Goal: Task Accomplishment & Management: Manage account settings

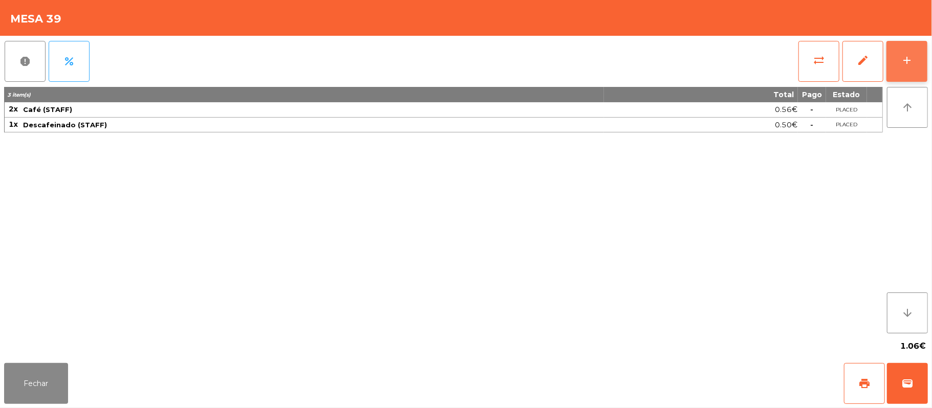
click at [899, 58] on button "add" at bounding box center [906, 61] width 41 height 41
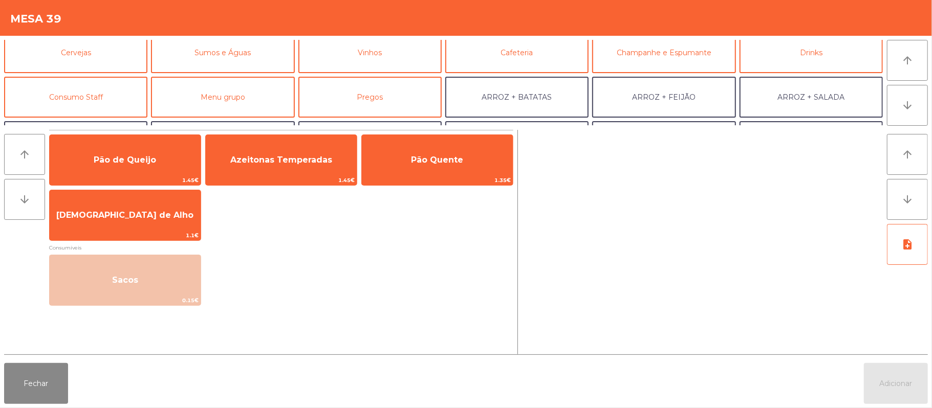
scroll to position [54, 0]
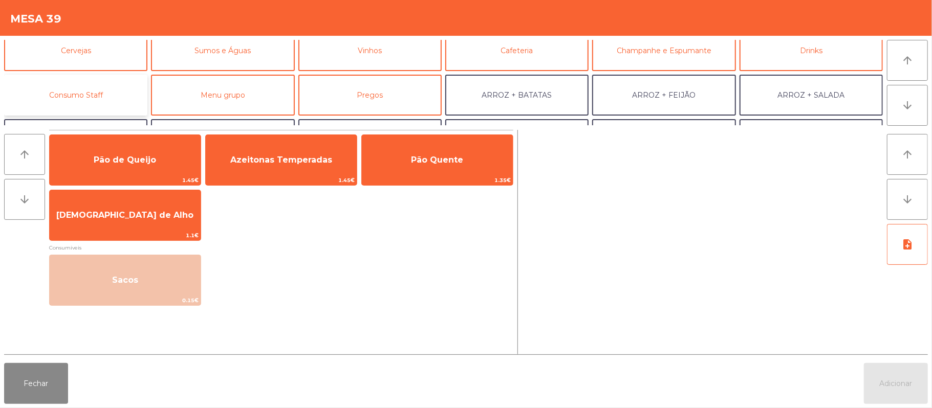
click at [98, 101] on button "Consumo Staff" at bounding box center [75, 95] width 143 height 41
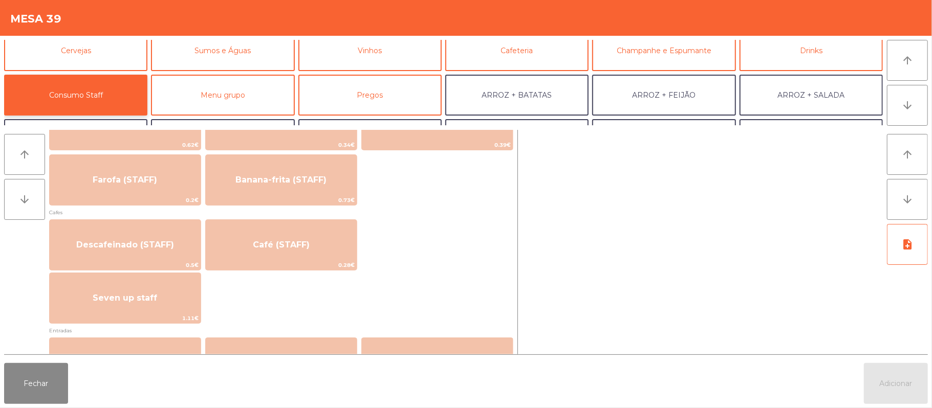
scroll to position [554, 0]
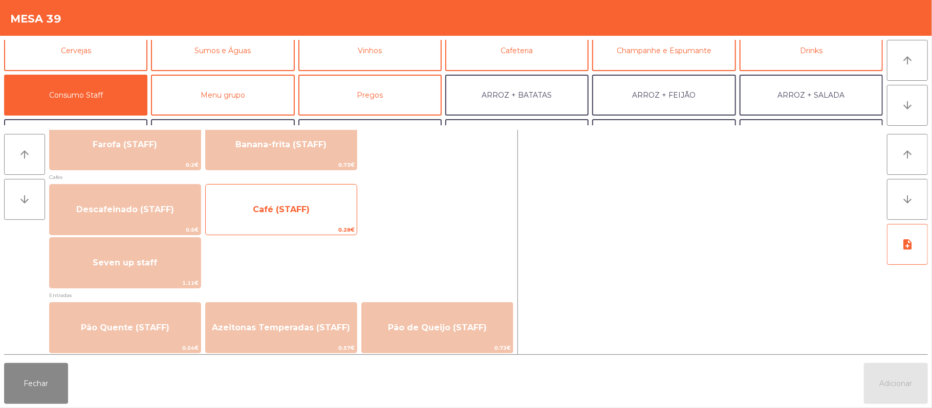
click at [292, 219] on span "Café (STAFF)" at bounding box center [281, 210] width 151 height 28
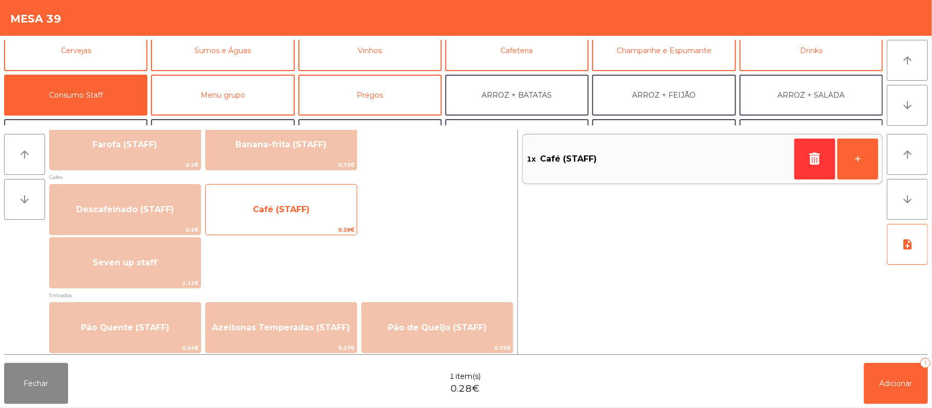
click at [289, 210] on span "Café (STAFF)" at bounding box center [281, 210] width 57 height 10
click at [287, 211] on span "Café (STAFF)" at bounding box center [281, 210] width 57 height 10
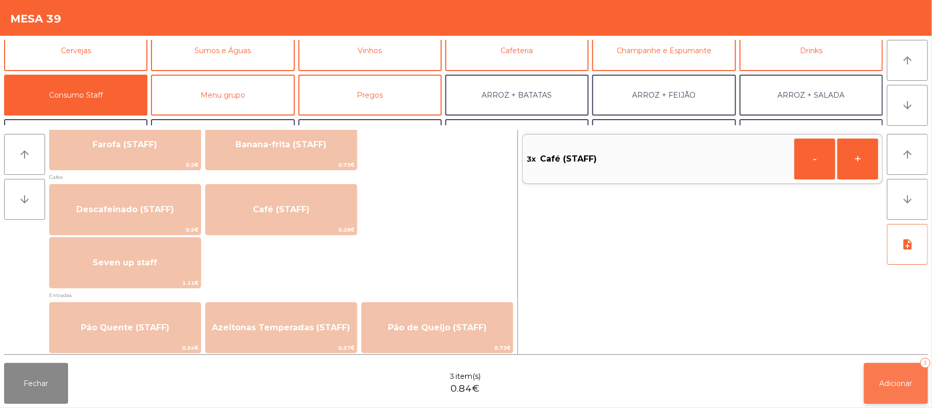
click at [889, 379] on span "Adicionar" at bounding box center [896, 383] width 33 height 9
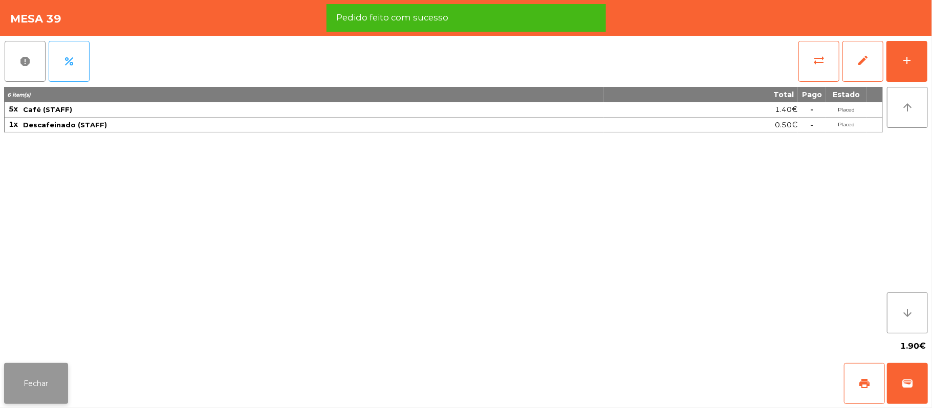
click at [24, 388] on button "Fechar" at bounding box center [36, 383] width 64 height 41
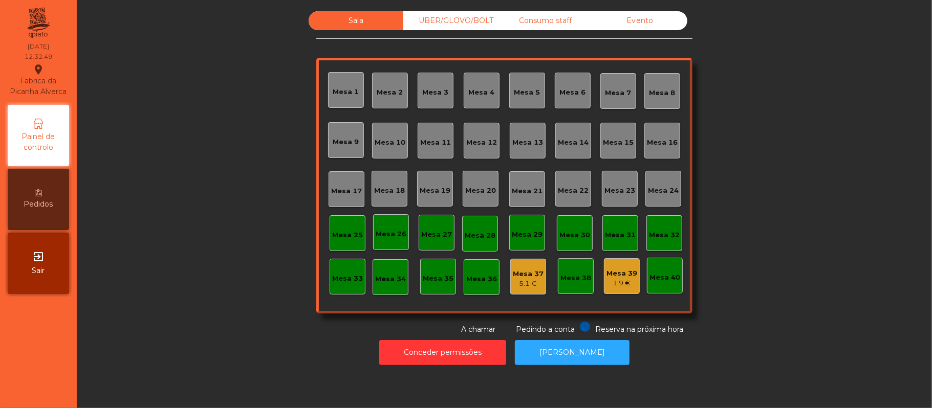
click at [472, 20] on div "UBER/GLOVO/BOLT" at bounding box center [450, 20] width 95 height 19
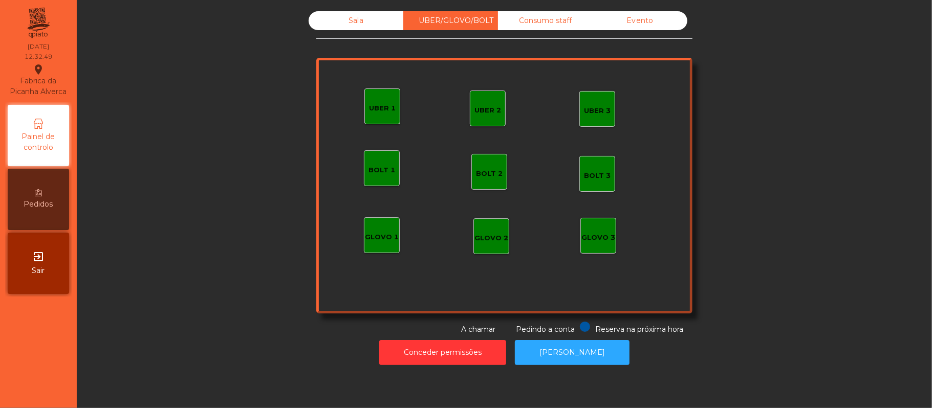
click at [367, 118] on div "UBER 1" at bounding box center [382, 107] width 36 height 36
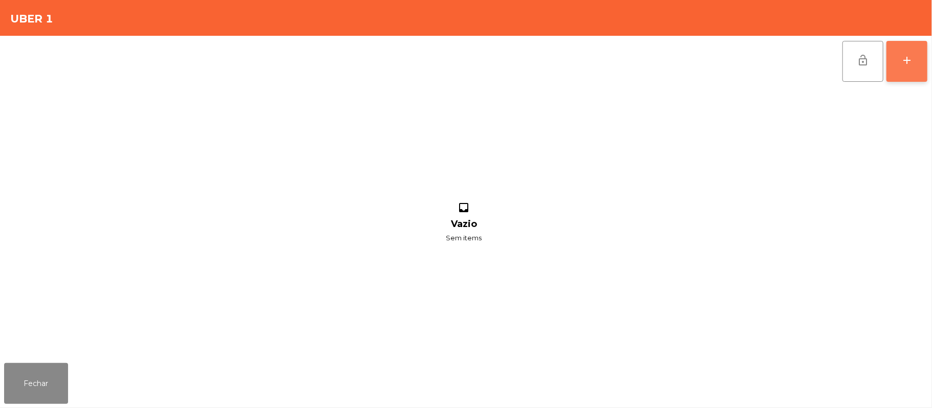
click at [897, 70] on button "add" at bounding box center [906, 61] width 41 height 41
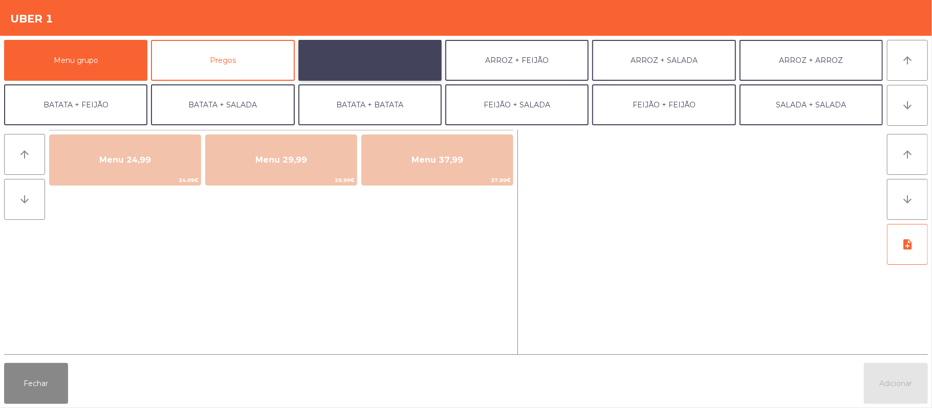
click at [338, 62] on button "ARROZ + BATATAS" at bounding box center [369, 60] width 143 height 41
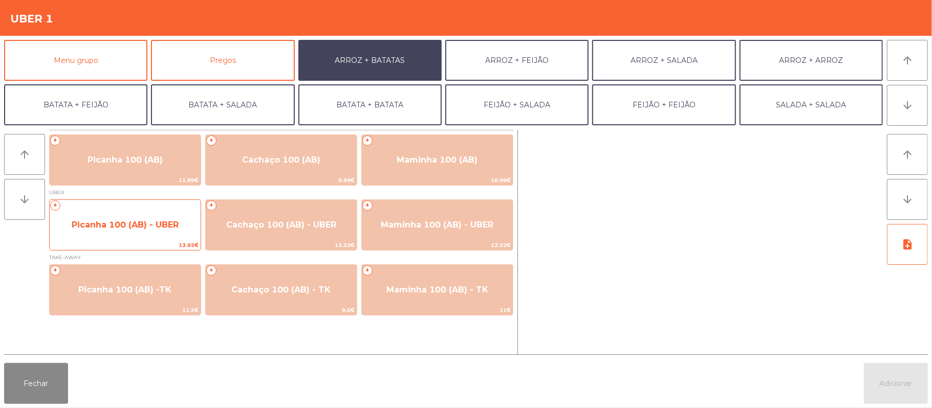
click at [156, 227] on span "Picanha 100 (AB) - UBER" at bounding box center [125, 225] width 107 height 10
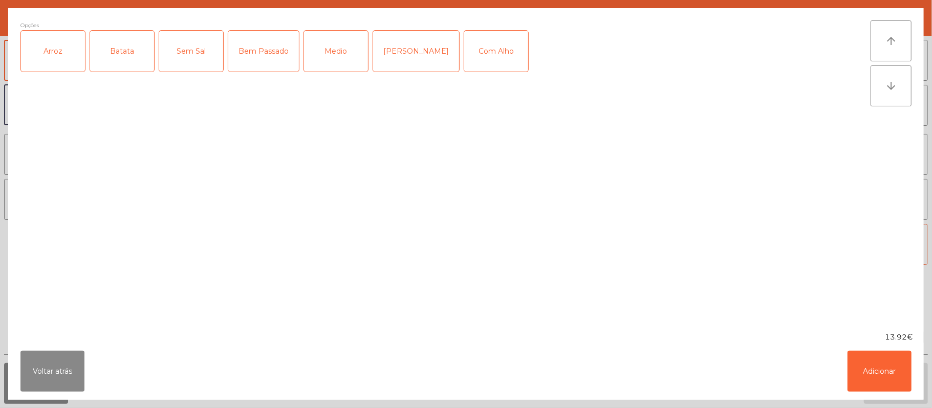
click at [73, 55] on div "Arroz" at bounding box center [53, 51] width 64 height 41
click at [137, 58] on div "Batata" at bounding box center [122, 51] width 64 height 41
click at [336, 48] on div "Medio" at bounding box center [336, 51] width 64 height 41
click at [473, 50] on div "Com Alho" at bounding box center [496, 51] width 64 height 41
click at [874, 374] on button "Adicionar" at bounding box center [879, 371] width 64 height 41
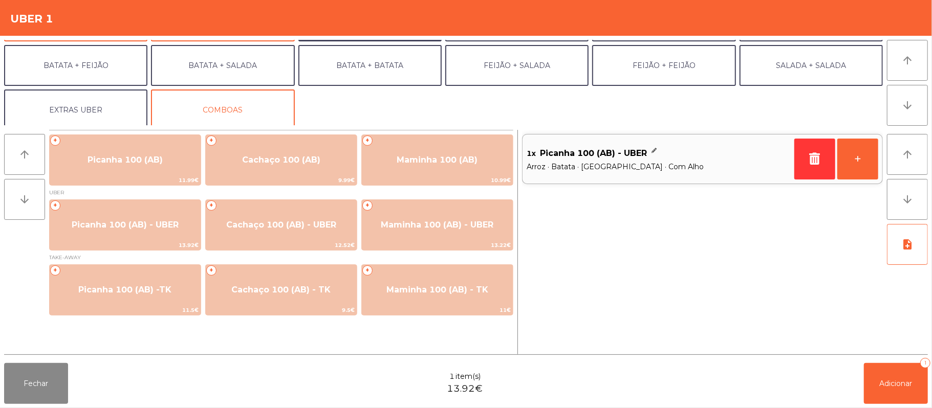
scroll to position [44, 0]
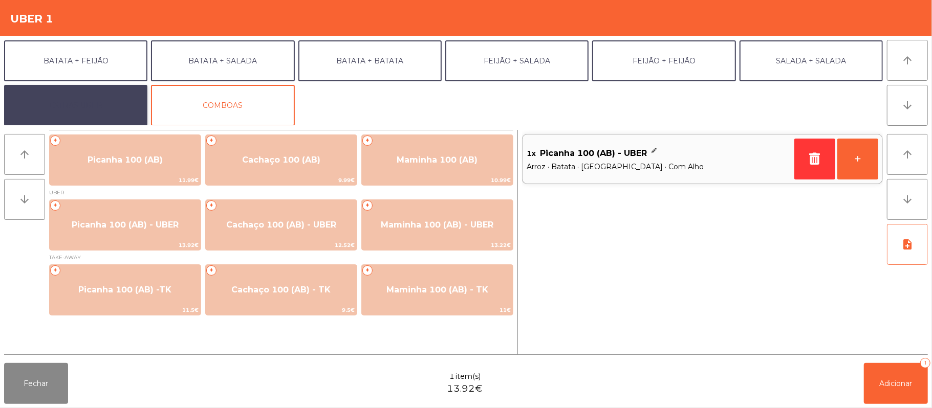
click at [84, 103] on button "EXTRAS UBER" at bounding box center [75, 105] width 143 height 41
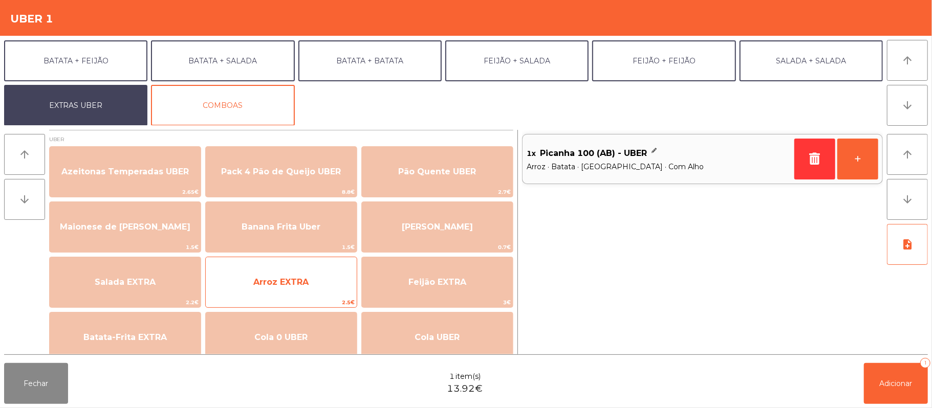
click at [309, 287] on span "Arroz EXTRA" at bounding box center [281, 283] width 151 height 28
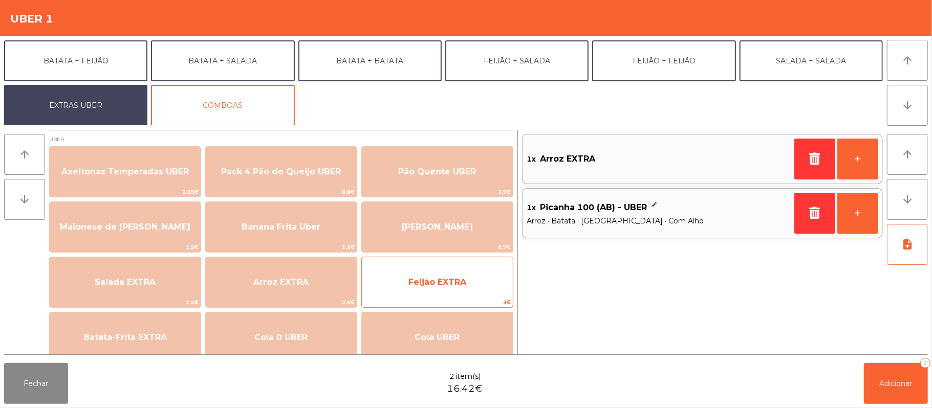
click at [473, 275] on span "Feijão EXTRA" at bounding box center [437, 283] width 151 height 28
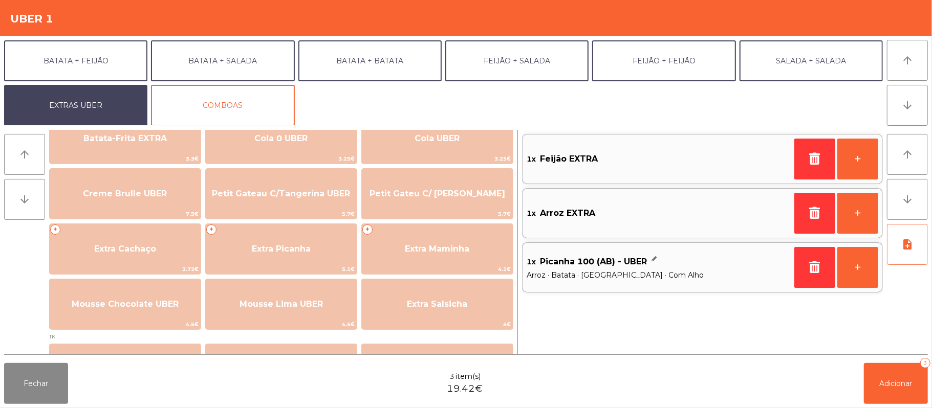
scroll to position [244, 0]
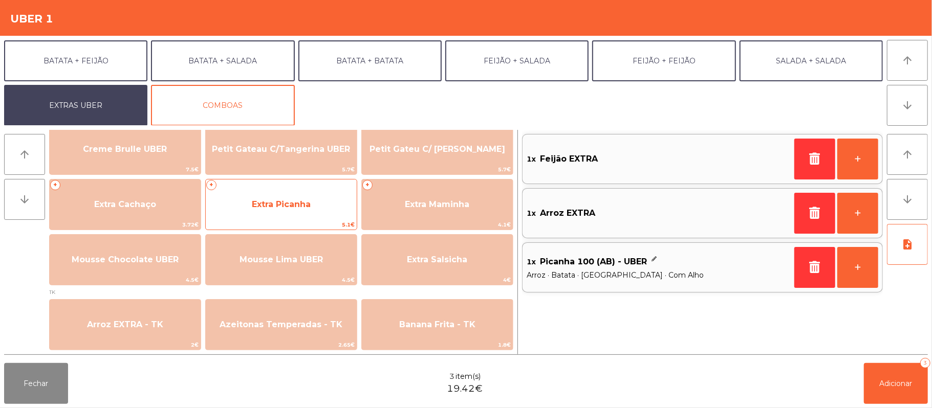
click at [308, 210] on span "Extra Picanha" at bounding box center [281, 205] width 151 height 28
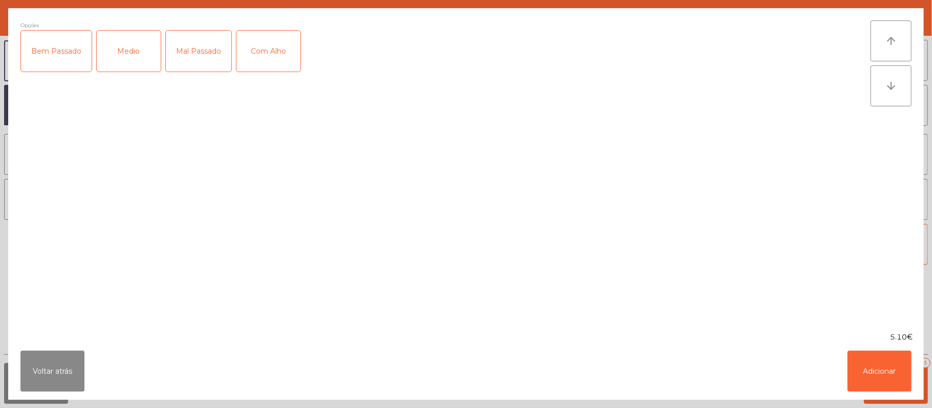
click at [127, 58] on div "Medio" at bounding box center [129, 51] width 64 height 41
click at [263, 58] on div "Com Alho" at bounding box center [268, 51] width 64 height 41
click at [885, 365] on button "Adicionar" at bounding box center [879, 371] width 64 height 41
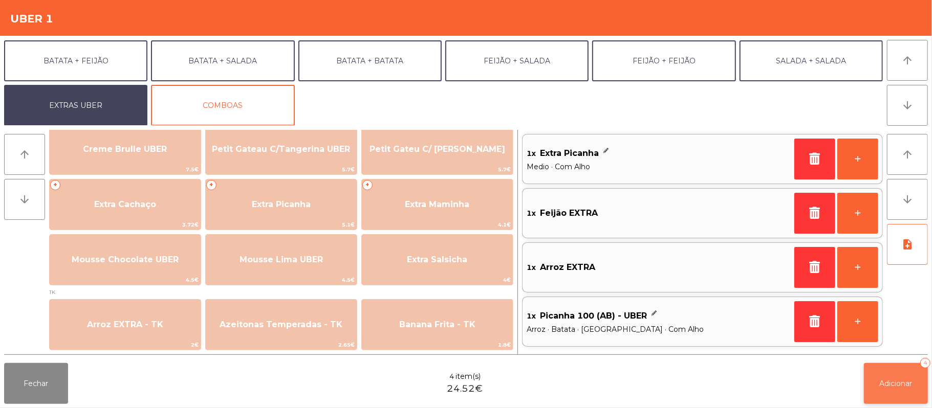
click at [888, 391] on button "Adicionar 4" at bounding box center [896, 383] width 64 height 41
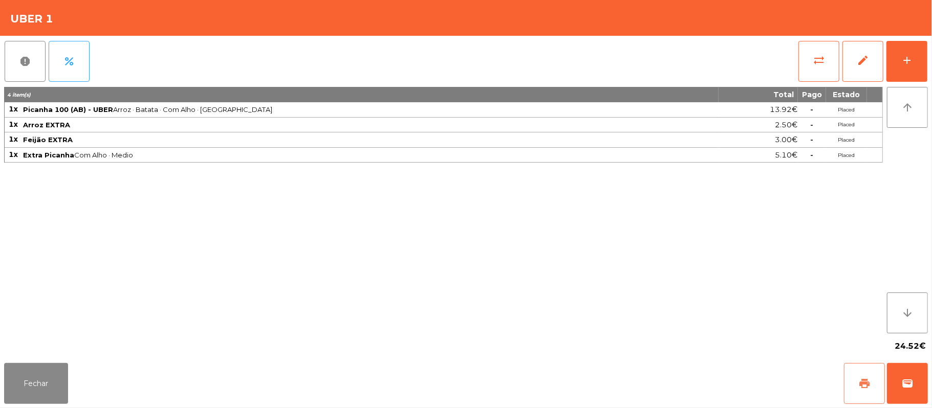
click at [870, 385] on span "print" at bounding box center [864, 384] width 12 height 12
click at [29, 396] on button "Fechar" at bounding box center [36, 383] width 64 height 41
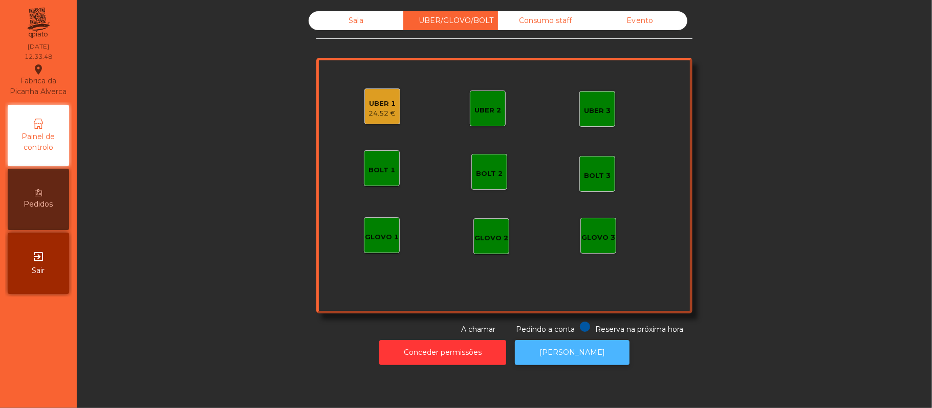
click at [600, 359] on button "[PERSON_NAME]" at bounding box center [572, 352] width 115 height 25
click at [378, 113] on div "24.52 €" at bounding box center [382, 113] width 27 height 10
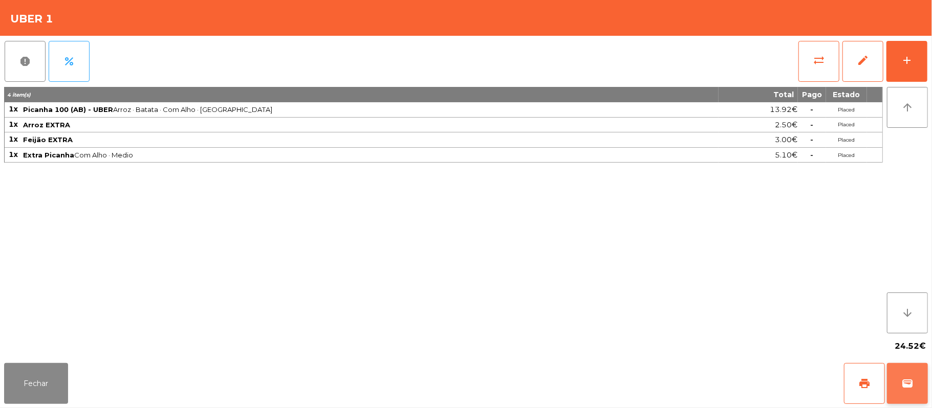
click at [907, 385] on span "wallet" at bounding box center [907, 384] width 12 height 12
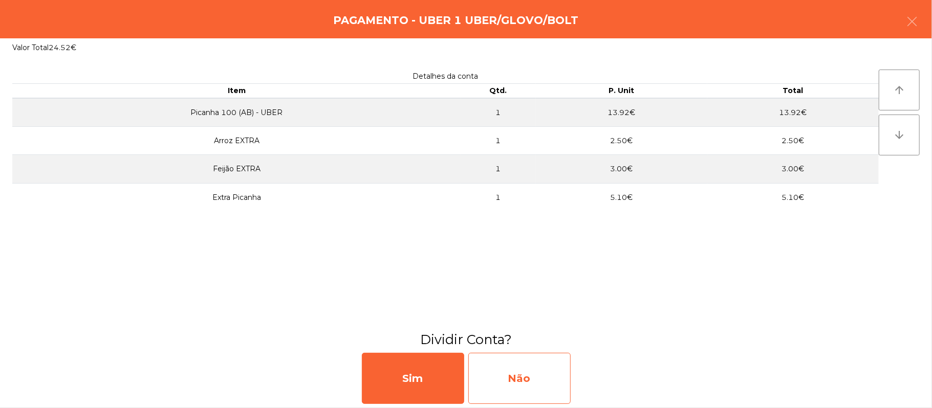
click at [511, 387] on div "Não" at bounding box center [519, 378] width 102 height 51
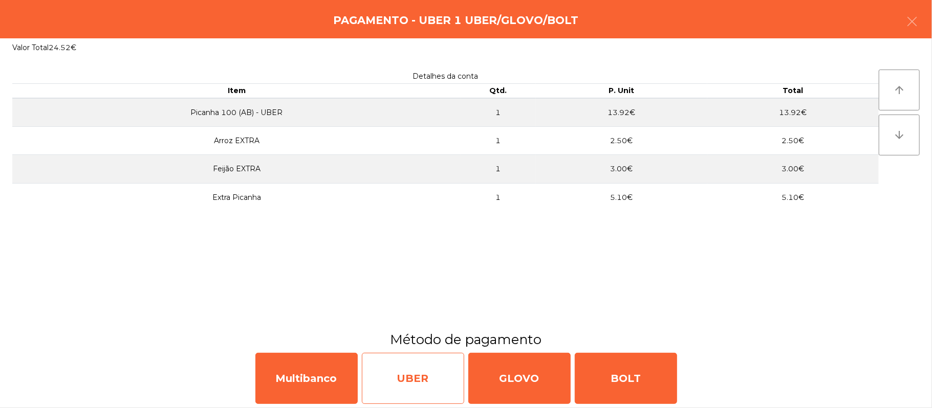
click at [413, 378] on div "UBER" at bounding box center [413, 378] width 102 height 51
select select "**"
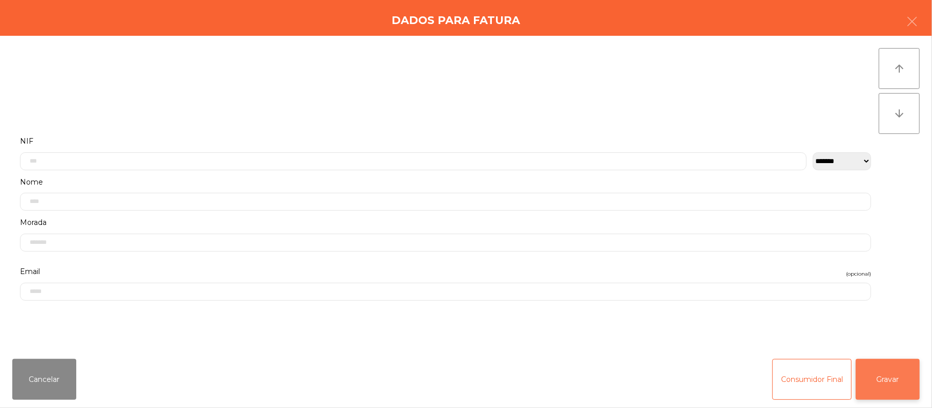
click at [881, 383] on button "Gravar" at bounding box center [888, 379] width 64 height 41
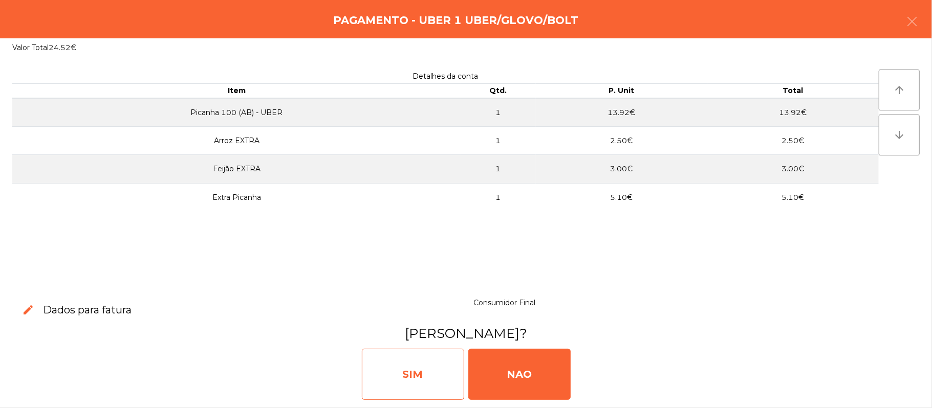
click at [397, 370] on div "SIM" at bounding box center [413, 374] width 102 height 51
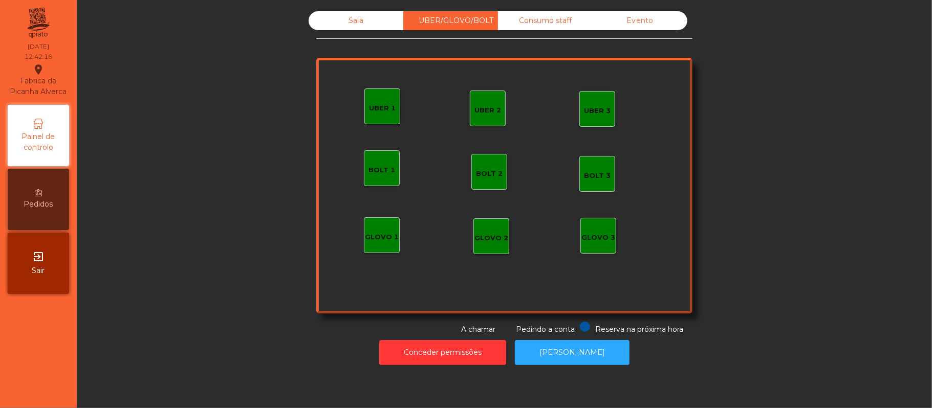
click at [555, 21] on div "Consumo staff" at bounding box center [545, 20] width 95 height 19
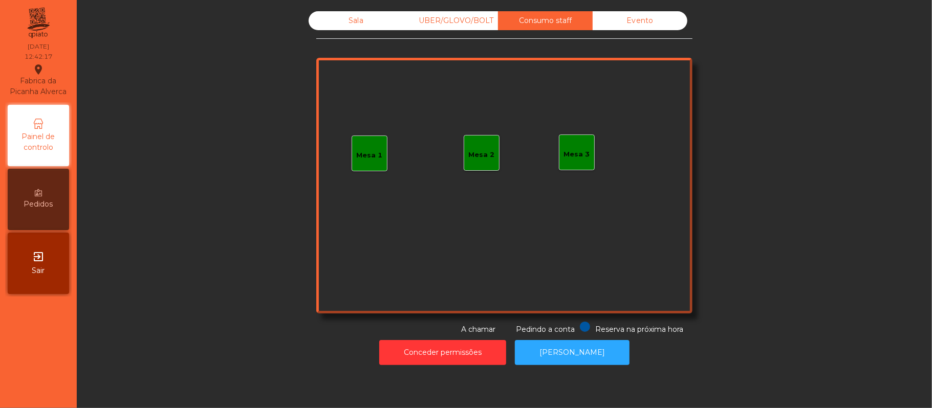
click at [574, 160] on div "Mesa 3" at bounding box center [577, 153] width 36 height 36
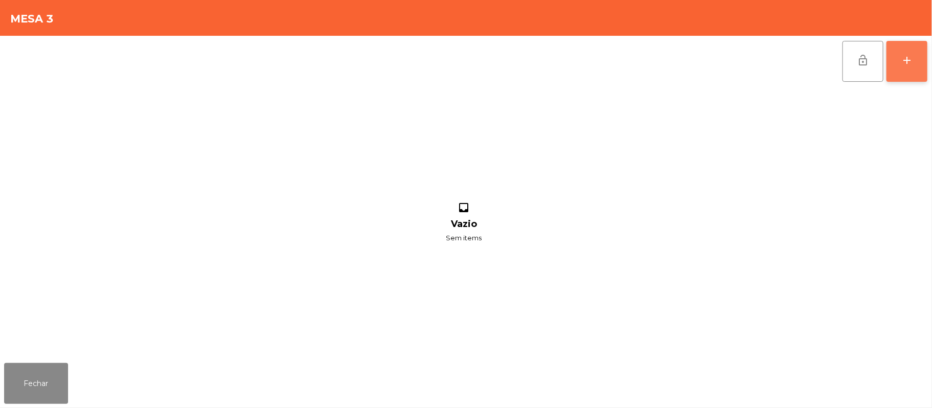
click at [902, 63] on div "add" at bounding box center [907, 60] width 12 height 12
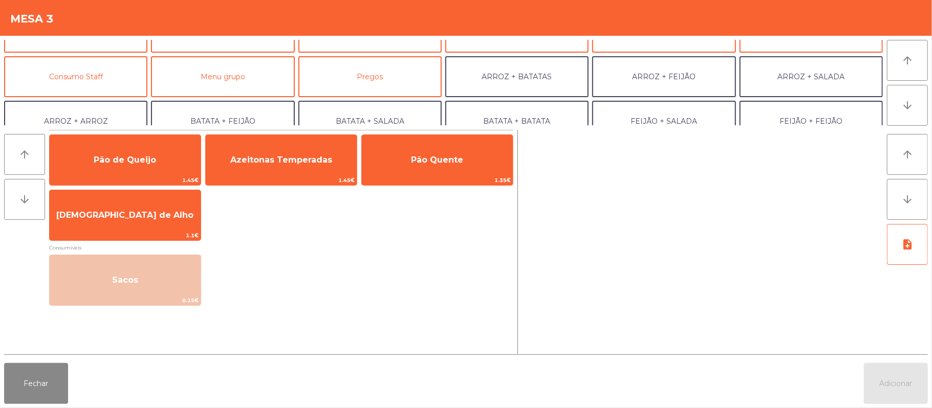
scroll to position [72, 0]
click at [107, 74] on button "Consumo Staff" at bounding box center [75, 77] width 143 height 41
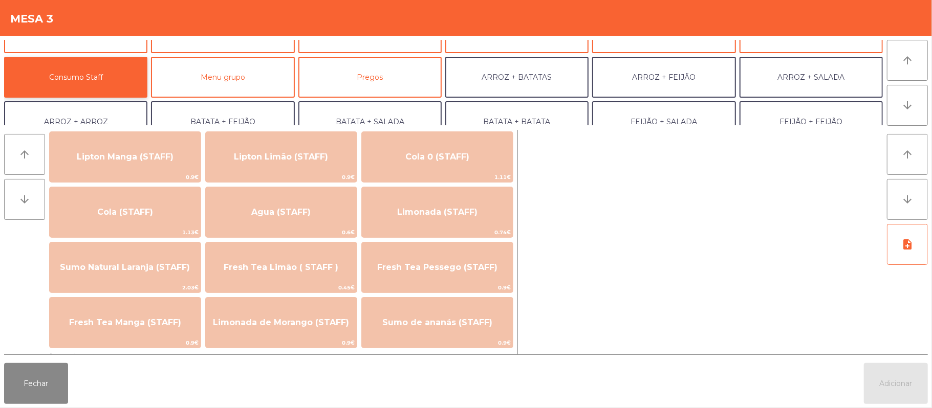
scroll to position [206, 0]
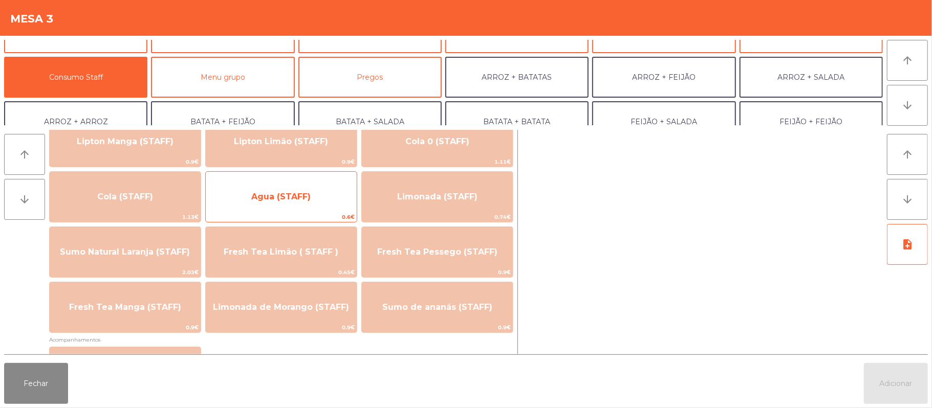
click at [305, 196] on span "Agua (STAFF)" at bounding box center [280, 197] width 59 height 10
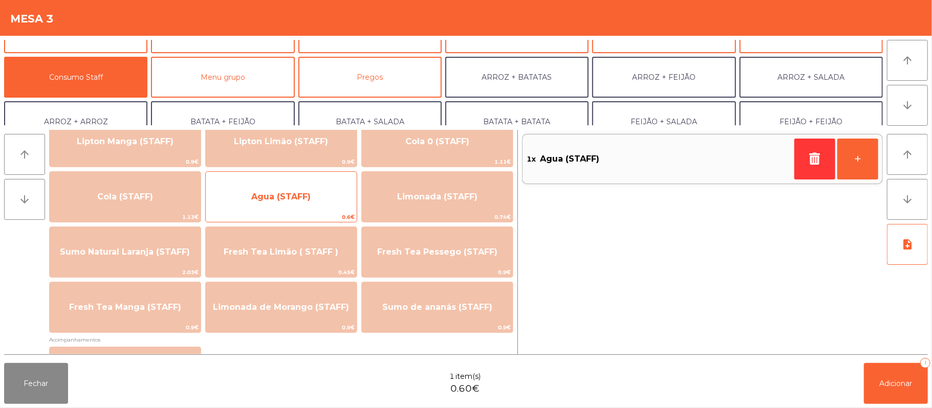
click at [283, 189] on span "Agua (STAFF)" at bounding box center [281, 197] width 151 height 28
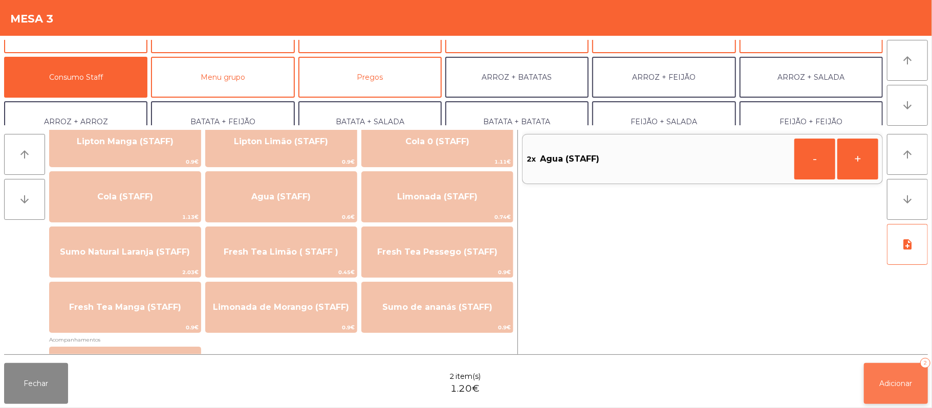
click at [877, 382] on button "Adicionar 2" at bounding box center [896, 383] width 64 height 41
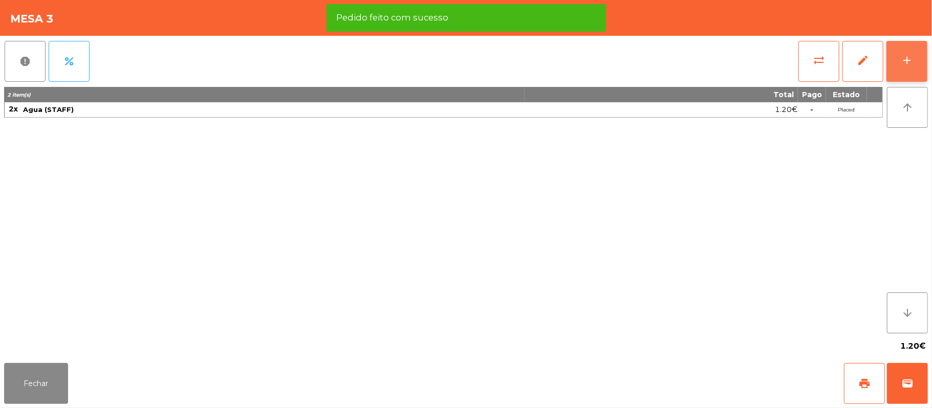
click at [904, 64] on div "add" at bounding box center [907, 60] width 12 height 12
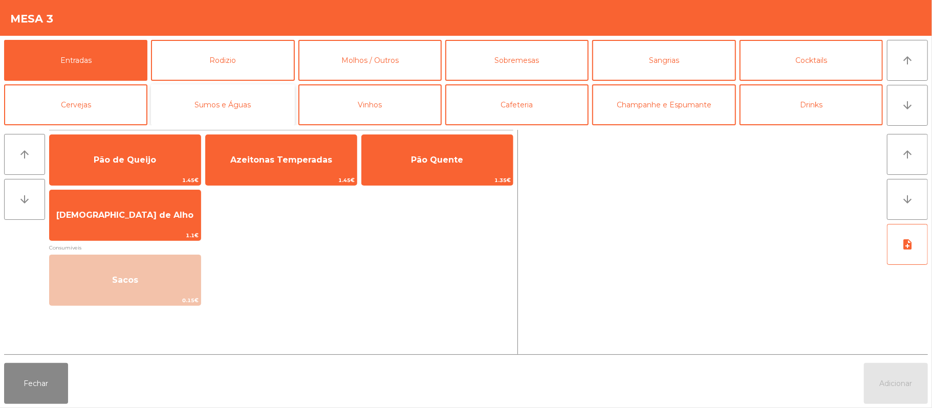
click at [248, 104] on button "Sumos e Águas" at bounding box center [222, 104] width 143 height 41
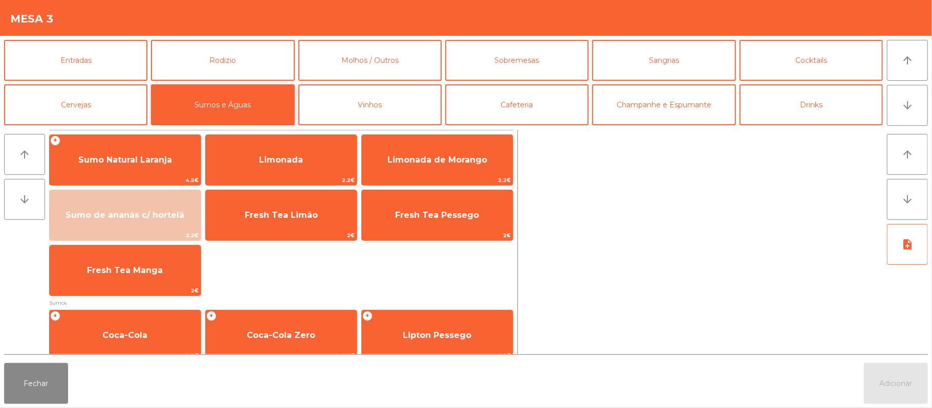
scroll to position [1, 0]
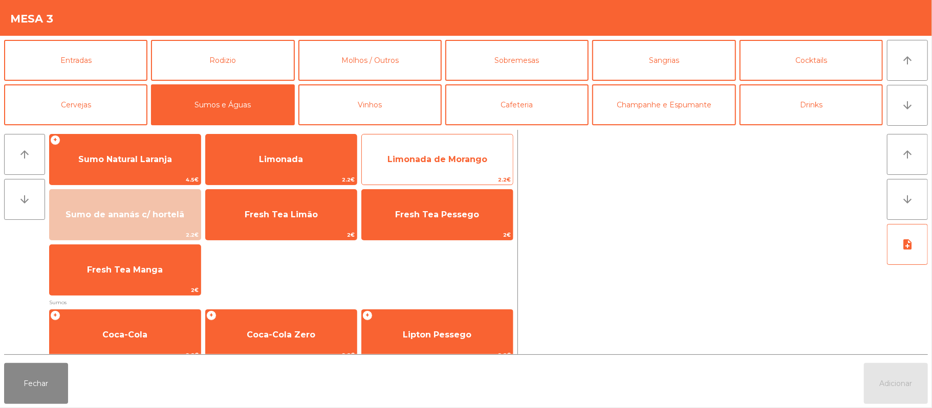
click at [442, 159] on span "Limonada de Morango" at bounding box center [437, 160] width 100 height 10
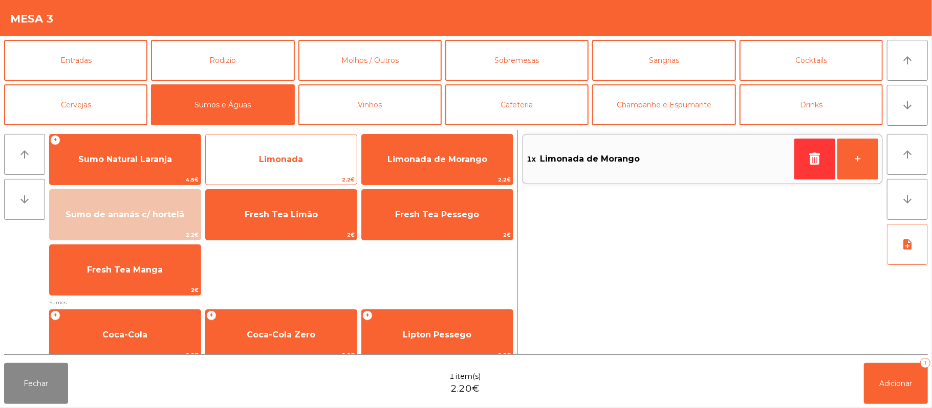
click at [301, 164] on span "Limonada" at bounding box center [281, 160] width 44 height 10
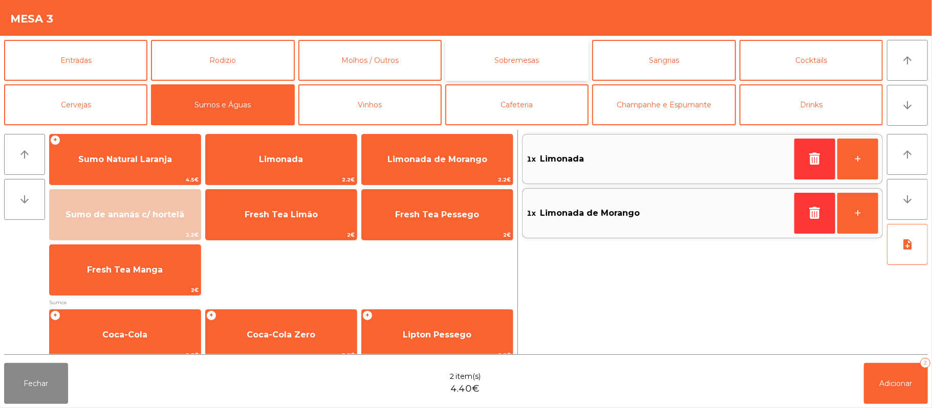
click at [514, 63] on button "Sobremesas" at bounding box center [516, 60] width 143 height 41
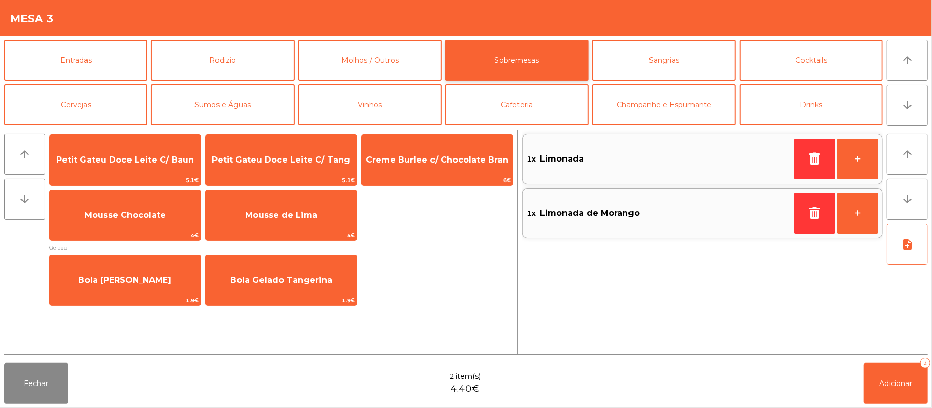
scroll to position [0, 0]
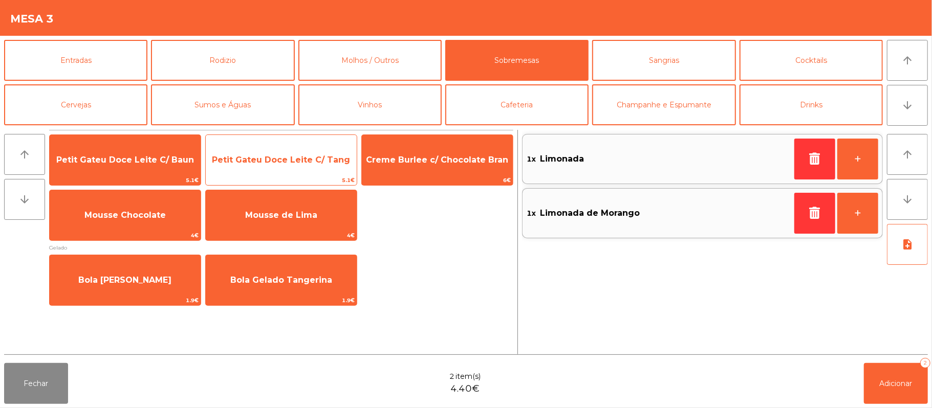
click at [269, 162] on span "Petit Gateu Doce Leite C/ Tang" at bounding box center [281, 160] width 138 height 10
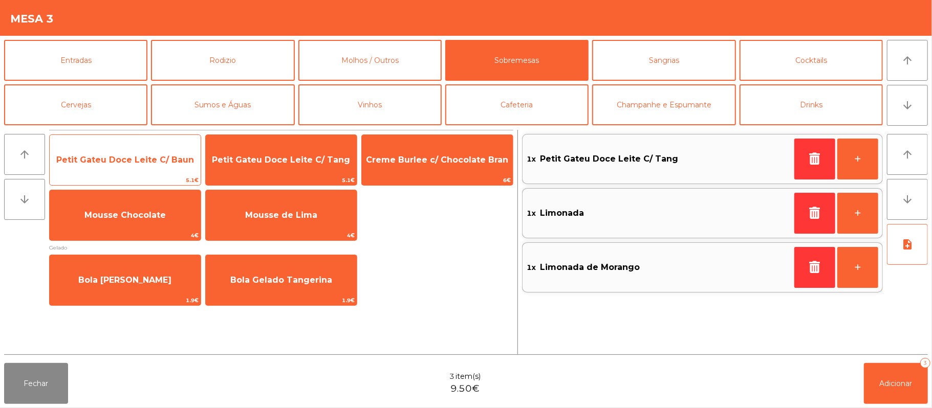
click at [147, 159] on span "Petit Gateu Doce Leite C/ Baun" at bounding box center [125, 160] width 138 height 10
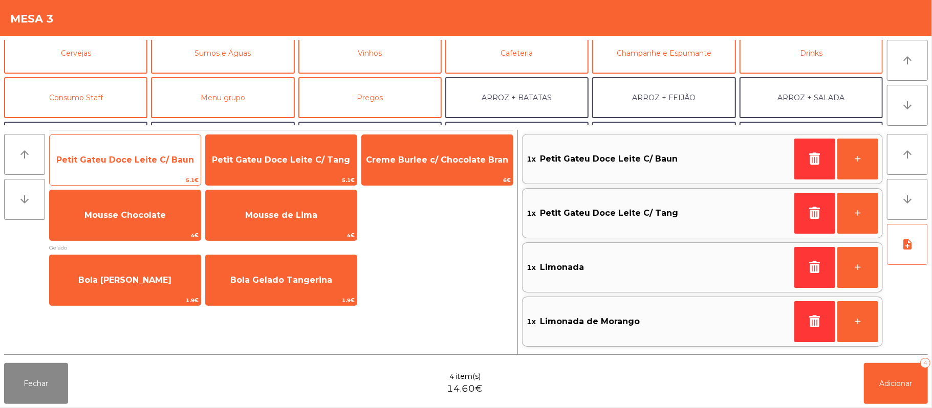
scroll to position [73, 0]
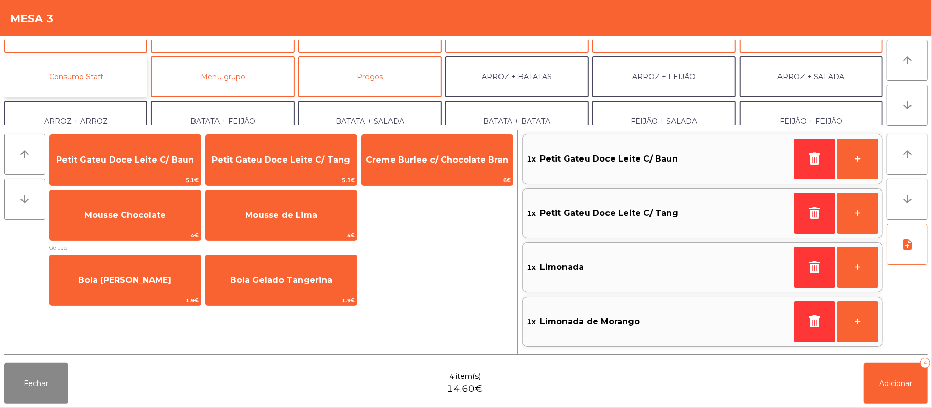
click at [107, 72] on button "Consumo Staff" at bounding box center [75, 76] width 143 height 41
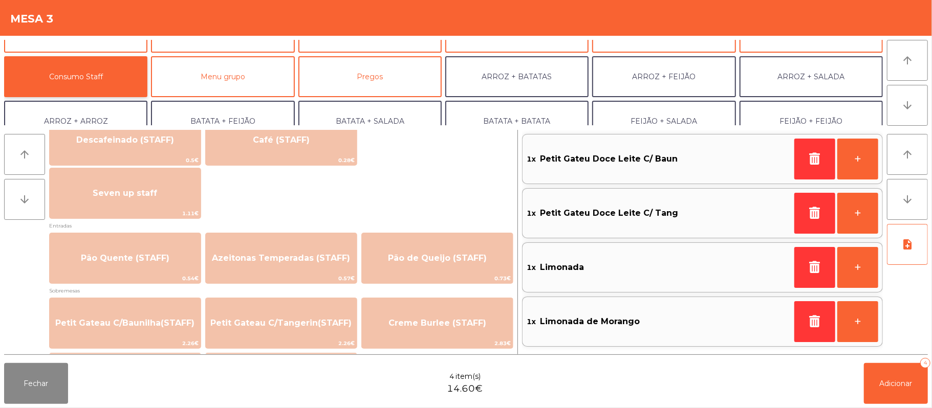
scroll to position [625, 0]
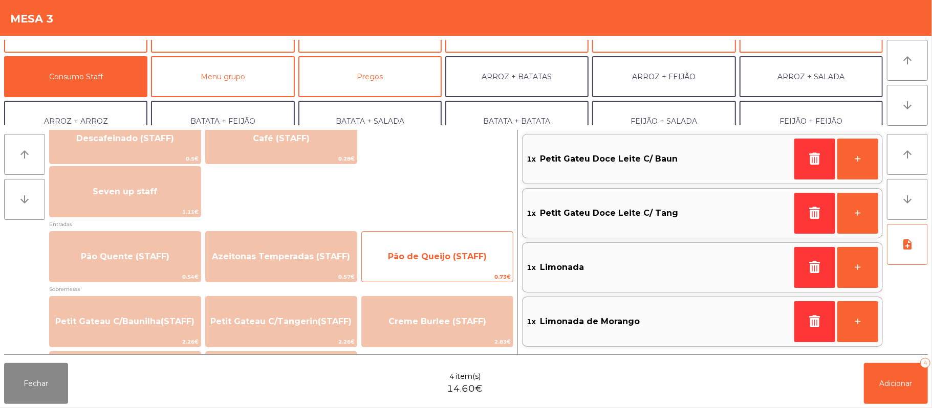
click at [458, 268] on span "Pão de Queijo (STAFF)" at bounding box center [437, 257] width 151 height 28
click at [449, 252] on span "Pão de Queijo (STAFF)" at bounding box center [437, 257] width 99 height 10
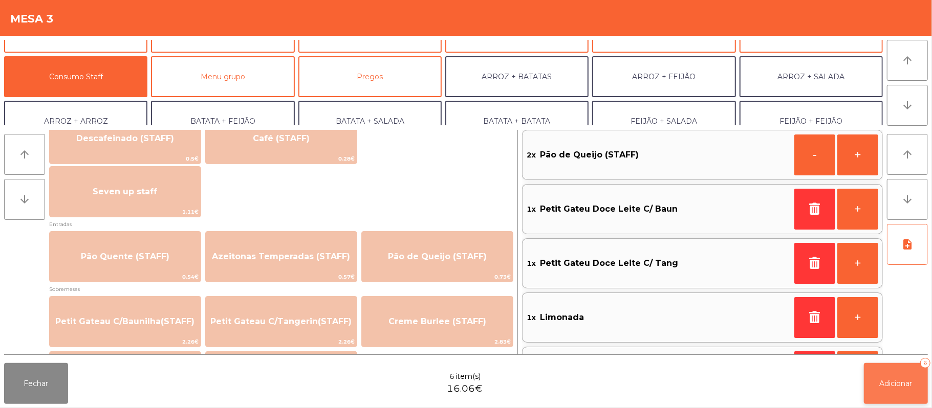
click at [889, 385] on span "Adicionar" at bounding box center [896, 383] width 33 height 9
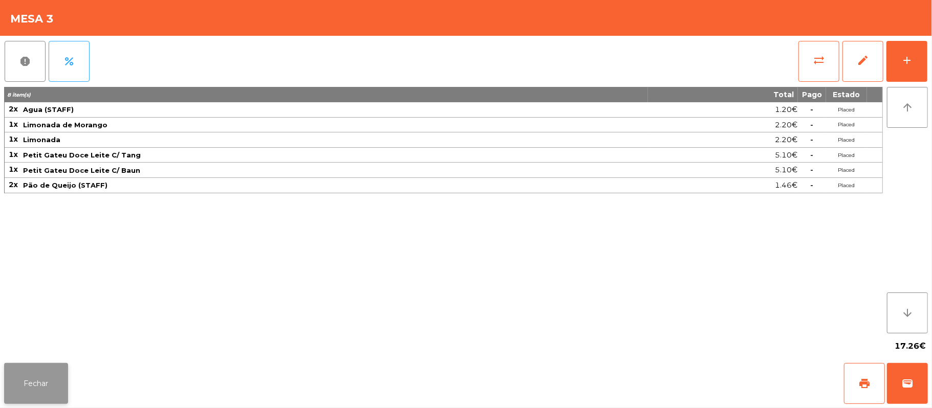
click at [7, 398] on button "Fechar" at bounding box center [36, 383] width 64 height 41
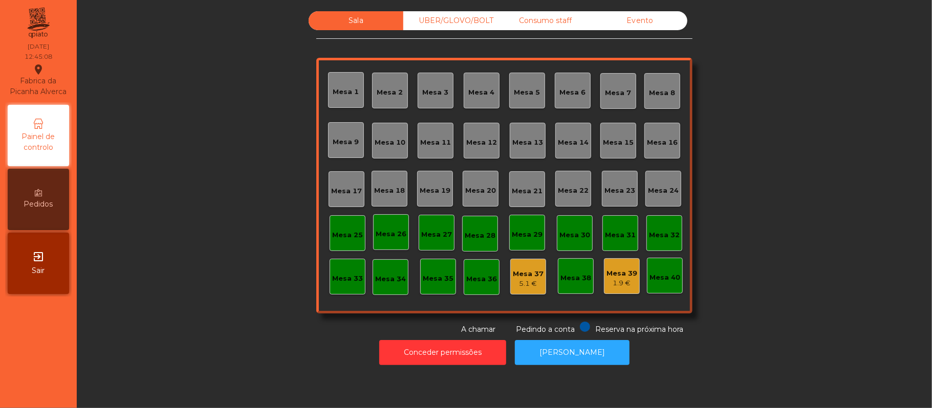
click at [578, 194] on div "Mesa 22" at bounding box center [573, 191] width 31 height 10
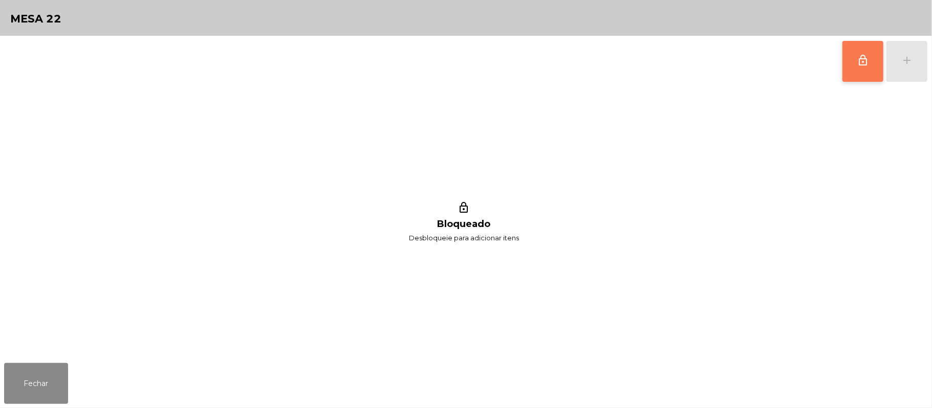
click at [856, 59] on button "lock_outline" at bounding box center [862, 61] width 41 height 41
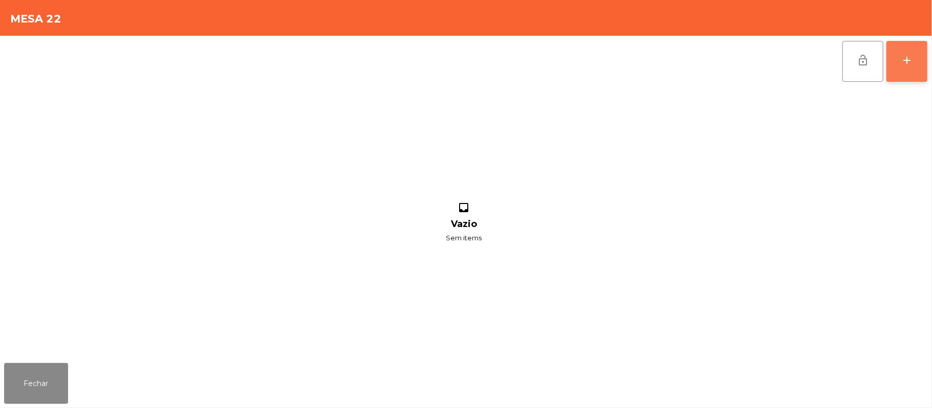
click at [897, 60] on button "add" at bounding box center [906, 61] width 41 height 41
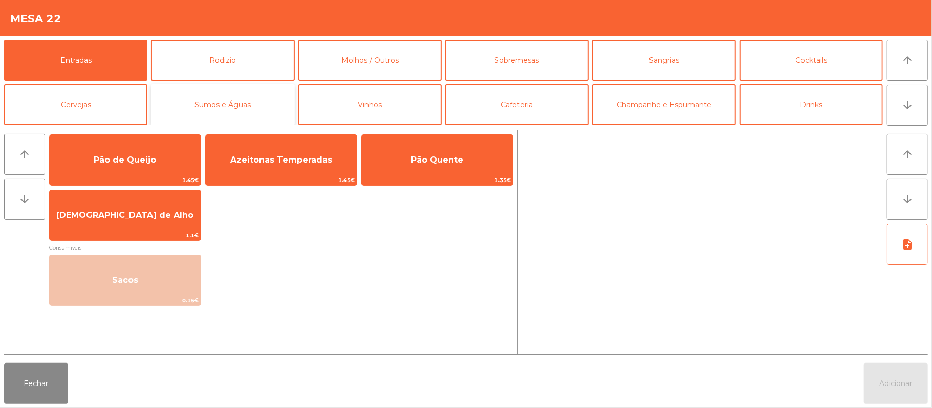
click at [237, 89] on button "Sumos e Águas" at bounding box center [222, 104] width 143 height 41
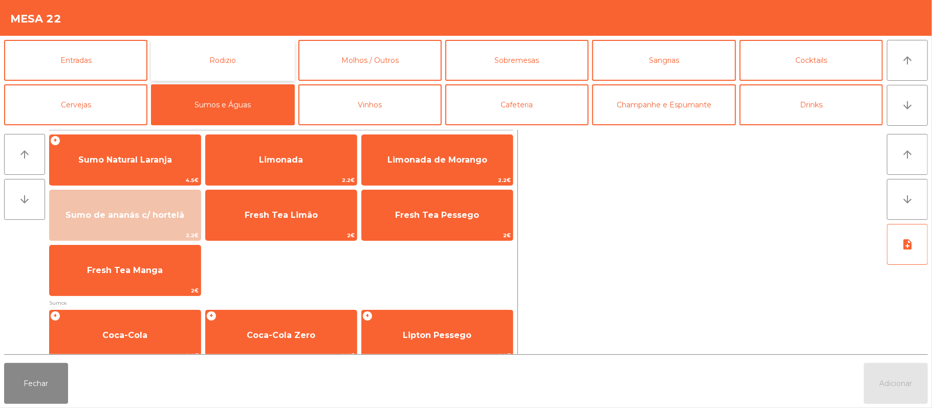
click at [201, 56] on button "Rodizio" at bounding box center [222, 60] width 143 height 41
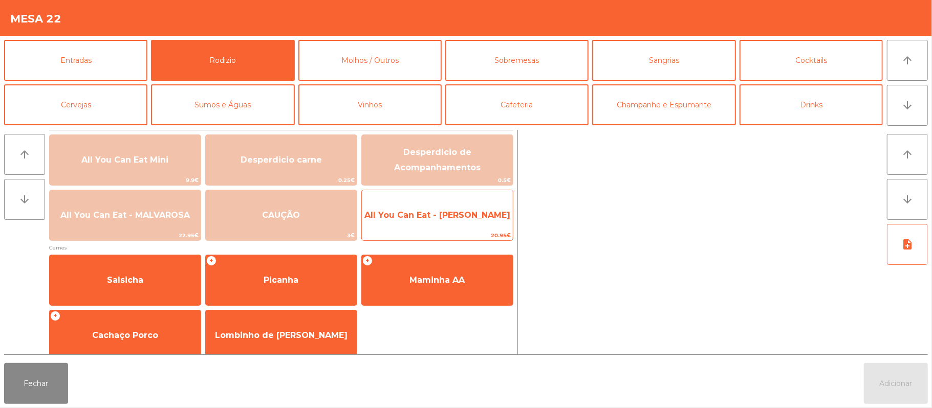
click at [485, 215] on span "All You Can Eat - [PERSON_NAME]" at bounding box center [437, 215] width 146 height 10
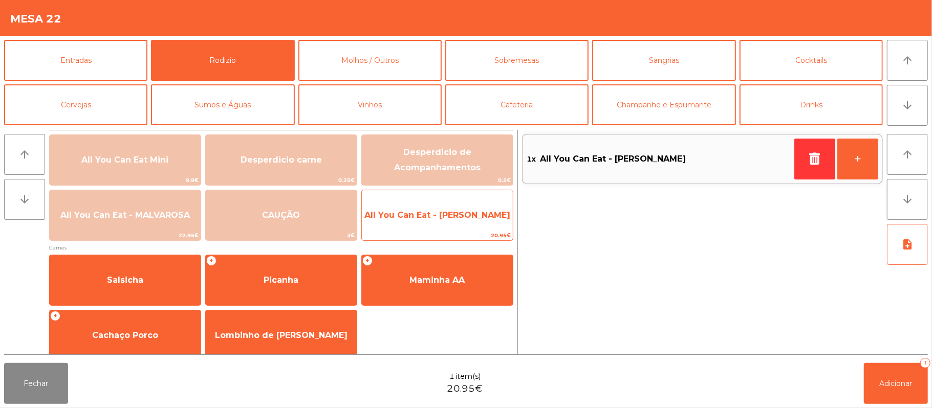
click at [479, 222] on span "All You Can Eat - [PERSON_NAME]" at bounding box center [437, 216] width 151 height 28
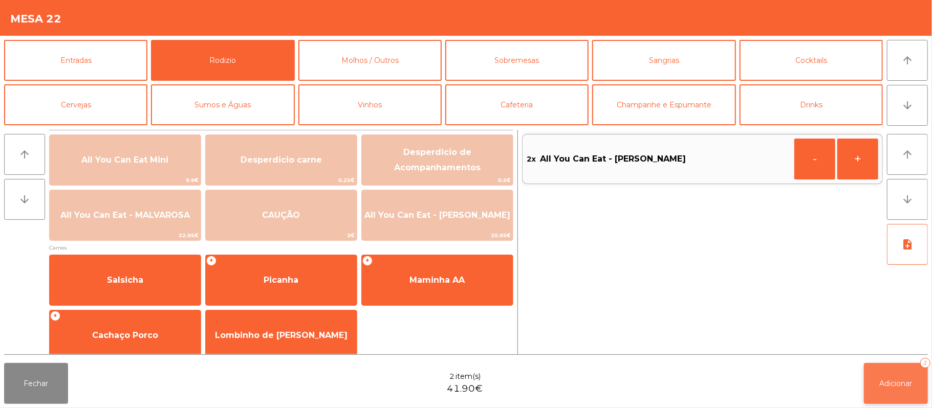
click at [902, 398] on button "Adicionar 2" at bounding box center [896, 383] width 64 height 41
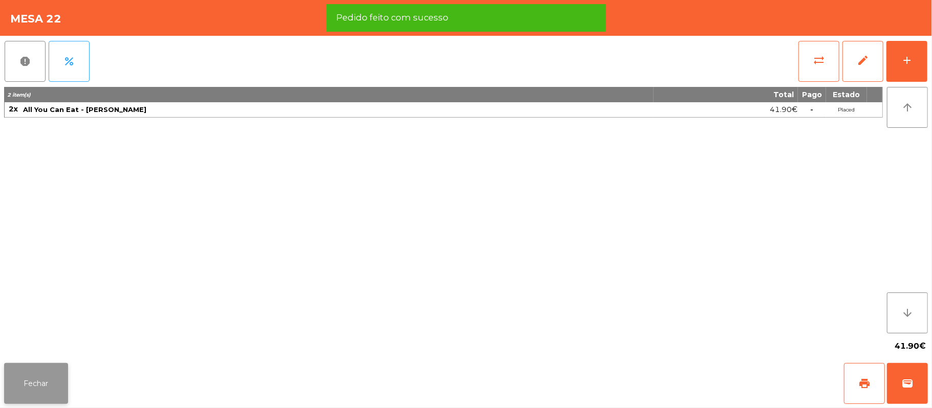
click at [32, 397] on button "Fechar" at bounding box center [36, 383] width 64 height 41
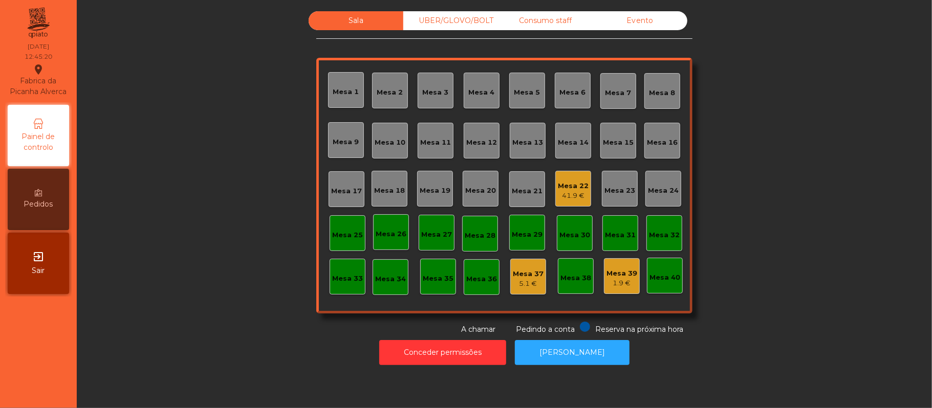
click at [668, 141] on div "Mesa 16" at bounding box center [662, 143] width 31 height 10
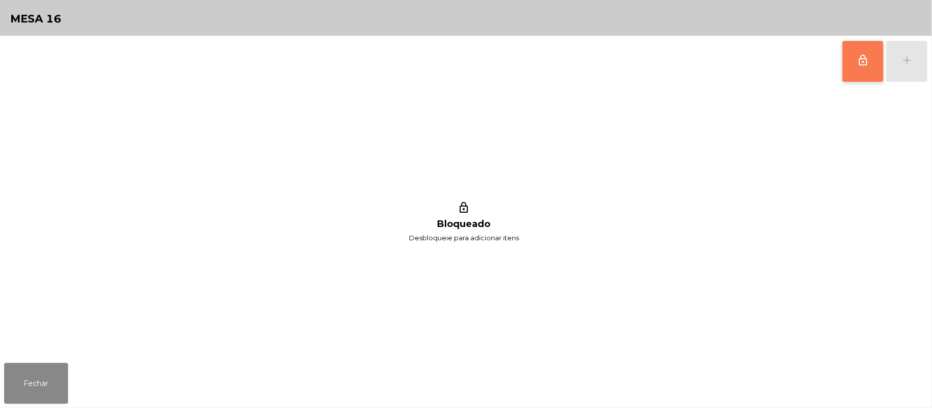
click at [855, 65] on button "lock_outline" at bounding box center [862, 61] width 41 height 41
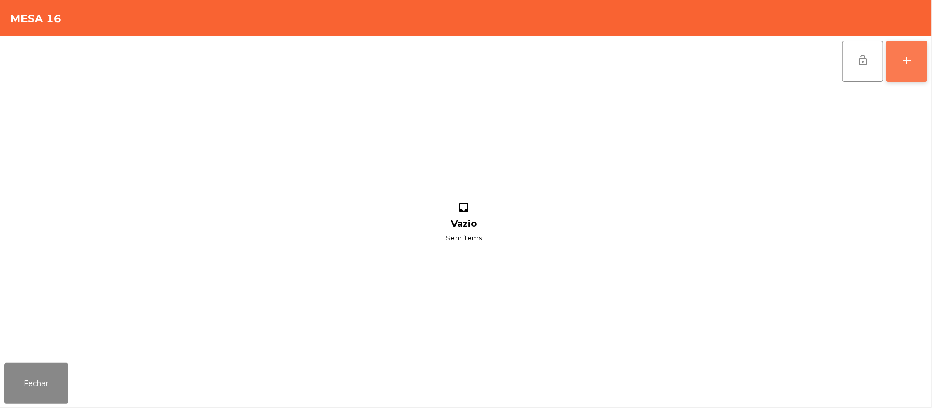
click at [899, 65] on button "add" at bounding box center [906, 61] width 41 height 41
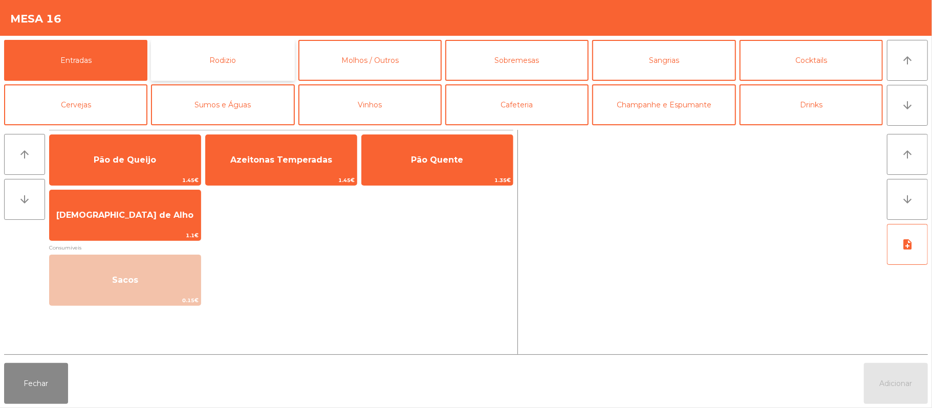
click at [246, 64] on button "Rodizio" at bounding box center [222, 60] width 143 height 41
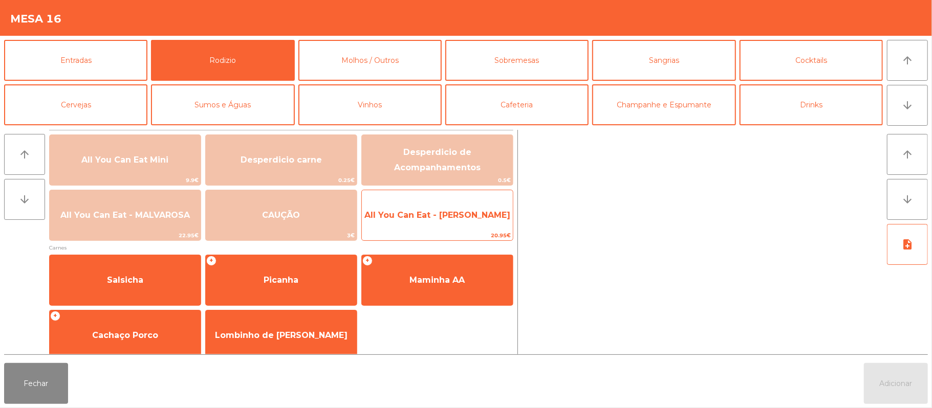
click at [475, 218] on span "All You Can Eat - [PERSON_NAME]" at bounding box center [437, 215] width 146 height 10
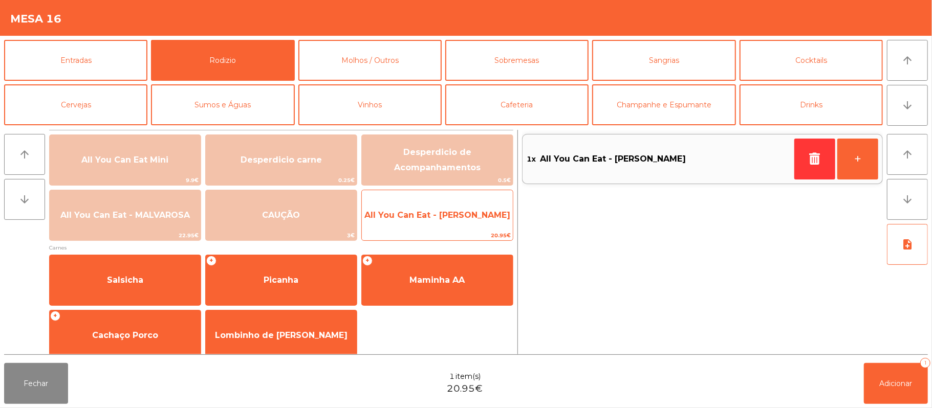
click at [477, 211] on span "All You Can Eat - [PERSON_NAME]" at bounding box center [437, 215] width 146 height 10
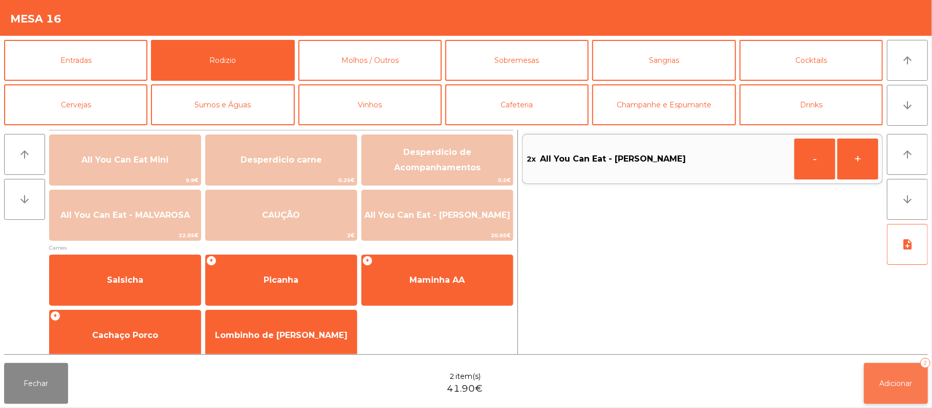
click at [897, 379] on span "Adicionar" at bounding box center [896, 383] width 33 height 9
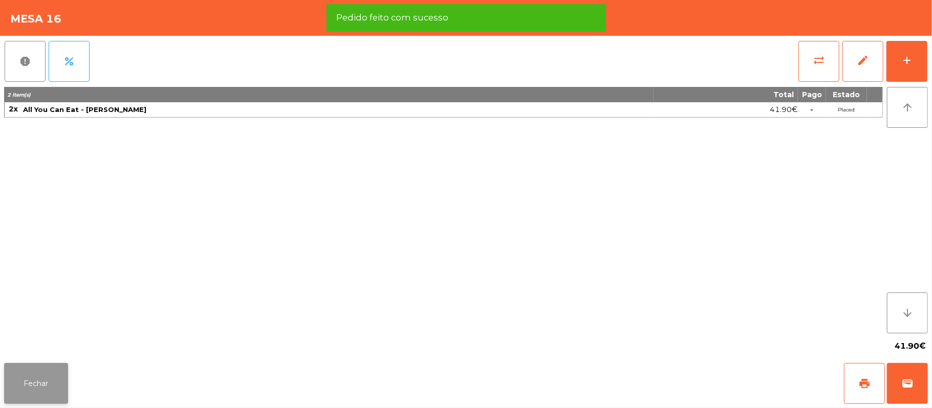
click at [43, 390] on button "Fechar" at bounding box center [36, 383] width 64 height 41
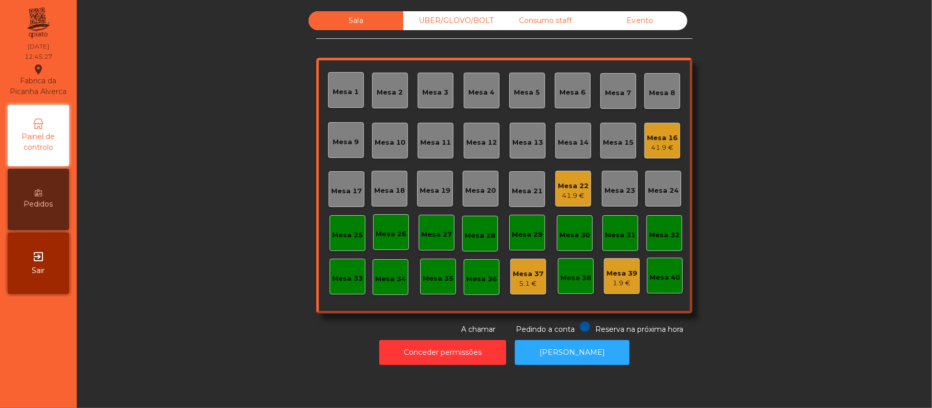
click at [578, 186] on div "Mesa 22" at bounding box center [573, 186] width 31 height 10
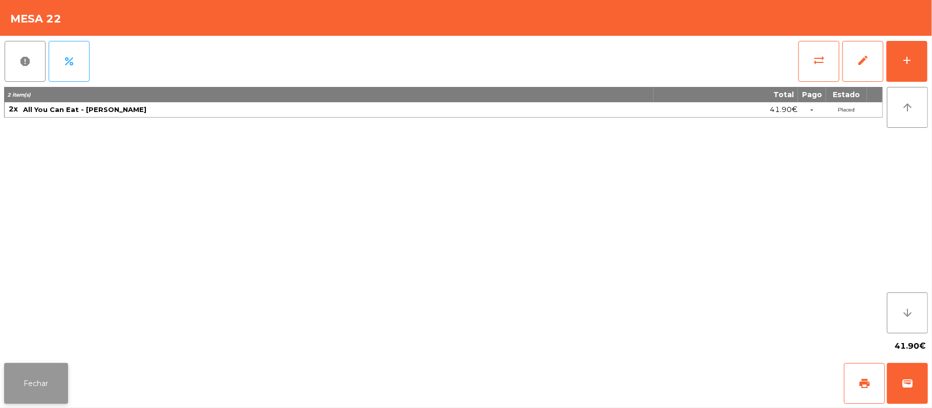
click at [33, 390] on button "Fechar" at bounding box center [36, 383] width 64 height 41
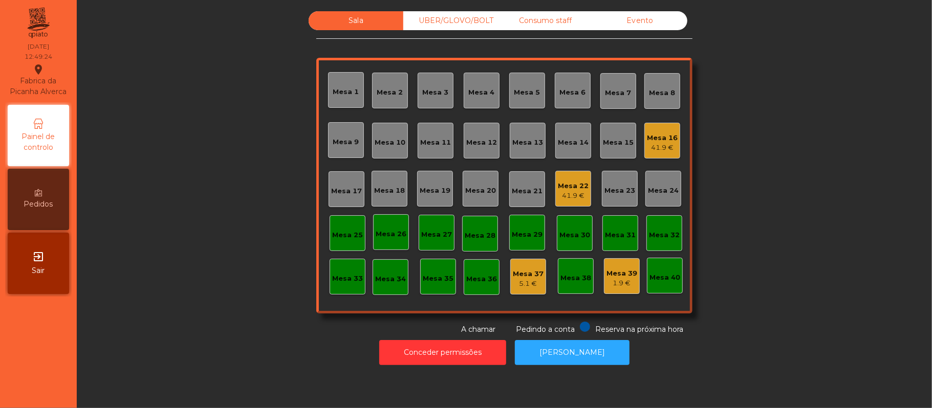
click at [446, 20] on div "UBER/GLOVO/BOLT" at bounding box center [450, 20] width 95 height 19
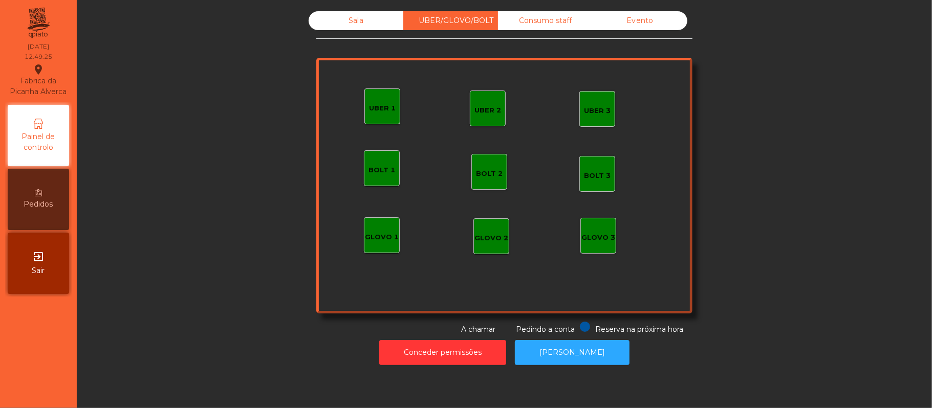
click at [474, 107] on div "UBER 2" at bounding box center [487, 110] width 27 height 10
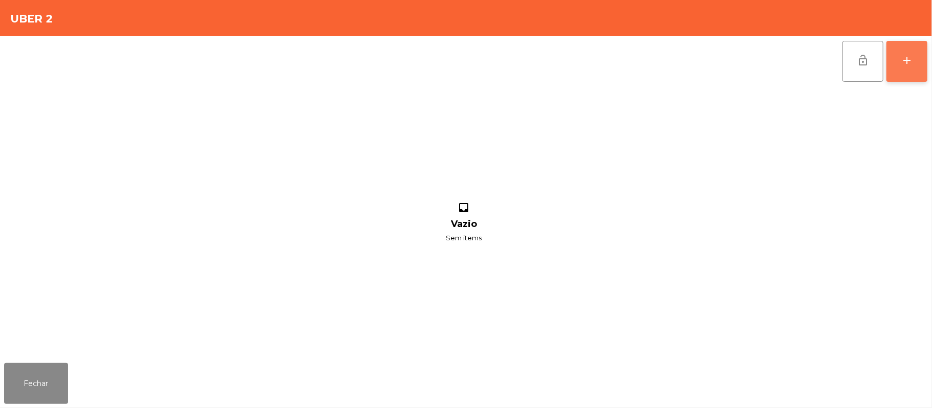
click at [900, 64] on button "add" at bounding box center [906, 61] width 41 height 41
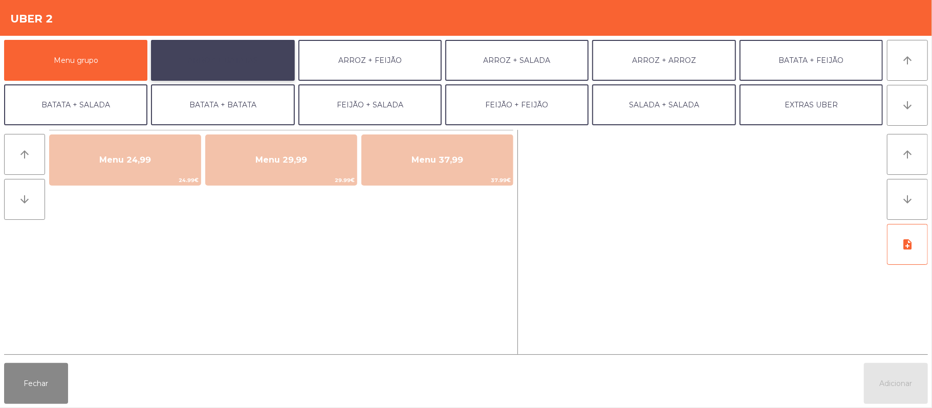
click at [242, 56] on button "ARROZ + BATATAS" at bounding box center [222, 60] width 143 height 41
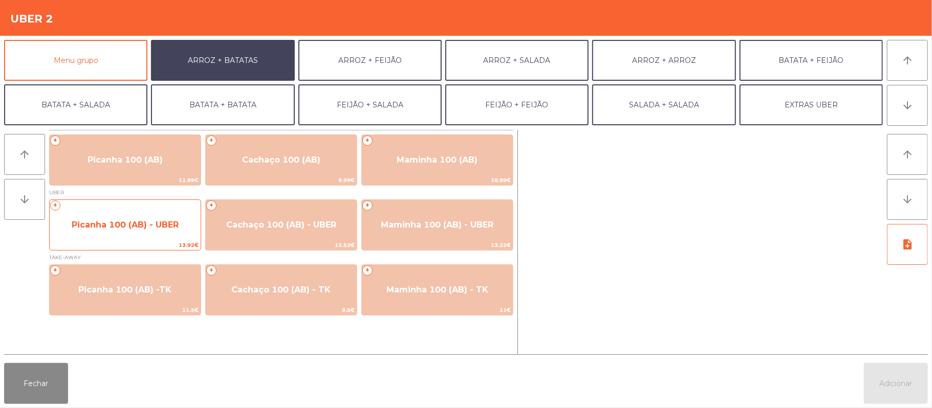
click at [128, 218] on span "Picanha 100 (AB) - UBER" at bounding box center [125, 225] width 151 height 28
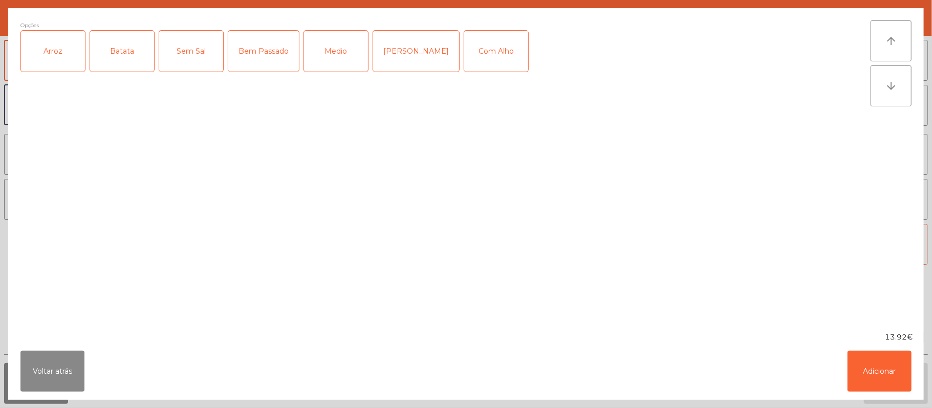
click at [61, 50] on div "Arroz" at bounding box center [53, 51] width 64 height 41
click at [106, 61] on div "Batata" at bounding box center [122, 51] width 64 height 41
click at [330, 61] on div "Medio" at bounding box center [336, 51] width 64 height 41
click at [483, 52] on div "Com Alho" at bounding box center [496, 51] width 64 height 41
click at [879, 387] on button "Adicionar" at bounding box center [879, 371] width 64 height 41
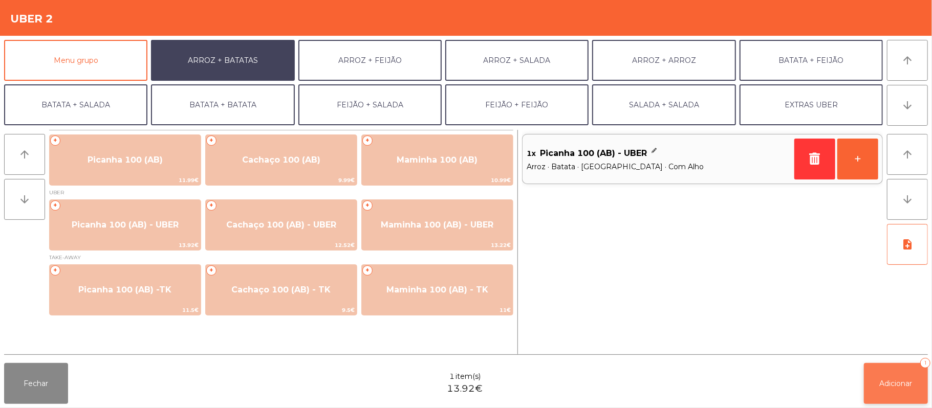
click at [881, 384] on span "Adicionar" at bounding box center [896, 383] width 33 height 9
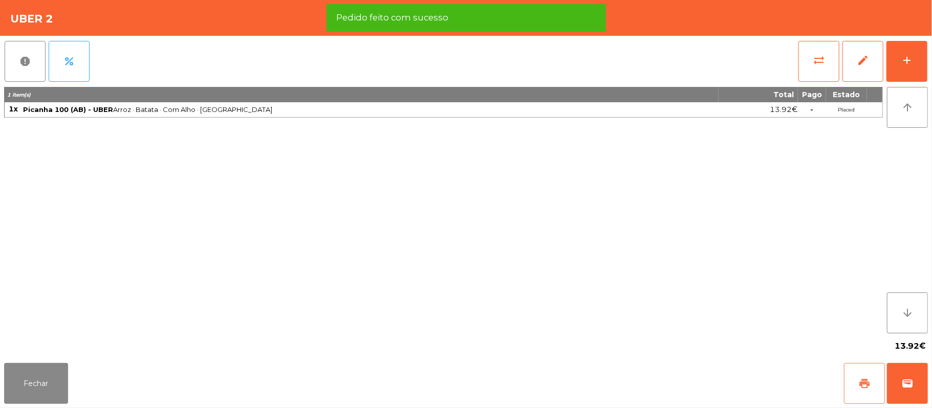
click at [850, 383] on button "print" at bounding box center [864, 383] width 41 height 41
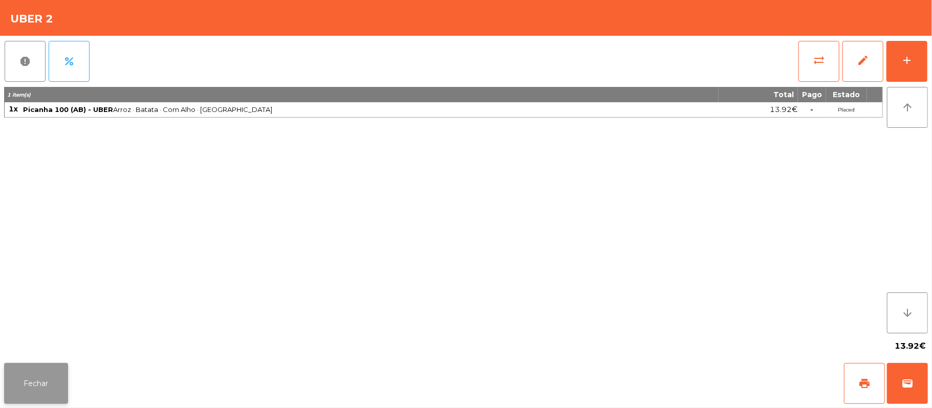
click at [43, 392] on button "Fechar" at bounding box center [36, 383] width 64 height 41
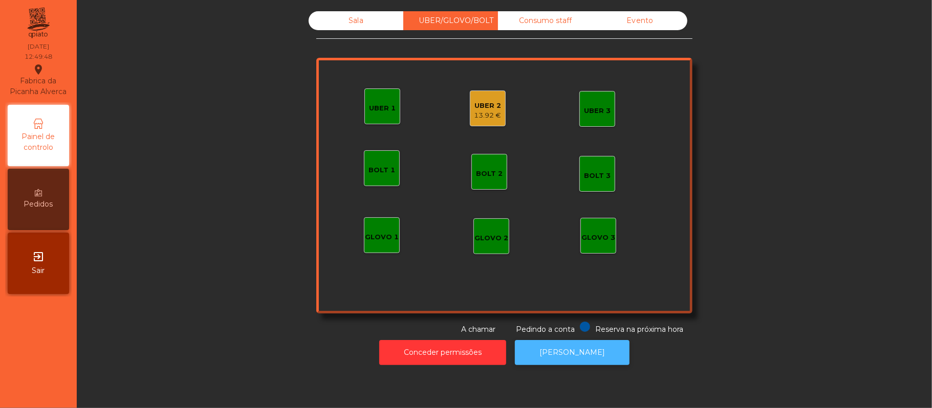
click at [599, 347] on button "[PERSON_NAME]" at bounding box center [572, 352] width 115 height 25
click at [486, 117] on div "13.92 €" at bounding box center [487, 116] width 27 height 10
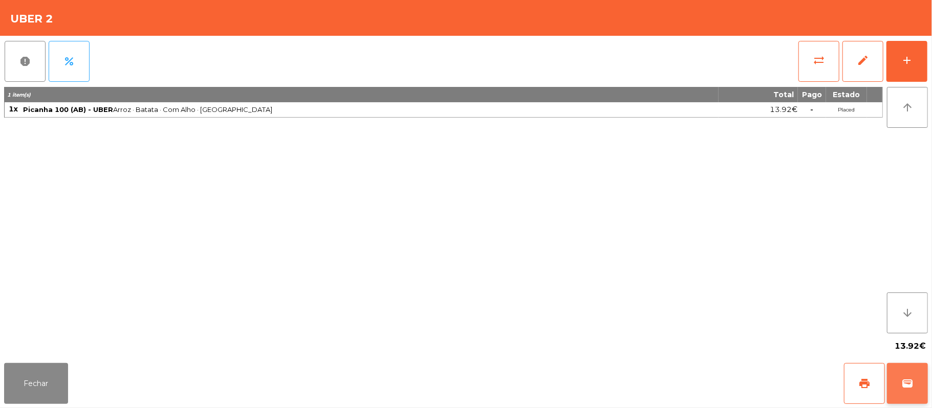
click at [926, 402] on button "wallet" at bounding box center [907, 383] width 41 height 41
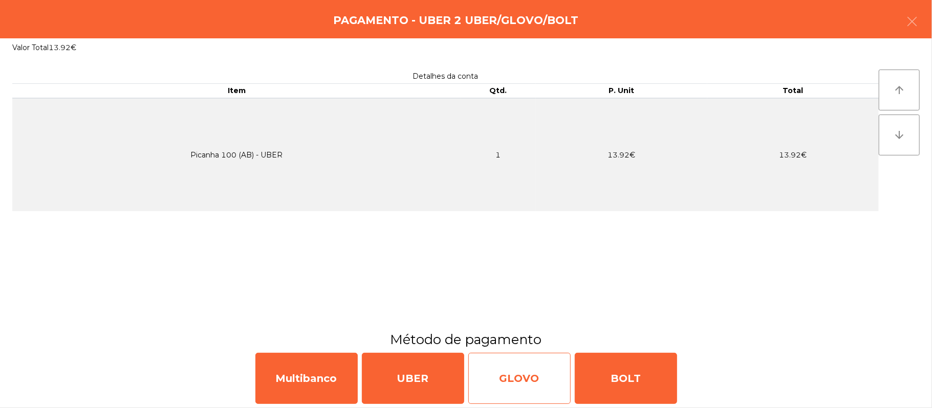
click at [512, 373] on div "GLOVO" at bounding box center [519, 378] width 102 height 51
select select "**"
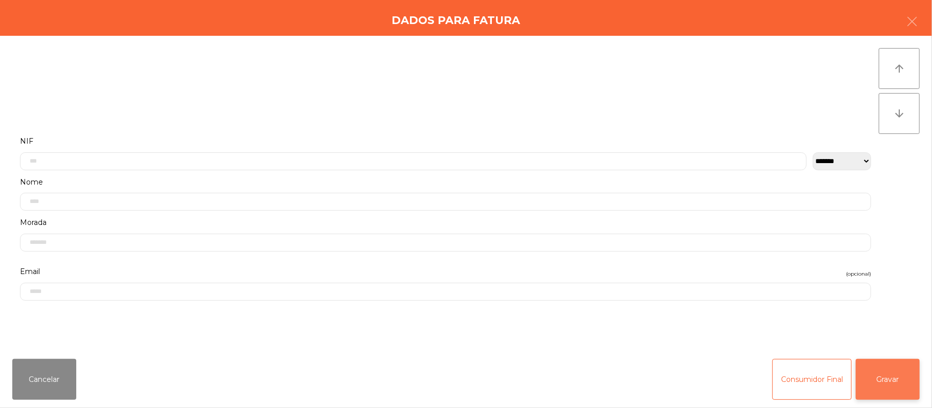
click at [875, 377] on button "Gravar" at bounding box center [888, 379] width 64 height 41
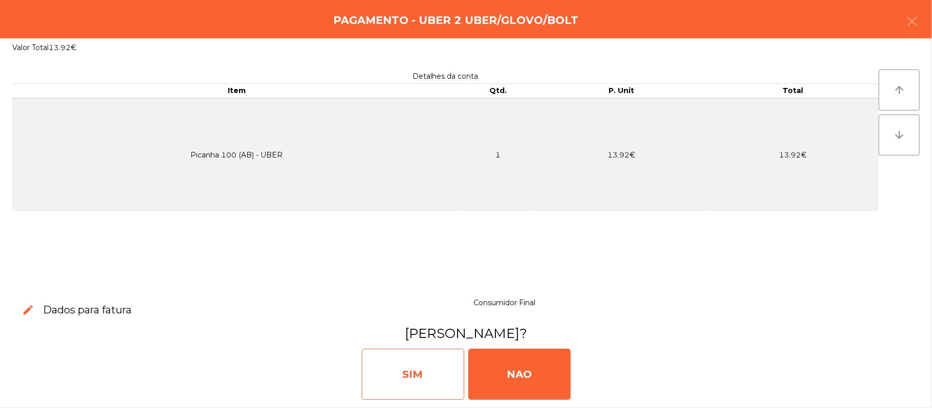
click at [418, 380] on div "SIM" at bounding box center [413, 374] width 102 height 51
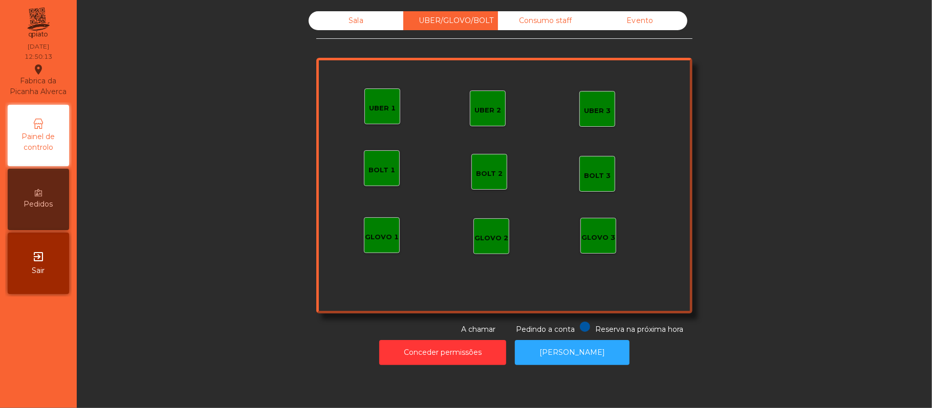
click at [373, 12] on div "Sala" at bounding box center [356, 20] width 95 height 19
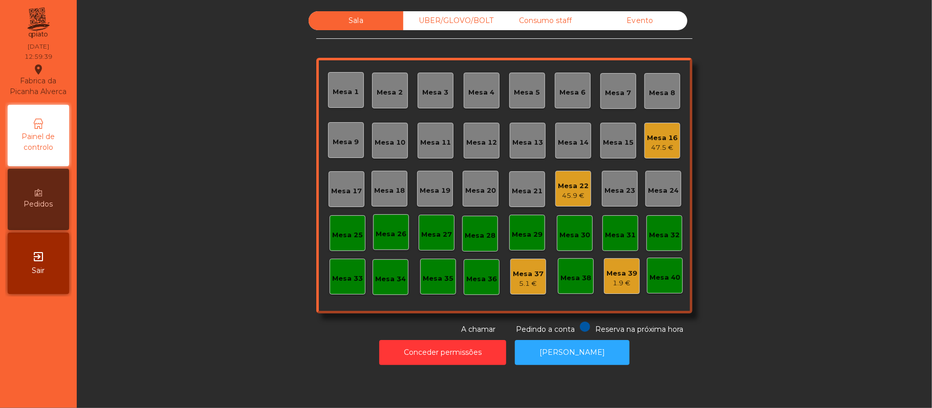
click at [454, 23] on div "UBER/GLOVO/BOLT" at bounding box center [450, 20] width 95 height 19
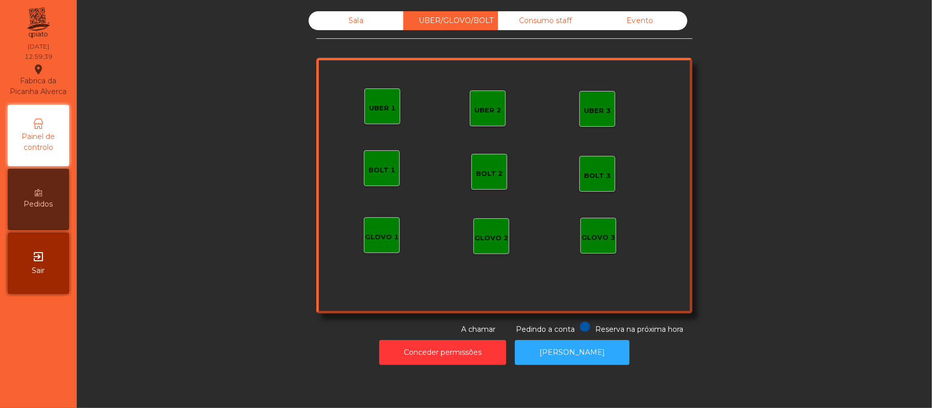
click at [535, 17] on div "Consumo staff" at bounding box center [545, 20] width 95 height 19
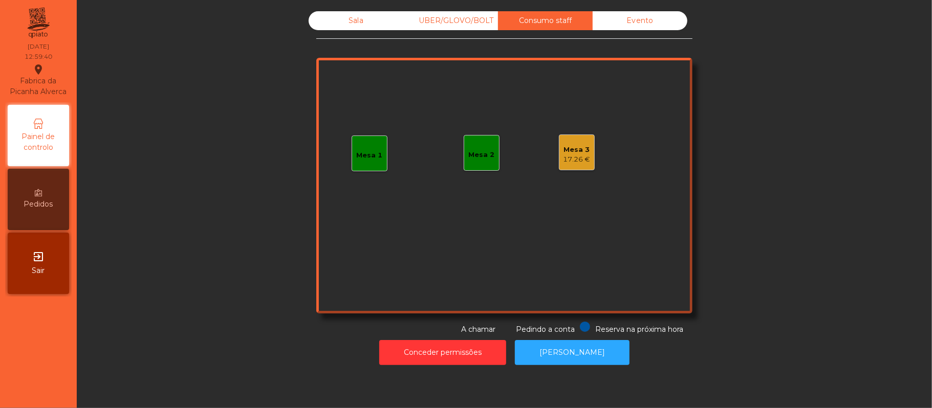
click at [578, 162] on div "17.26 €" at bounding box center [576, 160] width 27 height 10
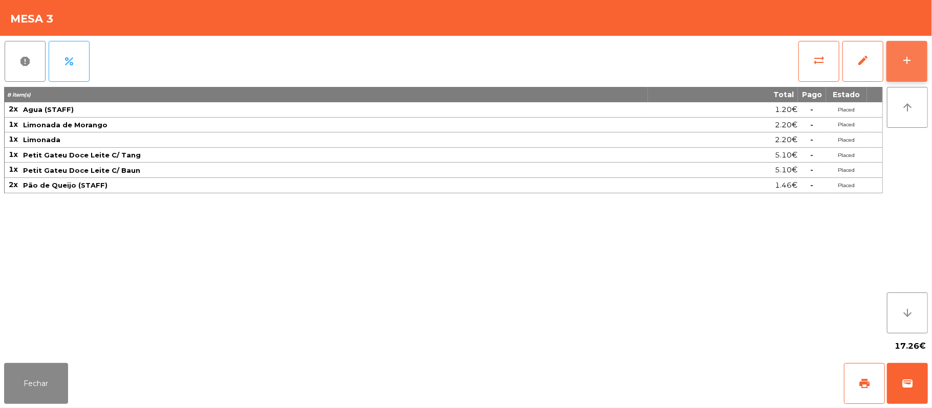
click at [901, 68] on button "add" at bounding box center [906, 61] width 41 height 41
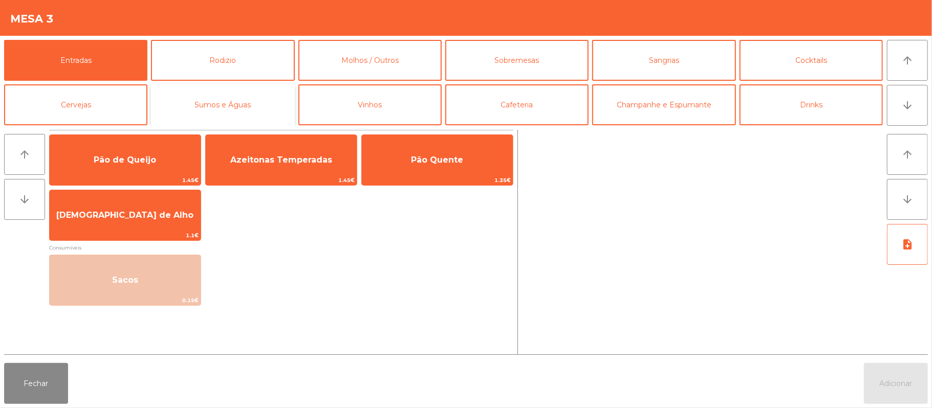
click at [261, 100] on button "Sumos e Águas" at bounding box center [222, 104] width 143 height 41
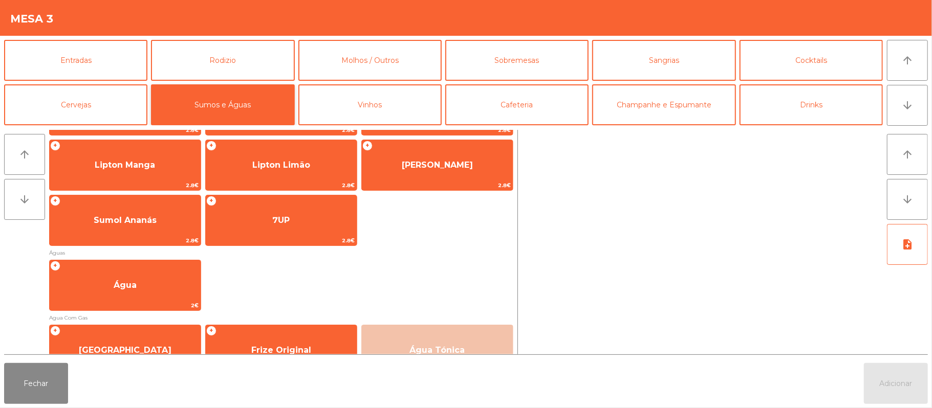
scroll to position [269, 0]
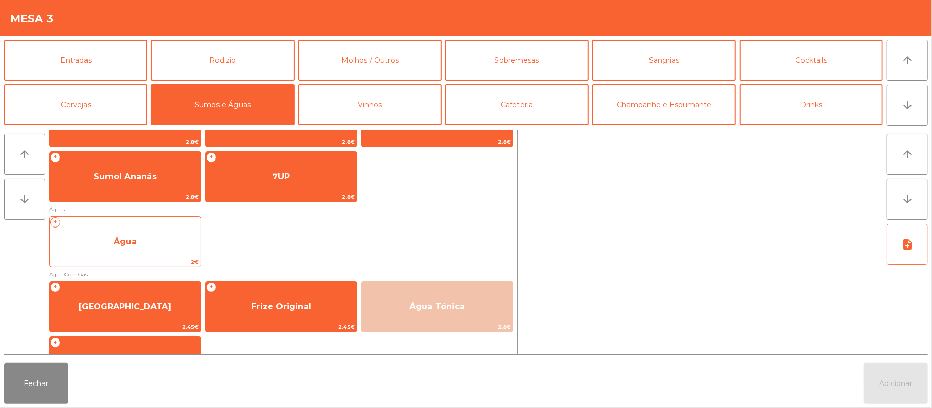
click at [142, 241] on span "Água" at bounding box center [125, 242] width 151 height 28
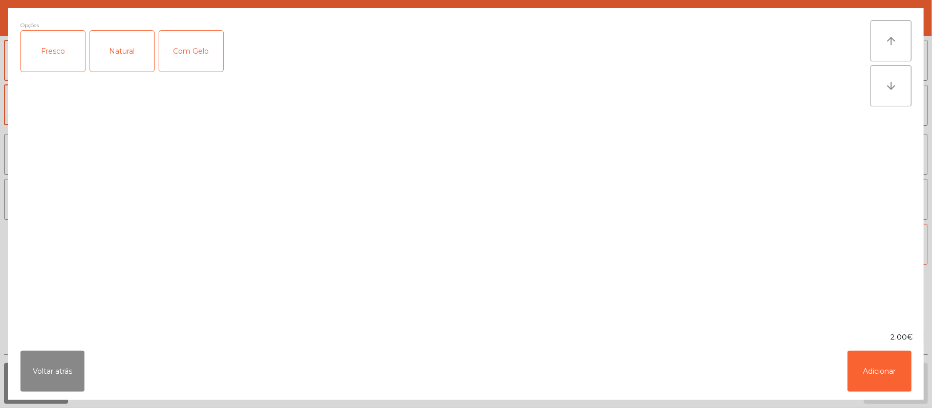
click at [48, 56] on div "Fresco" at bounding box center [53, 51] width 64 height 41
click at [866, 376] on button "Adicionar" at bounding box center [879, 371] width 64 height 41
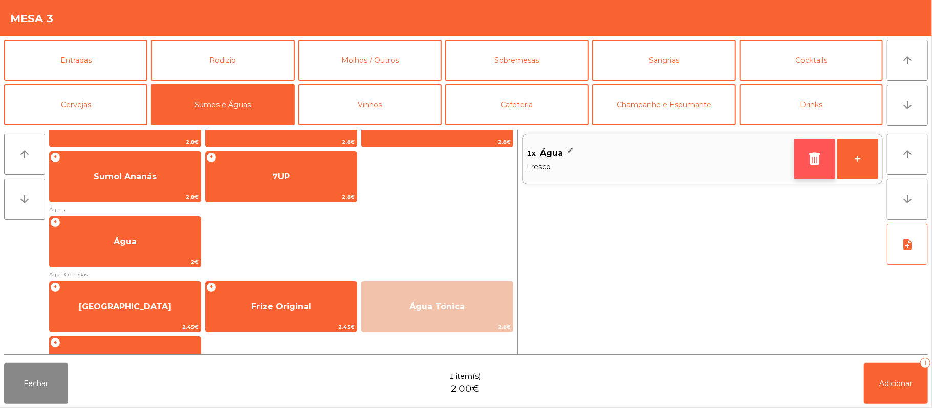
click at [805, 162] on button "button" at bounding box center [814, 159] width 41 height 41
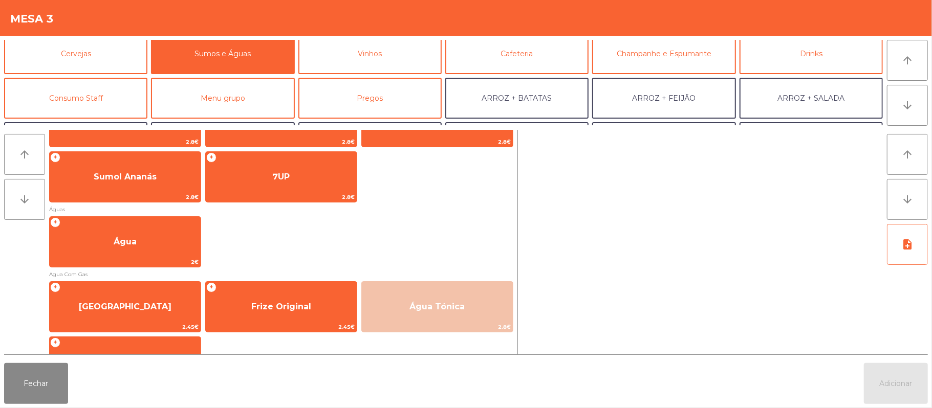
scroll to position [52, 0]
click at [98, 102] on button "Consumo Staff" at bounding box center [75, 97] width 143 height 41
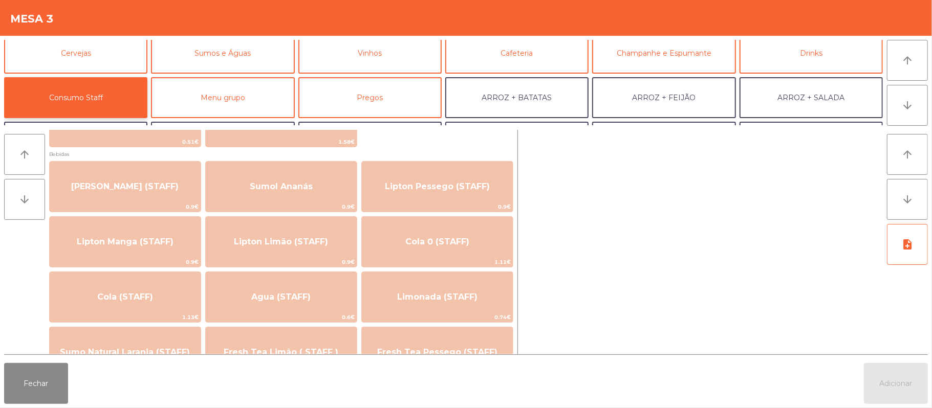
scroll to position [116, 0]
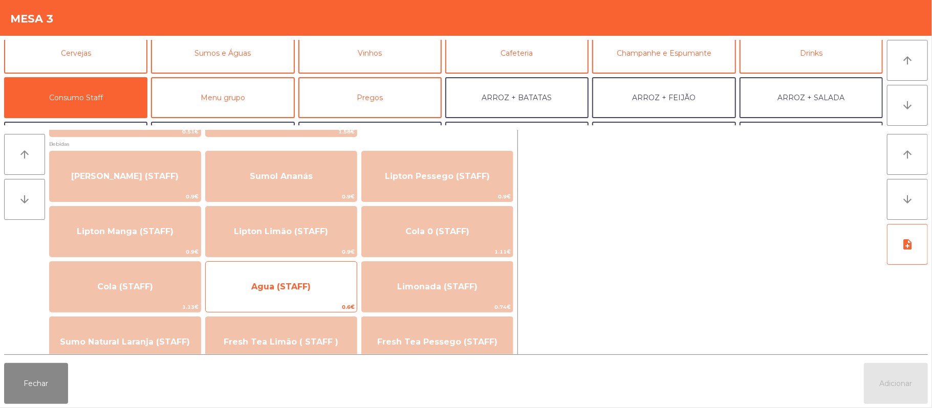
click at [281, 291] on span "Agua (STAFF)" at bounding box center [280, 287] width 59 height 10
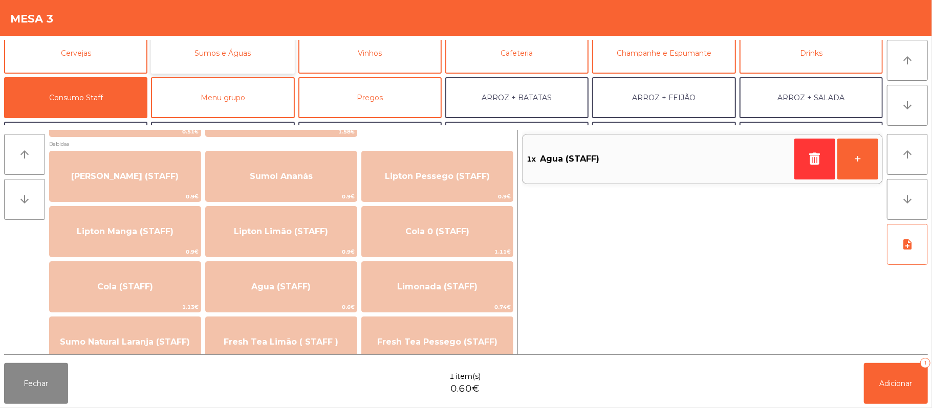
click at [236, 60] on button "Sumos e Águas" at bounding box center [222, 53] width 143 height 41
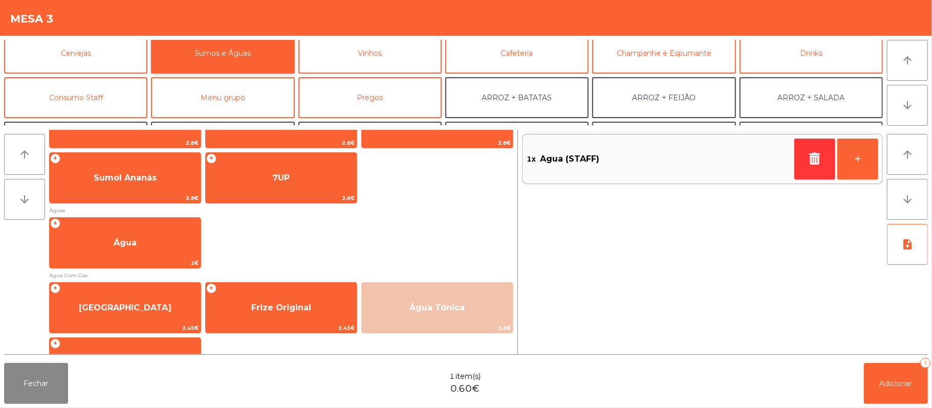
scroll to position [306, 0]
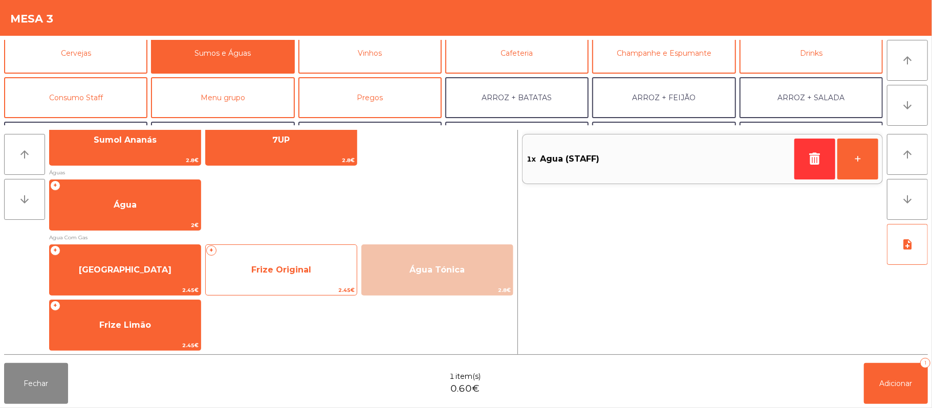
click at [269, 269] on span "Frize Original" at bounding box center [281, 270] width 60 height 10
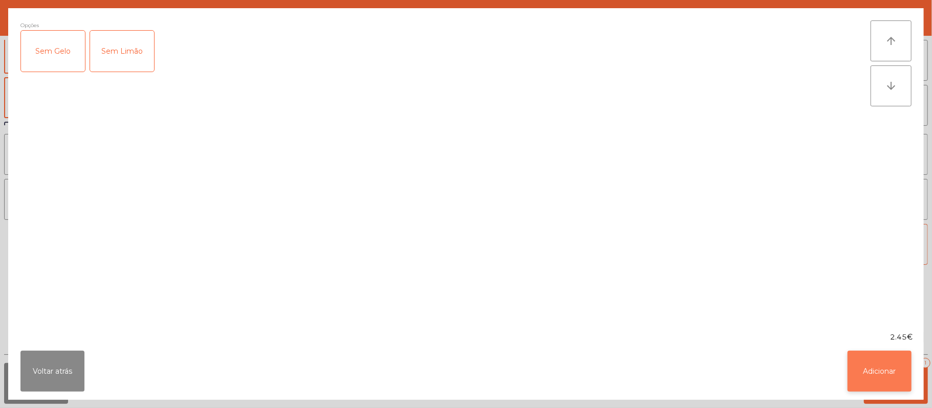
click at [877, 386] on button "Adicionar" at bounding box center [879, 371] width 64 height 41
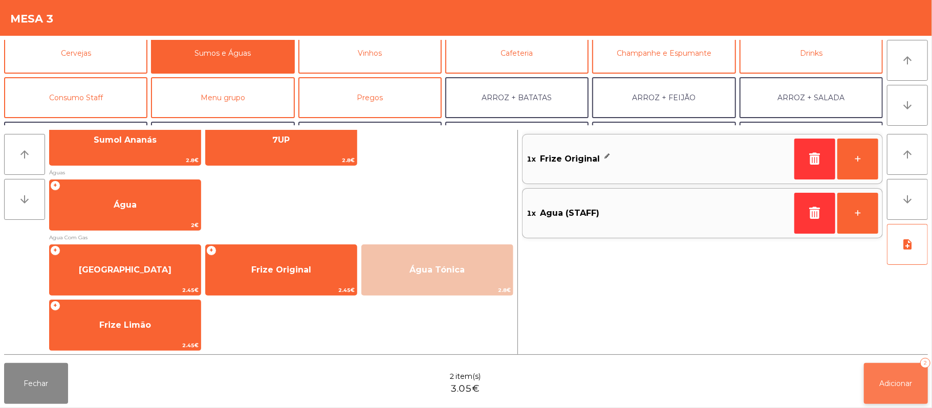
click at [906, 389] on button "Adicionar 2" at bounding box center [896, 383] width 64 height 41
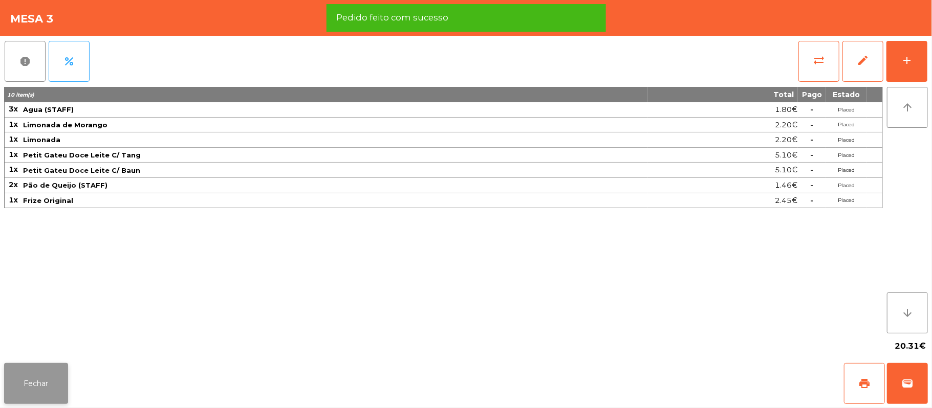
click at [35, 383] on button "Fechar" at bounding box center [36, 383] width 64 height 41
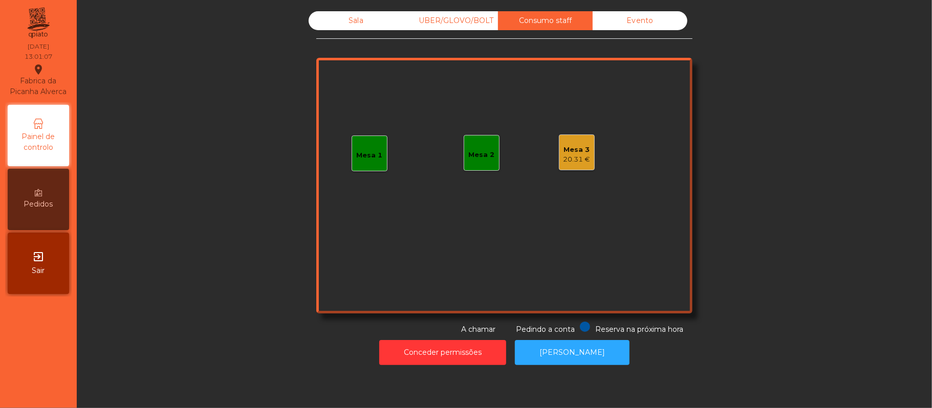
click at [563, 157] on div "20.31 €" at bounding box center [576, 160] width 27 height 10
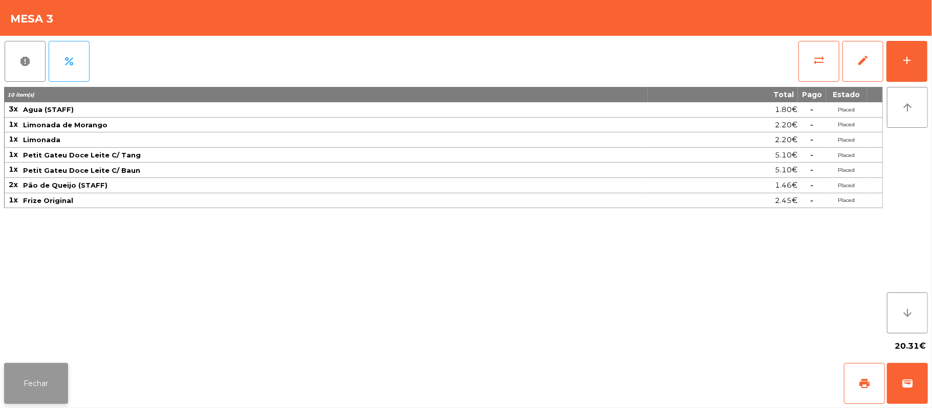
click at [33, 377] on button "Fechar" at bounding box center [36, 383] width 64 height 41
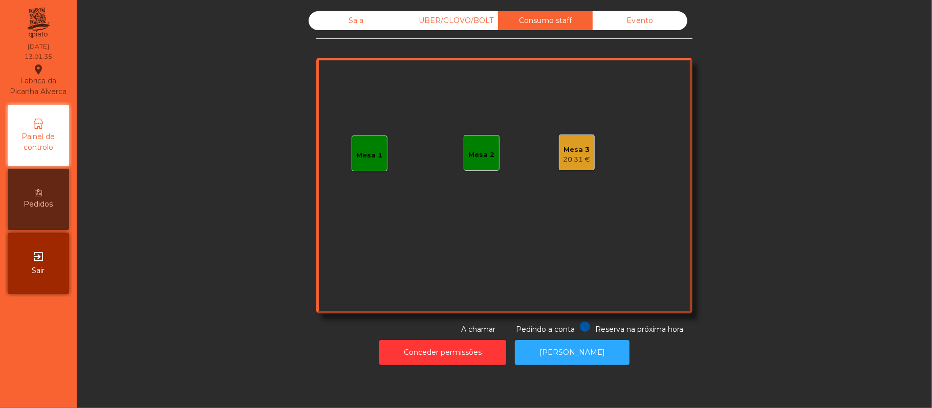
click at [571, 156] on div "20.31 €" at bounding box center [576, 160] width 27 height 10
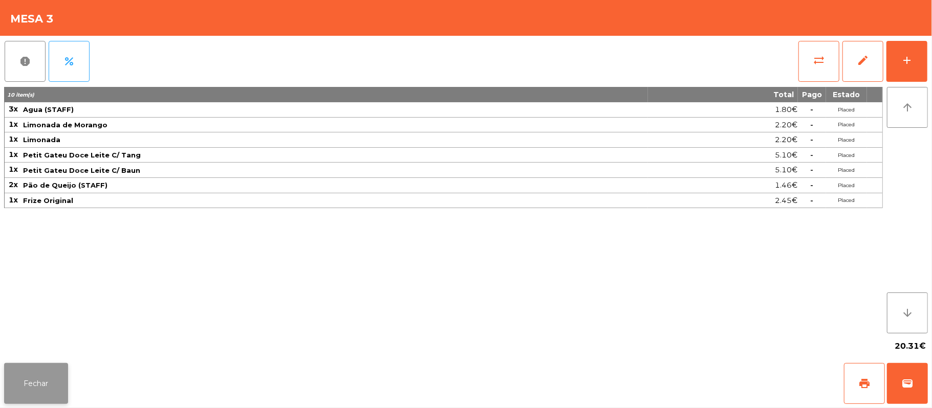
click at [8, 387] on button "Fechar" at bounding box center [36, 383] width 64 height 41
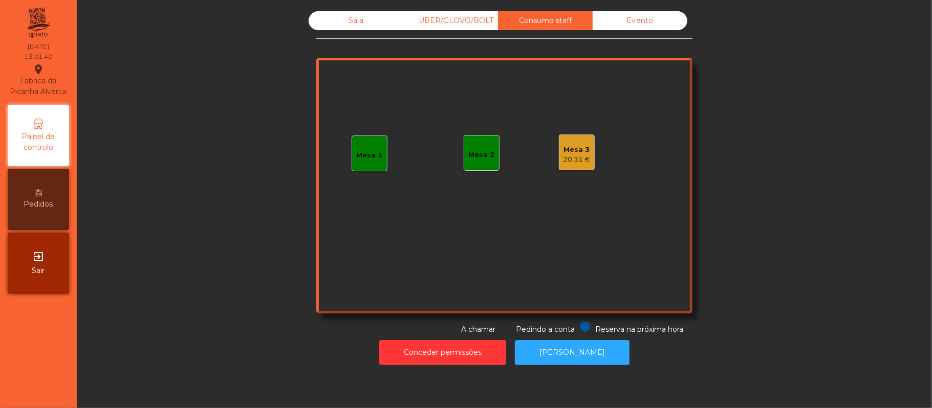
click at [355, 23] on div "Sala" at bounding box center [356, 20] width 95 height 19
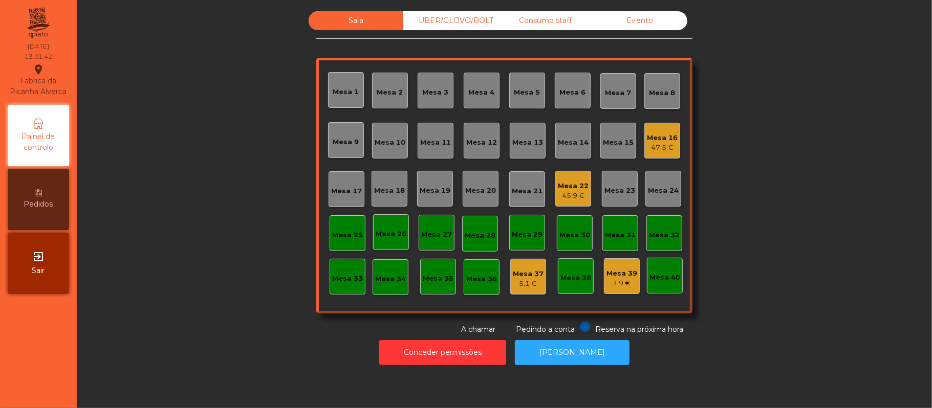
click at [427, 140] on div "Mesa 11" at bounding box center [435, 143] width 31 height 10
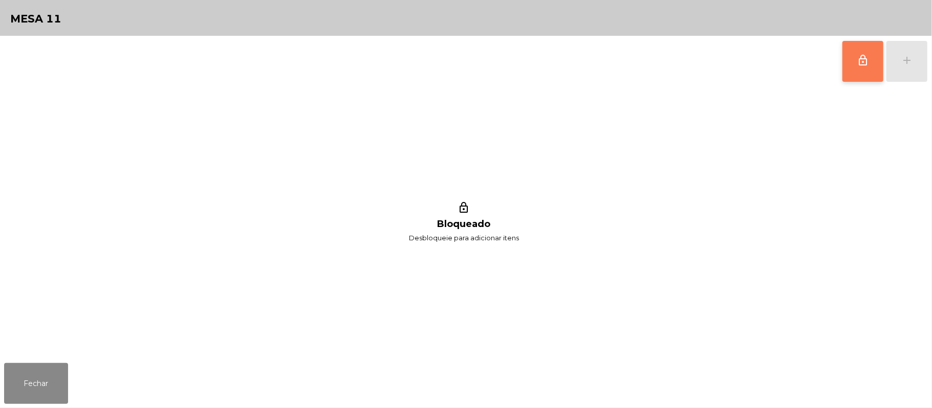
click at [863, 70] on button "lock_outline" at bounding box center [862, 61] width 41 height 41
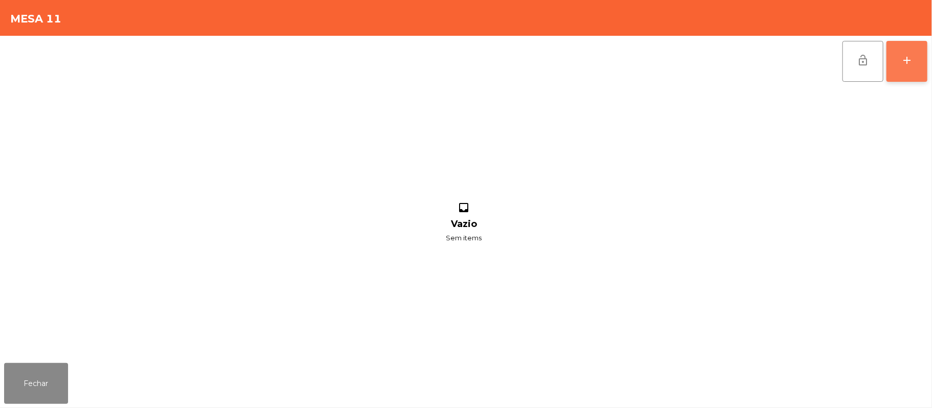
click at [903, 62] on div "add" at bounding box center [907, 60] width 12 height 12
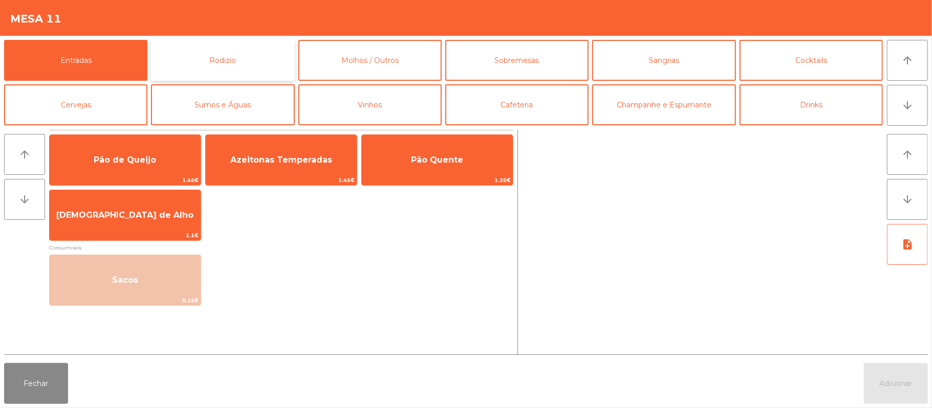
click at [226, 64] on button "Rodizio" at bounding box center [222, 60] width 143 height 41
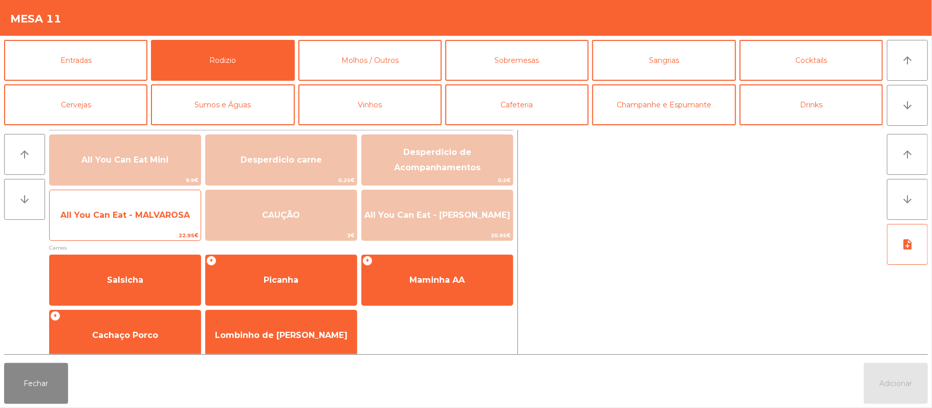
click at [121, 222] on span "All You Can Eat - MALVAROSA" at bounding box center [125, 216] width 151 height 28
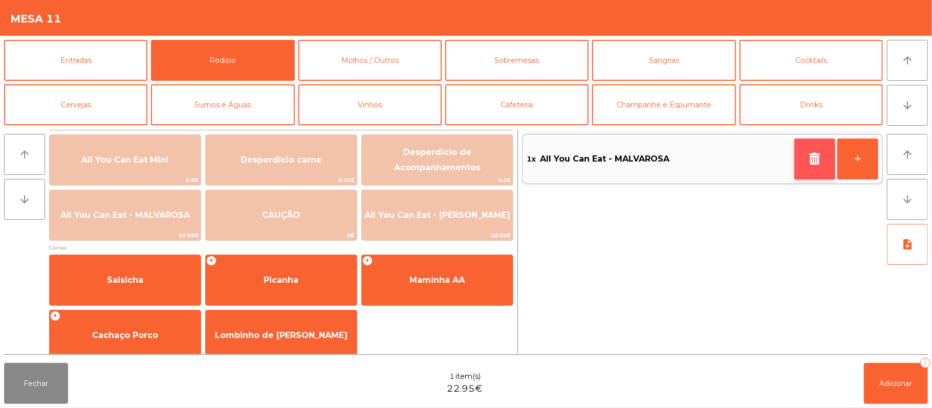
click at [807, 157] on icon "button" at bounding box center [814, 158] width 15 height 12
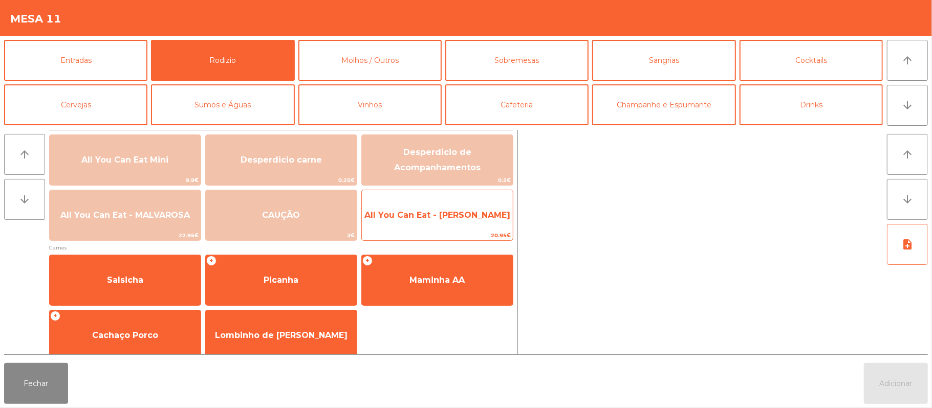
click at [443, 225] on span "All You Can Eat - [PERSON_NAME]" at bounding box center [437, 216] width 151 height 28
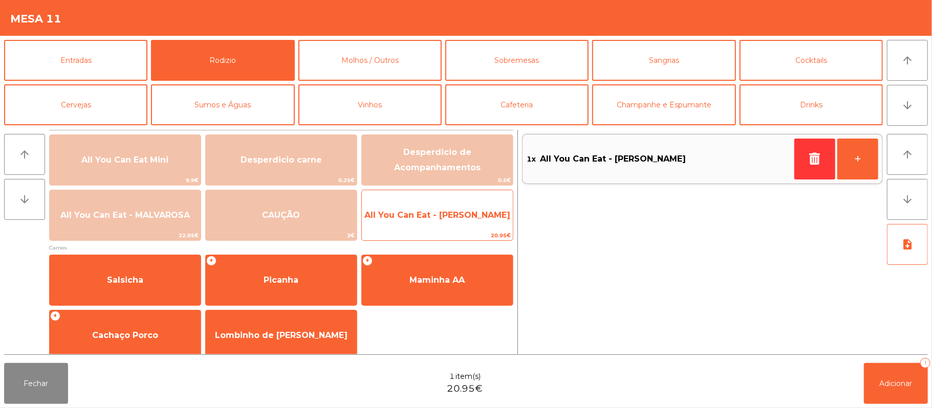
click at [439, 222] on span "All You Can Eat - [PERSON_NAME]" at bounding box center [437, 216] width 151 height 28
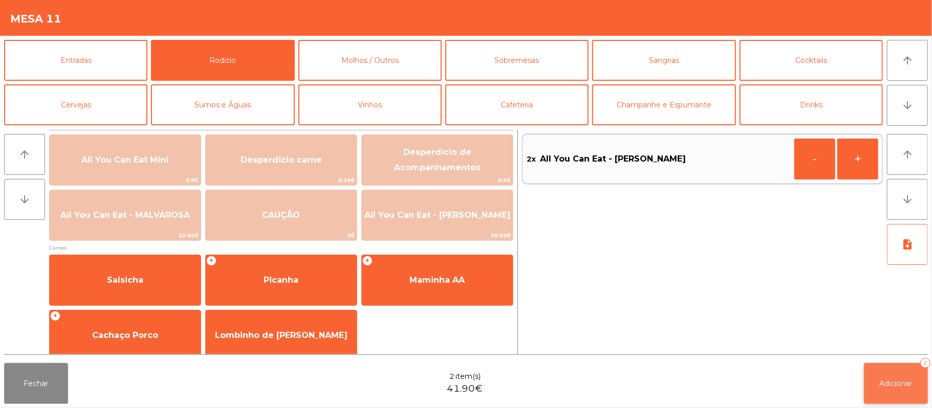
click at [878, 387] on button "Adicionar 2" at bounding box center [896, 383] width 64 height 41
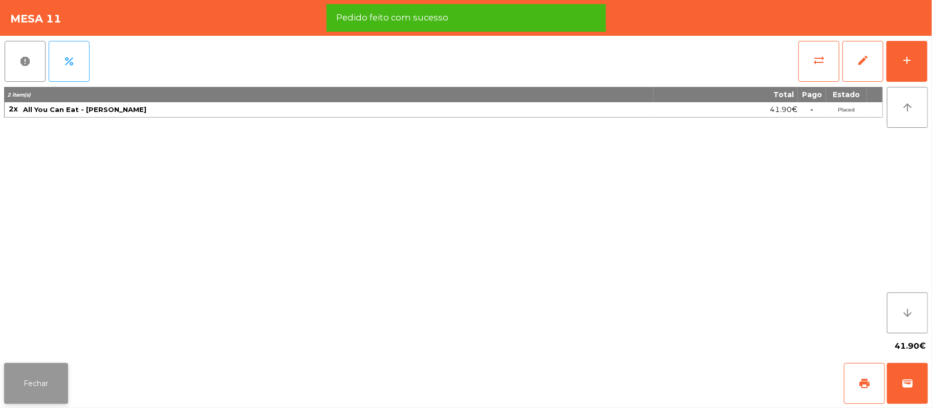
click at [39, 387] on button "Fechar" at bounding box center [36, 383] width 64 height 41
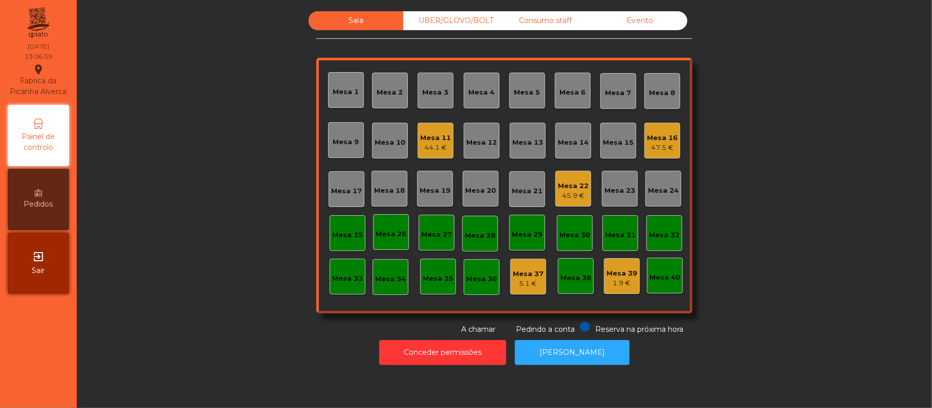
click at [650, 139] on div "Mesa 16" at bounding box center [662, 138] width 31 height 10
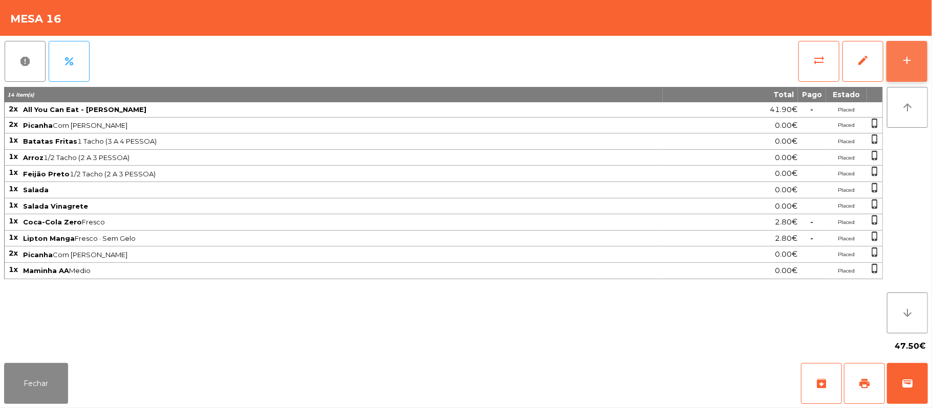
click at [897, 62] on button "add" at bounding box center [906, 61] width 41 height 41
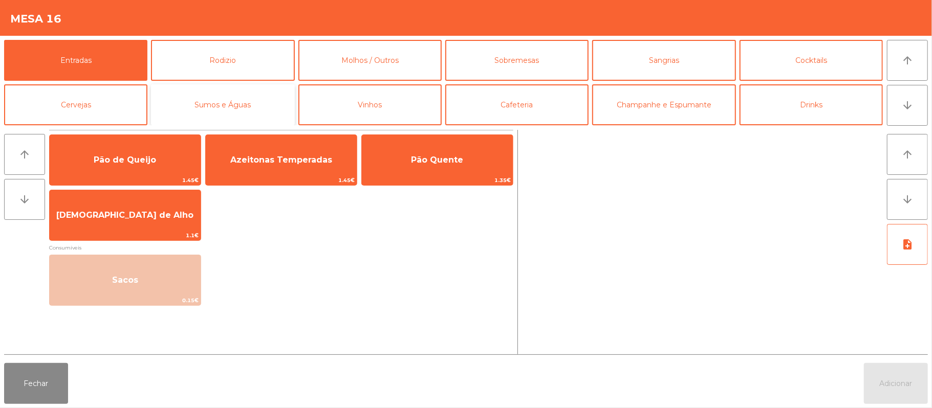
click at [244, 104] on button "Sumos e Águas" at bounding box center [222, 104] width 143 height 41
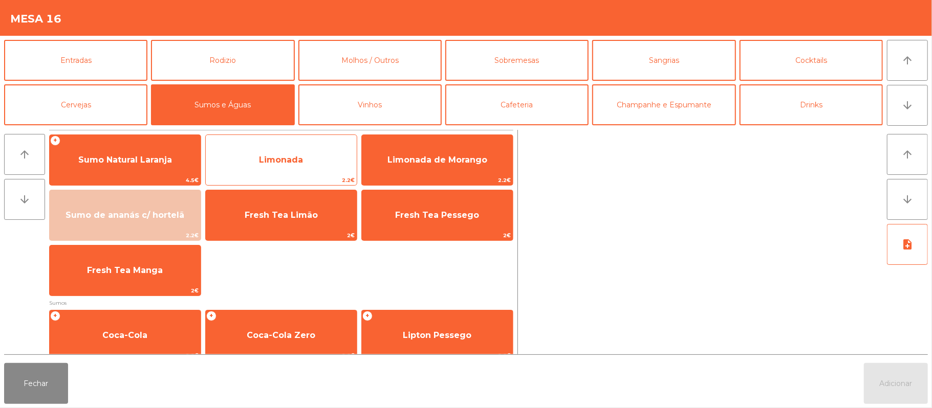
click at [303, 157] on span "Limonada" at bounding box center [281, 160] width 151 height 28
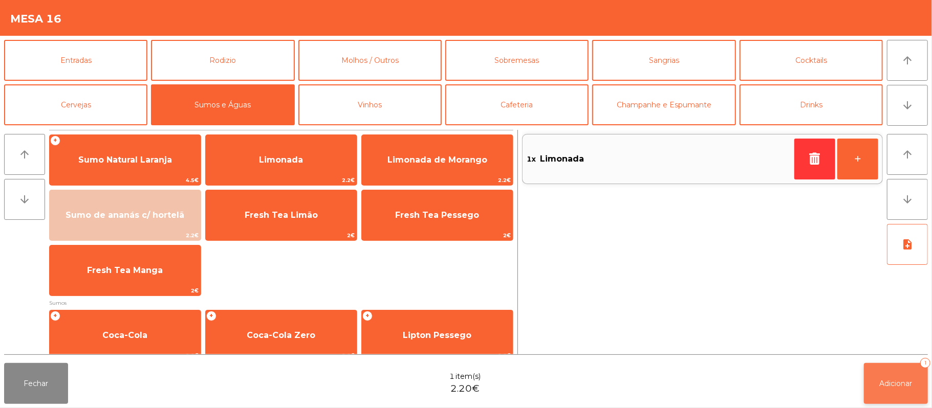
click at [889, 383] on span "Adicionar" at bounding box center [896, 383] width 33 height 9
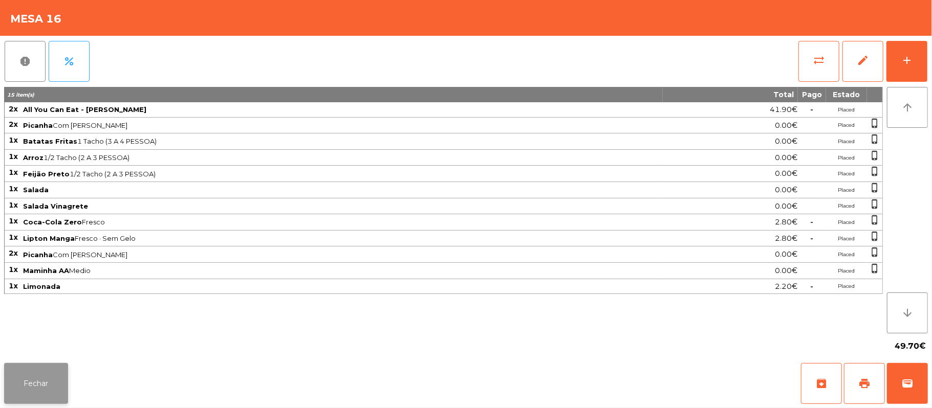
click at [42, 394] on button "Fechar" at bounding box center [36, 383] width 64 height 41
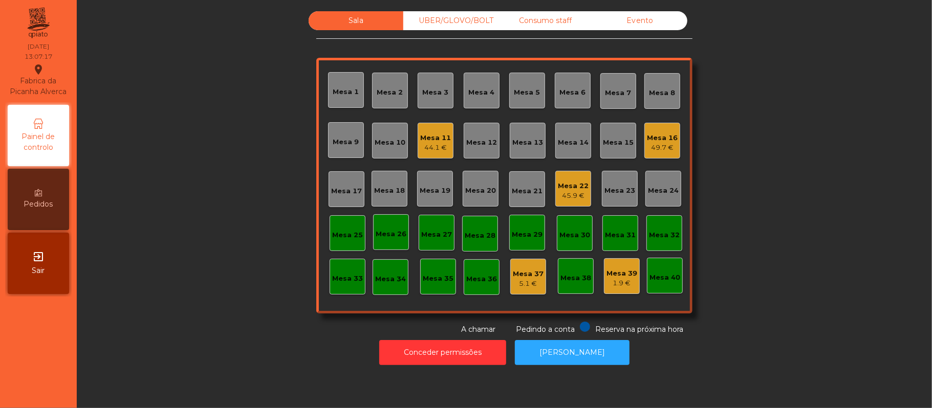
click at [552, 19] on div "Consumo staff" at bounding box center [545, 20] width 95 height 19
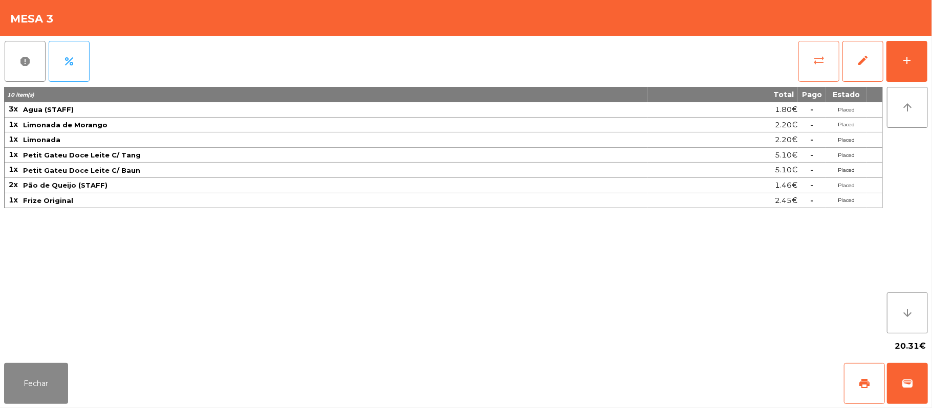
click at [825, 62] on button "sync_alt" at bounding box center [818, 61] width 41 height 41
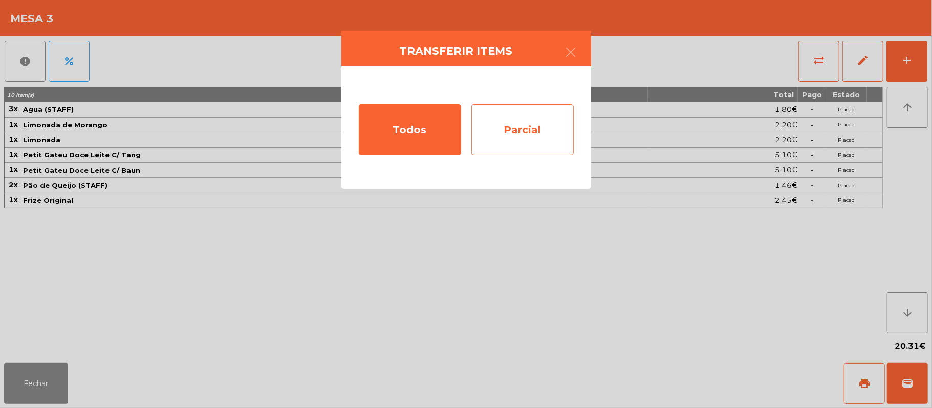
click at [537, 127] on div "Parcial" at bounding box center [522, 129] width 102 height 51
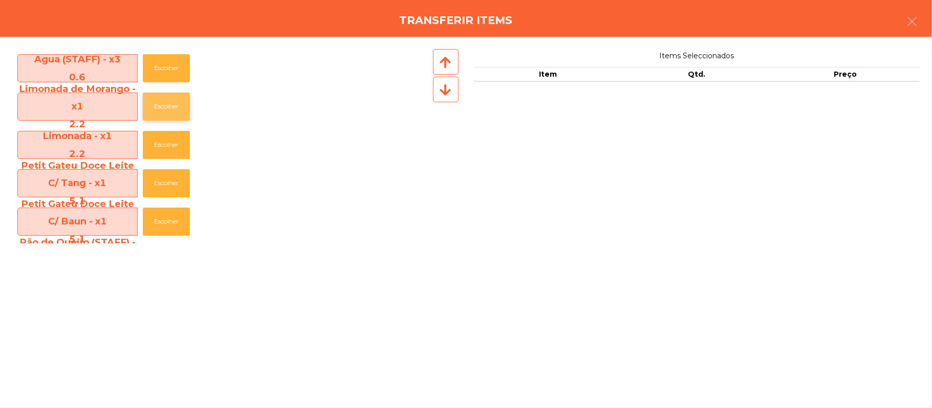
click at [174, 108] on button "Escolher" at bounding box center [166, 107] width 47 height 28
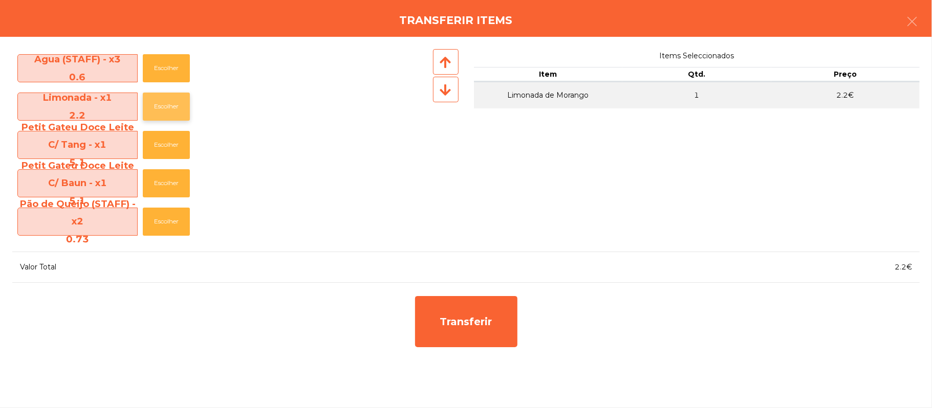
click at [174, 106] on button "Escolher" at bounding box center [166, 107] width 47 height 28
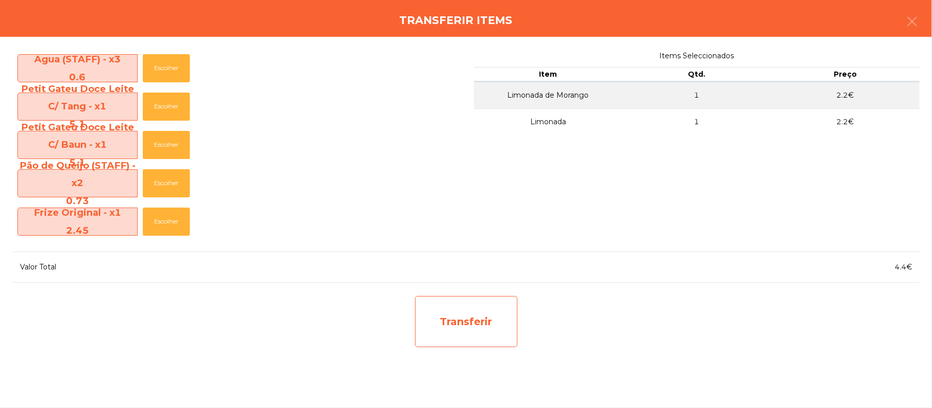
click at [463, 330] on div "Transferir" at bounding box center [466, 321] width 102 height 51
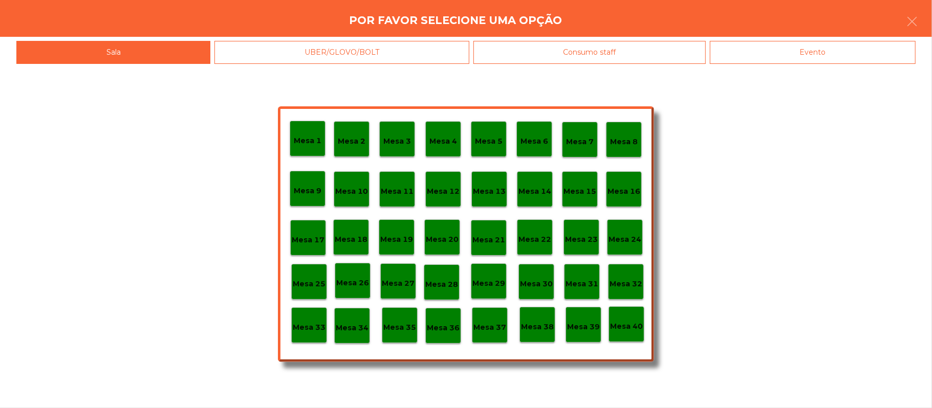
click at [489, 320] on div "Mesa 37" at bounding box center [489, 326] width 33 height 16
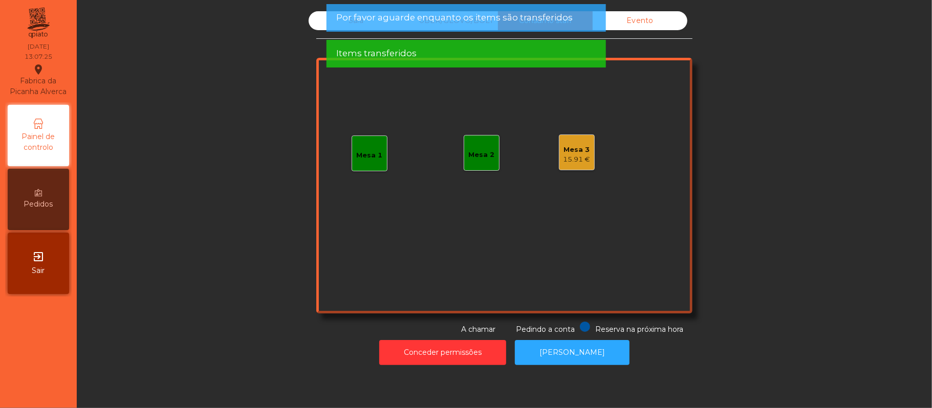
click at [224, 289] on div "Sala UBER/GLOVO/BOLT Consumo staff Evento Mesa 1 Mesa 2 Mesa 3 15.91 € Reserva …" at bounding box center [504, 173] width 827 height 324
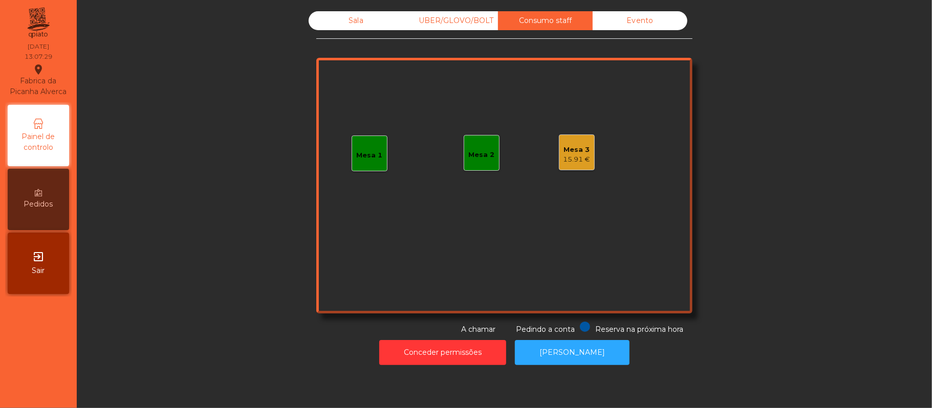
click at [353, 18] on div "Sala" at bounding box center [356, 20] width 95 height 19
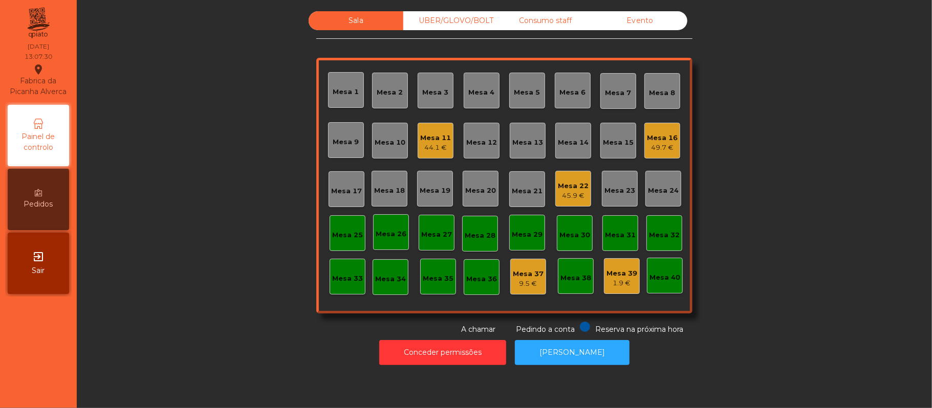
click at [524, 283] on div "9.5 €" at bounding box center [528, 284] width 31 height 10
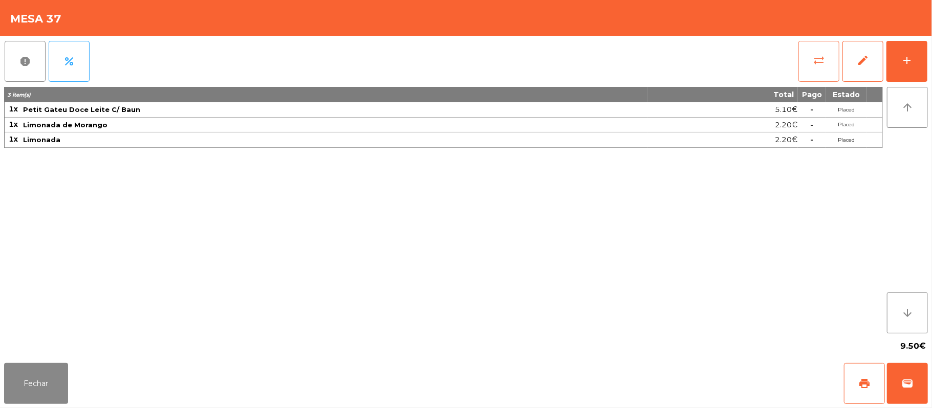
click at [810, 65] on button "sync_alt" at bounding box center [818, 61] width 41 height 41
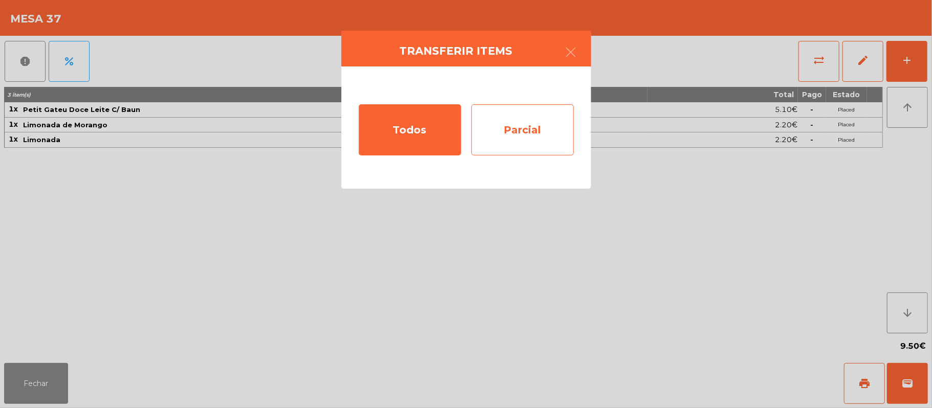
click at [533, 133] on div "Parcial" at bounding box center [522, 129] width 102 height 51
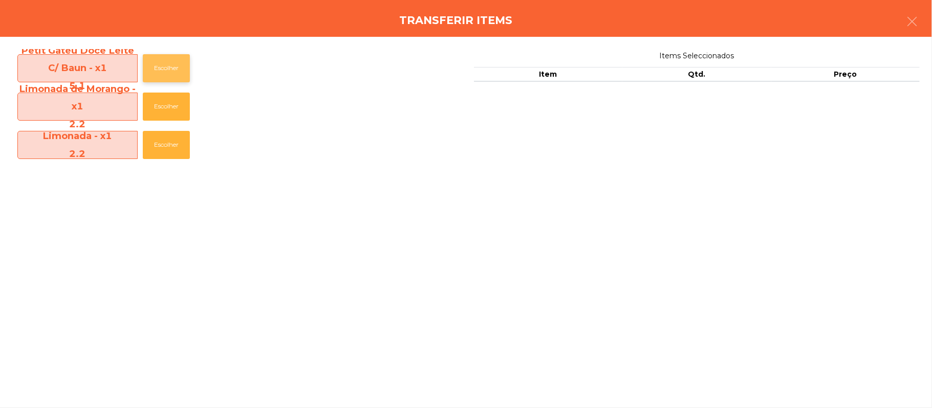
click at [169, 68] on button "Escolher" at bounding box center [166, 68] width 47 height 28
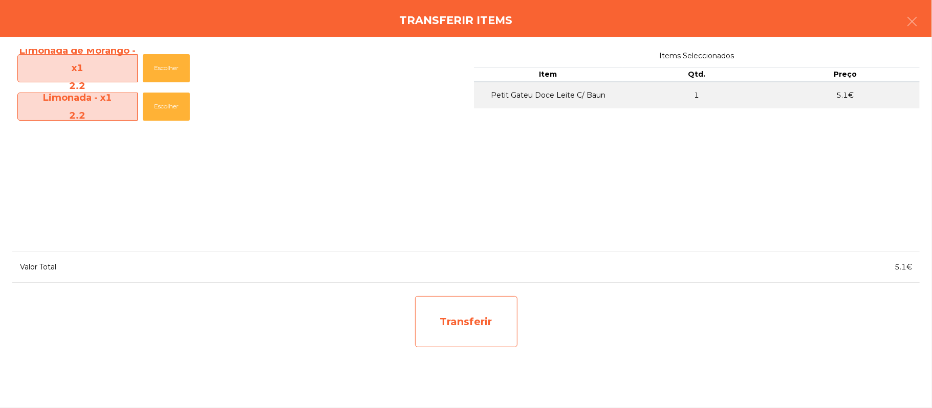
click at [490, 318] on div "Transferir" at bounding box center [466, 321] width 102 height 51
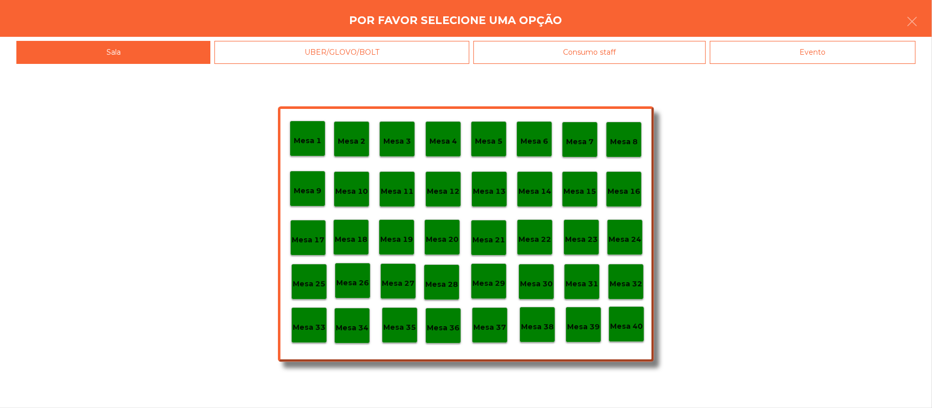
click at [600, 52] on div "Consumo staff" at bounding box center [589, 52] width 232 height 23
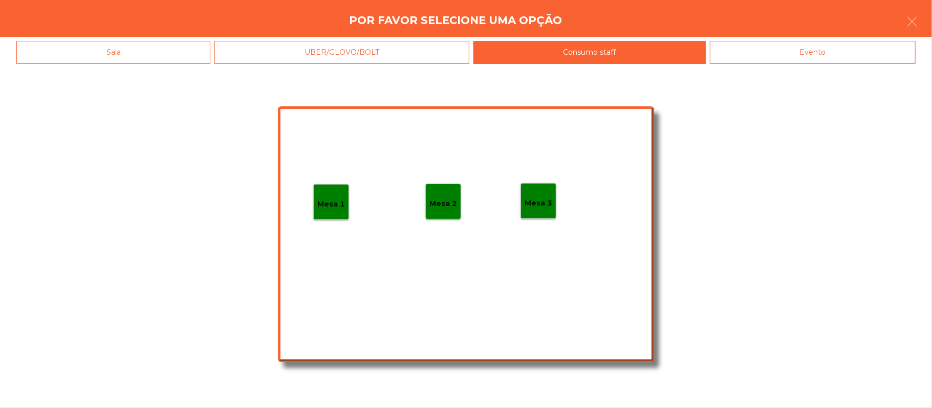
click at [553, 197] on div "Mesa 3" at bounding box center [538, 201] width 36 height 36
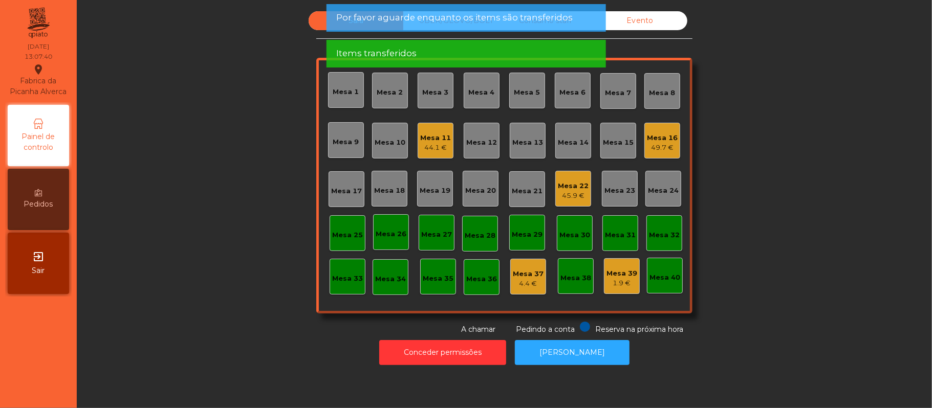
click at [532, 273] on div "Mesa 37" at bounding box center [528, 274] width 31 height 10
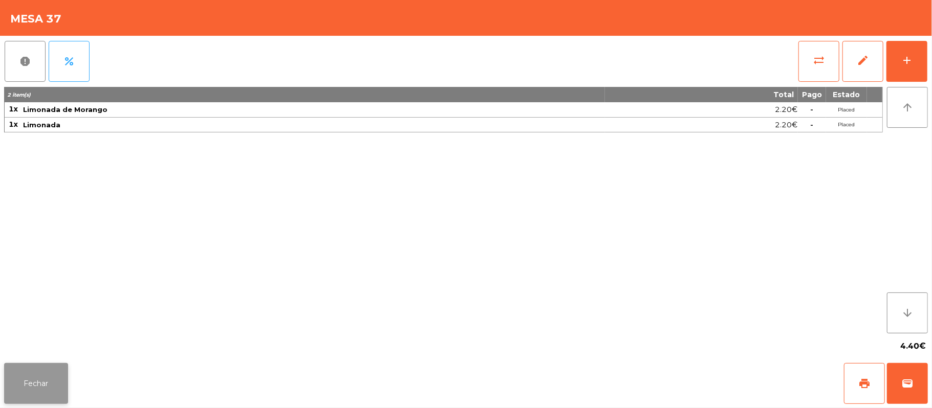
click at [29, 383] on button "Fechar" at bounding box center [36, 383] width 64 height 41
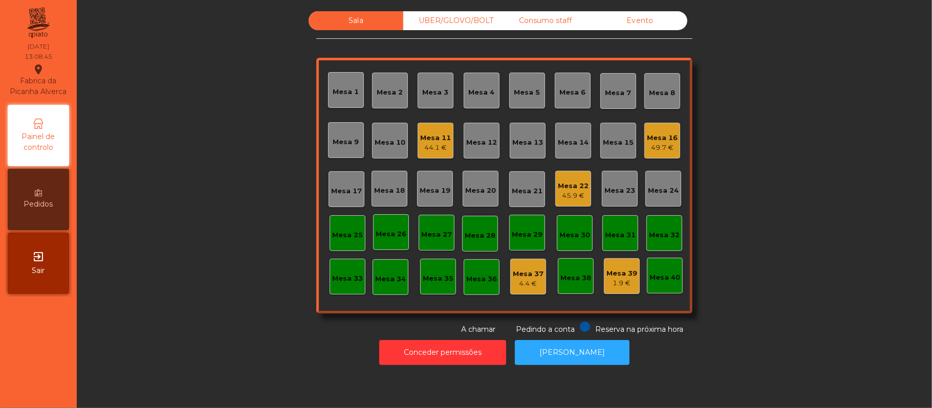
click at [647, 134] on div "Mesa 16" at bounding box center [662, 138] width 31 height 10
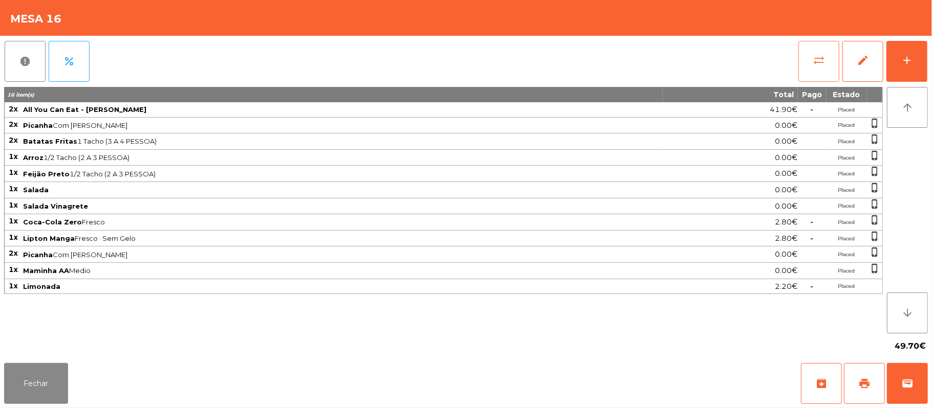
click at [810, 64] on button "sync_alt" at bounding box center [818, 61] width 41 height 41
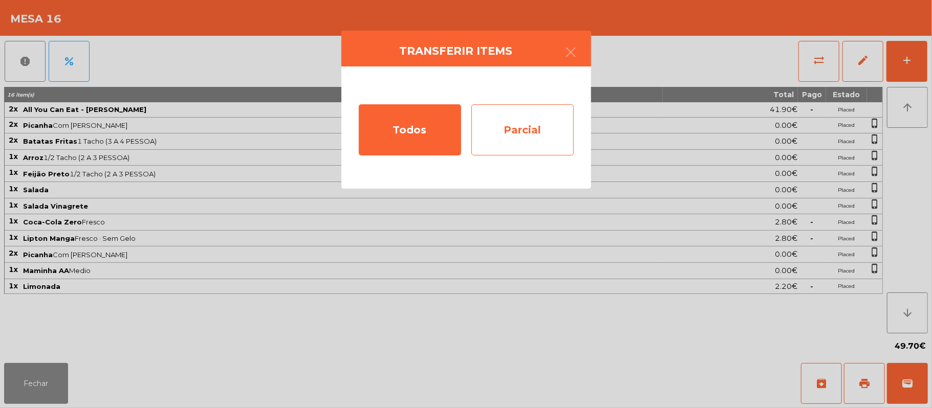
click at [554, 130] on div "Parcial" at bounding box center [522, 129] width 102 height 51
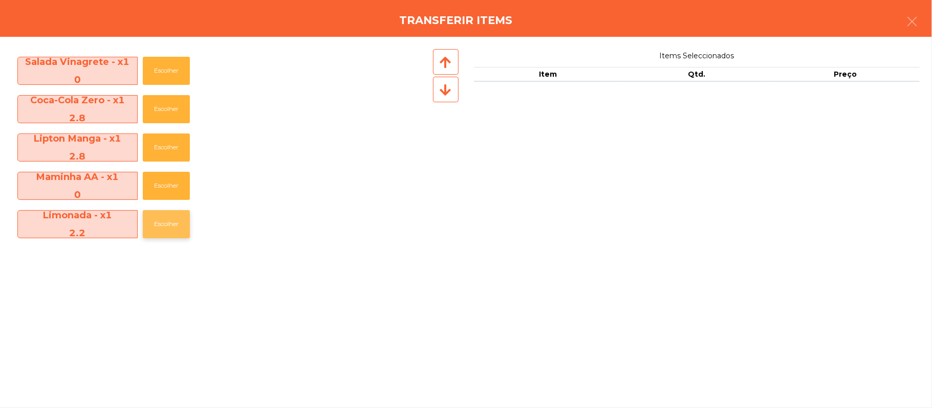
click at [170, 224] on button "Escolher" at bounding box center [166, 224] width 47 height 28
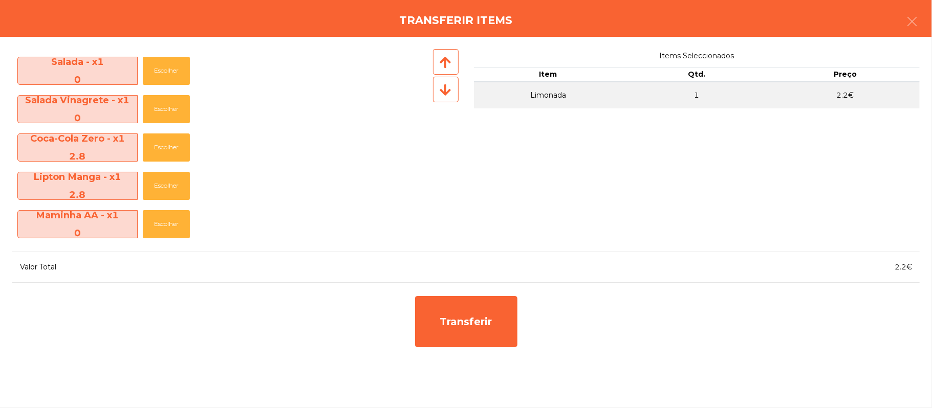
scroll to position [189, 0]
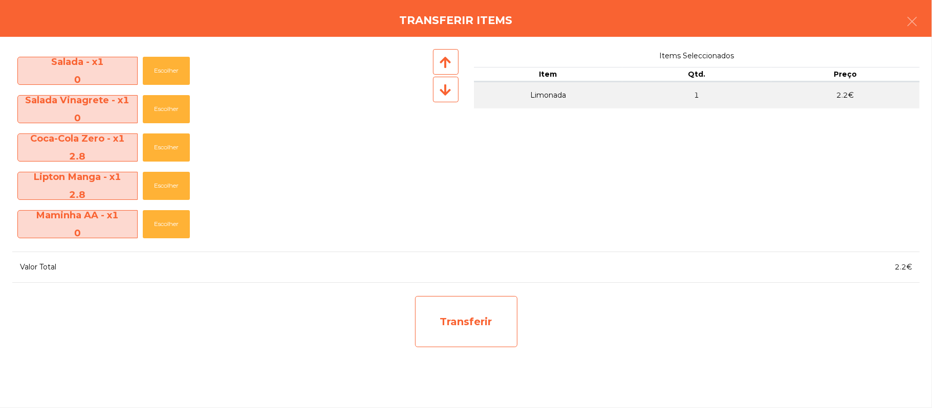
click at [472, 322] on div "Transferir" at bounding box center [466, 321] width 102 height 51
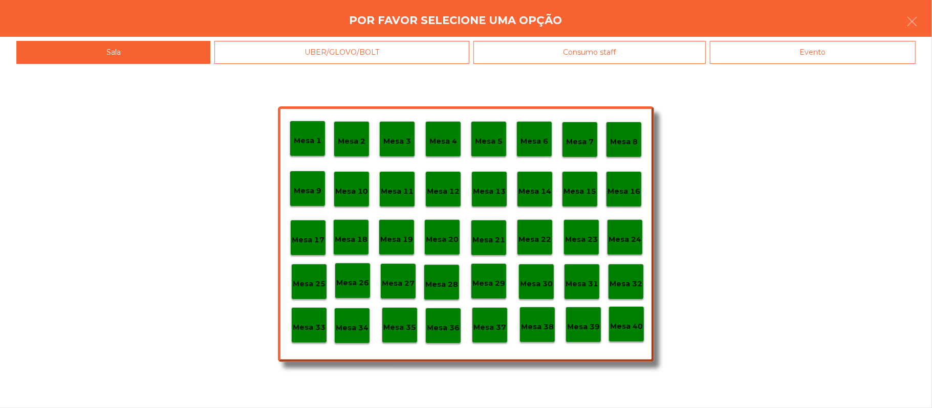
click at [400, 198] on div "Mesa 11" at bounding box center [397, 189] width 36 height 36
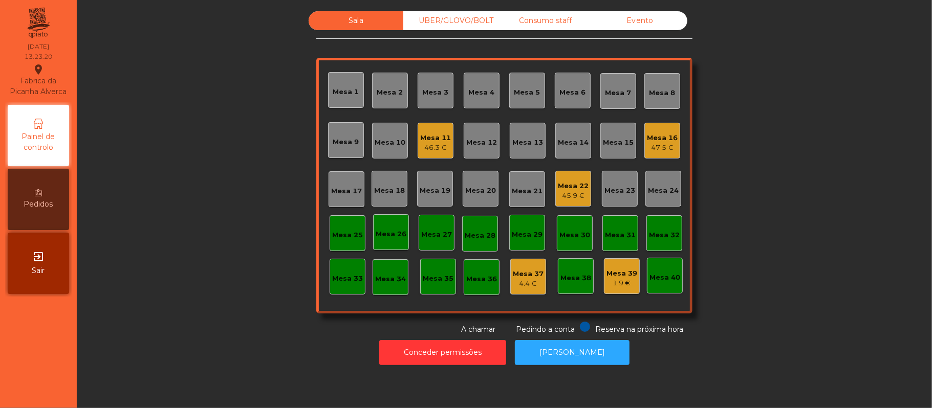
click at [430, 188] on div "Mesa 19" at bounding box center [435, 191] width 31 height 10
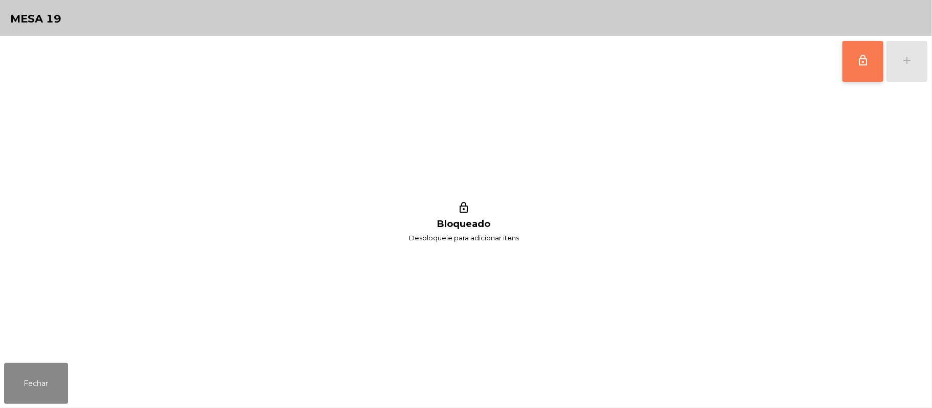
click at [853, 64] on button "lock_outline" at bounding box center [862, 61] width 41 height 41
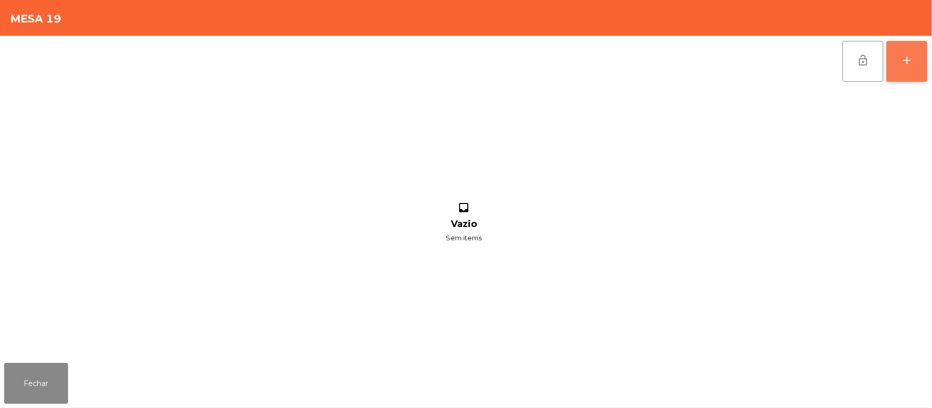
click at [905, 56] on div "add" at bounding box center [907, 60] width 12 height 12
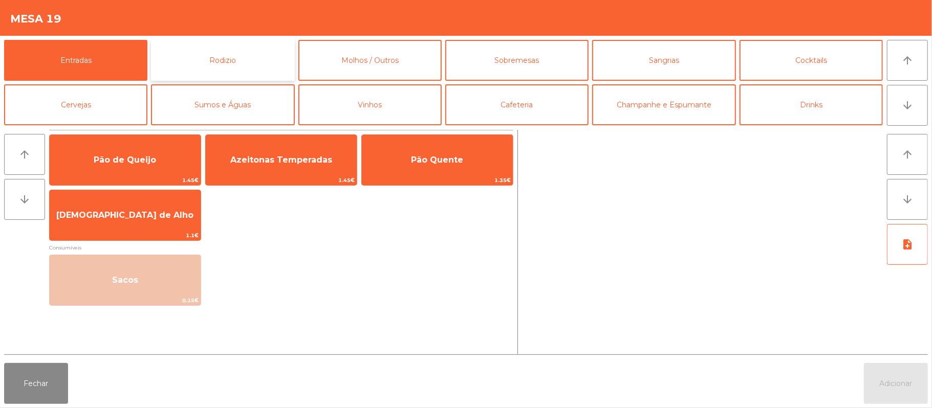
click at [244, 62] on button "Rodizio" at bounding box center [222, 60] width 143 height 41
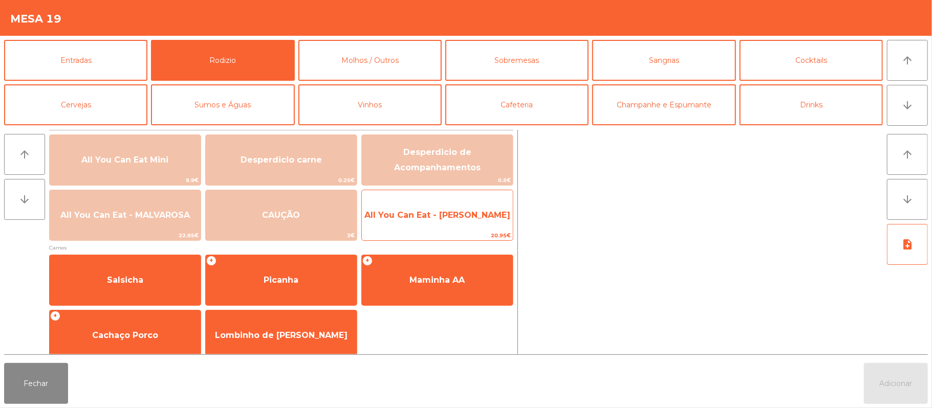
click at [451, 211] on span "All You Can Eat - [PERSON_NAME]" at bounding box center [437, 215] width 146 height 10
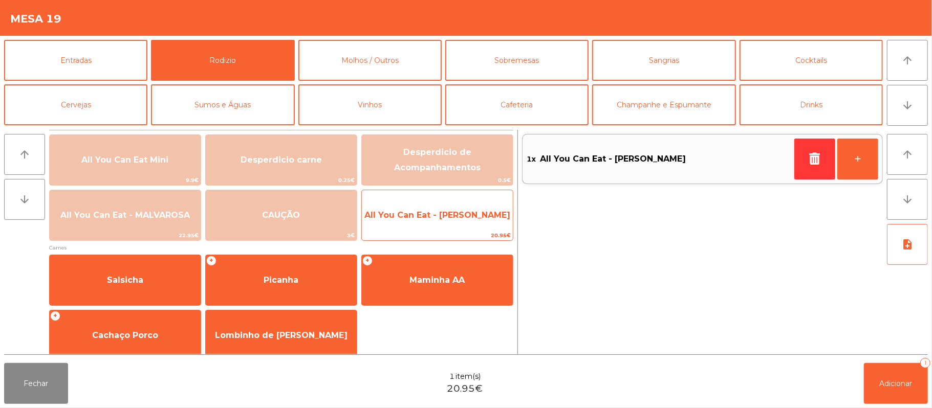
click at [451, 217] on span "All You Can Eat - [PERSON_NAME]" at bounding box center [437, 215] width 146 height 10
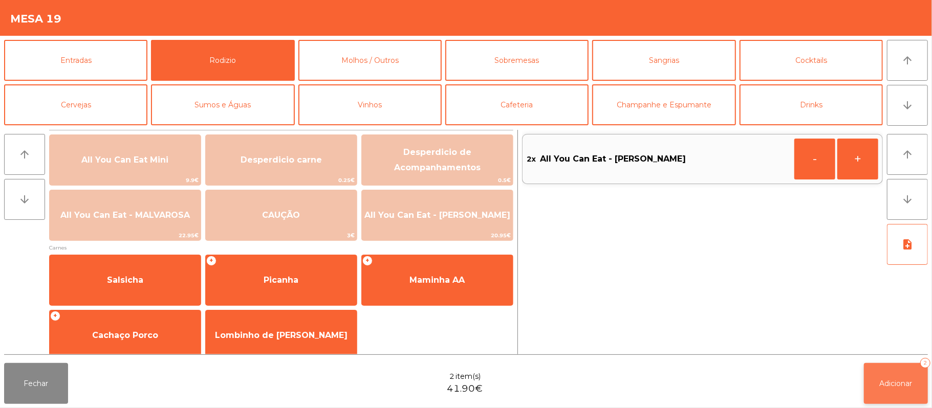
click at [893, 373] on button "Adicionar 2" at bounding box center [896, 383] width 64 height 41
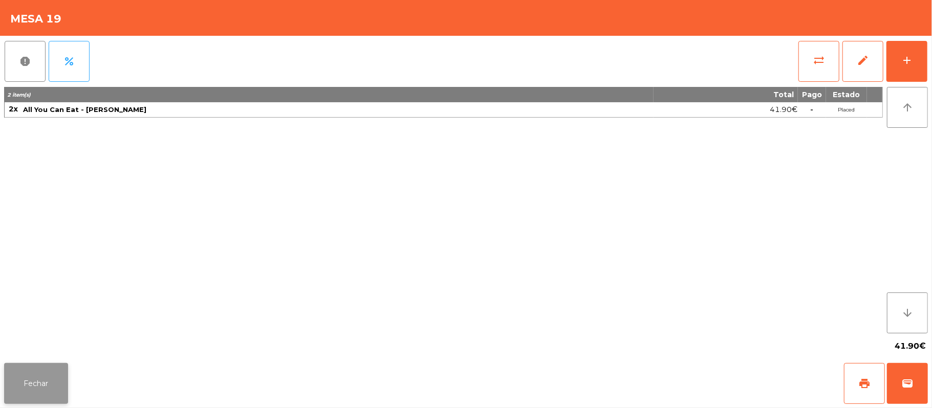
click at [29, 384] on button "Fechar" at bounding box center [36, 383] width 64 height 41
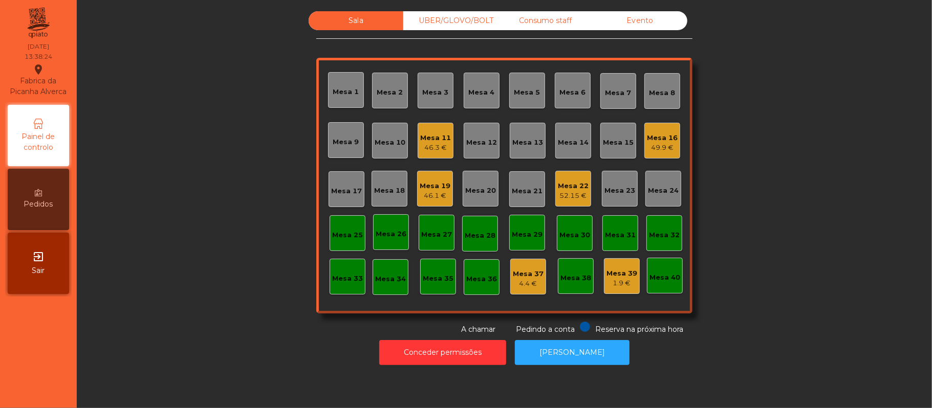
click at [668, 143] on div "49.9 €" at bounding box center [662, 148] width 31 height 10
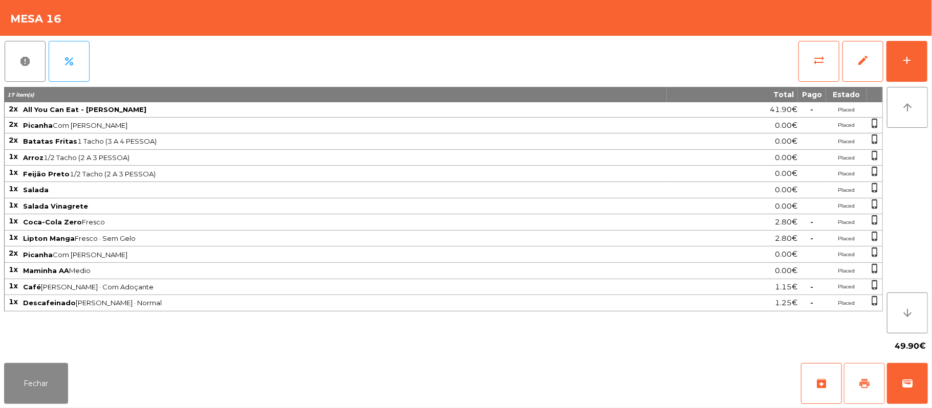
click at [860, 390] on button "print" at bounding box center [864, 383] width 41 height 41
click at [926, 381] on button "wallet" at bounding box center [907, 383] width 41 height 41
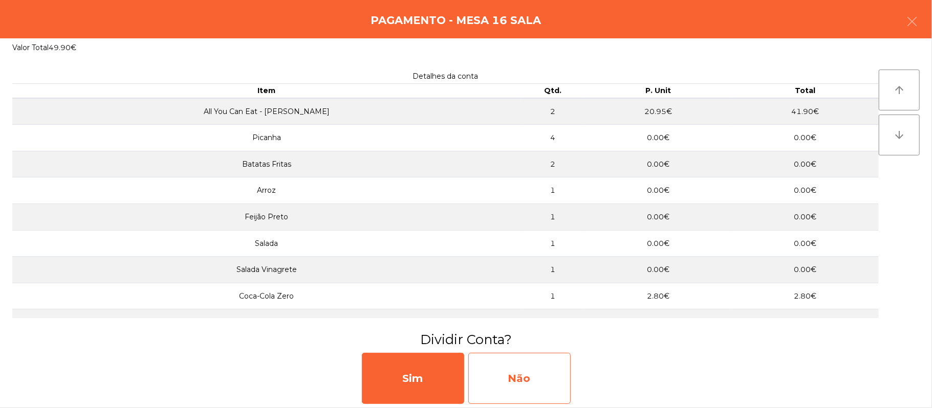
click at [537, 381] on div "Não" at bounding box center [519, 378] width 102 height 51
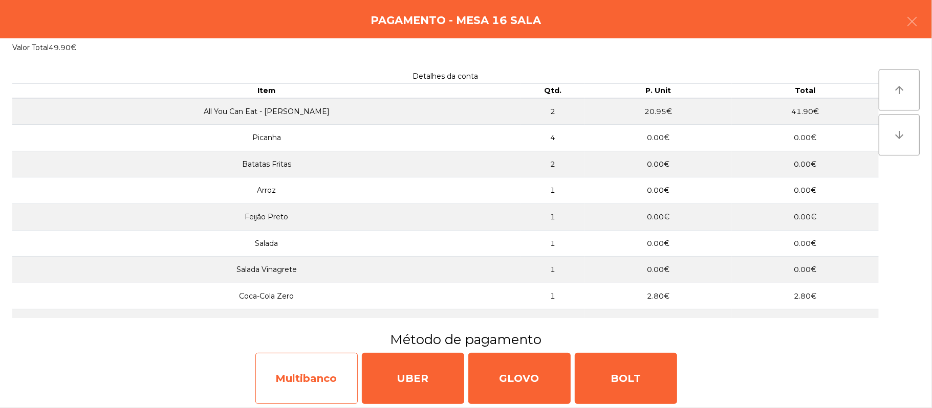
click at [289, 367] on div "Multibanco" at bounding box center [306, 378] width 102 height 51
select select "**"
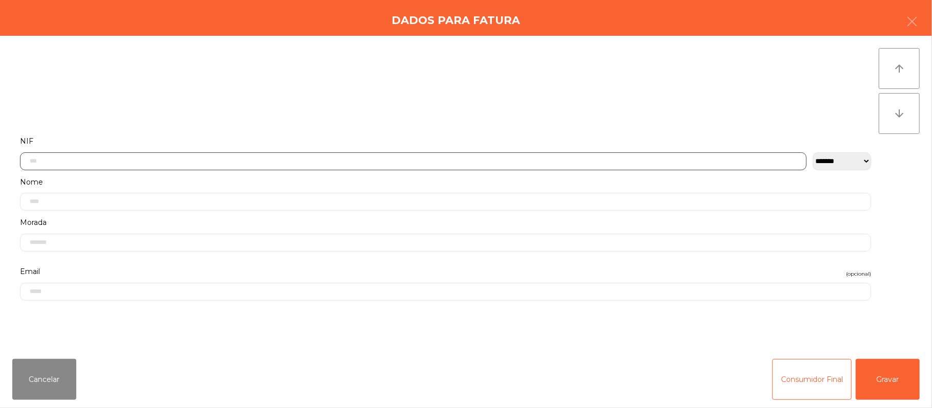
click at [307, 161] on input "text" at bounding box center [413, 161] width 787 height 18
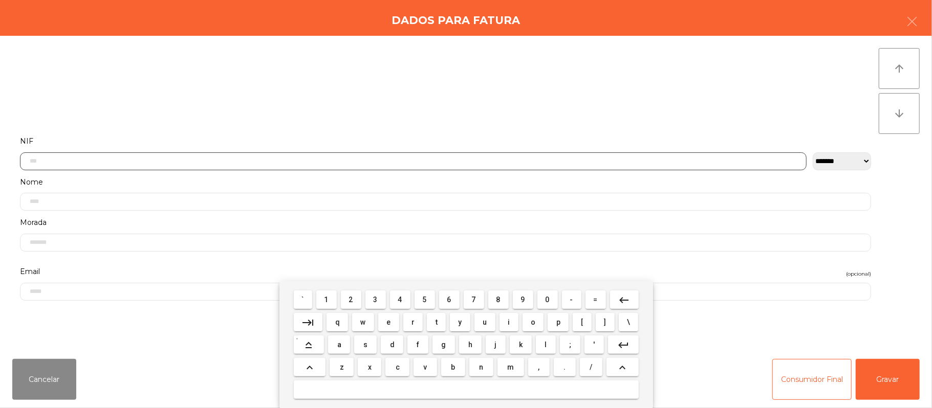
scroll to position [86, 0]
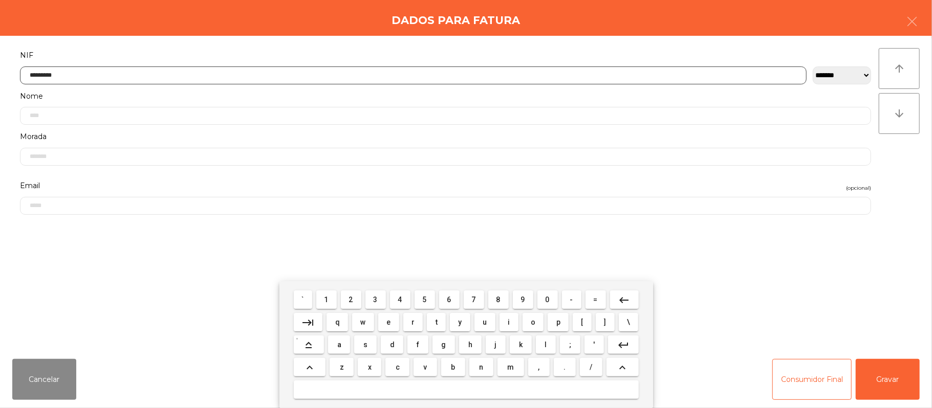
type input "*********"
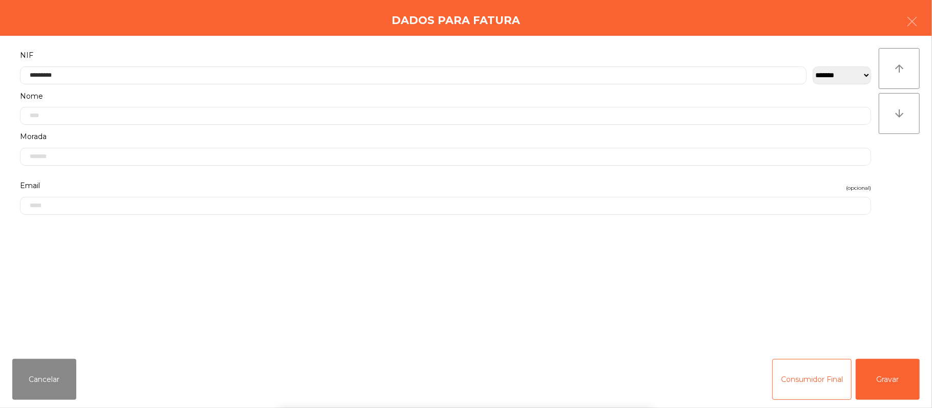
click at [881, 375] on div "` 1 2 3 4 5 6 7 8 9 0 - = keyboard_backspace keyboard_tab q w e r t y u i o p […" at bounding box center [466, 344] width 932 height 127
click at [893, 375] on button "Gravar" at bounding box center [888, 379] width 64 height 41
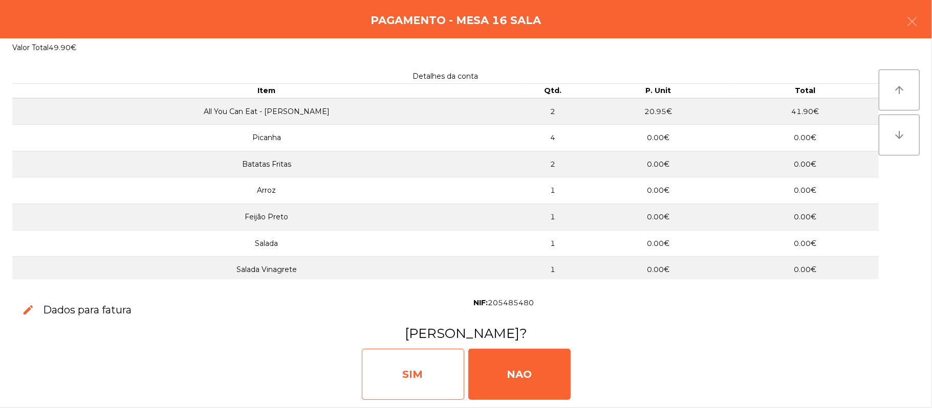
click at [418, 375] on div "SIM" at bounding box center [413, 374] width 102 height 51
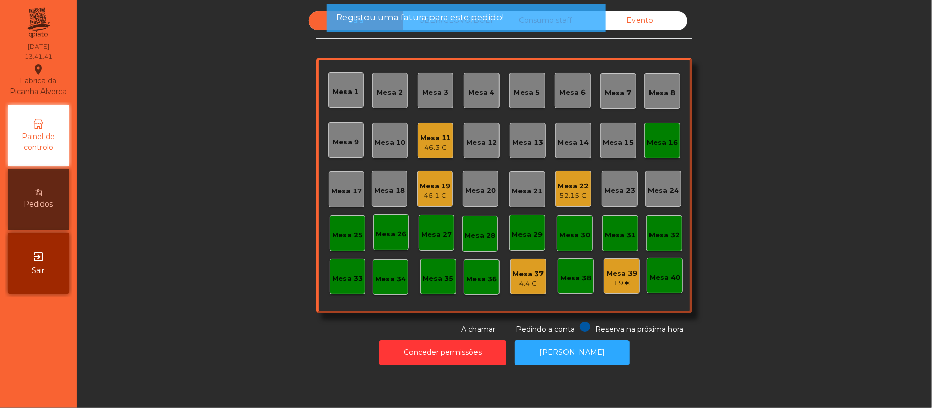
click at [656, 136] on div "Mesa 16" at bounding box center [662, 141] width 31 height 14
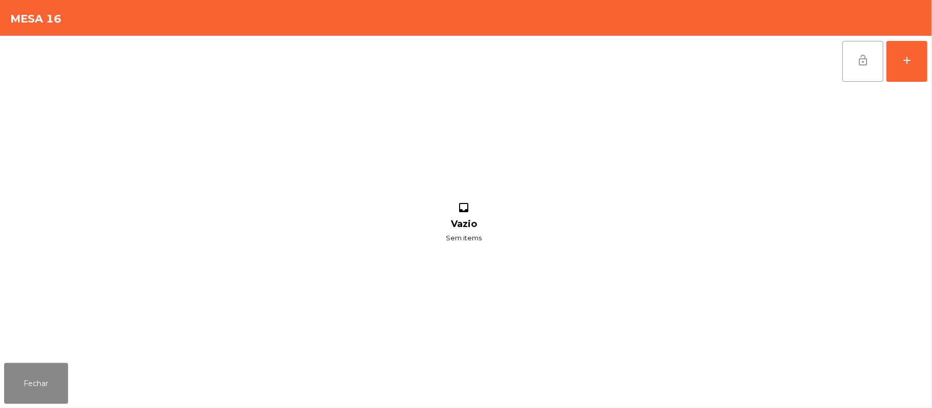
click at [872, 66] on button "lock_open" at bounding box center [862, 61] width 41 height 41
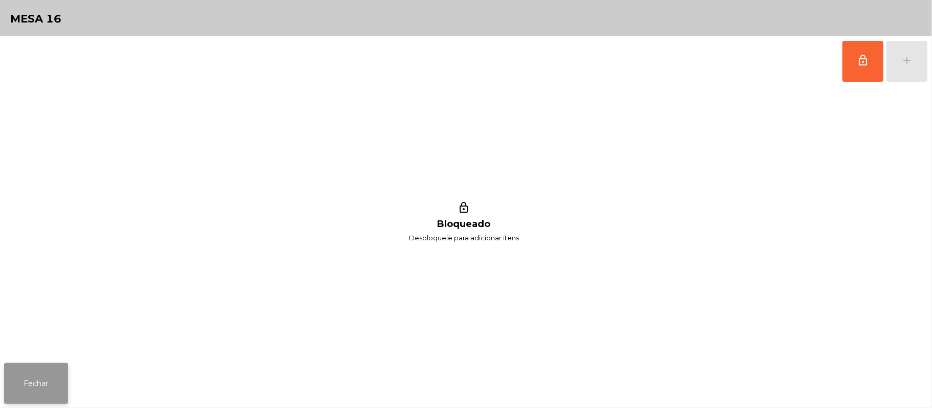
click at [41, 384] on button "Fechar" at bounding box center [36, 383] width 64 height 41
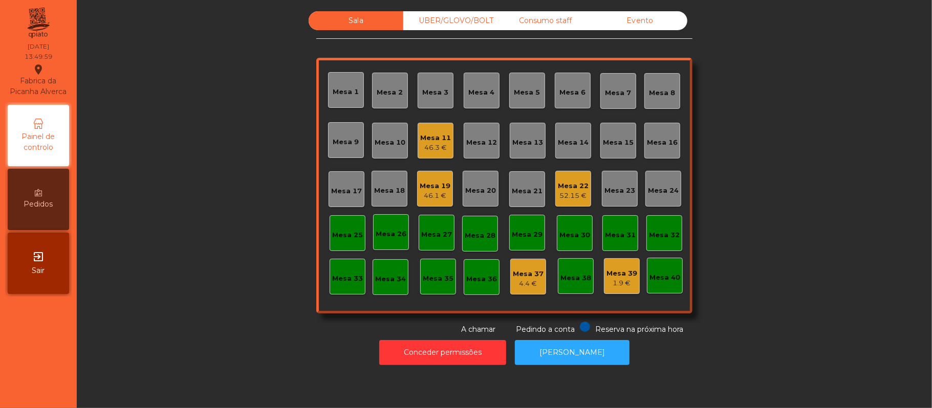
click at [545, 21] on div "Consumo staff" at bounding box center [545, 20] width 95 height 19
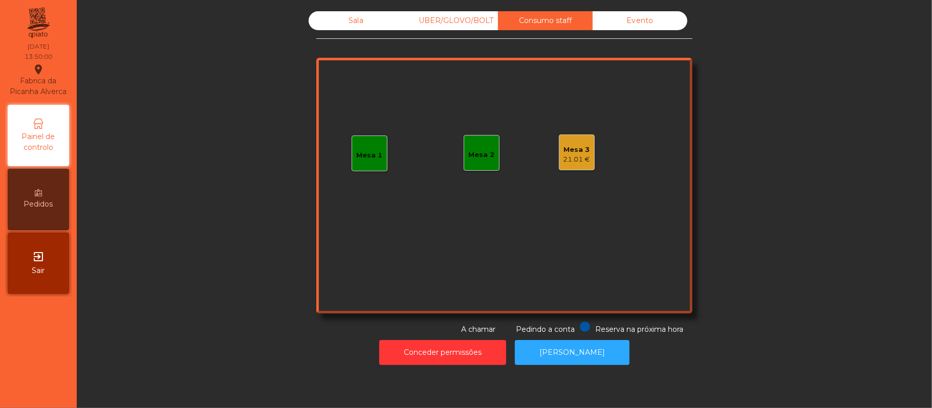
click at [578, 156] on div "21.01 €" at bounding box center [576, 160] width 27 height 10
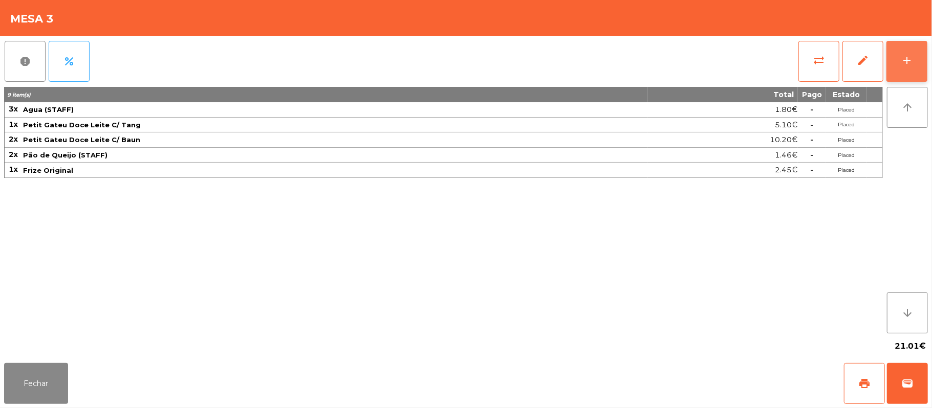
click at [898, 55] on button "add" at bounding box center [906, 61] width 41 height 41
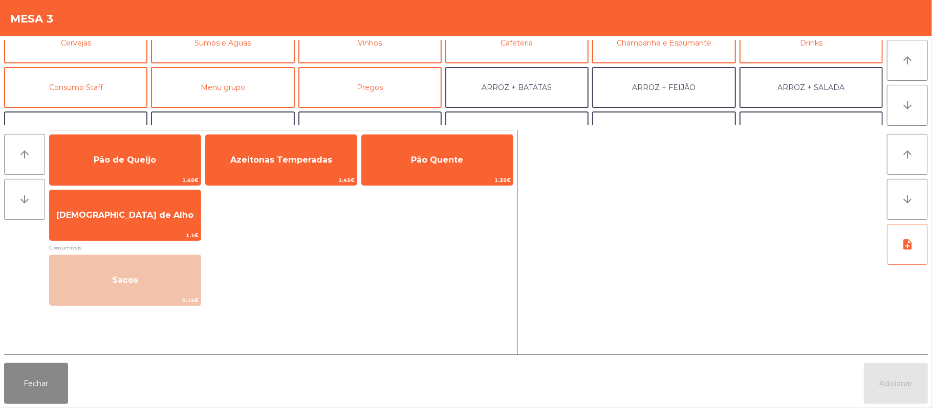
scroll to position [58, 0]
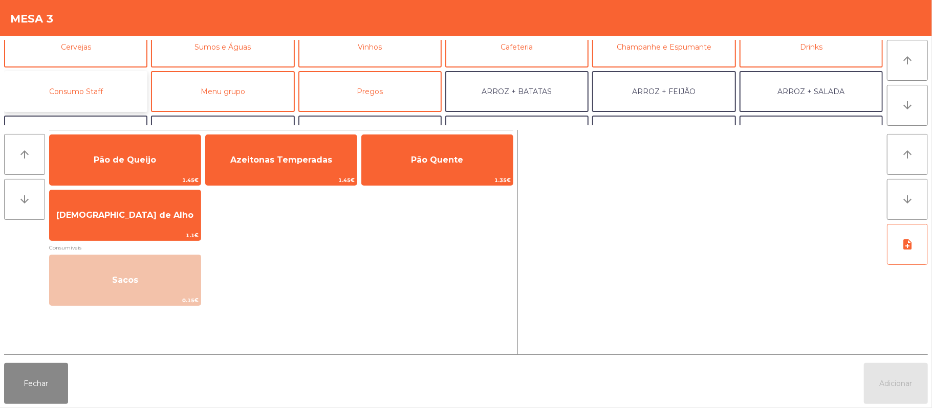
click at [103, 90] on button "Consumo Staff" at bounding box center [75, 91] width 143 height 41
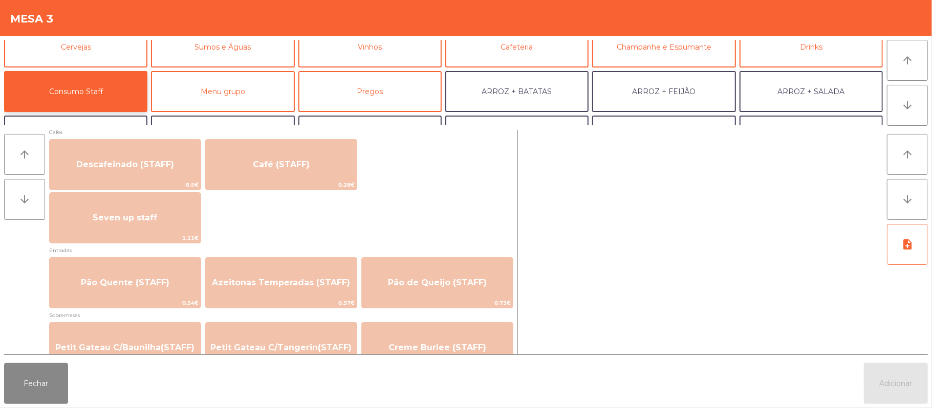
scroll to position [610, 0]
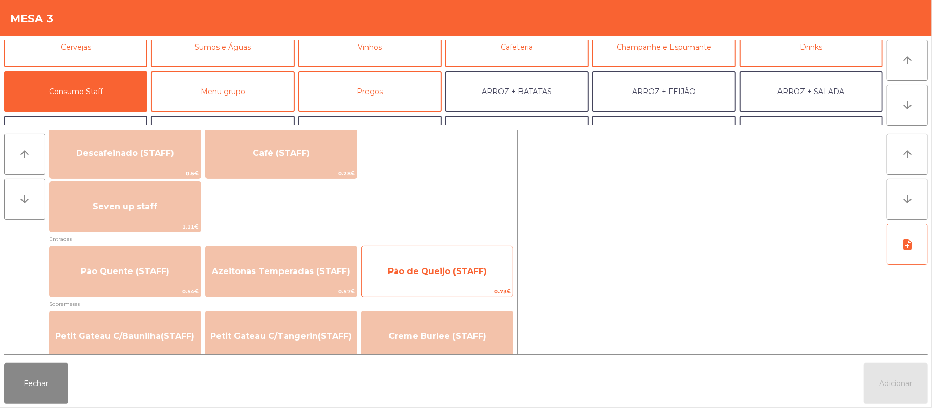
click at [464, 269] on span "Pão de Queijo (STAFF)" at bounding box center [437, 272] width 99 height 10
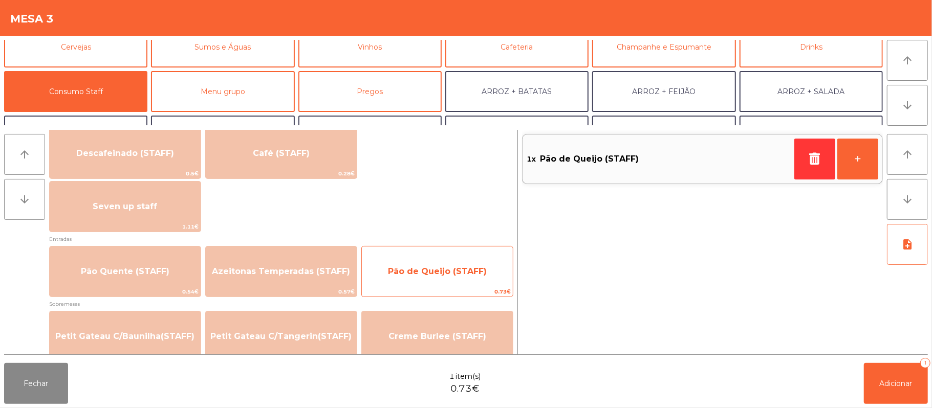
click at [451, 272] on span "Pão de Queijo (STAFF)" at bounding box center [437, 272] width 99 height 10
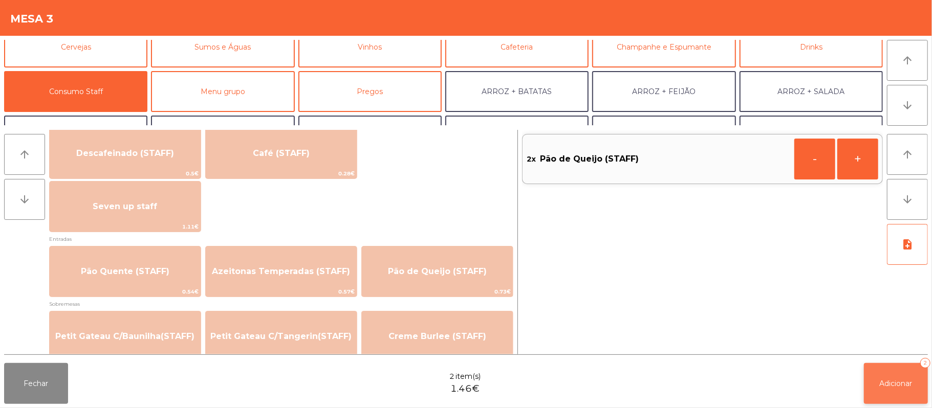
click at [887, 370] on button "Adicionar 2" at bounding box center [896, 383] width 64 height 41
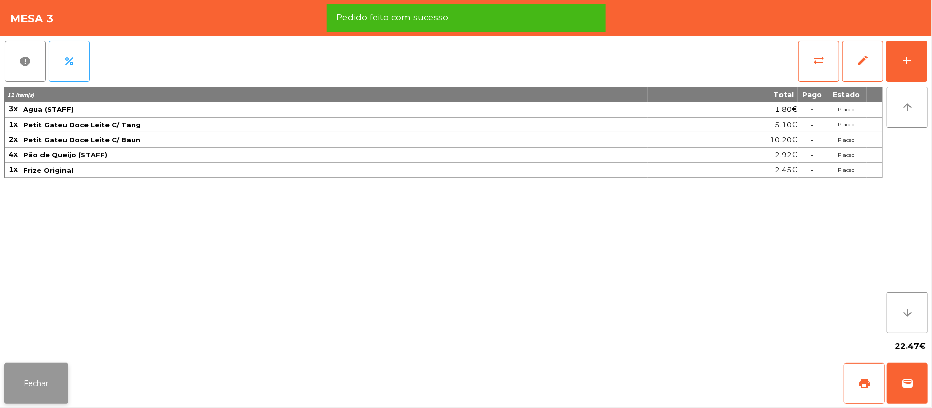
click at [37, 385] on button "Fechar" at bounding box center [36, 383] width 64 height 41
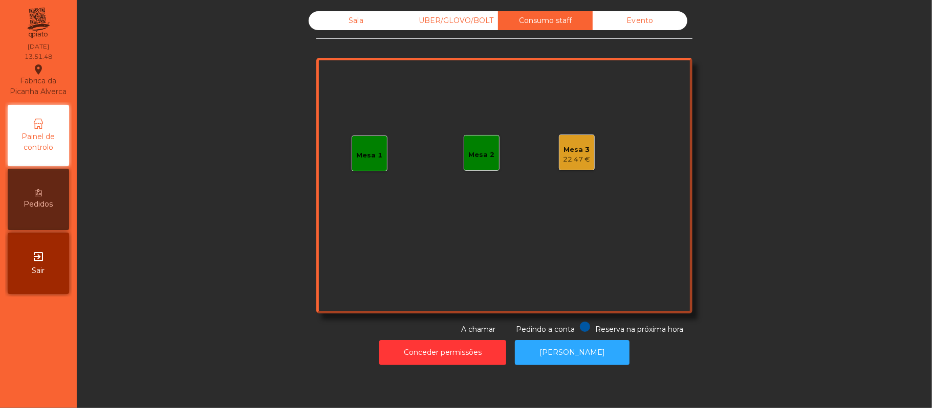
click at [332, 23] on div "Sala" at bounding box center [356, 20] width 95 height 19
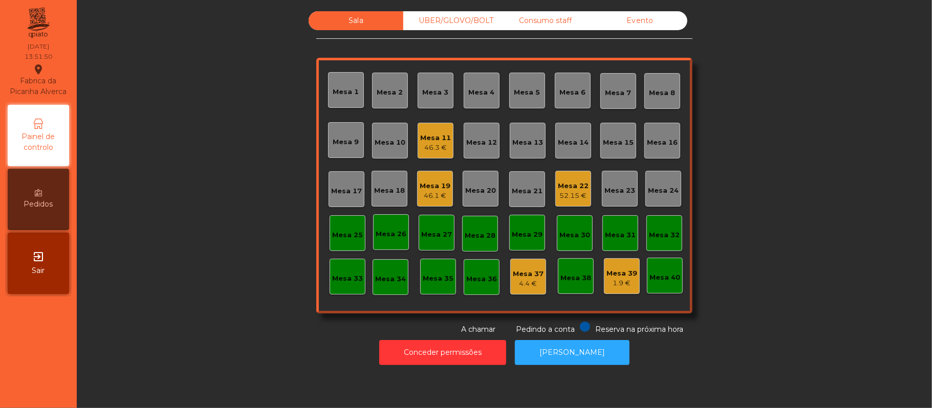
click at [564, 198] on div "52.15 €" at bounding box center [573, 196] width 31 height 10
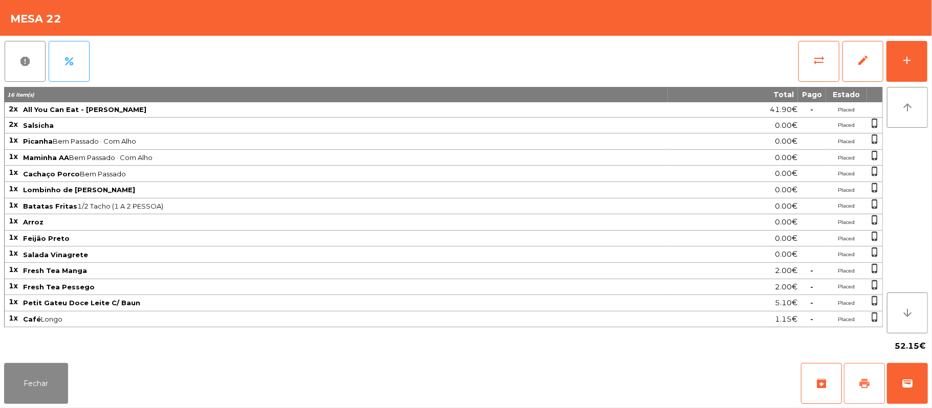
click at [855, 388] on button "print" at bounding box center [864, 383] width 41 height 41
click at [800, 56] on button "sync_alt" at bounding box center [818, 61] width 41 height 41
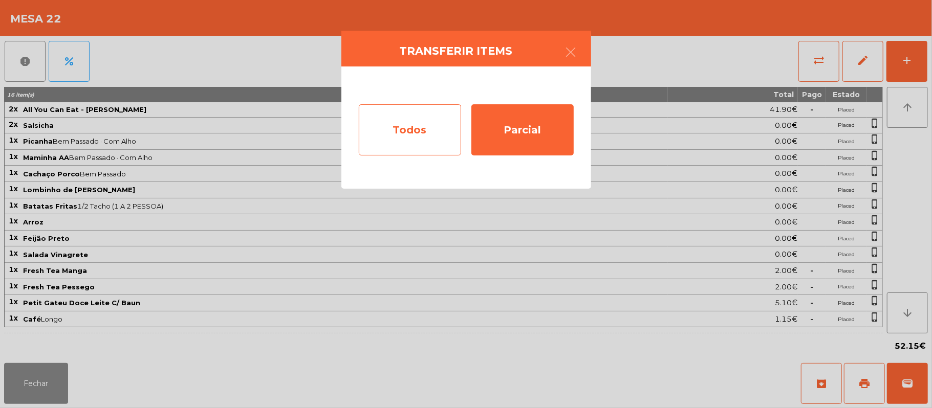
click at [419, 132] on div "Todos" at bounding box center [410, 129] width 102 height 51
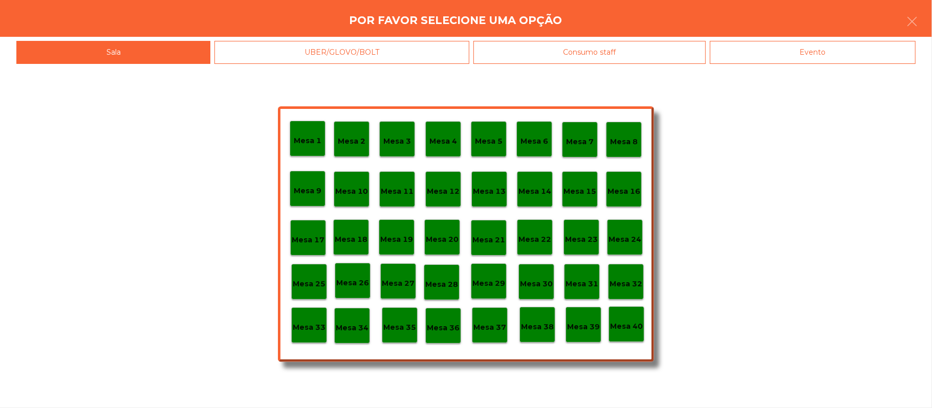
click at [813, 63] on div "Evento" at bounding box center [813, 52] width 206 height 23
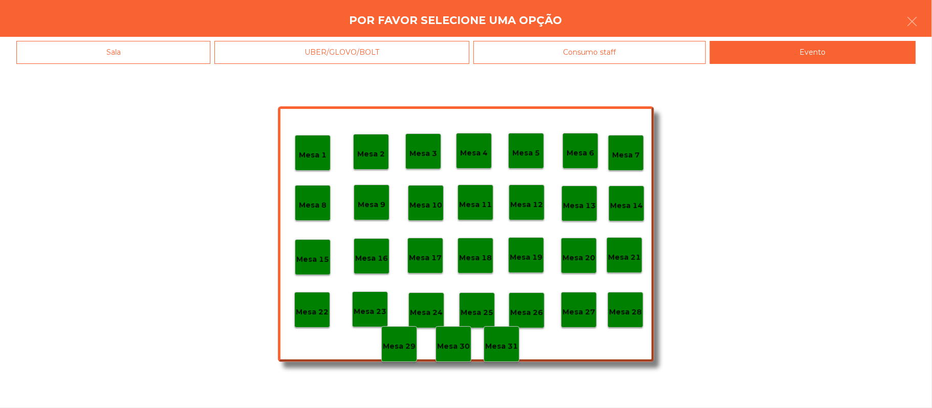
click at [632, 312] on p "Mesa 28" at bounding box center [625, 313] width 33 height 12
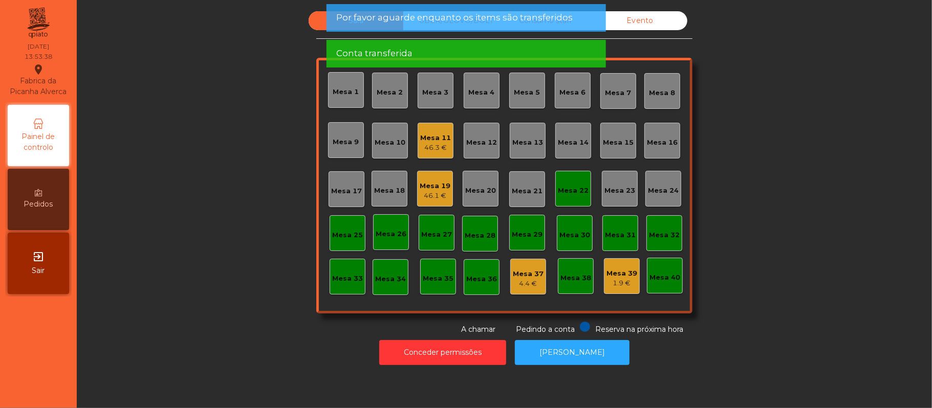
click at [563, 180] on div "Mesa 22" at bounding box center [573, 189] width 36 height 36
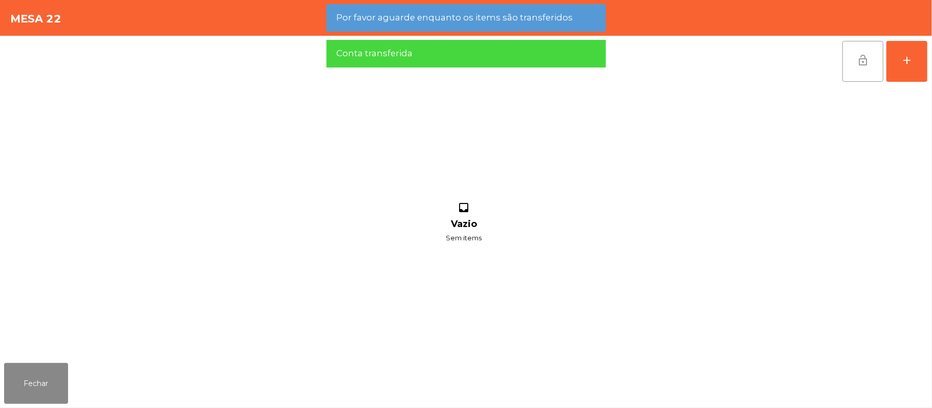
click at [866, 54] on span "lock_open" at bounding box center [863, 60] width 12 height 12
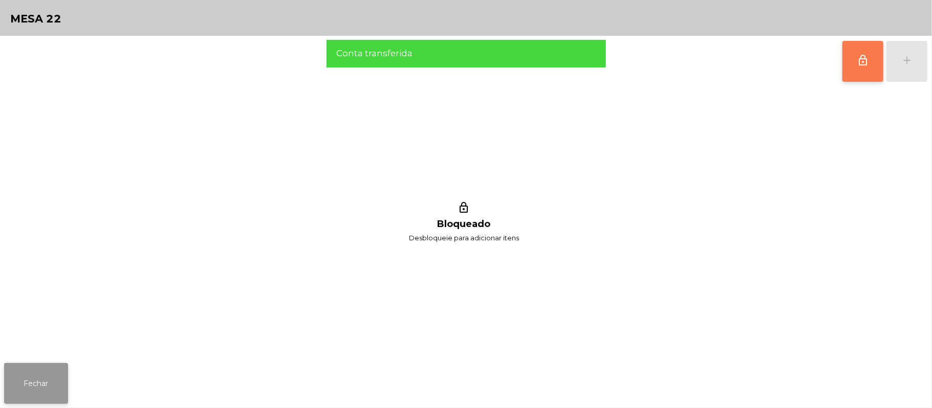
click at [44, 367] on button "Fechar" at bounding box center [36, 383] width 64 height 41
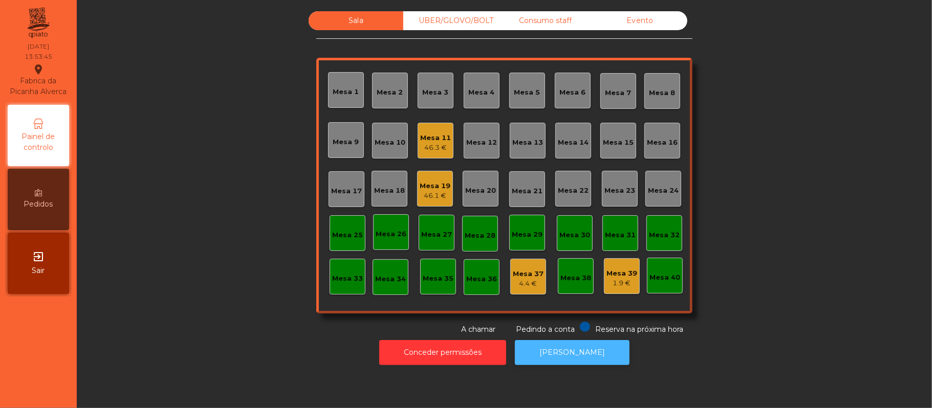
click at [576, 353] on button "[PERSON_NAME]" at bounding box center [572, 352] width 115 height 25
click at [486, 195] on div "Mesa 20" at bounding box center [481, 189] width 36 height 36
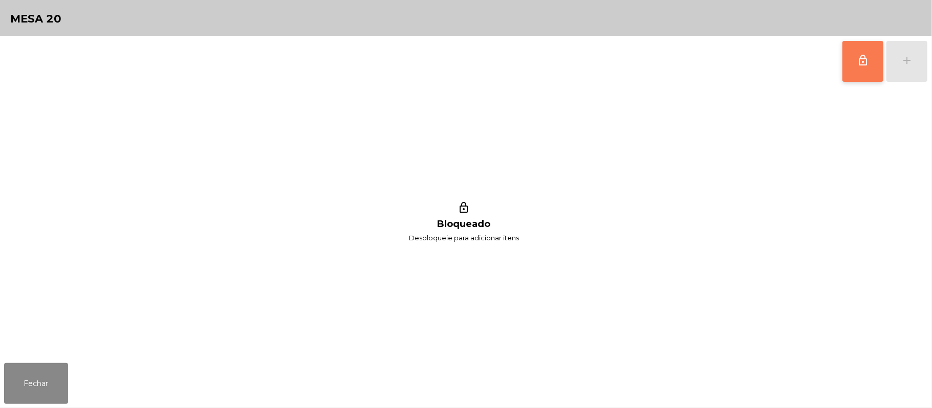
click at [852, 64] on button "lock_outline" at bounding box center [862, 61] width 41 height 41
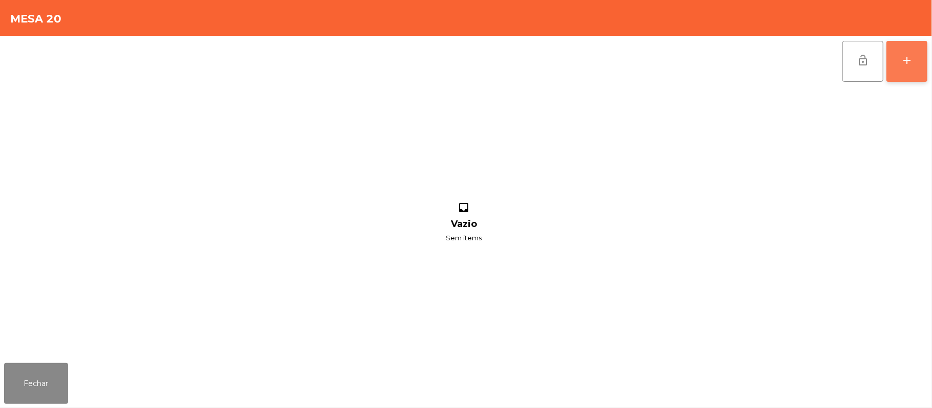
click at [901, 50] on button "add" at bounding box center [906, 61] width 41 height 41
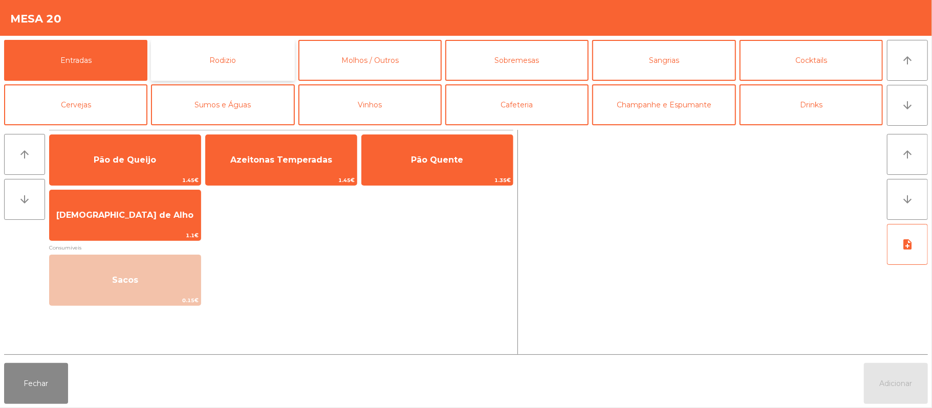
click at [228, 65] on button "Rodizio" at bounding box center [222, 60] width 143 height 41
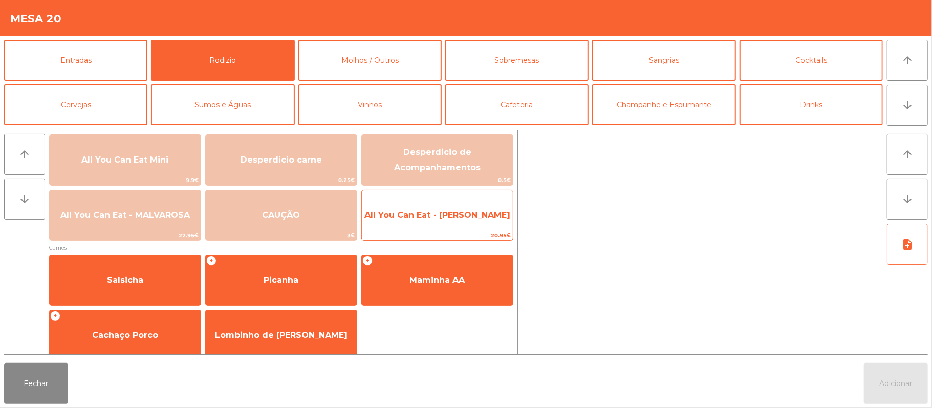
click at [449, 203] on span "All You Can Eat - [PERSON_NAME]" at bounding box center [437, 216] width 151 height 28
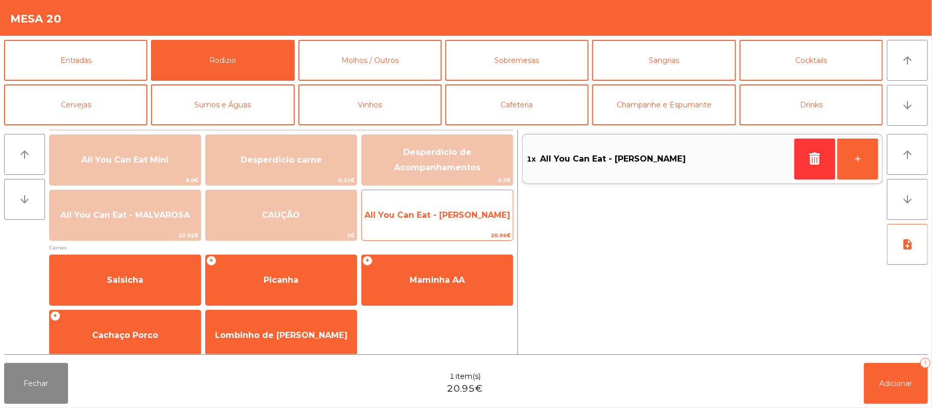
click at [437, 222] on span "All You Can Eat - [PERSON_NAME]" at bounding box center [437, 216] width 151 height 28
click at [443, 213] on span "All You Can Eat - [PERSON_NAME]" at bounding box center [437, 215] width 146 height 10
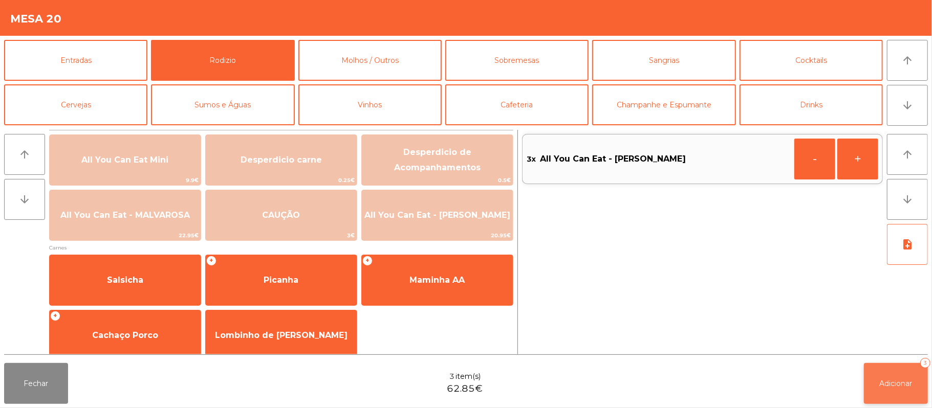
click at [894, 382] on span "Adicionar" at bounding box center [896, 383] width 33 height 9
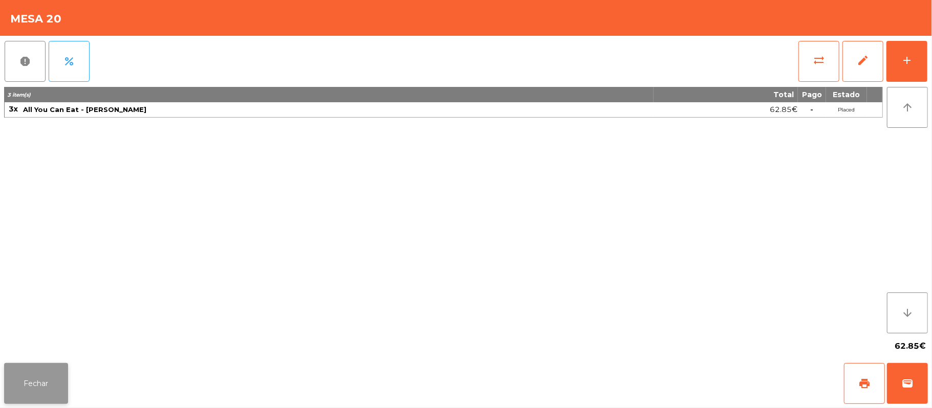
click at [39, 394] on button "Fechar" at bounding box center [36, 383] width 64 height 41
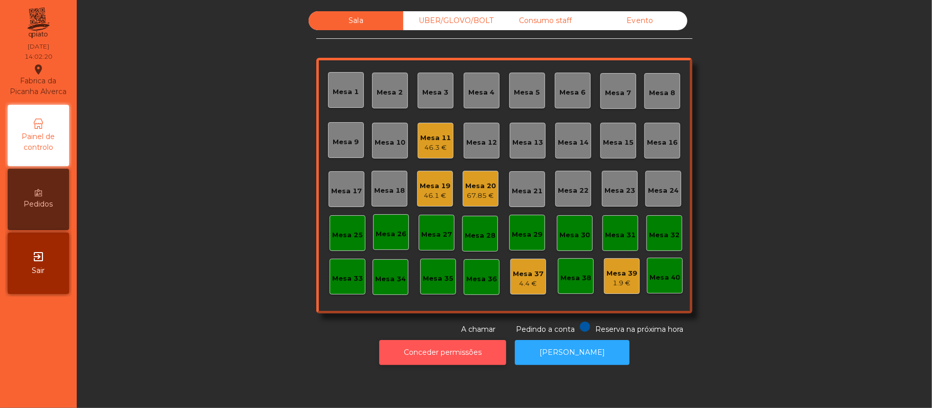
click at [489, 343] on button "Conceder permissões" at bounding box center [442, 352] width 127 height 25
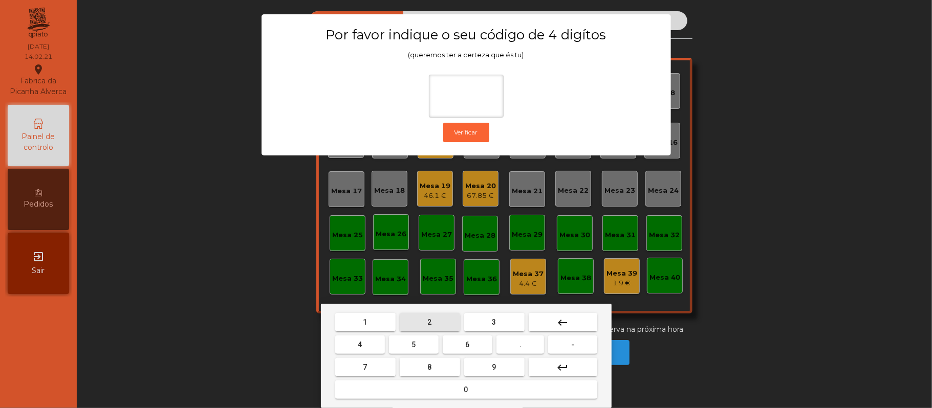
click at [439, 321] on button "2" at bounding box center [430, 322] width 60 height 18
click at [470, 349] on span "6" at bounding box center [468, 345] width 4 height 8
click at [375, 325] on button "1" at bounding box center [365, 322] width 60 height 18
click at [411, 348] on span "5" at bounding box center [413, 345] width 4 height 8
type input "****"
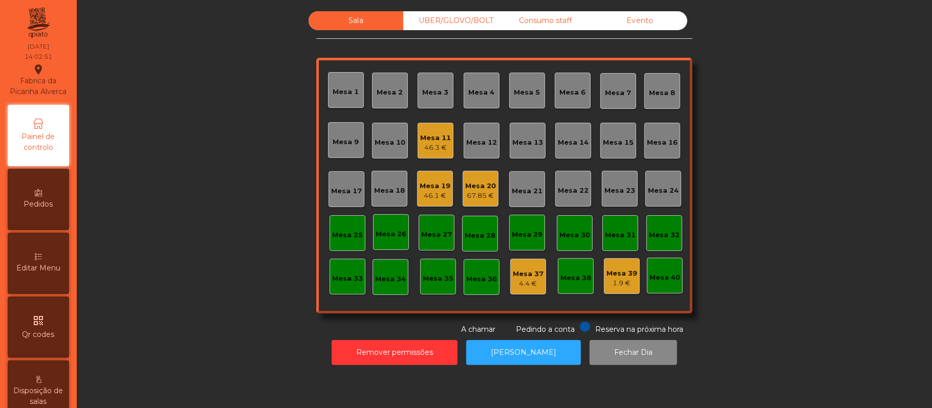
click at [36, 273] on div "Editar Menu" at bounding box center [38, 263] width 61 height 61
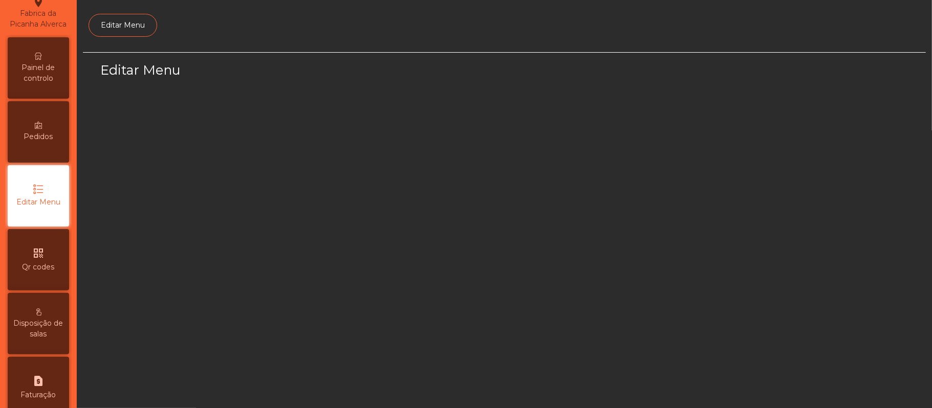
scroll to position [70, 0]
select select "*"
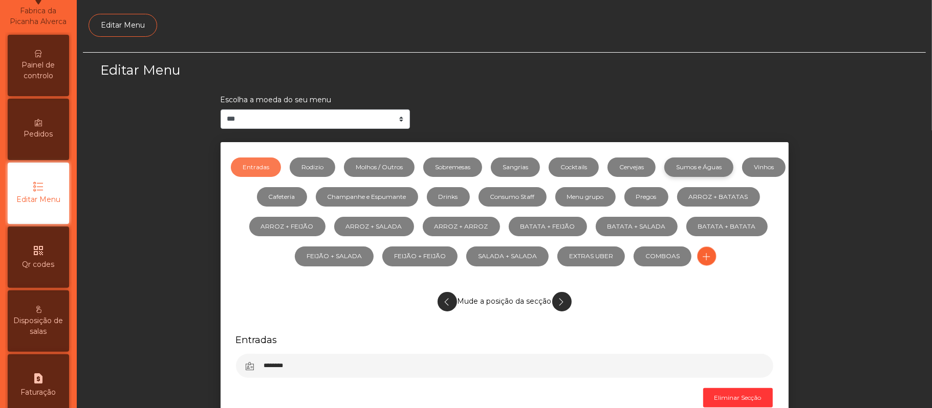
click at [733, 167] on link "Sumos e Águas" at bounding box center [698, 167] width 69 height 19
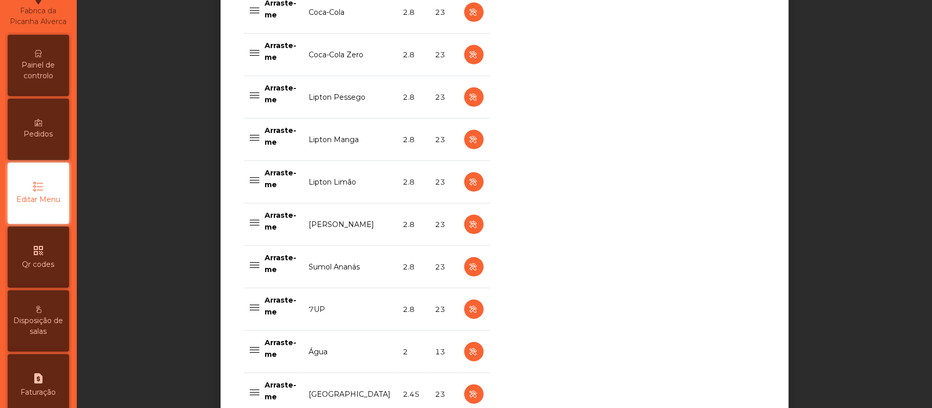
scroll to position [560, 0]
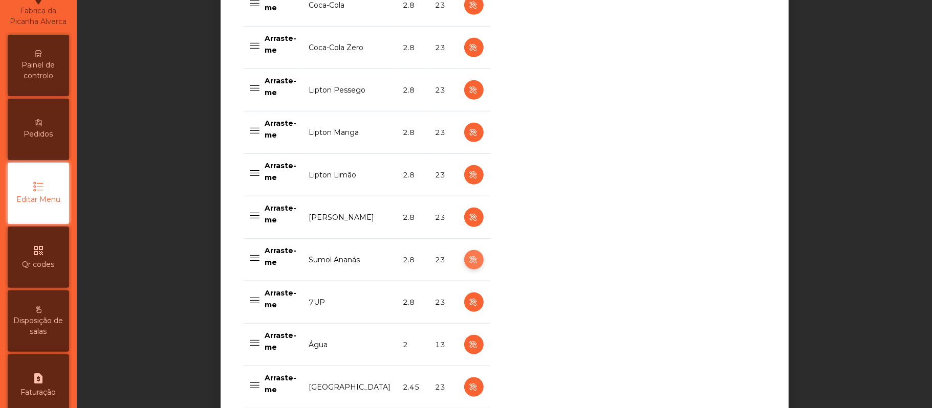
click at [468, 262] on icon "button" at bounding box center [474, 260] width 12 height 13
select select "***"
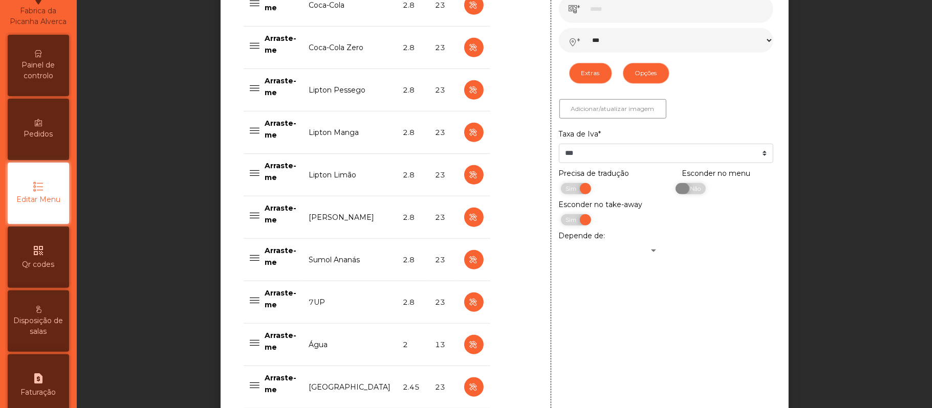
click at [686, 194] on span "Não" at bounding box center [694, 188] width 26 height 11
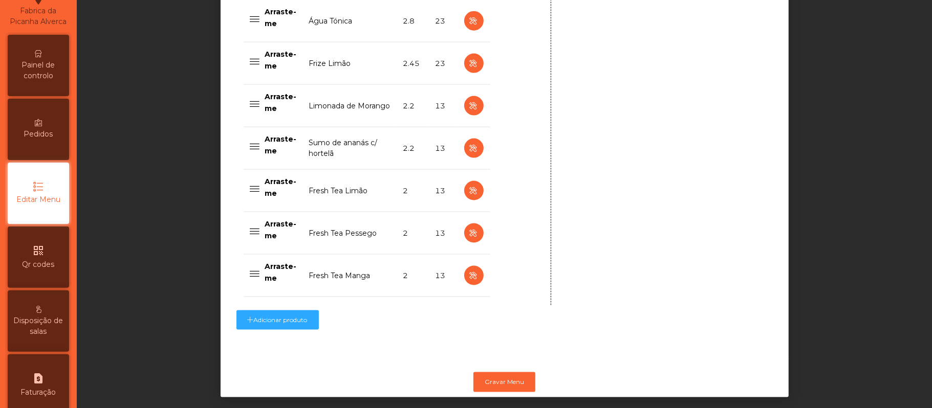
scroll to position [1035, 0]
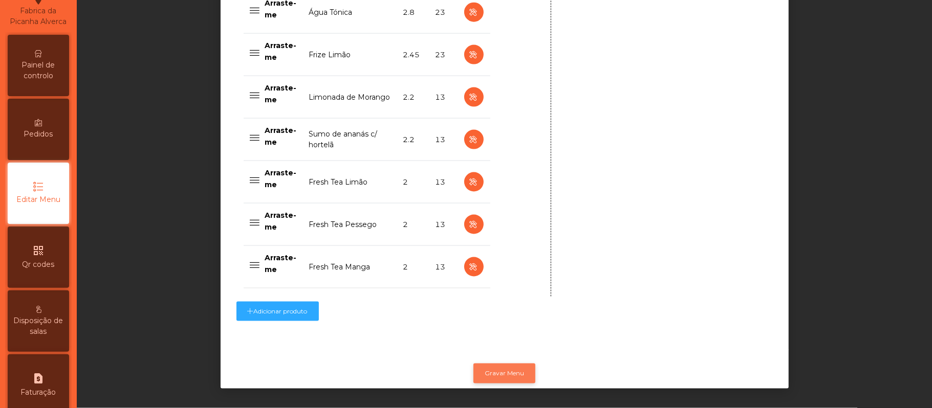
click at [510, 364] on button "Gravar Menu" at bounding box center [504, 373] width 62 height 19
click at [56, 79] on span "Painel de controlo" at bounding box center [38, 70] width 56 height 21
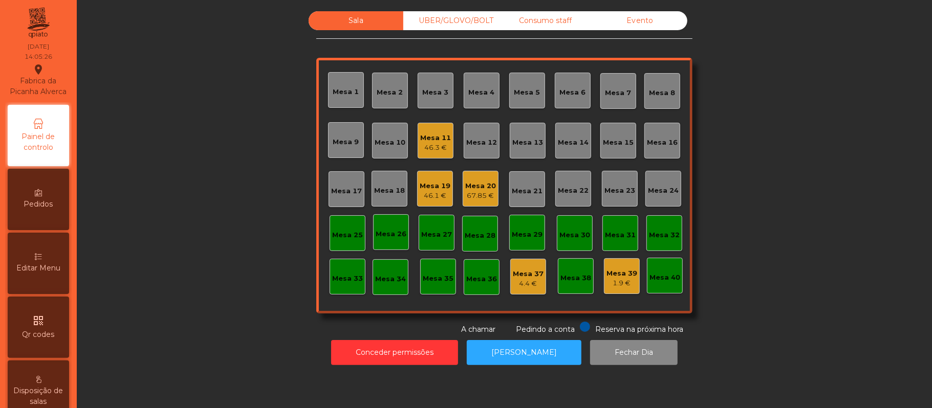
click at [552, 23] on div "Consumo staff" at bounding box center [545, 20] width 95 height 19
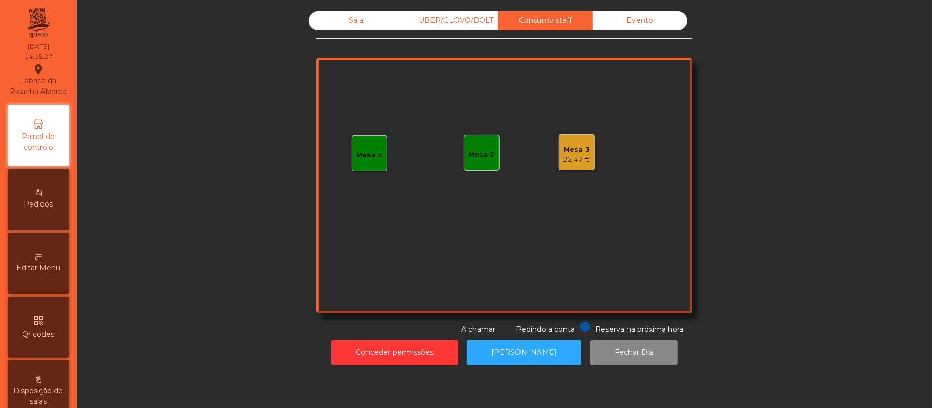
click at [447, 23] on div "UBER/GLOVO/BOLT" at bounding box center [450, 20] width 95 height 19
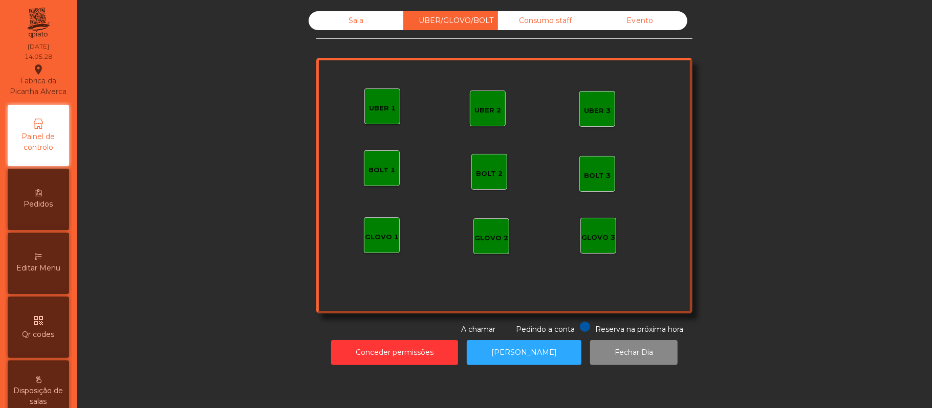
click at [381, 105] on div "UBER 1" at bounding box center [382, 108] width 27 height 10
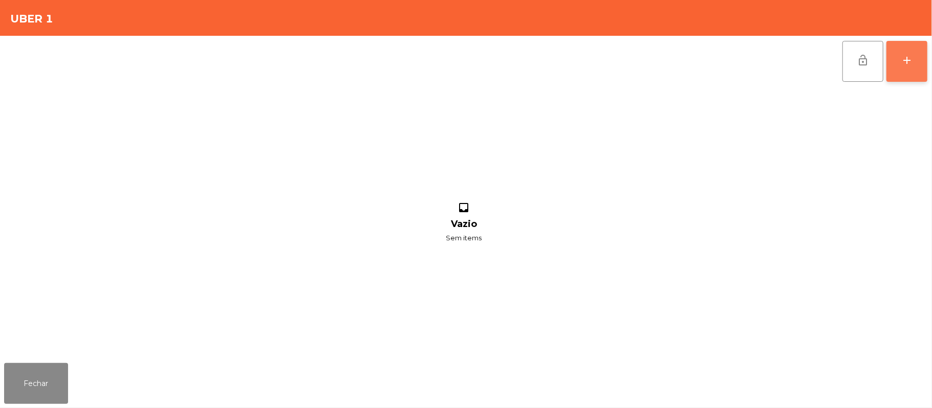
click at [901, 66] on button "add" at bounding box center [906, 61] width 41 height 41
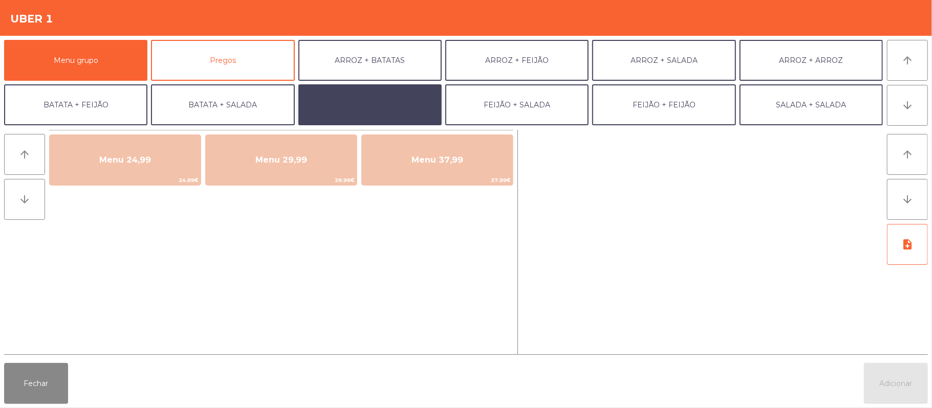
click at [397, 111] on button "BATATA + BATATA" at bounding box center [369, 104] width 143 height 41
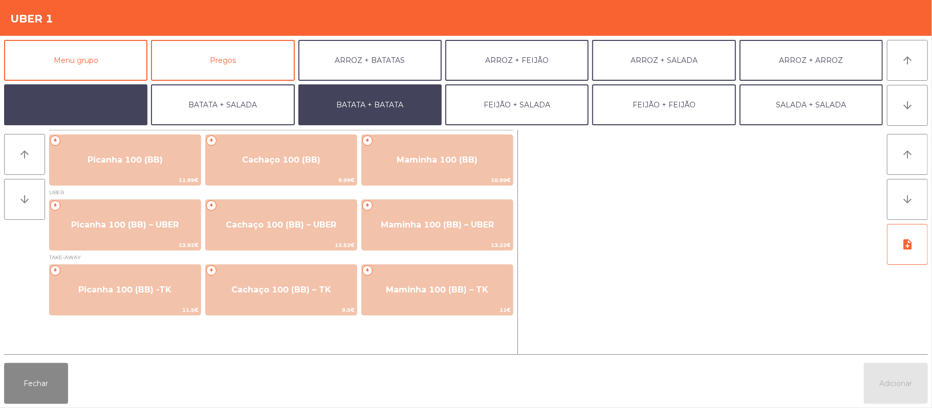
click at [88, 108] on button "BATATA + FEIJÃO" at bounding box center [75, 104] width 143 height 41
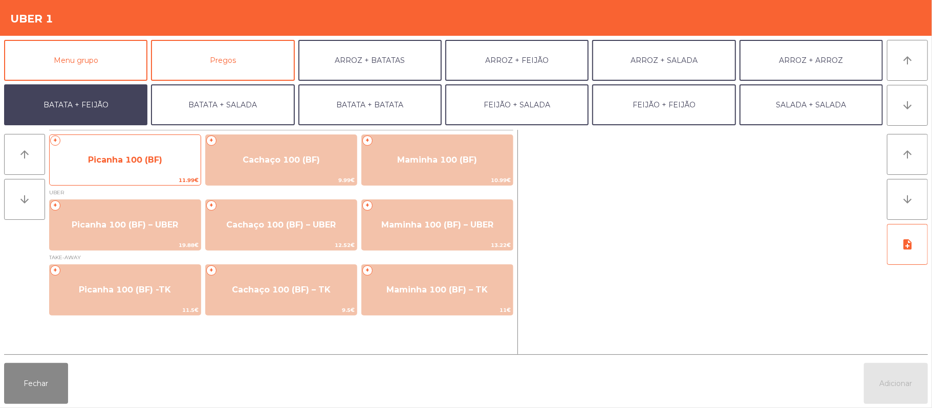
click at [121, 156] on span "Picanha 100 (BF)" at bounding box center [125, 160] width 74 height 10
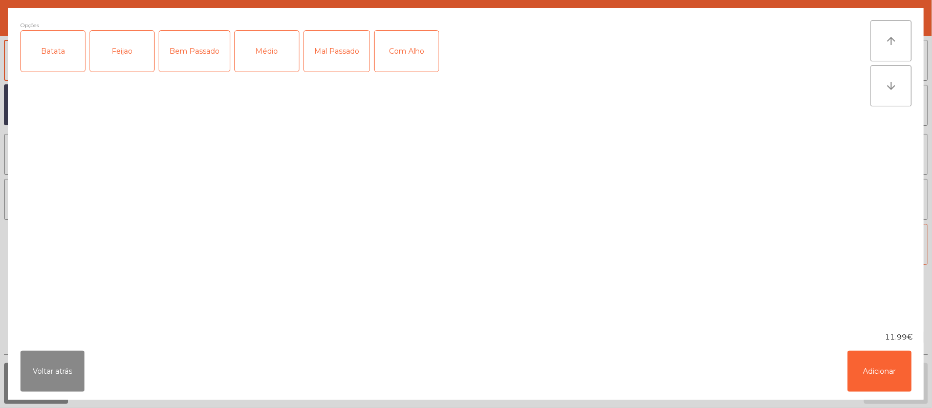
click at [54, 48] on div "Batata" at bounding box center [53, 51] width 64 height 41
click at [130, 50] on div "Feijao" at bounding box center [122, 51] width 64 height 41
click at [269, 58] on div "Médio" at bounding box center [267, 51] width 64 height 41
click at [421, 56] on div "Com Alho" at bounding box center [407, 51] width 64 height 41
click at [877, 383] on button "Adicionar" at bounding box center [879, 371] width 64 height 41
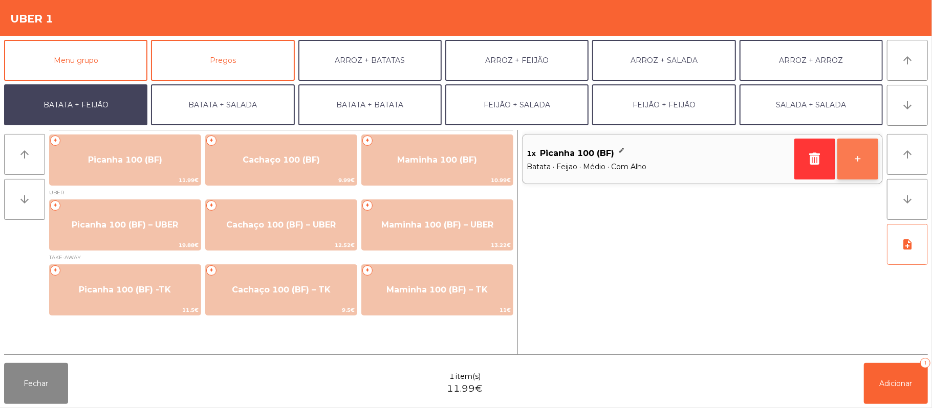
click at [855, 174] on button "+" at bounding box center [857, 159] width 41 height 41
click at [811, 162] on button "-" at bounding box center [814, 159] width 41 height 41
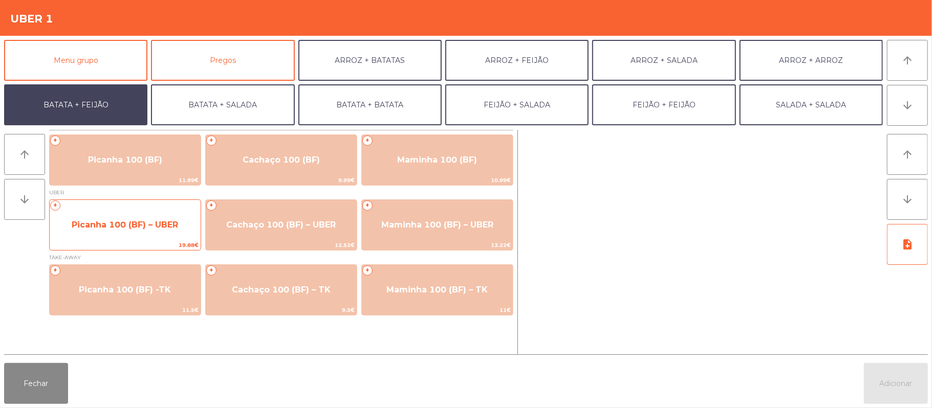
click at [97, 226] on span "Picanha 100 (BF) – UBER" at bounding box center [125, 225] width 106 height 10
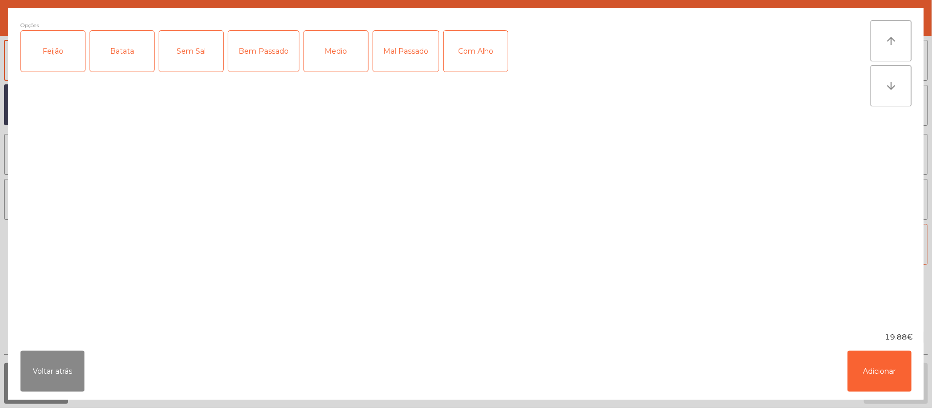
click at [56, 55] on div "Feijão" at bounding box center [53, 51] width 64 height 41
click at [145, 43] on div "Batata" at bounding box center [122, 51] width 64 height 41
click at [350, 58] on div "Medio" at bounding box center [336, 51] width 64 height 41
click at [492, 50] on div "Com Alho" at bounding box center [476, 51] width 64 height 41
click at [887, 370] on button "Adicionar" at bounding box center [879, 371] width 64 height 41
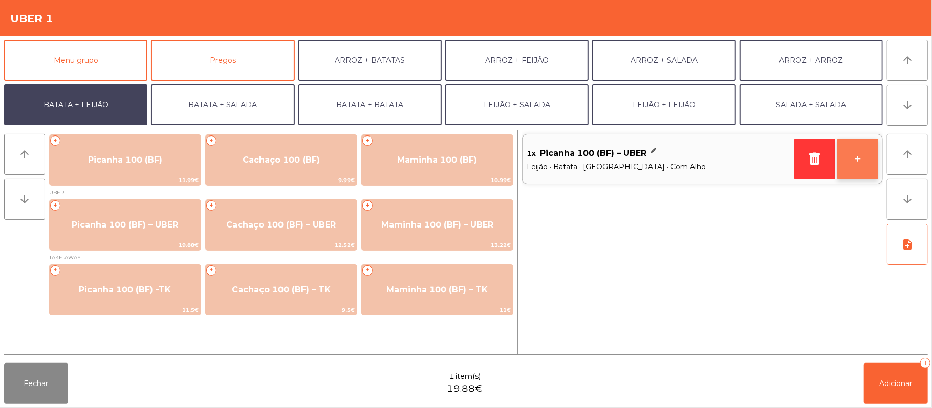
click at [852, 163] on button "+" at bounding box center [857, 159] width 41 height 41
click at [615, 162] on span "Feijão · Batata · [GEOGRAPHIC_DATA] · Com Alho" at bounding box center [659, 166] width 264 height 11
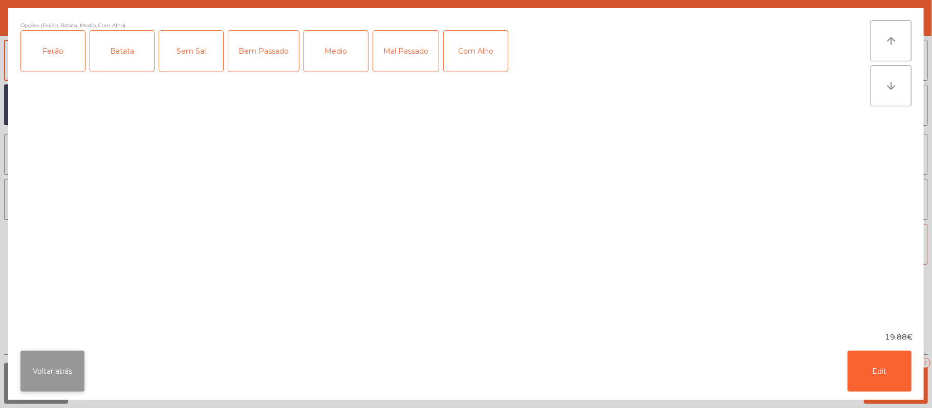
click at [58, 379] on button "Voltar atrás" at bounding box center [52, 371] width 64 height 41
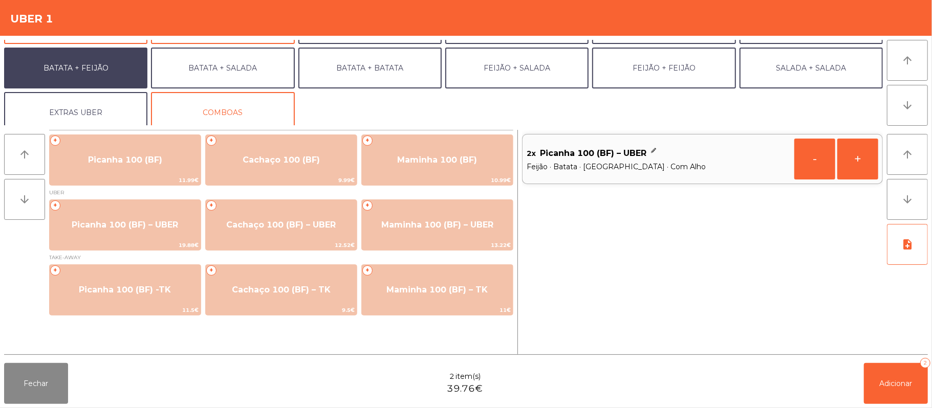
scroll to position [44, 0]
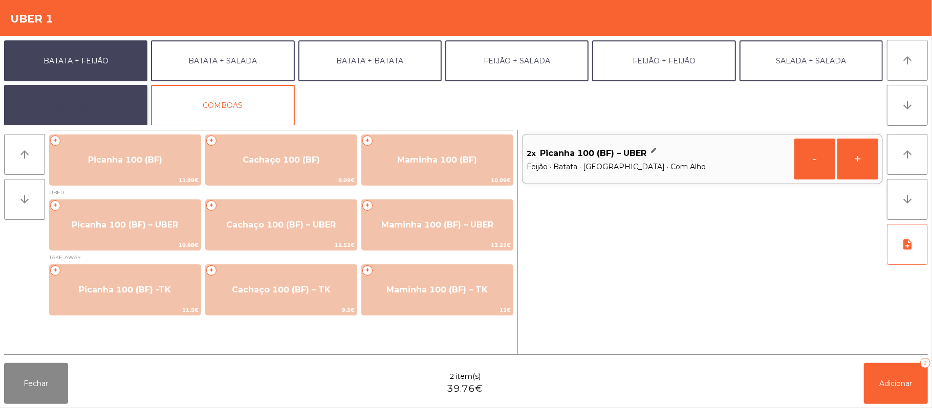
click at [56, 91] on button "EXTRAS UBER" at bounding box center [75, 105] width 143 height 41
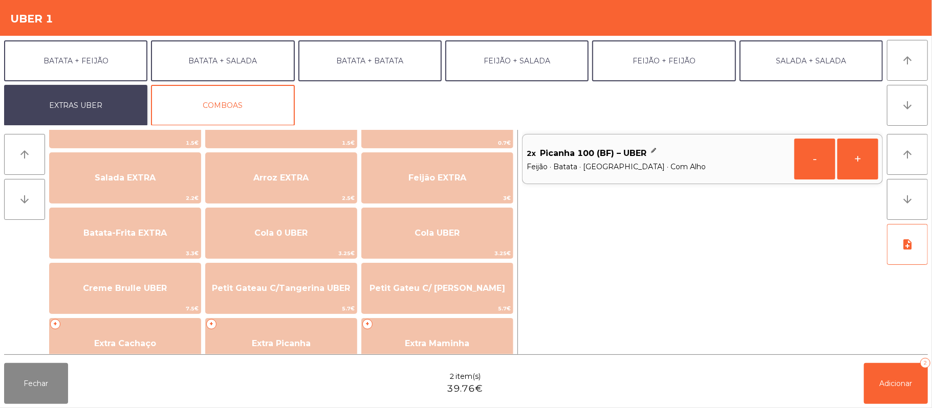
scroll to position [105, 0]
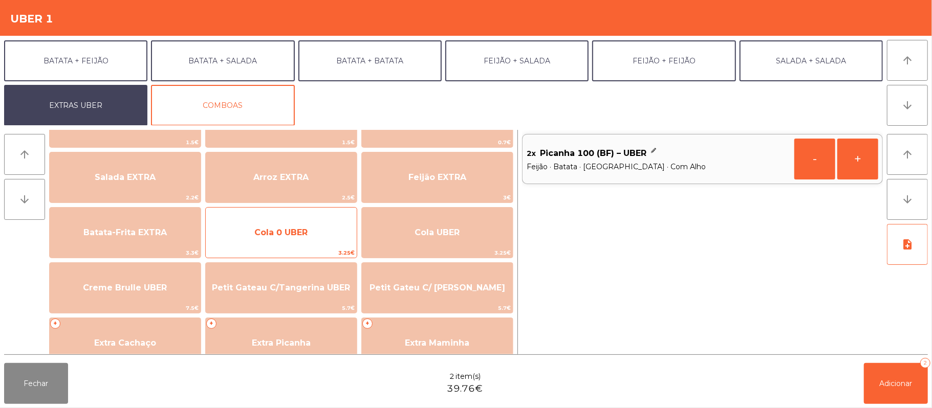
click at [286, 233] on span "Cola 0 UBER" at bounding box center [280, 233] width 53 height 10
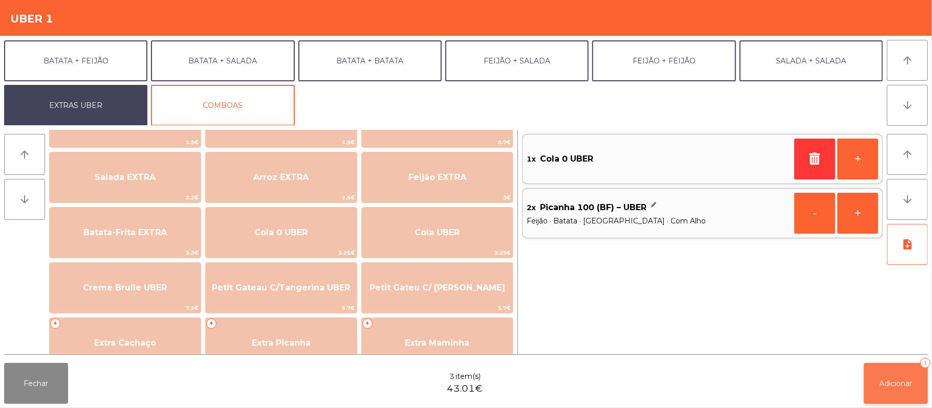
click at [887, 391] on button "Adicionar 3" at bounding box center [896, 383] width 64 height 41
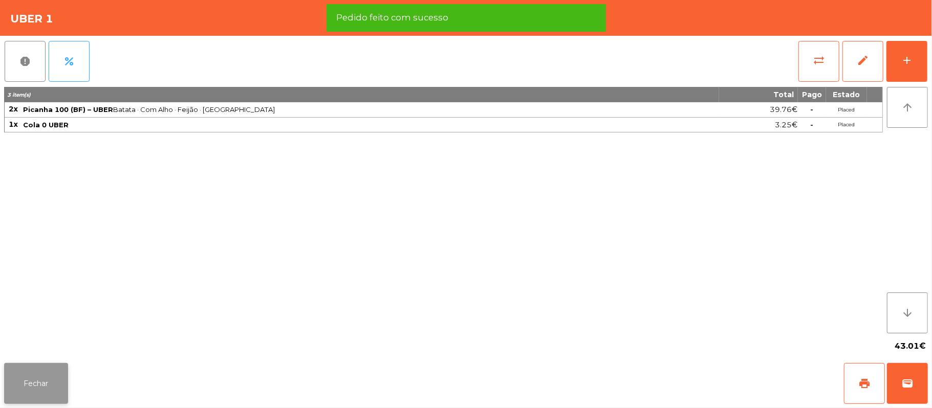
click at [35, 383] on button "Fechar" at bounding box center [36, 383] width 64 height 41
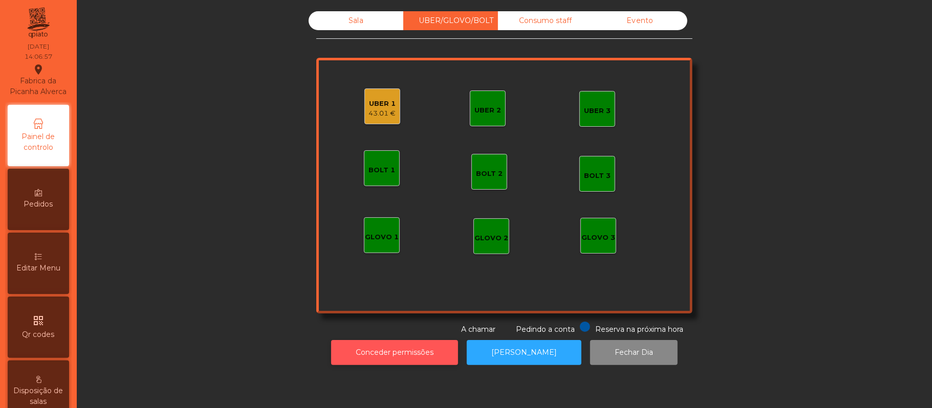
click at [391, 363] on button "Conceder permissões" at bounding box center [394, 352] width 127 height 25
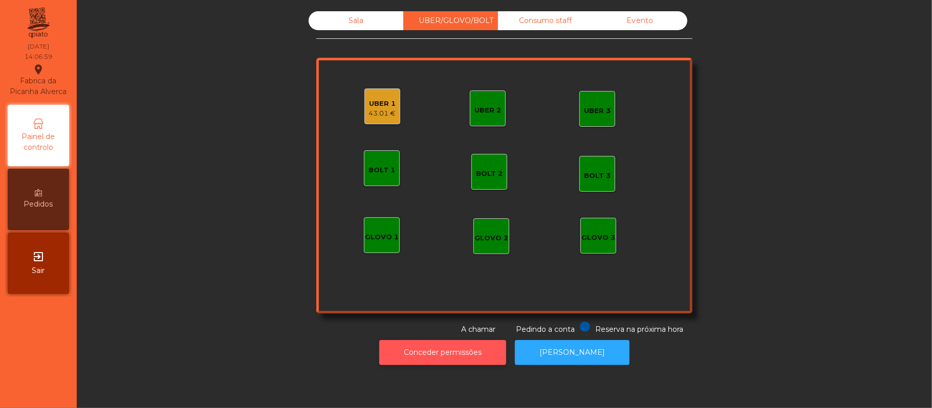
click at [465, 355] on button "Conceder permissões" at bounding box center [442, 352] width 127 height 25
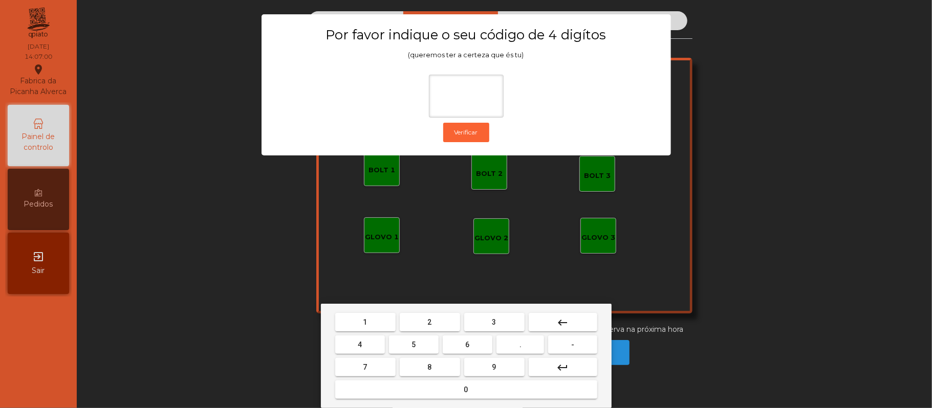
click at [429, 322] on span "2" at bounding box center [430, 322] width 4 height 8
click at [484, 344] on button "6" at bounding box center [468, 345] width 50 height 18
click at [365, 322] on span "1" at bounding box center [365, 322] width 4 height 8
click at [413, 345] on span "5" at bounding box center [413, 345] width 4 height 8
type input "****"
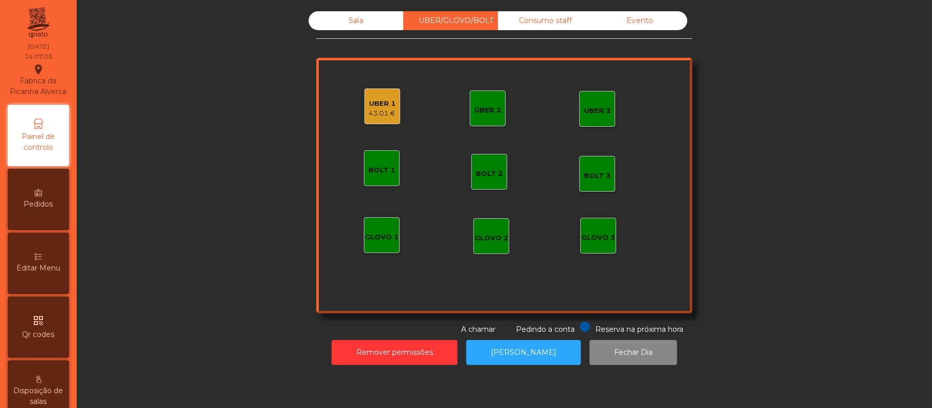
click at [377, 104] on div "UBER 1" at bounding box center [382, 104] width 27 height 10
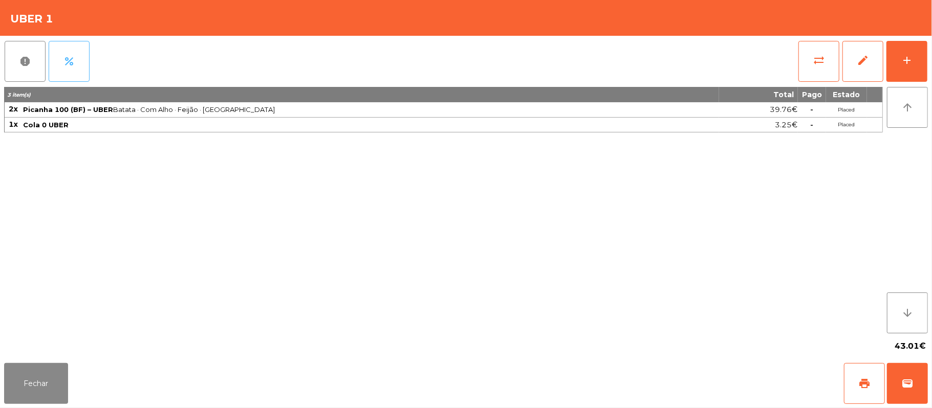
click at [74, 64] on span "percent" at bounding box center [69, 61] width 12 height 12
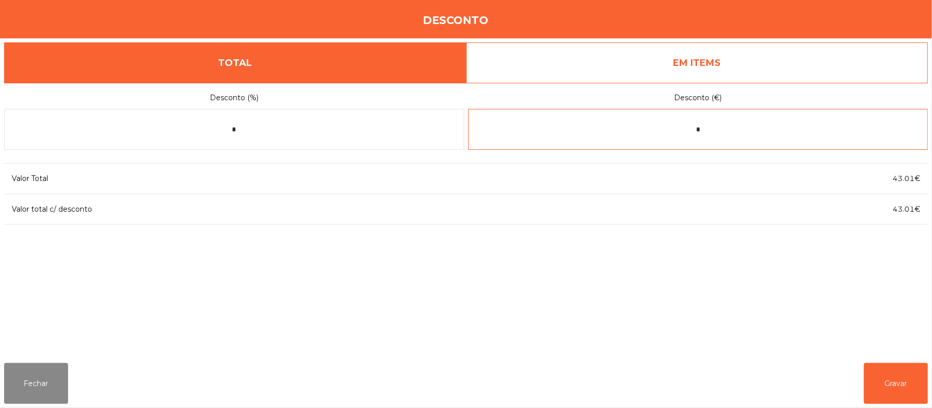
click at [731, 129] on input "*" at bounding box center [698, 129] width 460 height 41
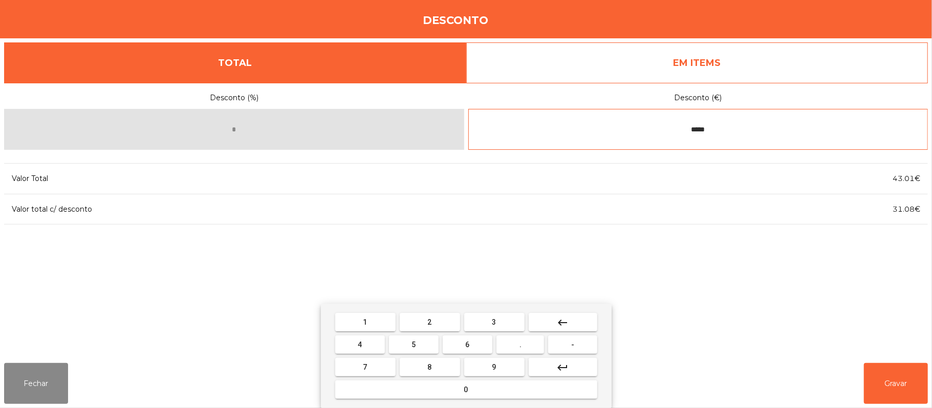
type input "*****"
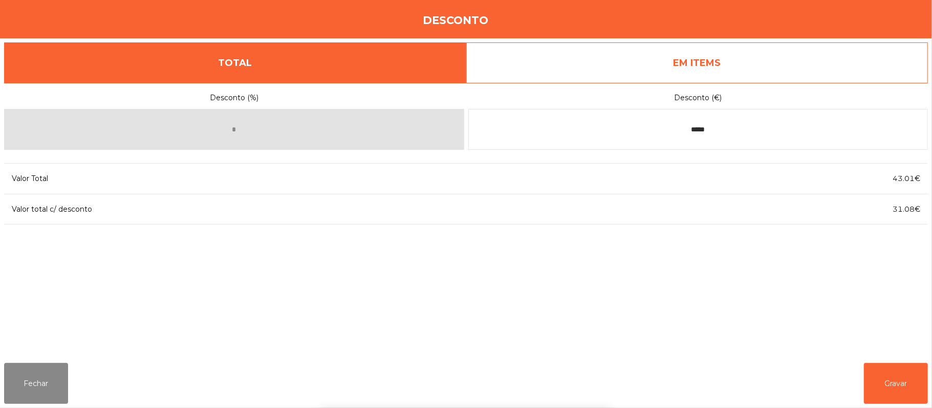
click at [918, 373] on div "1 2 3 keyboard_backspace 4 5 6 . - 7 8 9 keyboard_return 0" at bounding box center [466, 356] width 932 height 104
click at [877, 384] on button "Gravar" at bounding box center [896, 383] width 64 height 41
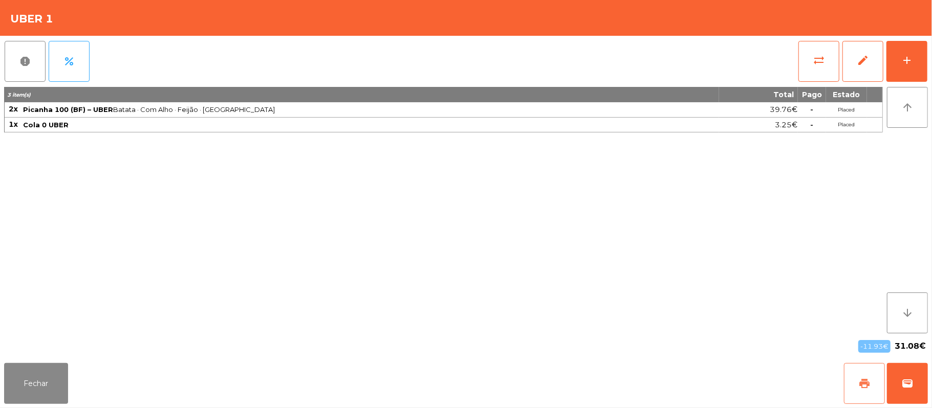
click at [860, 391] on button "print" at bounding box center [864, 383] width 41 height 41
click at [37, 402] on button "Fechar" at bounding box center [36, 383] width 64 height 41
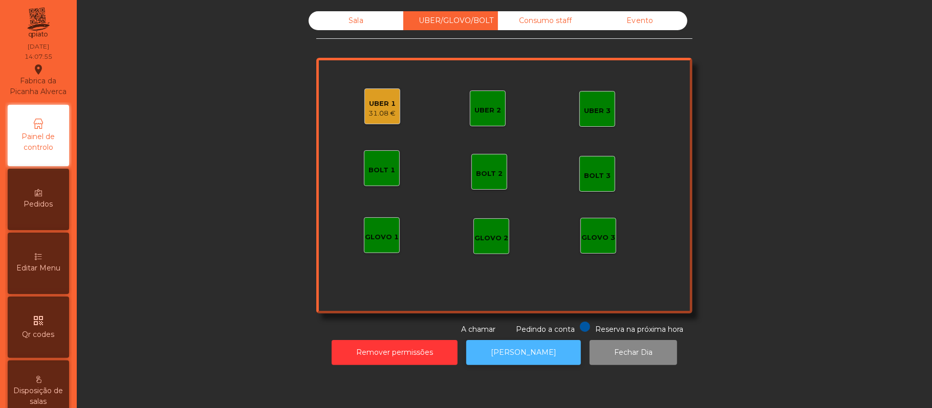
click at [533, 361] on button "[PERSON_NAME]" at bounding box center [523, 352] width 115 height 25
click at [369, 99] on div "UBER 1" at bounding box center [382, 104] width 27 height 10
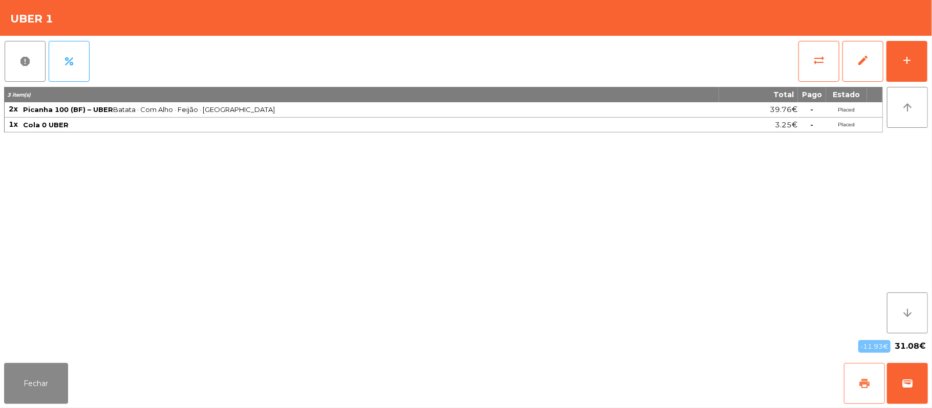
click at [856, 385] on button "print" at bounding box center [864, 383] width 41 height 41
click at [900, 391] on button "wallet" at bounding box center [907, 383] width 41 height 41
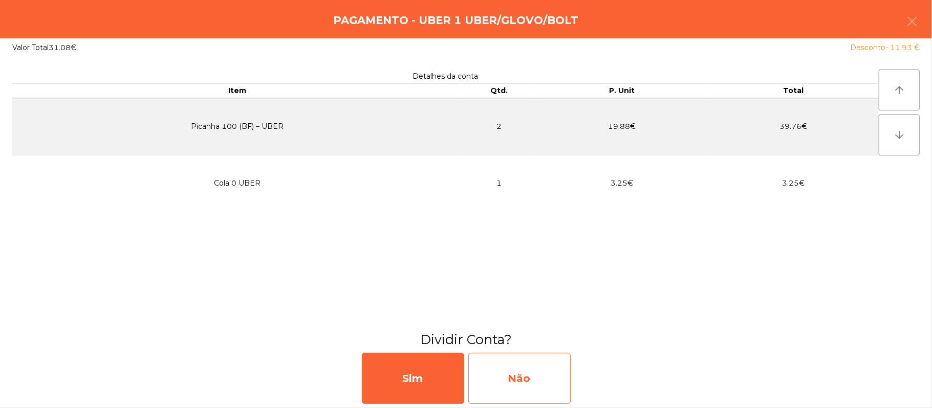
click at [506, 373] on div "Não" at bounding box center [519, 378] width 102 height 51
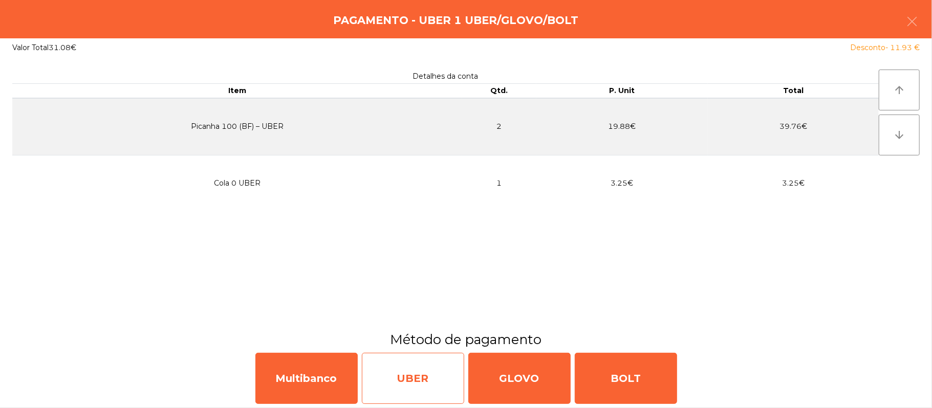
click at [420, 386] on div "UBER" at bounding box center [413, 378] width 102 height 51
select select "**"
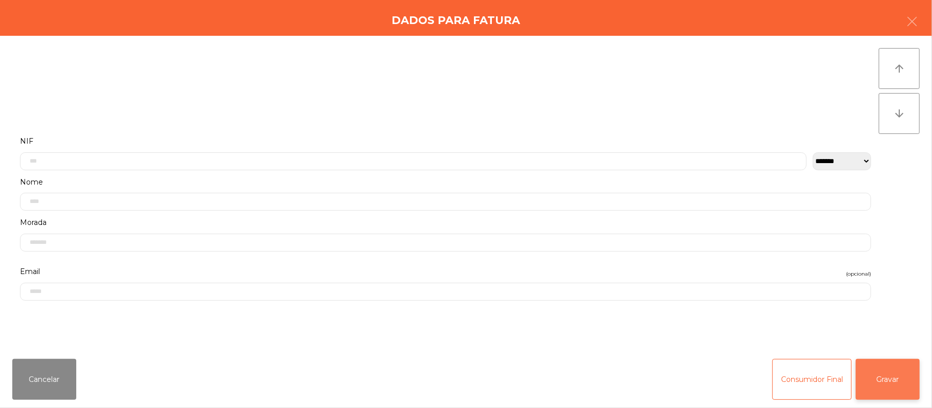
click at [892, 391] on button "Gravar" at bounding box center [888, 379] width 64 height 41
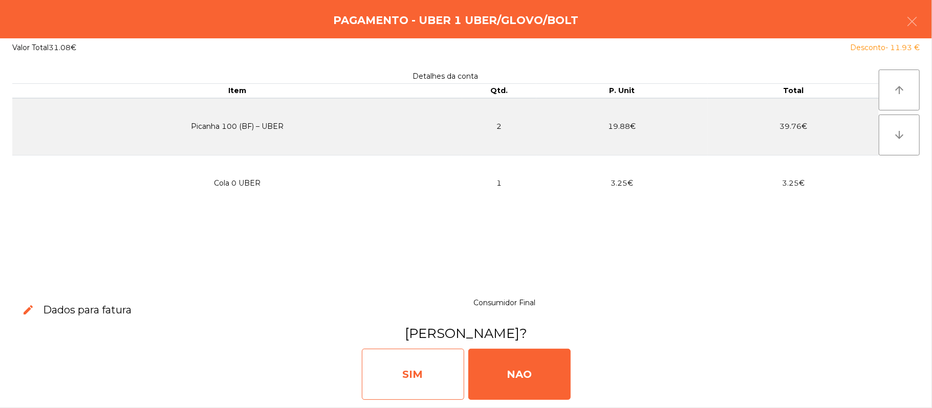
click at [430, 379] on div "SIM" at bounding box center [413, 374] width 102 height 51
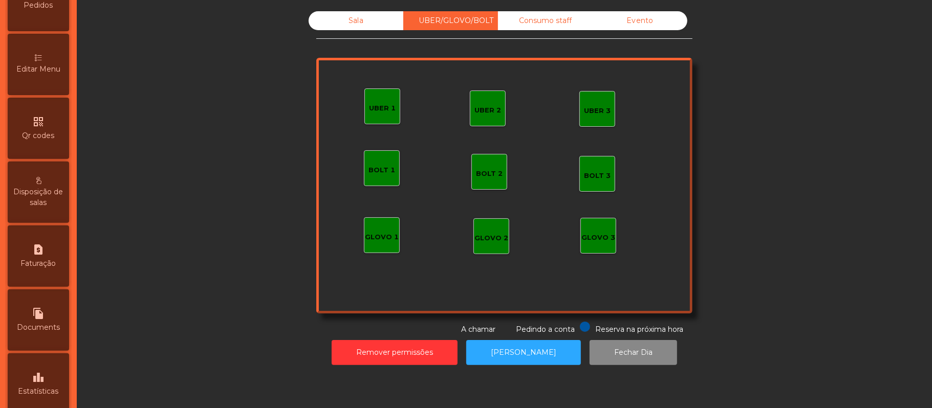
click at [42, 280] on div "request_page Faturação" at bounding box center [38, 256] width 61 height 61
select select "*"
select select "****"
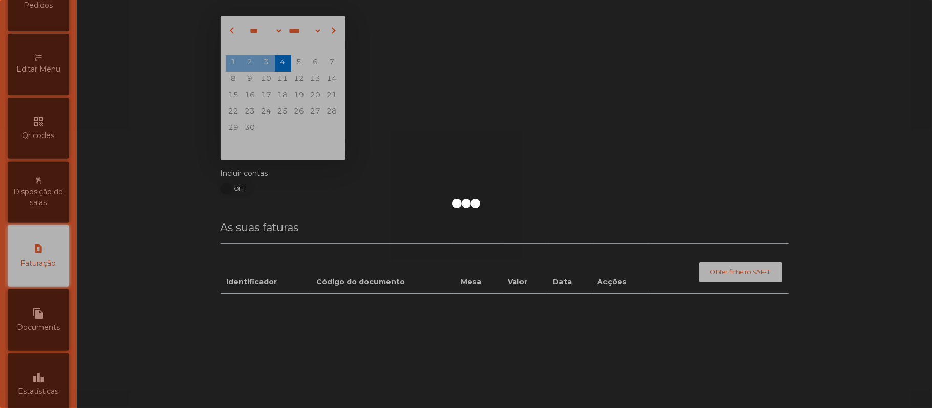
scroll to position [262, 0]
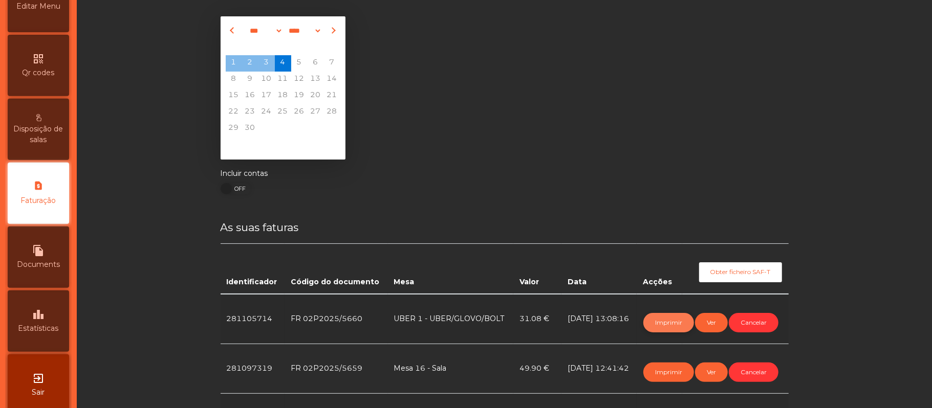
click at [662, 332] on button "Imprimir" at bounding box center [668, 322] width 51 height 19
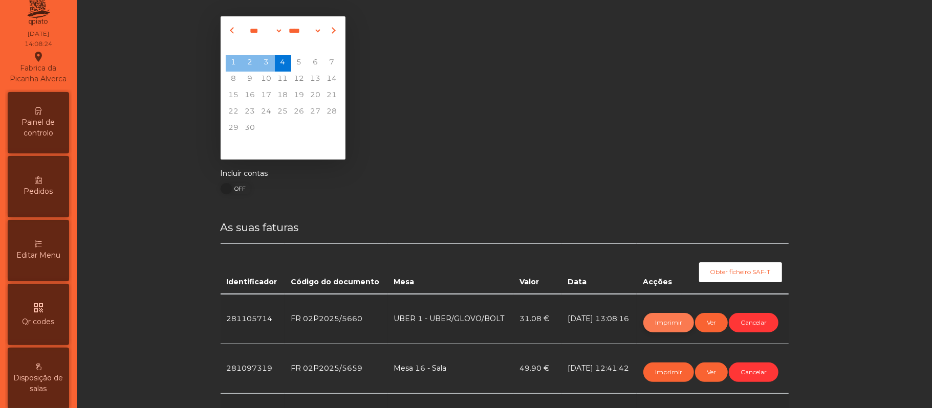
scroll to position [0, 0]
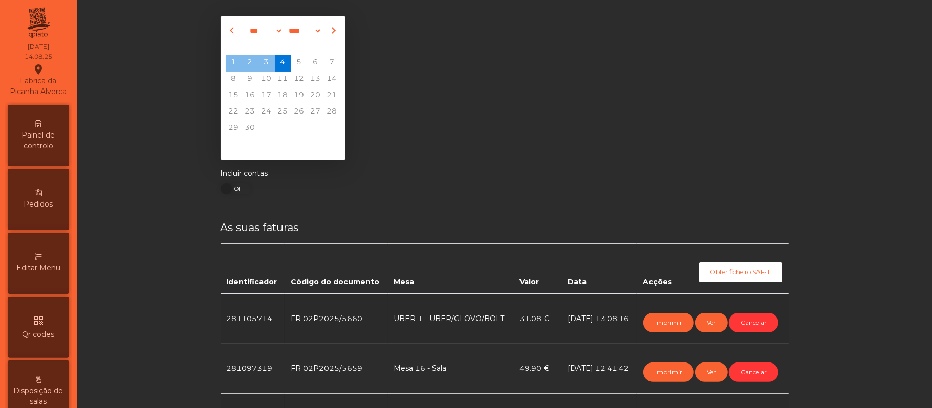
click at [50, 151] on span "Painel de controlo" at bounding box center [38, 140] width 56 height 21
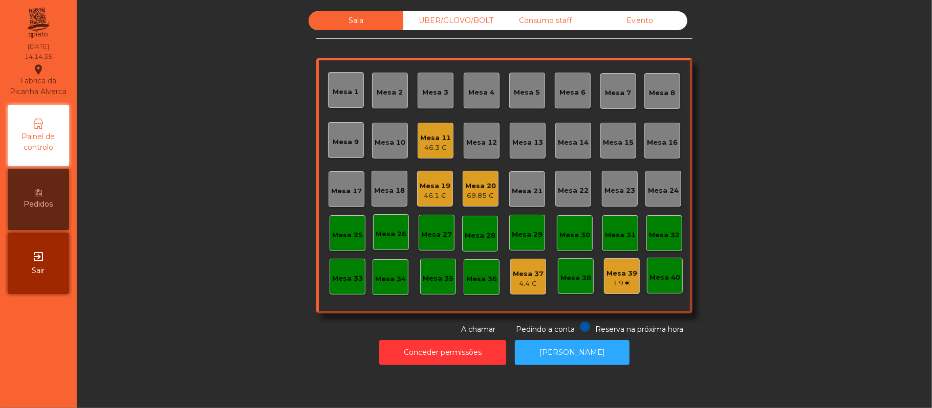
click at [480, 144] on div "Mesa 12" at bounding box center [481, 143] width 31 height 10
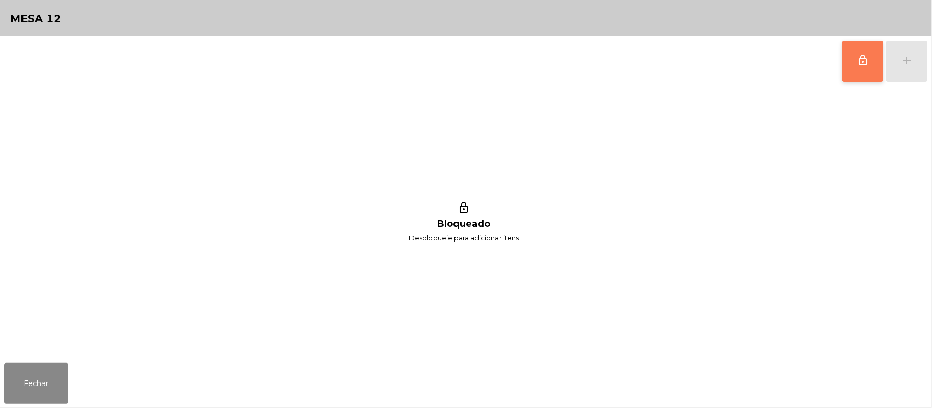
click at [868, 72] on button "lock_outline" at bounding box center [862, 61] width 41 height 41
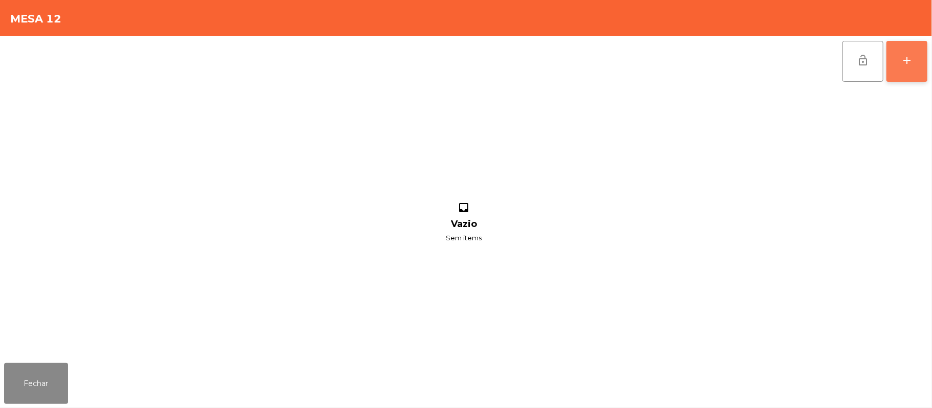
click at [899, 66] on button "add" at bounding box center [906, 61] width 41 height 41
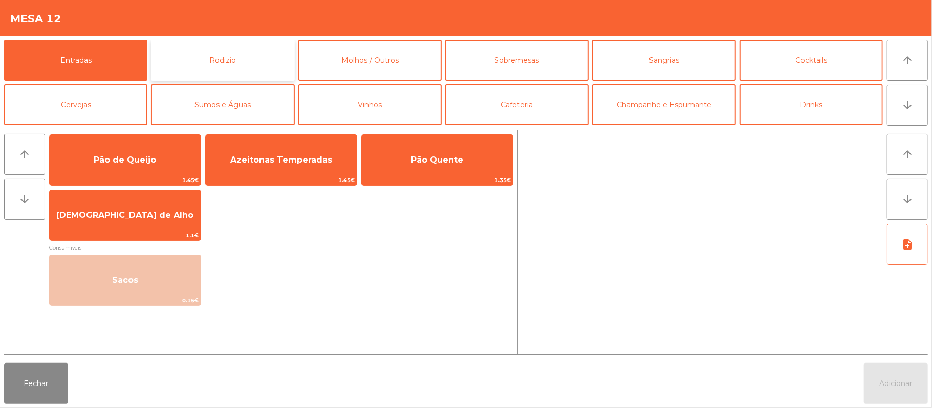
click at [229, 70] on button "Rodizio" at bounding box center [222, 60] width 143 height 41
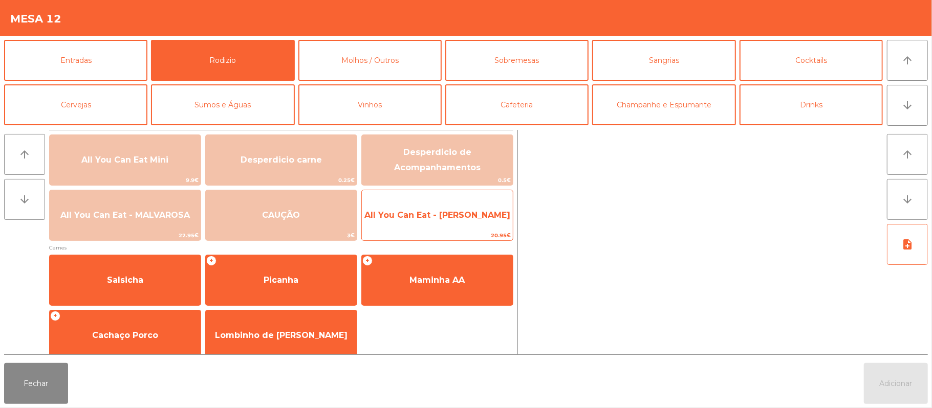
click at [465, 224] on span "All You Can Eat - [PERSON_NAME]" at bounding box center [437, 216] width 151 height 28
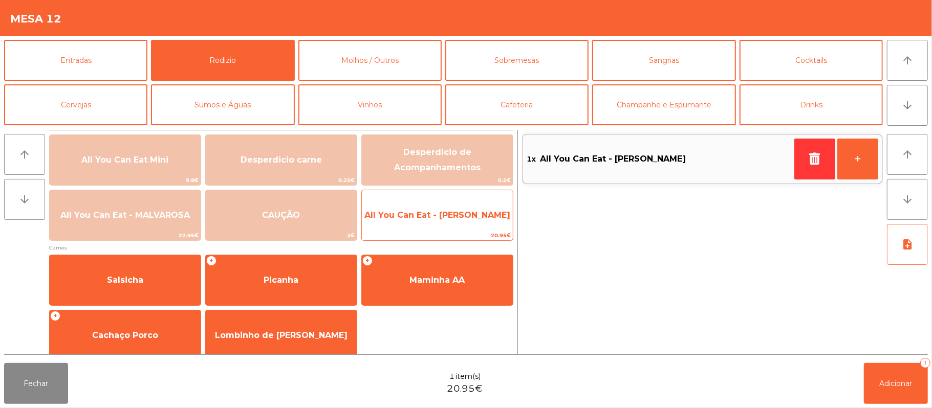
click at [468, 221] on span "All You Can Eat - [PERSON_NAME]" at bounding box center [437, 216] width 151 height 28
click at [465, 224] on span "All You Can Eat - [PERSON_NAME]" at bounding box center [437, 216] width 151 height 28
click at [461, 223] on span "All You Can Eat - [PERSON_NAME]" at bounding box center [437, 216] width 151 height 28
click at [457, 217] on span "All You Can Eat - [PERSON_NAME]" at bounding box center [437, 215] width 146 height 10
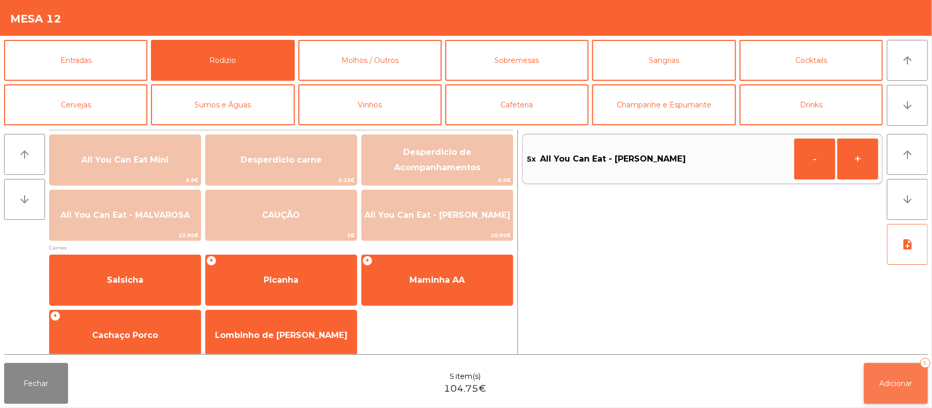
click at [893, 381] on span "Adicionar" at bounding box center [896, 383] width 33 height 9
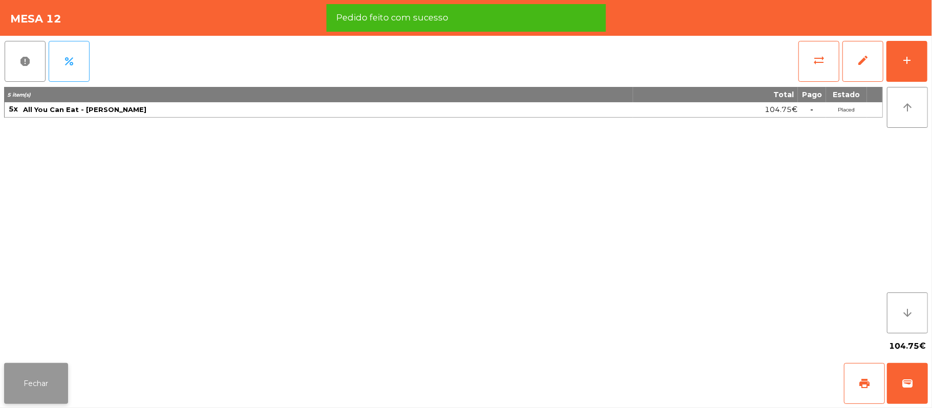
click at [39, 384] on button "Fechar" at bounding box center [36, 383] width 64 height 41
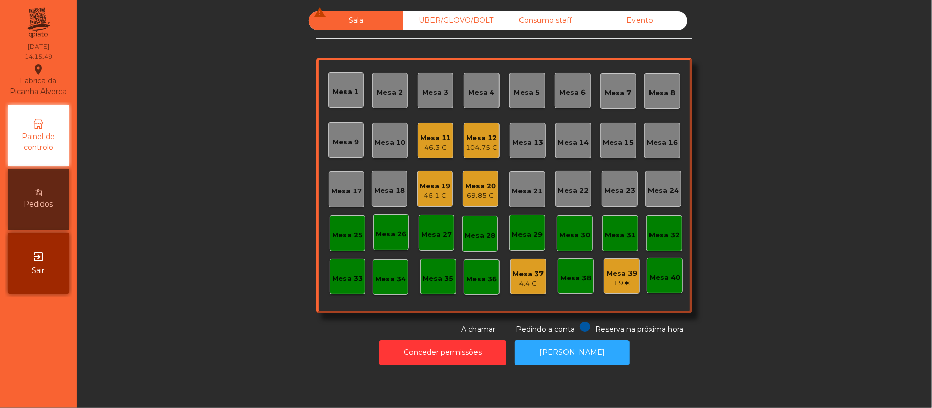
click at [422, 143] on div "46.3 €" at bounding box center [435, 148] width 31 height 10
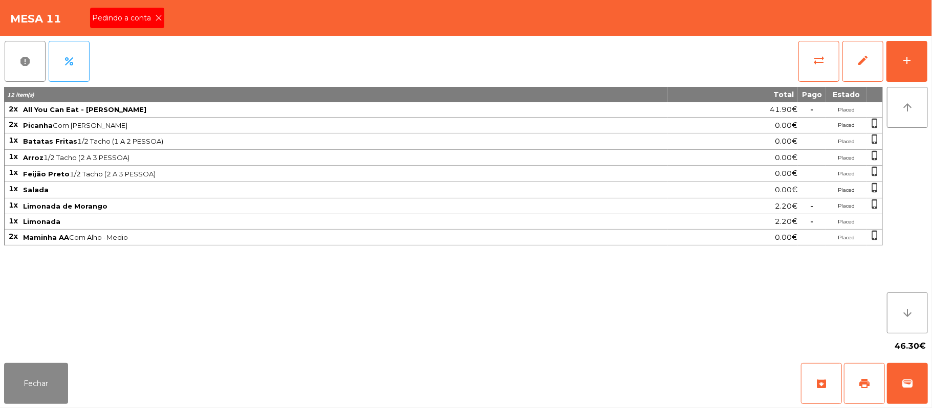
click at [145, 17] on span "Pedindo a conta" at bounding box center [123, 18] width 63 height 11
click at [844, 385] on button "print" at bounding box center [864, 383] width 41 height 41
click at [33, 373] on button "Fechar" at bounding box center [36, 383] width 64 height 41
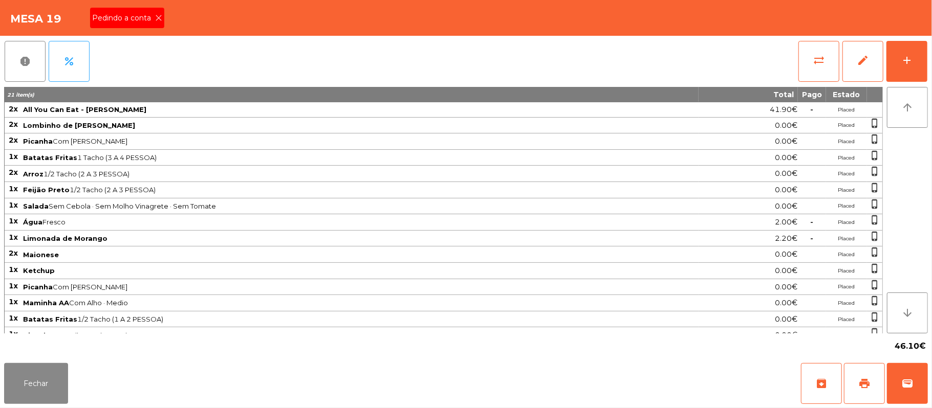
click at [137, 15] on span "Pedindo a conta" at bounding box center [123, 18] width 63 height 11
click at [862, 381] on span "print" at bounding box center [864, 384] width 12 height 12
click at [26, 396] on button "Fechar" at bounding box center [36, 383] width 64 height 41
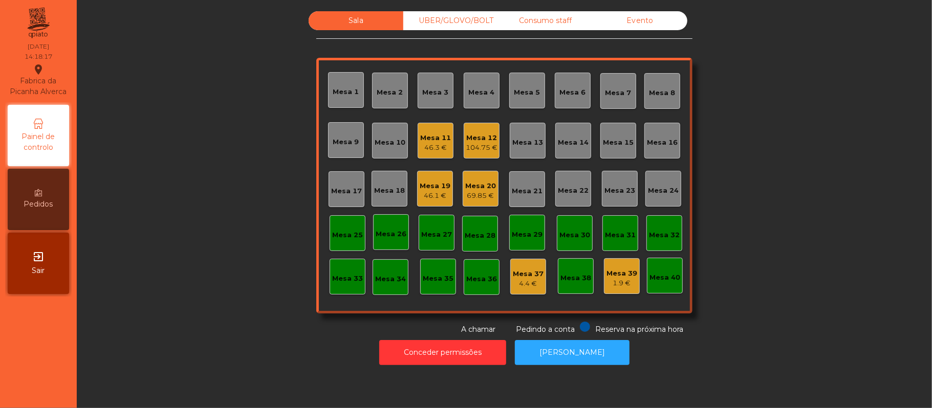
click at [447, 25] on div "UBER/GLOVO/BOLT" at bounding box center [450, 20] width 95 height 19
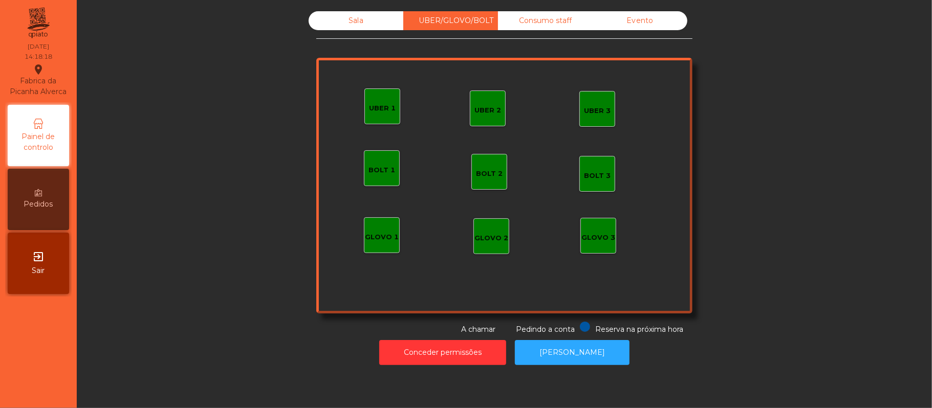
click at [380, 234] on div "GLOVO 1" at bounding box center [382, 237] width 34 height 10
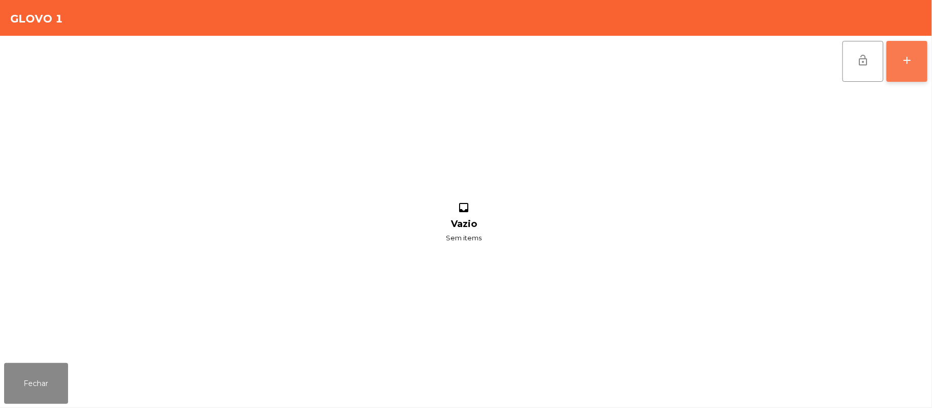
click at [901, 69] on button "add" at bounding box center [906, 61] width 41 height 41
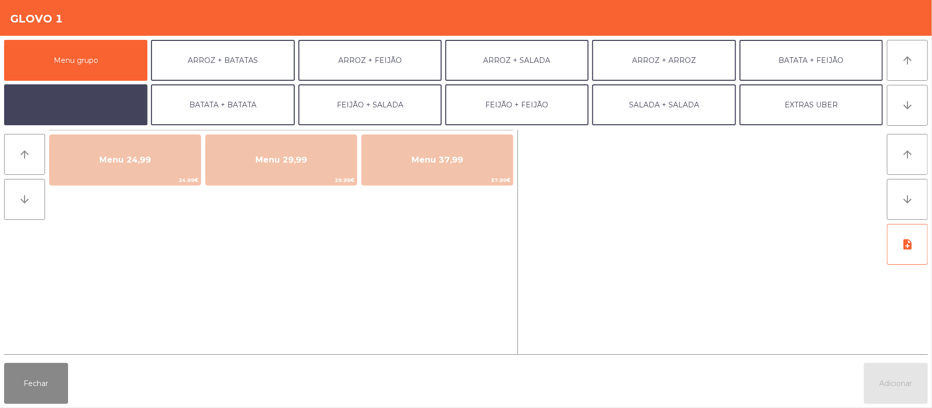
click at [79, 104] on button "BATATA + SALADA" at bounding box center [75, 104] width 143 height 41
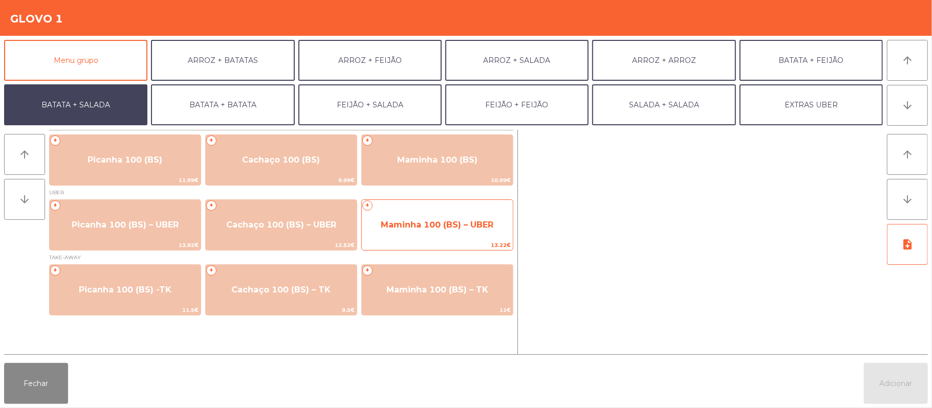
click at [401, 246] on span "13.22€" at bounding box center [437, 246] width 151 height 10
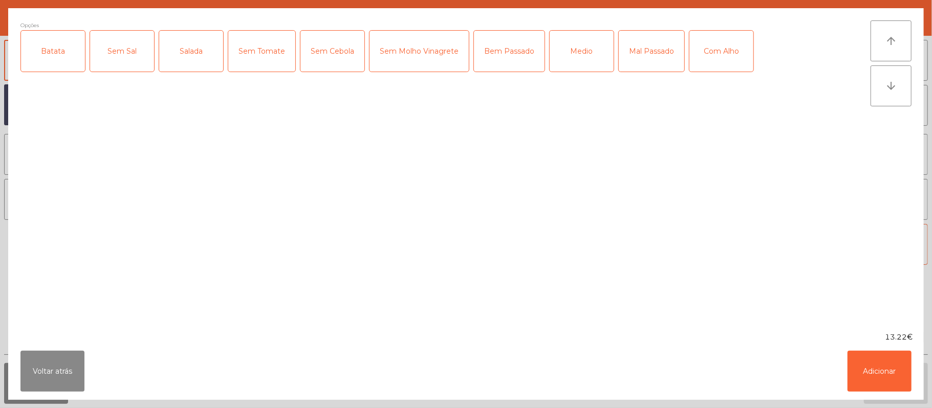
click at [62, 58] on div "Batata" at bounding box center [53, 51] width 64 height 41
click at [189, 51] on div "Salada" at bounding box center [191, 51] width 64 height 41
click at [570, 58] on div "Medio" at bounding box center [582, 51] width 64 height 41
click at [880, 381] on button "Adicionar" at bounding box center [879, 371] width 64 height 41
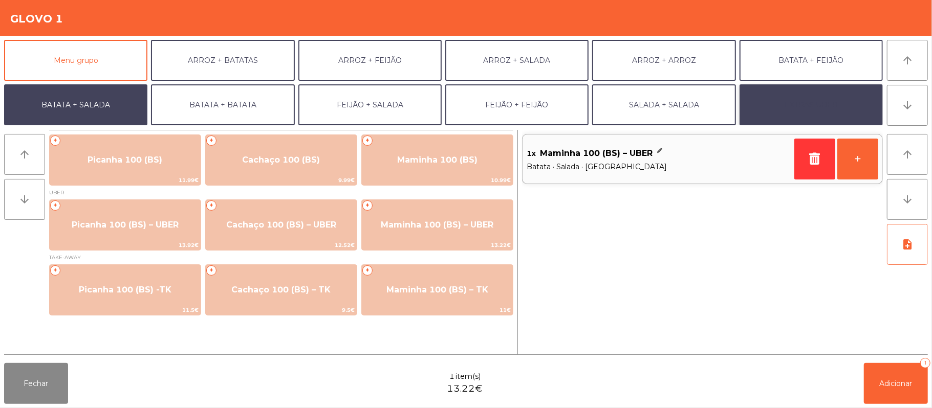
click at [829, 115] on button "EXTRAS UBER" at bounding box center [810, 104] width 143 height 41
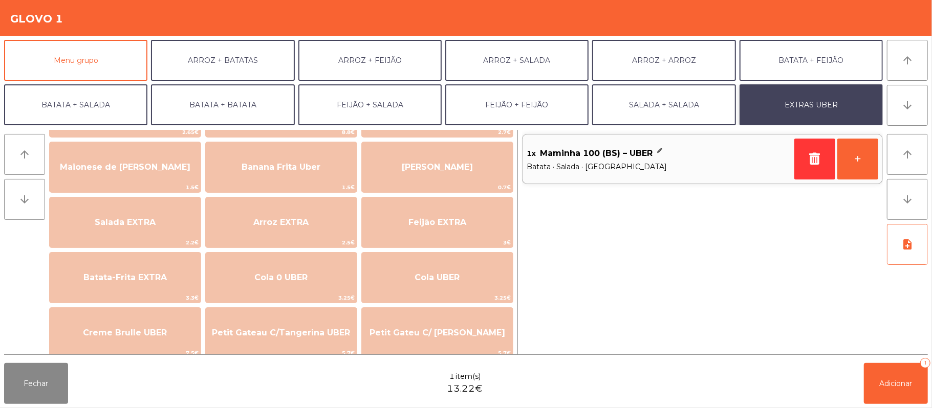
scroll to position [74, 0]
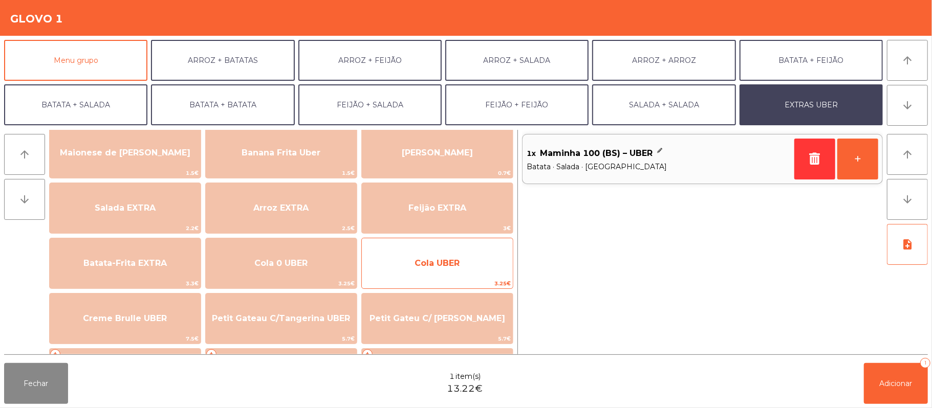
click at [481, 276] on span "Cola UBER" at bounding box center [437, 264] width 151 height 28
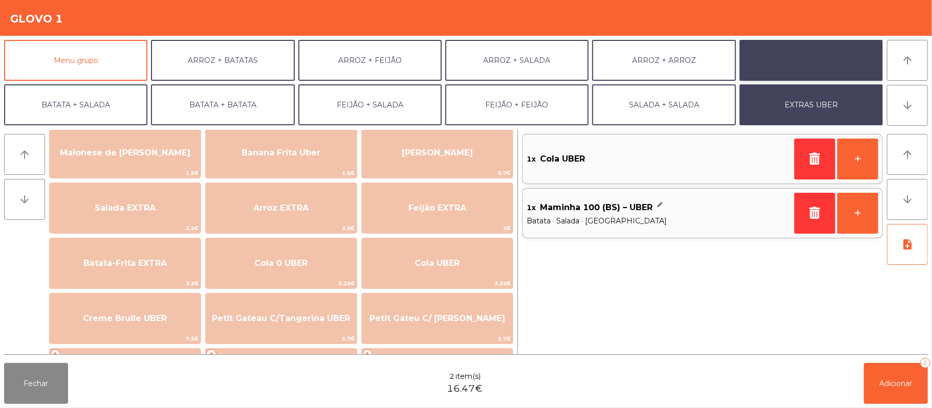
click at [824, 58] on button "BATATA + FEIJÃO" at bounding box center [810, 60] width 143 height 41
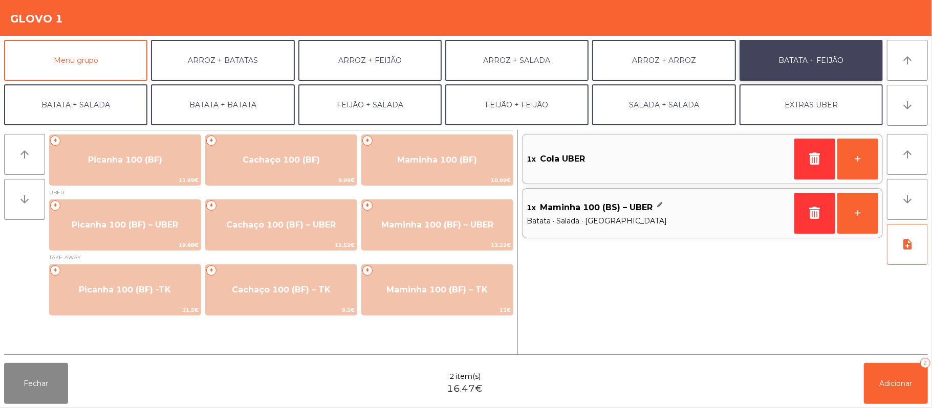
scroll to position [0, 0]
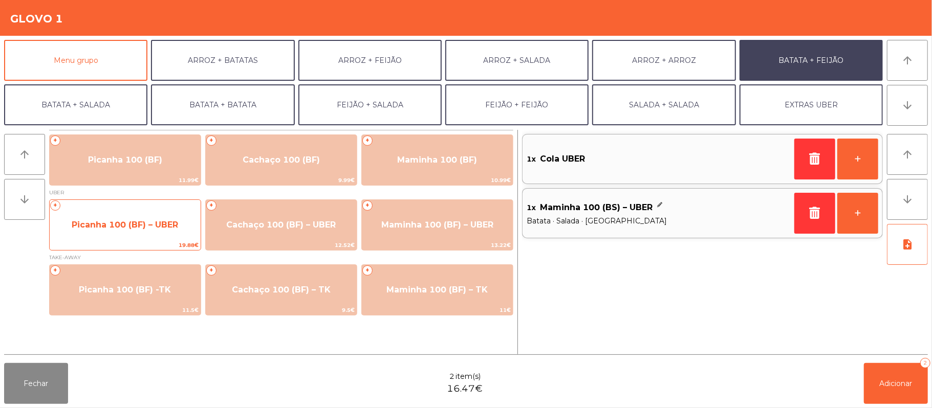
click at [117, 228] on span "Picanha 100 (BF) – UBER" at bounding box center [125, 225] width 106 height 10
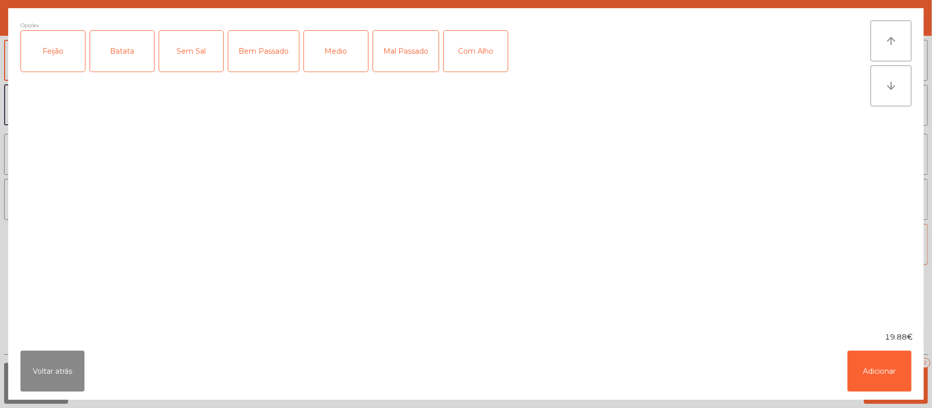
click at [52, 58] on div "Feijão" at bounding box center [53, 51] width 64 height 41
click at [113, 61] on div "Batata" at bounding box center [122, 51] width 64 height 41
click at [333, 51] on div "Medio" at bounding box center [336, 51] width 64 height 41
click at [877, 385] on button "Adicionar" at bounding box center [879, 371] width 64 height 41
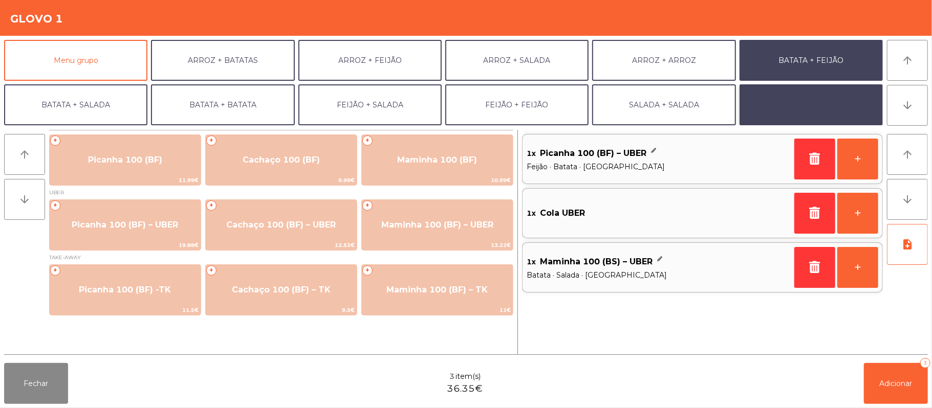
click at [823, 120] on button "EXTRAS UBER" at bounding box center [810, 104] width 143 height 41
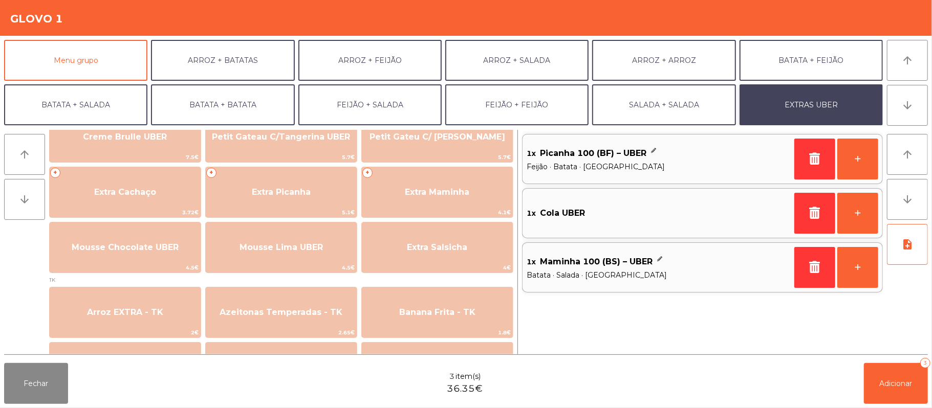
scroll to position [256, 0]
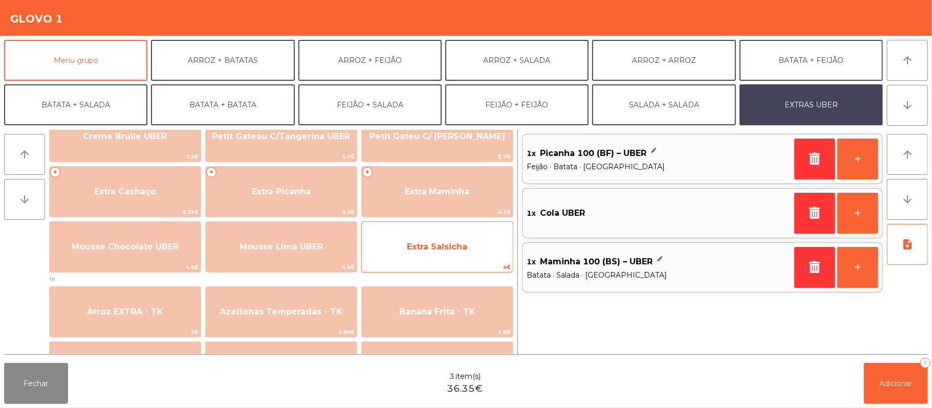
click at [435, 250] on span "Extra Salsicha" at bounding box center [437, 247] width 60 height 10
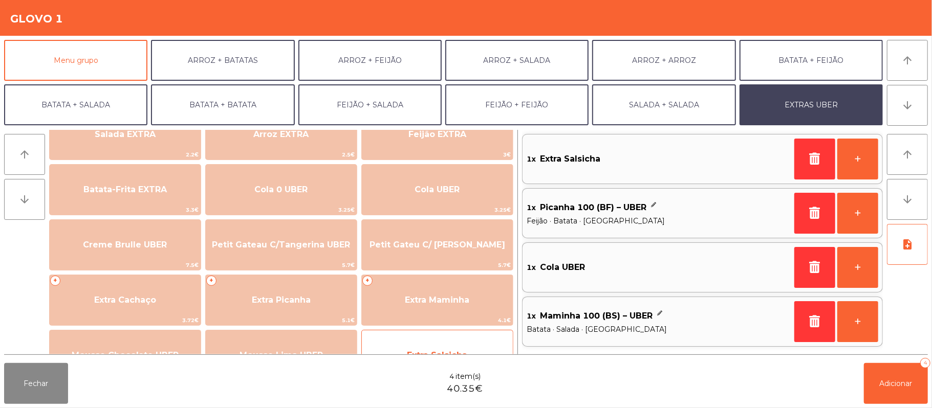
scroll to position [138, 0]
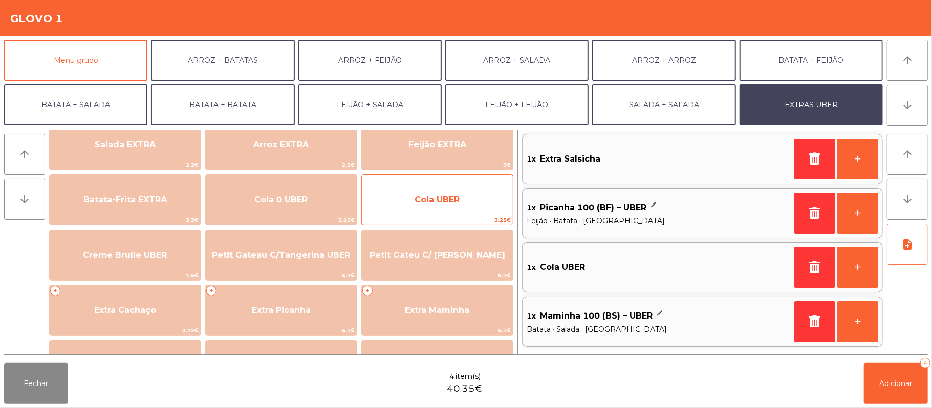
click at [468, 202] on span "Cola UBER" at bounding box center [437, 200] width 151 height 28
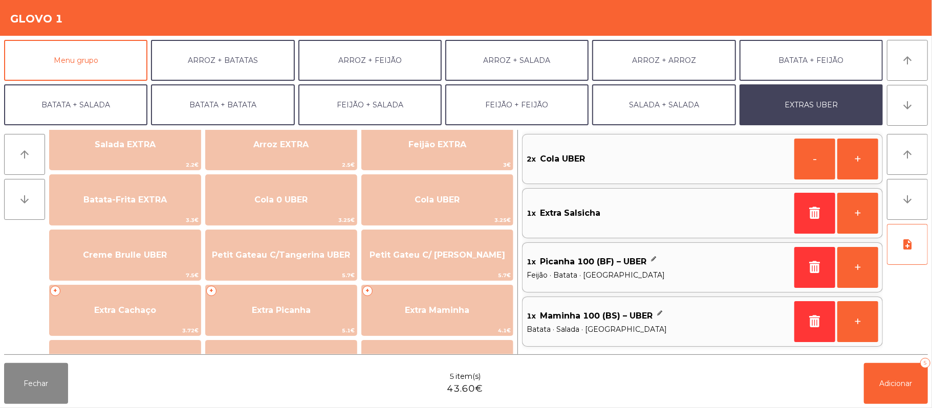
click at [621, 274] on span "Feijão · Batata · [GEOGRAPHIC_DATA]" at bounding box center [659, 275] width 264 height 11
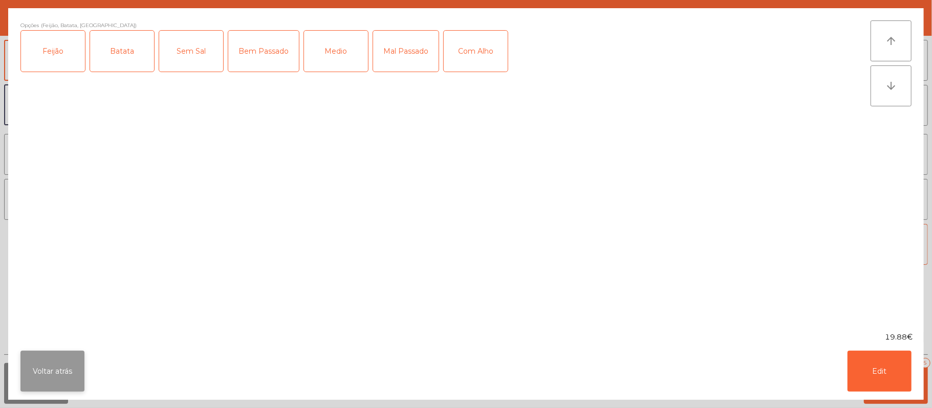
click at [64, 363] on button "Voltar atrás" at bounding box center [52, 371] width 64 height 41
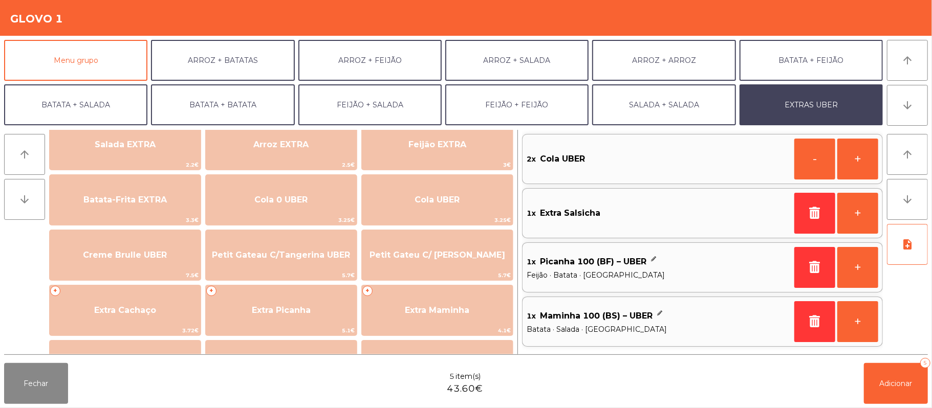
click at [603, 316] on span "Maminha 100 (BS) – UBER" at bounding box center [596, 316] width 113 height 15
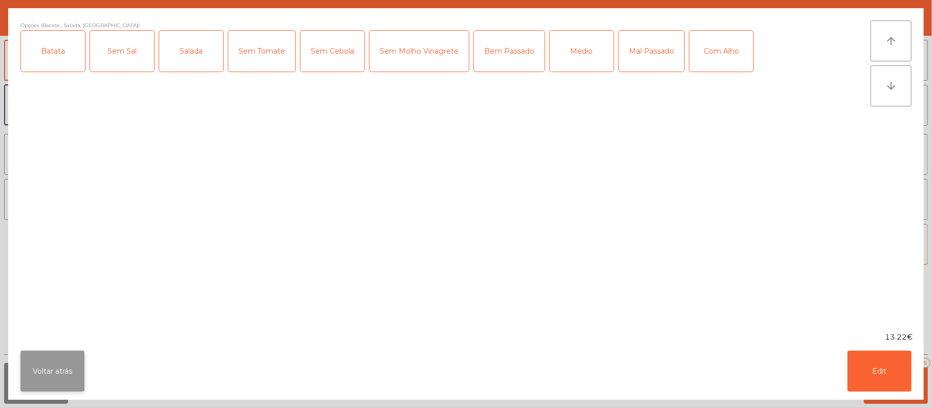
click at [58, 358] on button "Voltar atrás" at bounding box center [52, 371] width 64 height 41
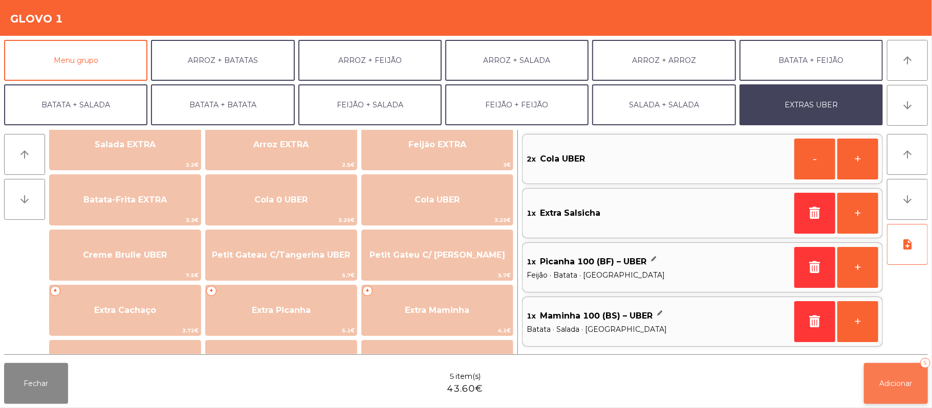
click at [892, 389] on button "Adicionar 5" at bounding box center [896, 383] width 64 height 41
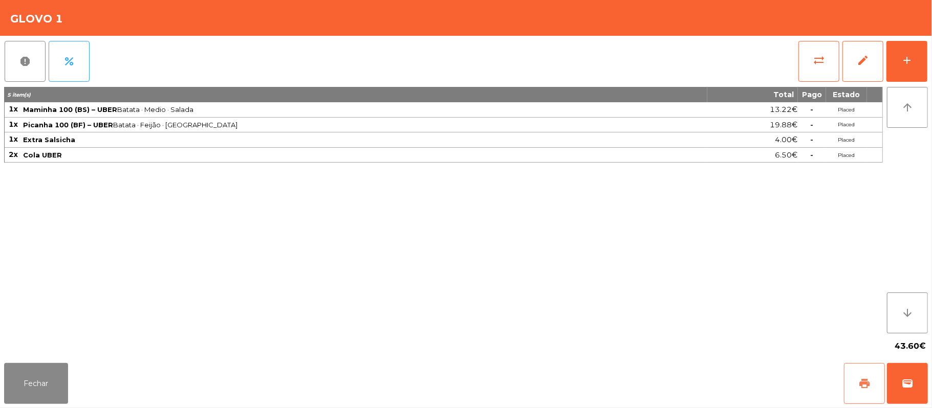
click at [860, 383] on span "print" at bounding box center [864, 384] width 12 height 12
click at [33, 379] on button "Fechar" at bounding box center [36, 383] width 64 height 41
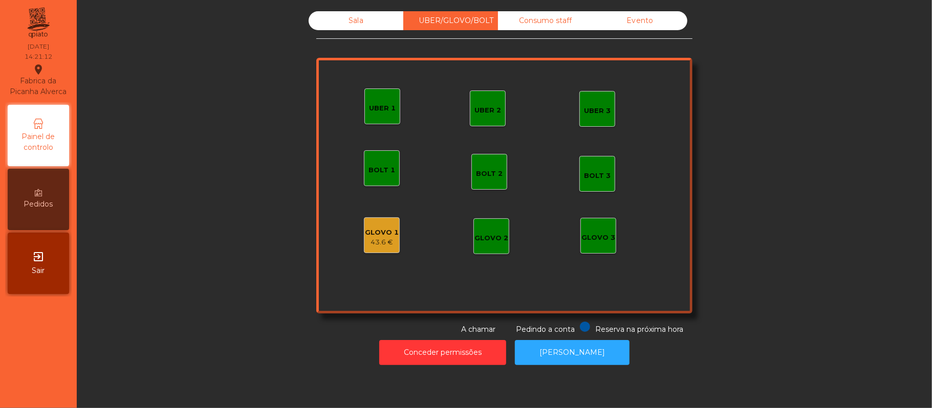
click at [361, 21] on div "Sala" at bounding box center [356, 20] width 95 height 19
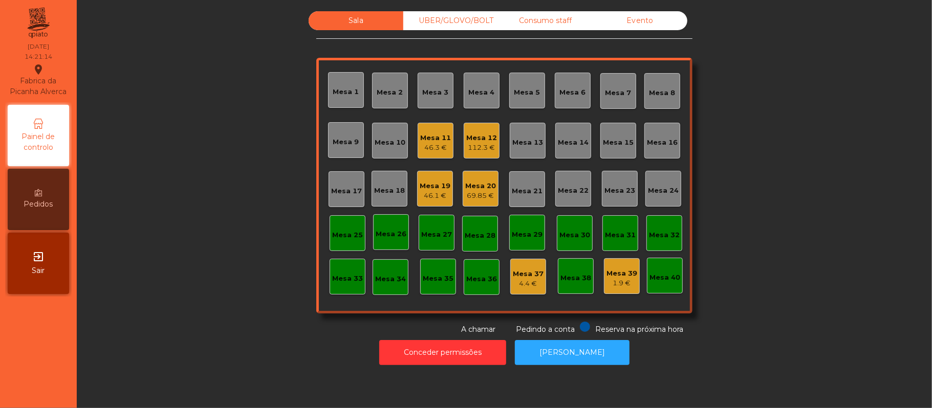
click at [428, 194] on div "46.1 €" at bounding box center [435, 196] width 31 height 10
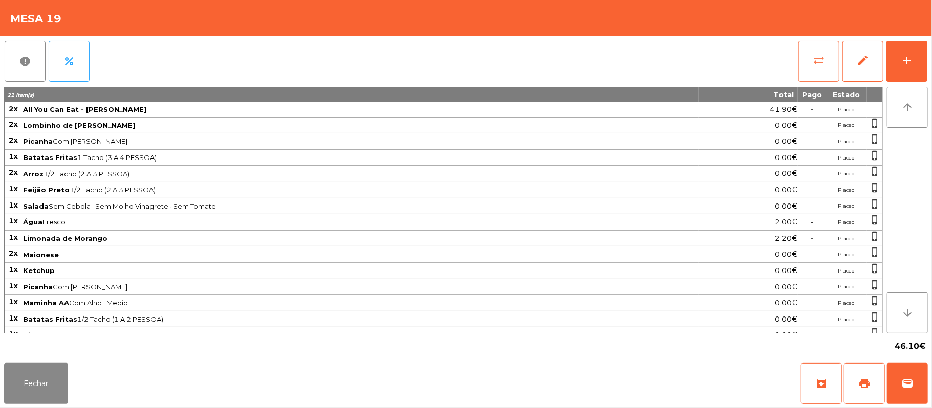
click at [807, 62] on button "sync_alt" at bounding box center [818, 61] width 41 height 41
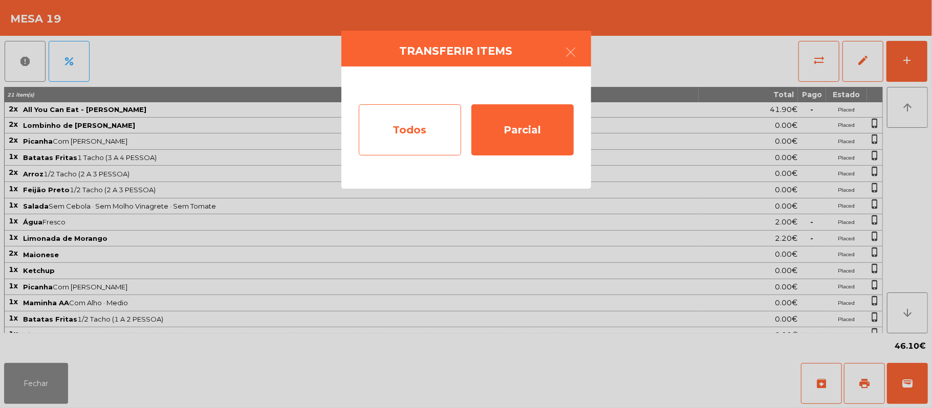
click at [385, 123] on div "Todos" at bounding box center [410, 129] width 102 height 51
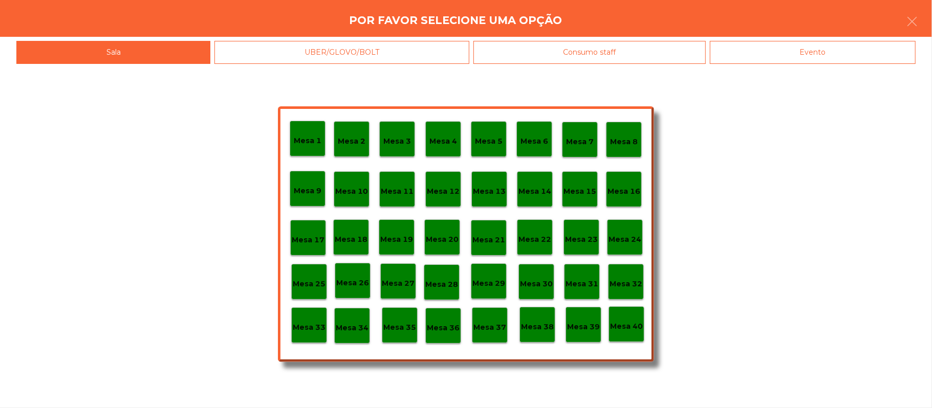
click at [848, 48] on div "Evento" at bounding box center [813, 52] width 206 height 23
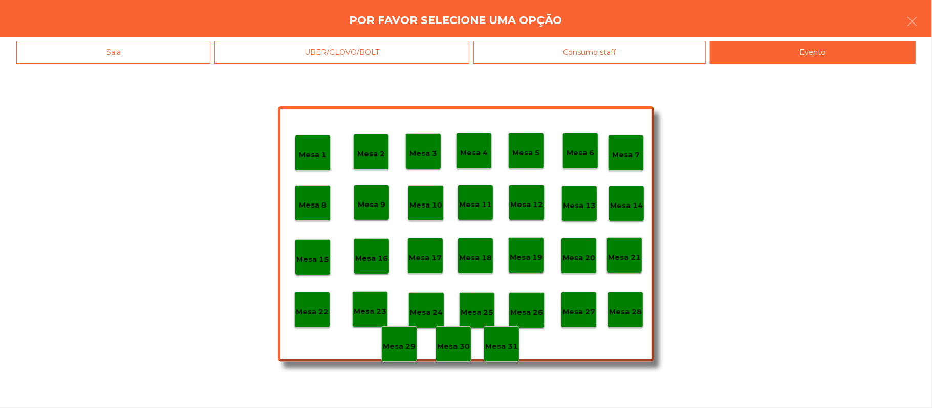
click at [626, 312] on p "Mesa 28" at bounding box center [625, 313] width 33 height 12
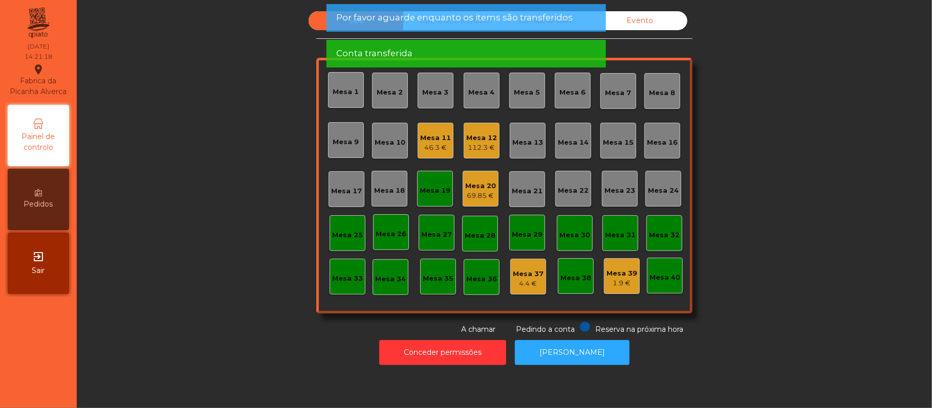
click at [424, 183] on div "Mesa 19" at bounding box center [435, 189] width 31 height 14
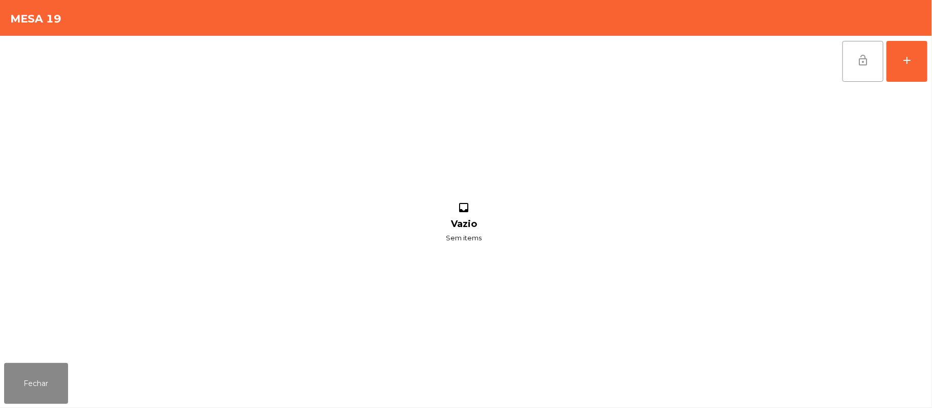
click at [842, 56] on button "lock_open" at bounding box center [862, 61] width 41 height 41
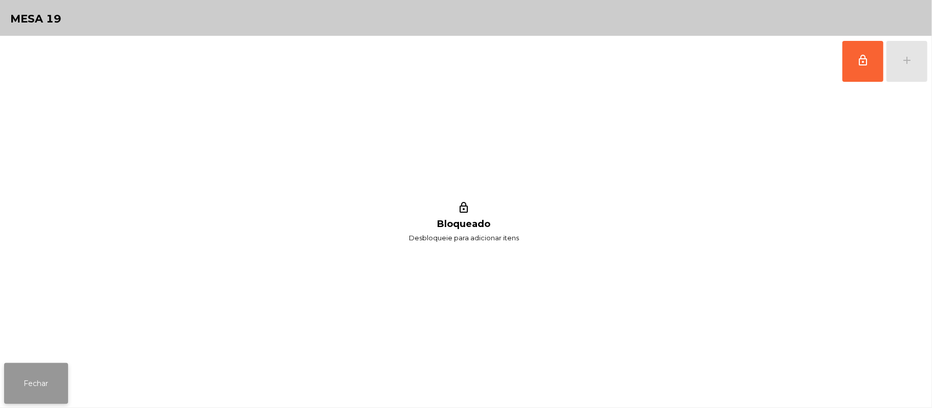
click at [42, 392] on button "Fechar" at bounding box center [36, 383] width 64 height 41
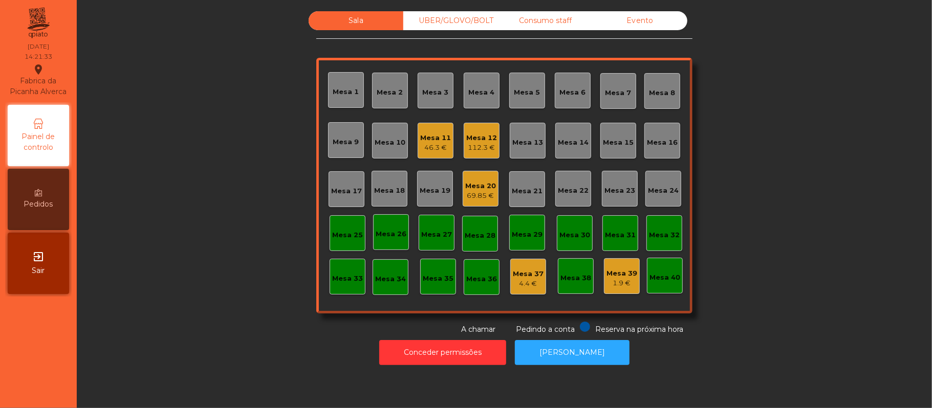
click at [420, 138] on div "Mesa 11" at bounding box center [435, 138] width 31 height 10
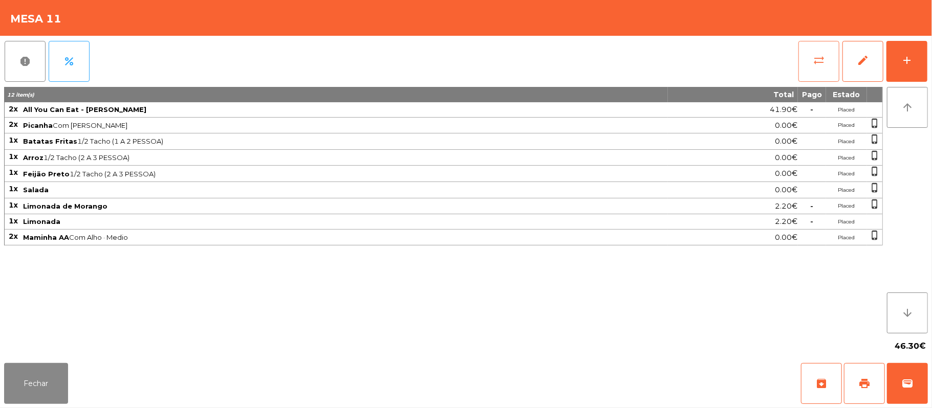
click at [814, 57] on span "sync_alt" at bounding box center [819, 60] width 12 height 12
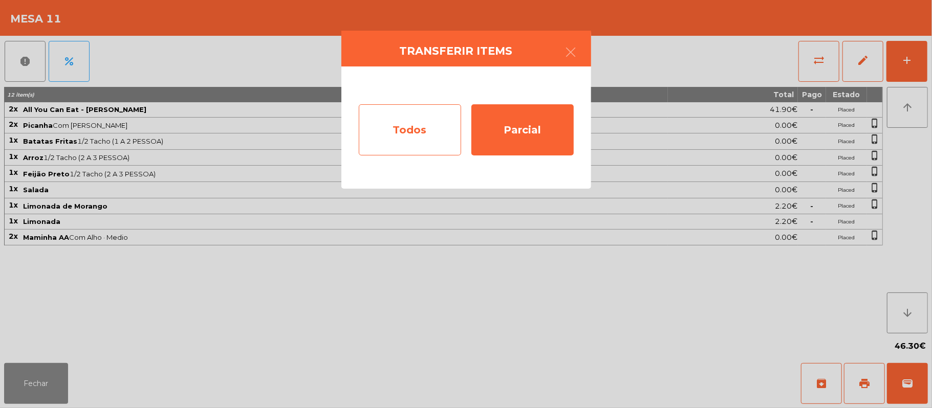
click at [416, 127] on div "Todos" at bounding box center [410, 129] width 102 height 51
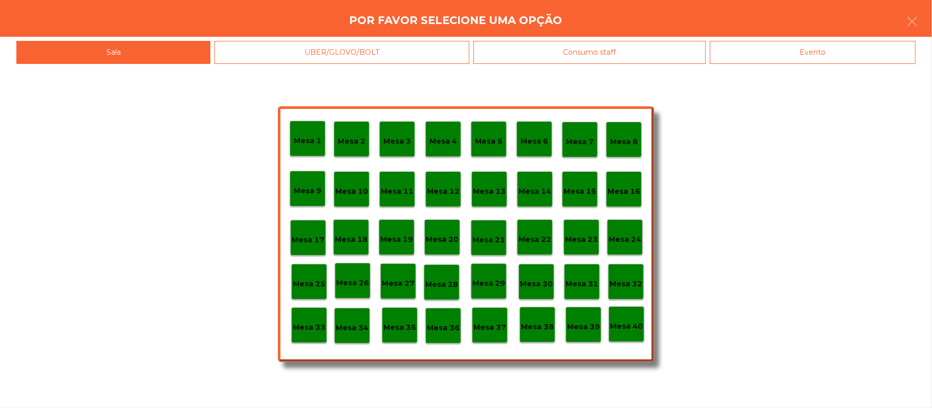
click at [812, 52] on div "Evento" at bounding box center [813, 52] width 206 height 23
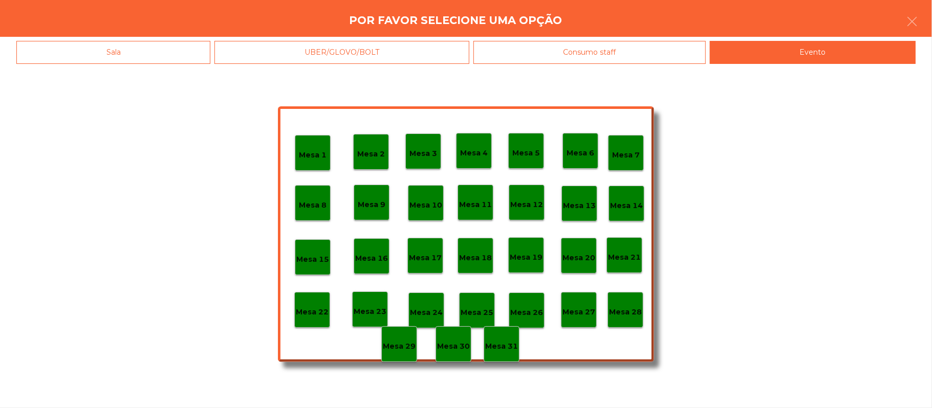
click at [627, 300] on div "Mesa 28" at bounding box center [625, 310] width 36 height 36
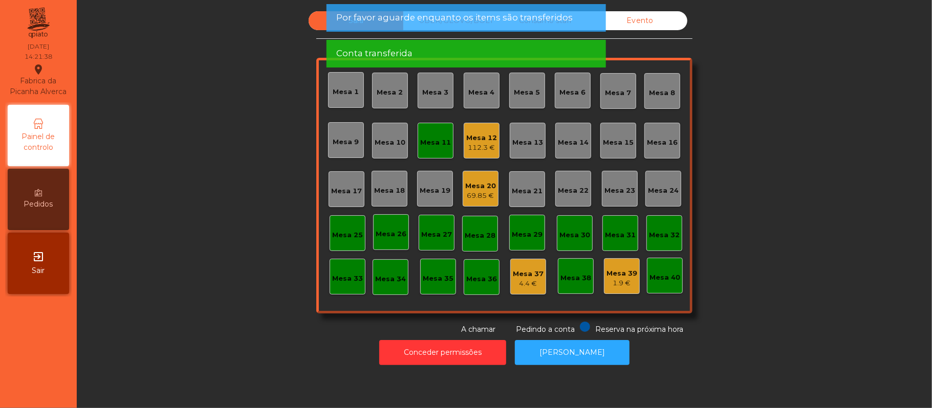
click at [432, 136] on div "Mesa 11" at bounding box center [435, 141] width 31 height 14
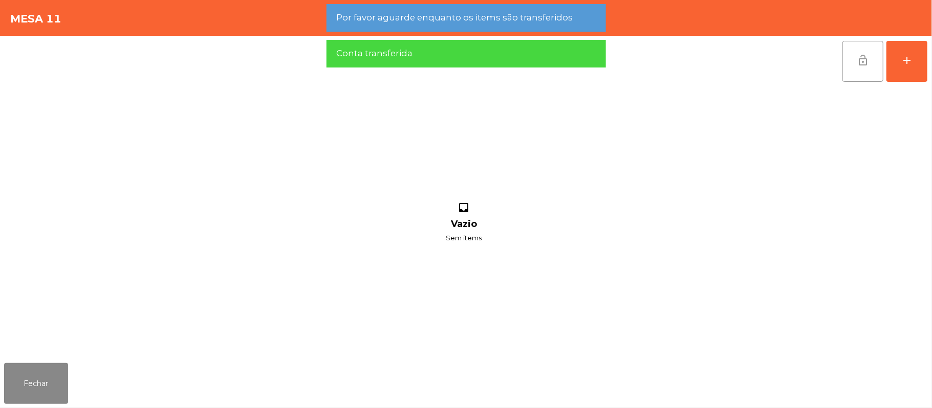
click at [872, 58] on button "lock_open" at bounding box center [862, 61] width 41 height 41
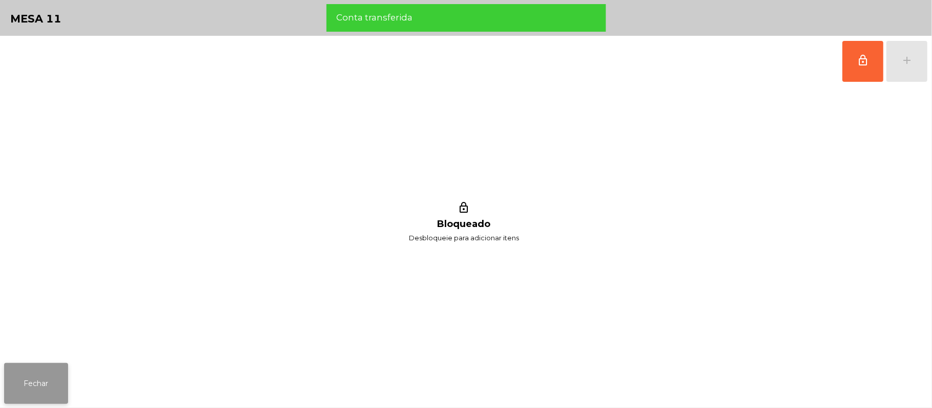
click at [34, 383] on button "Fechar" at bounding box center [36, 383] width 64 height 41
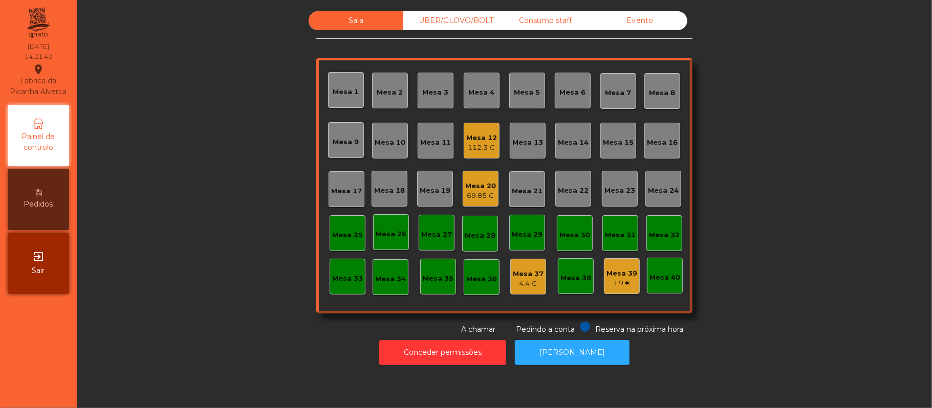
click at [647, 27] on div "Evento" at bounding box center [640, 20] width 95 height 19
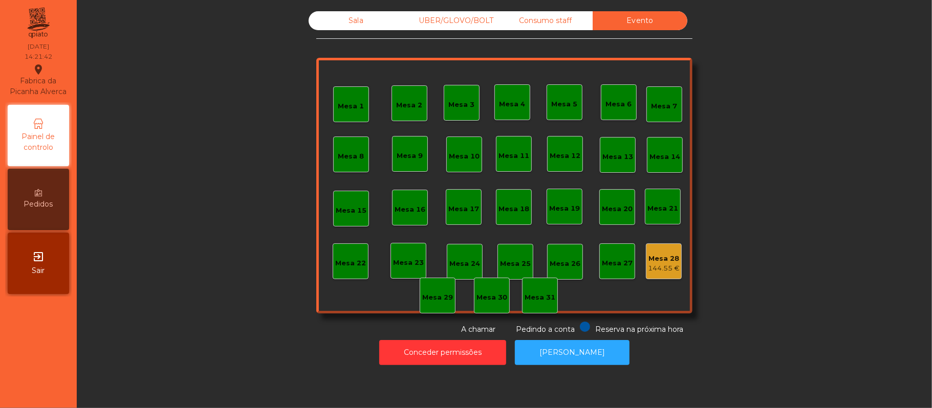
click at [364, 20] on div "Sala" at bounding box center [356, 20] width 95 height 19
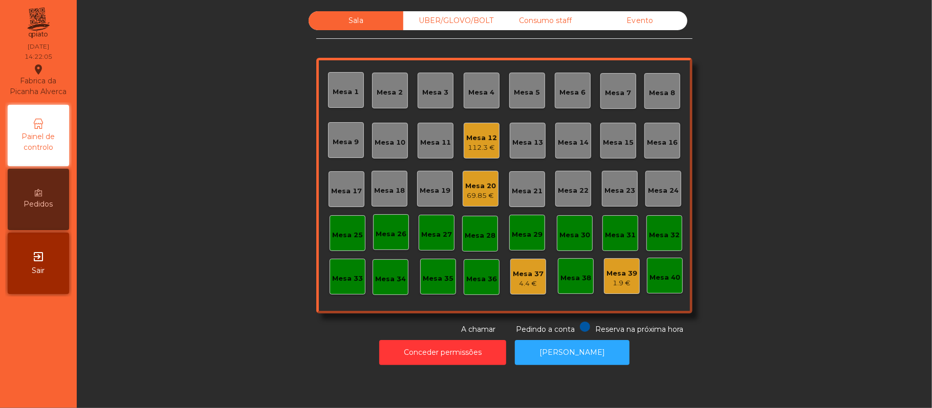
click at [649, 26] on div "Evento" at bounding box center [640, 20] width 95 height 19
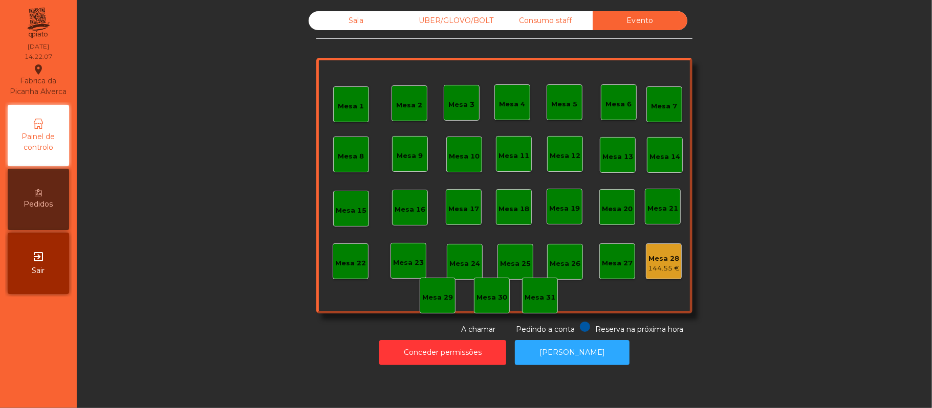
click at [654, 267] on div "144.55 €" at bounding box center [664, 269] width 32 height 10
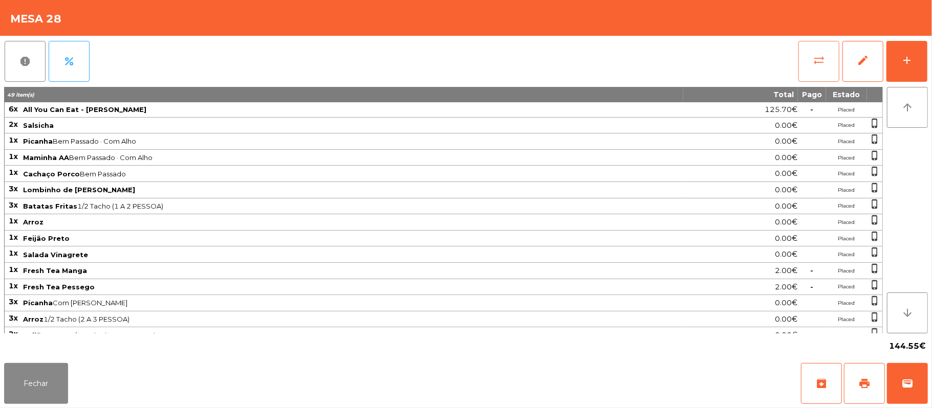
click at [809, 62] on button "sync_alt" at bounding box center [818, 61] width 41 height 41
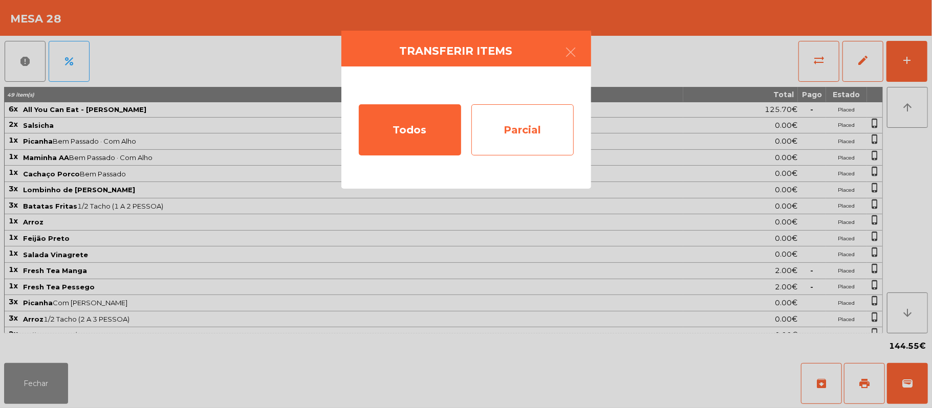
click at [531, 129] on div "Parcial" at bounding box center [522, 129] width 102 height 51
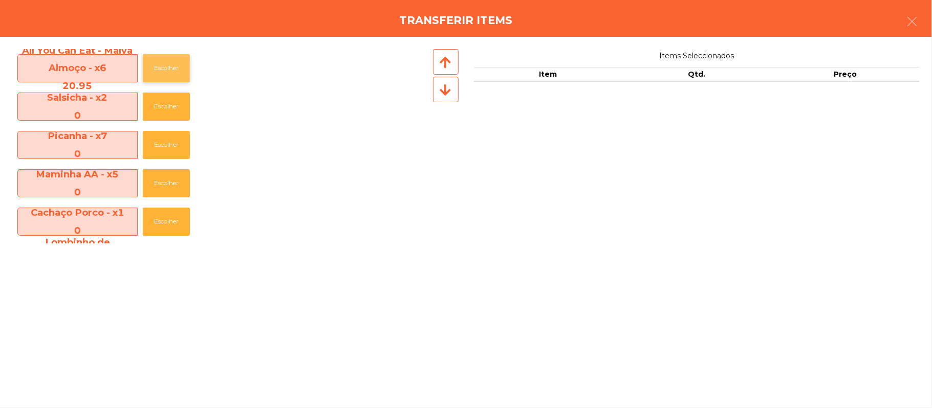
click at [170, 68] on button "Escolher" at bounding box center [166, 68] width 47 height 28
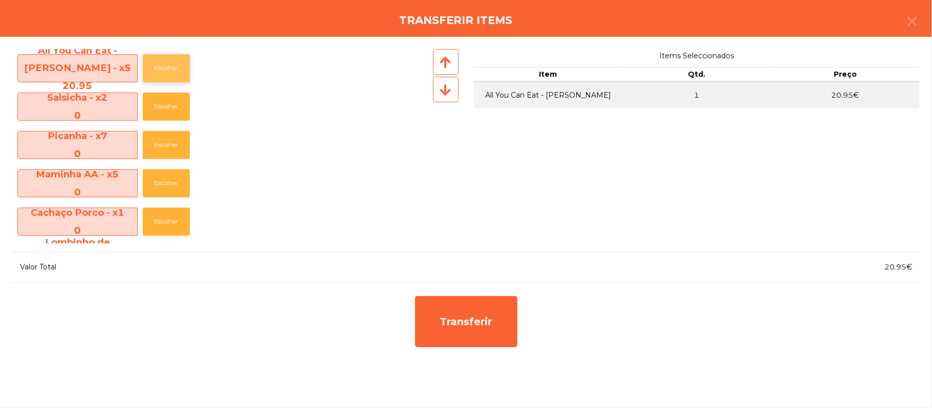
click at [172, 65] on button "Escolher" at bounding box center [166, 68] width 47 height 28
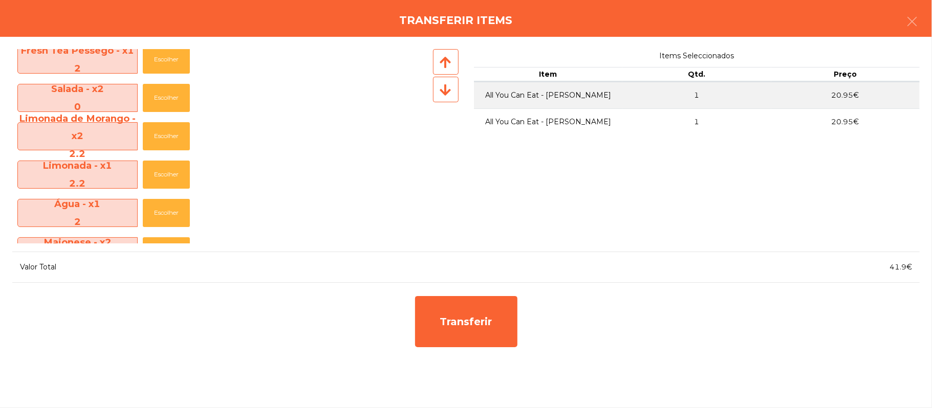
scroll to position [433, 0]
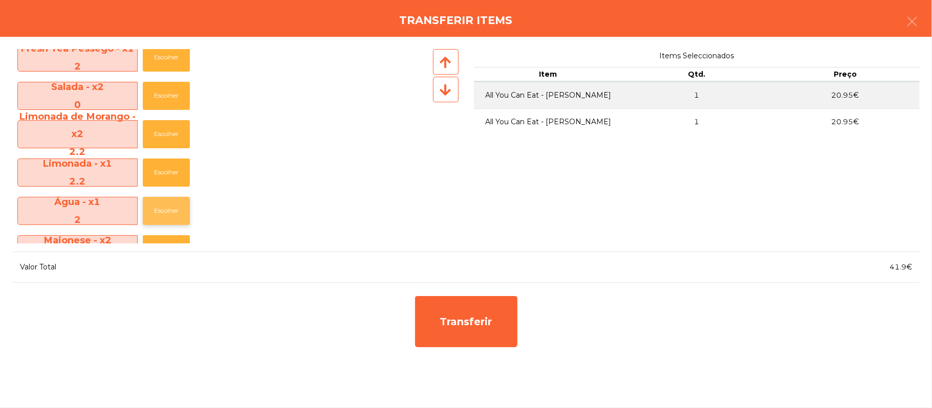
click at [170, 207] on button "Escolher" at bounding box center [166, 211] width 47 height 28
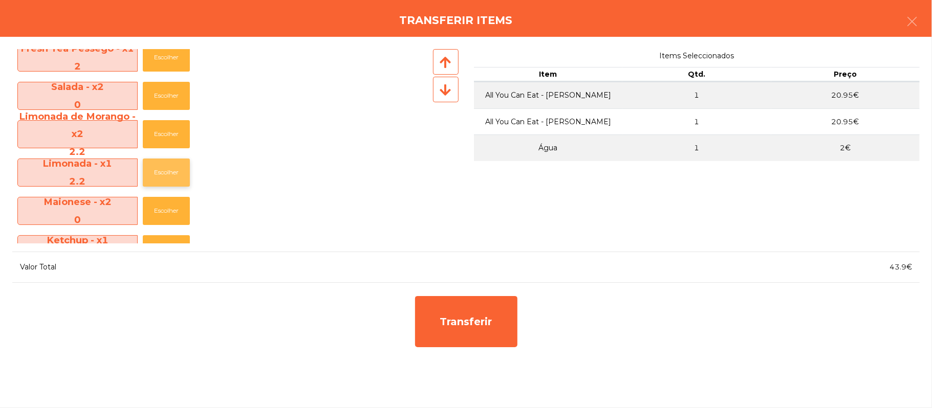
click at [179, 170] on button "Escolher" at bounding box center [166, 173] width 47 height 28
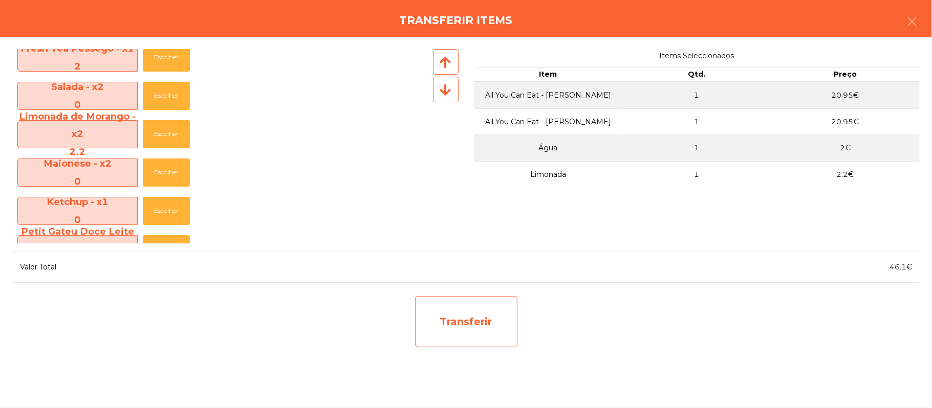
click at [492, 318] on div "Transferir" at bounding box center [466, 321] width 102 height 51
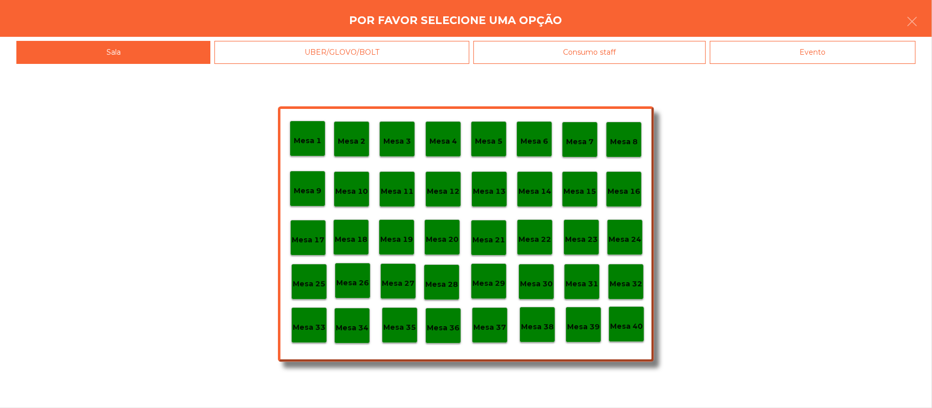
click at [310, 272] on div "Mesa 25" at bounding box center [309, 282] width 36 height 36
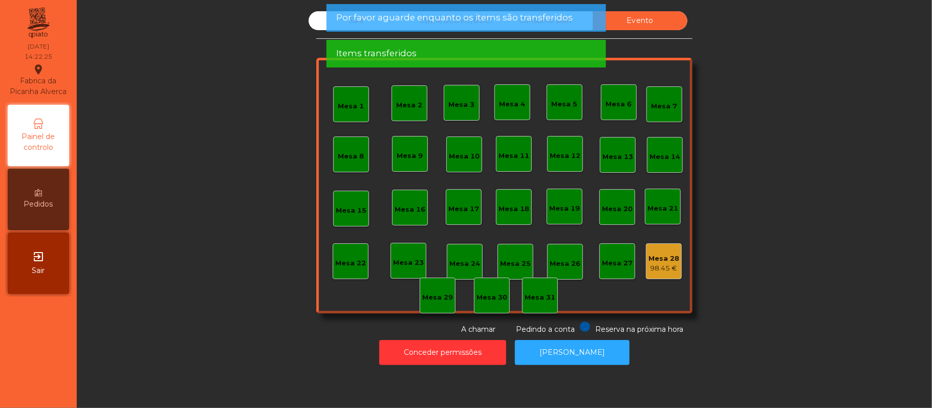
click at [334, 20] on div "Por favor aguarde enquanto os items são transferidos" at bounding box center [465, 18] width 279 height 28
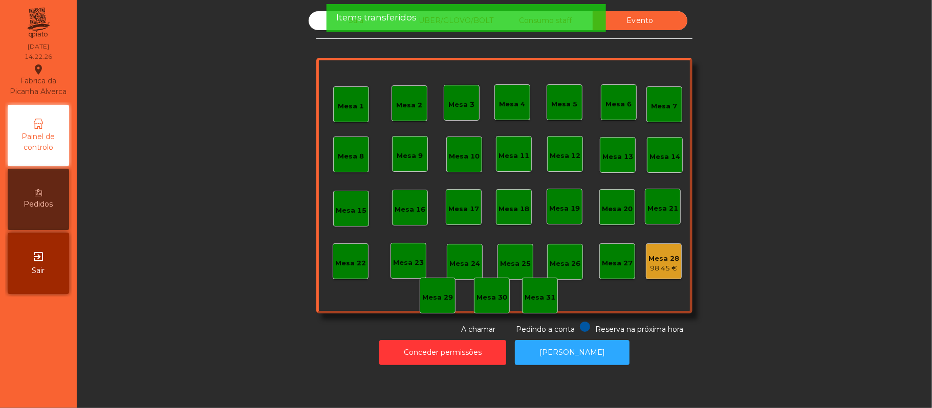
click at [352, 19] on span "Items transferidos" at bounding box center [376, 17] width 80 height 13
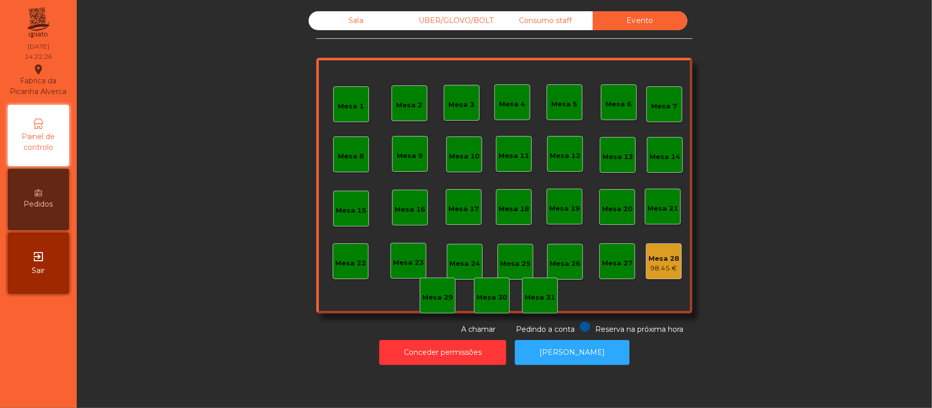
click at [352, 23] on div "Sala" at bounding box center [356, 20] width 95 height 19
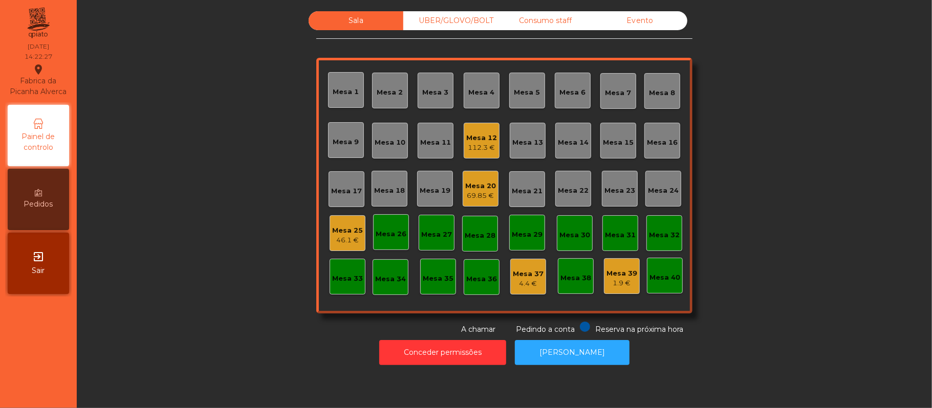
click at [344, 238] on div "46.1 €" at bounding box center [347, 240] width 31 height 10
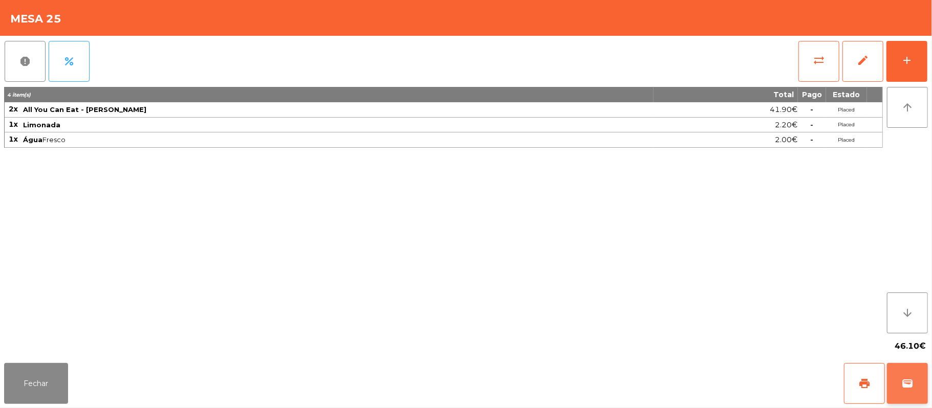
click at [905, 383] on span "wallet" at bounding box center [907, 384] width 12 height 12
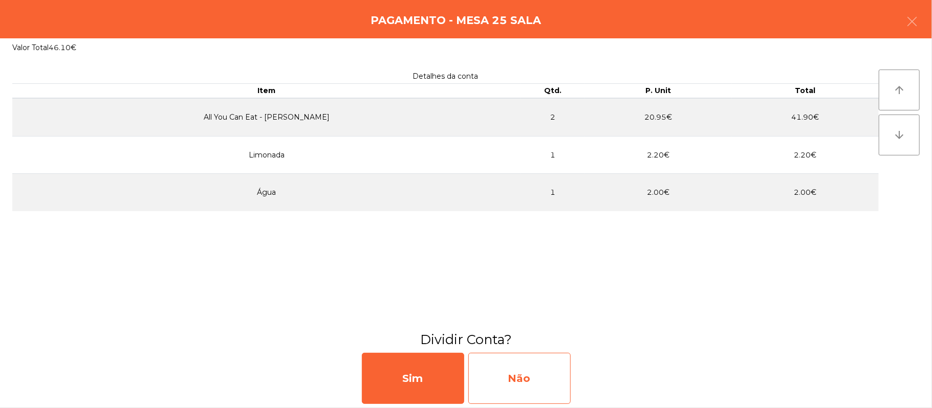
click at [538, 379] on div "Não" at bounding box center [519, 378] width 102 height 51
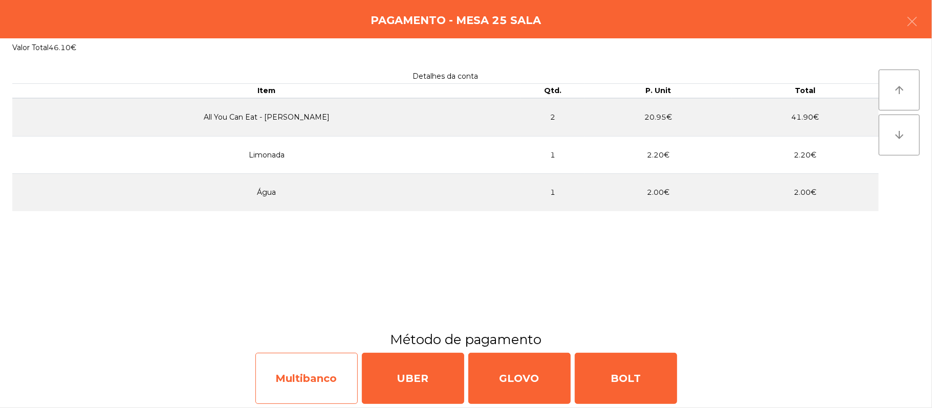
click at [308, 383] on div "Multibanco" at bounding box center [306, 378] width 102 height 51
select select "**"
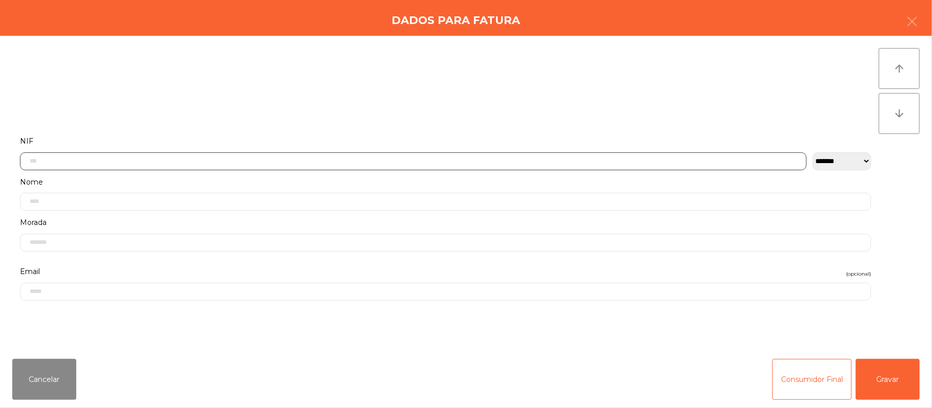
click at [281, 161] on input "text" at bounding box center [413, 161] width 787 height 18
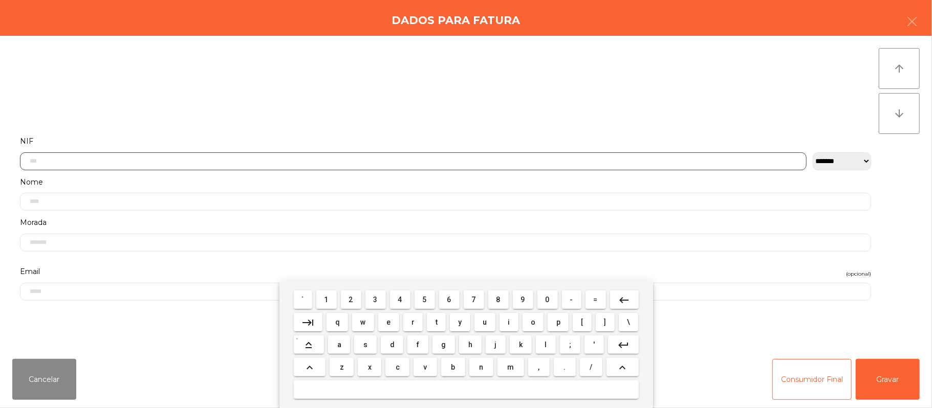
scroll to position [86, 0]
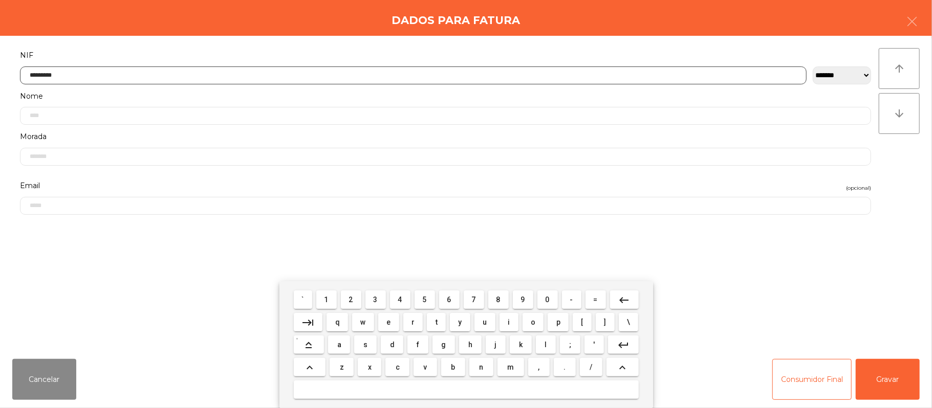
type input "*********"
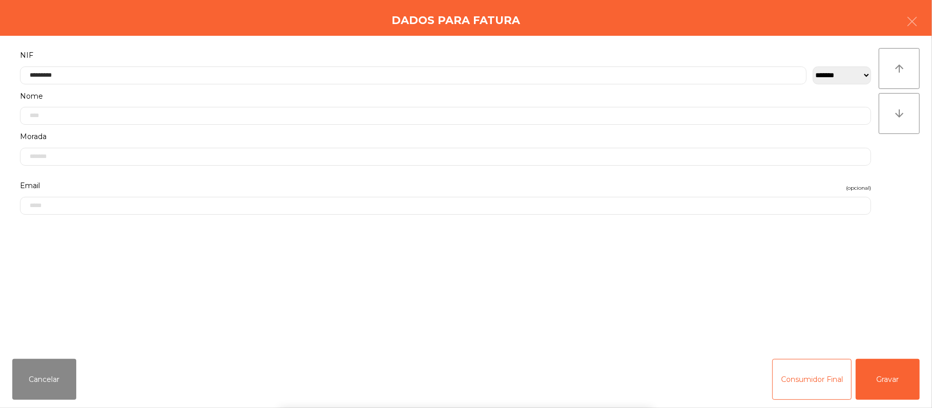
click at [886, 384] on div "` 1 2 3 4 5 6 7 8 9 0 - = keyboard_backspace keyboard_tab q w e r t y u i o p […" at bounding box center [466, 344] width 932 height 127
click at [891, 379] on button "Gravar" at bounding box center [888, 379] width 64 height 41
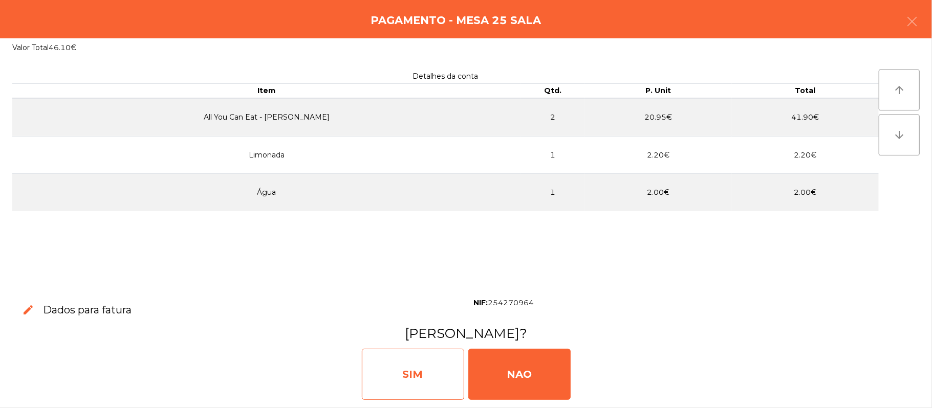
click at [397, 374] on div "SIM" at bounding box center [413, 374] width 102 height 51
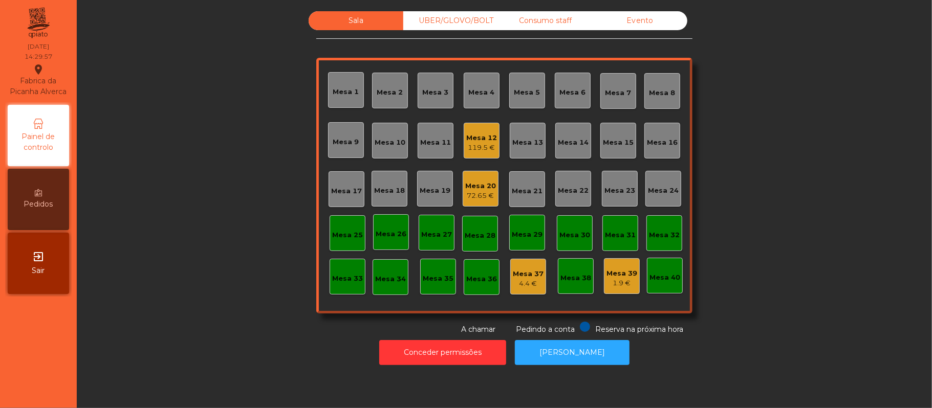
click at [451, 23] on div "UBER/GLOVO/BOLT" at bounding box center [450, 20] width 95 height 19
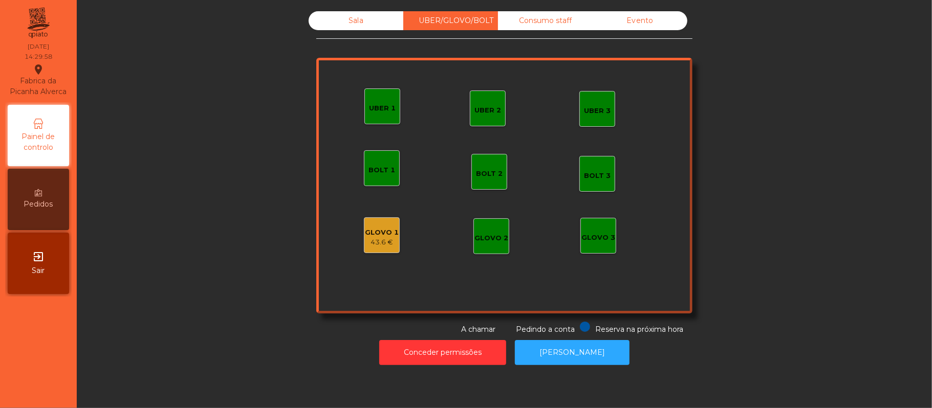
click at [381, 239] on div "43.6 €" at bounding box center [382, 242] width 34 height 10
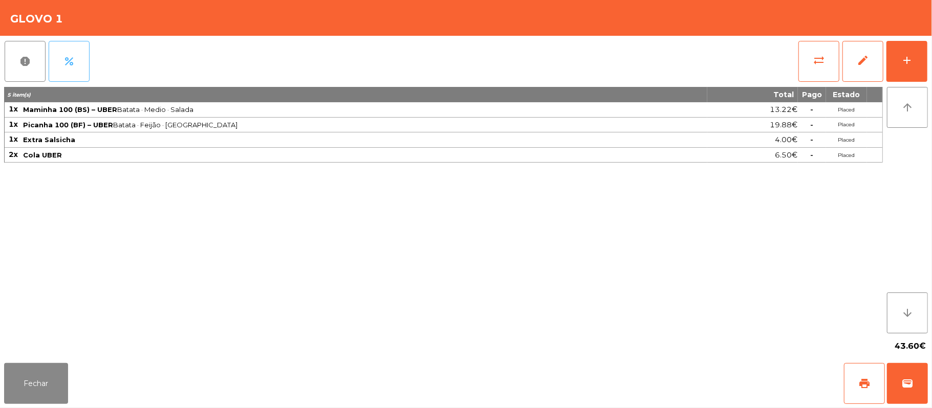
click at [80, 67] on button "percent" at bounding box center [69, 61] width 41 height 41
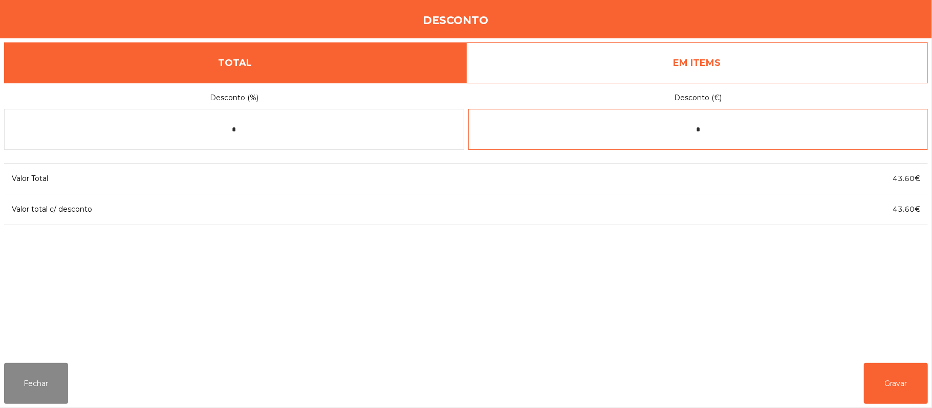
click at [724, 132] on input "*" at bounding box center [698, 129] width 460 height 41
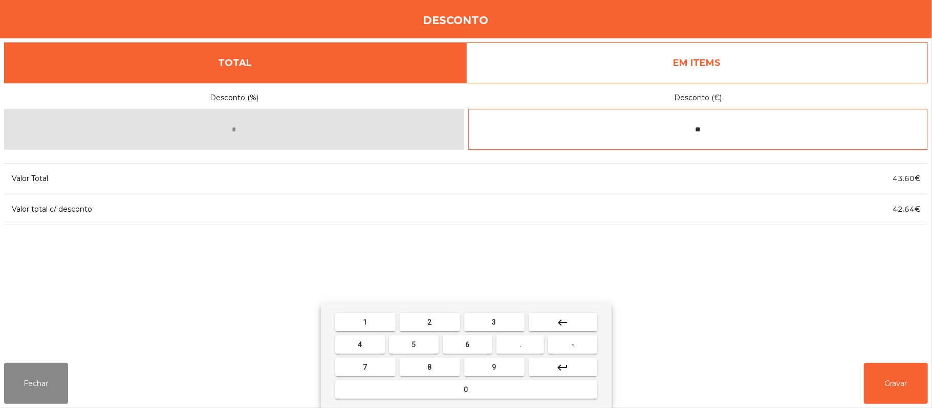
type input "*"
type input "****"
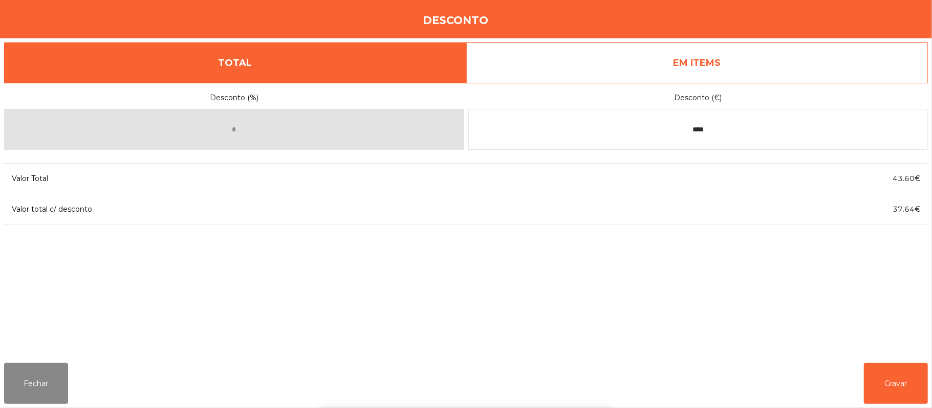
click at [881, 376] on div "1 2 3 keyboard_backspace 4 5 6 . - 7 8 9 keyboard_return 0" at bounding box center [466, 356] width 932 height 104
click at [899, 379] on button "Gravar" at bounding box center [896, 383] width 64 height 41
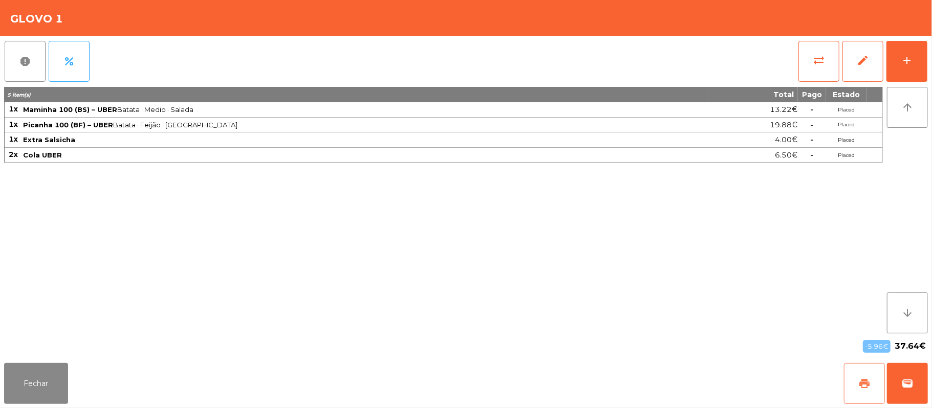
click at [859, 387] on span "print" at bounding box center [864, 384] width 12 height 12
click at [40, 383] on button "Fechar" at bounding box center [36, 383] width 64 height 41
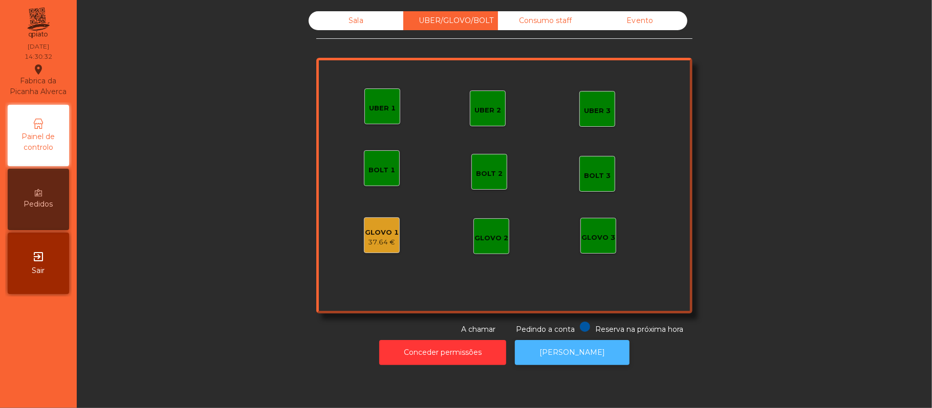
click at [572, 362] on button "[PERSON_NAME]" at bounding box center [572, 352] width 115 height 25
click at [375, 244] on div "37.64 €" at bounding box center [382, 242] width 34 height 10
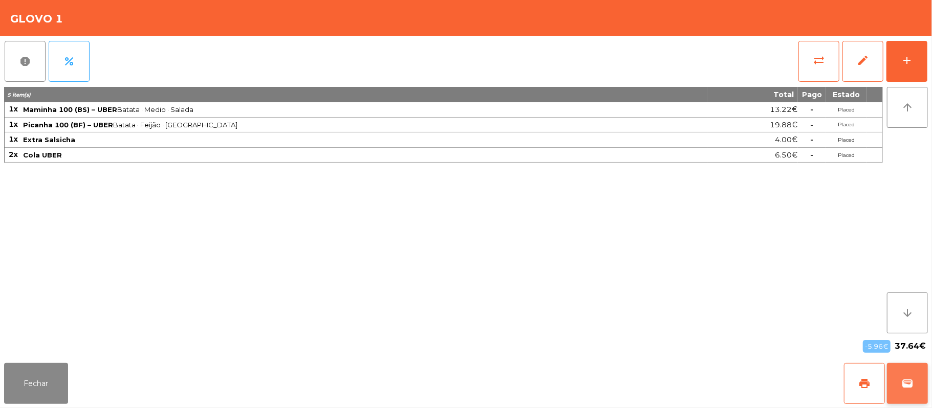
click at [902, 397] on button "wallet" at bounding box center [907, 383] width 41 height 41
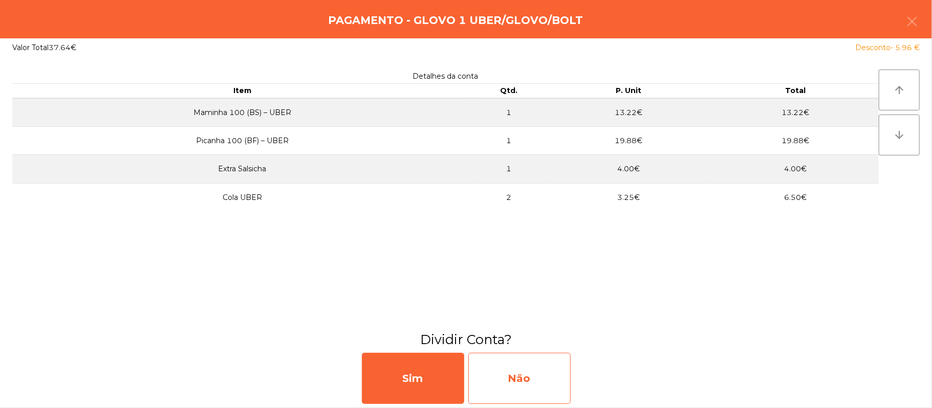
click at [494, 387] on div "Não" at bounding box center [519, 378] width 102 height 51
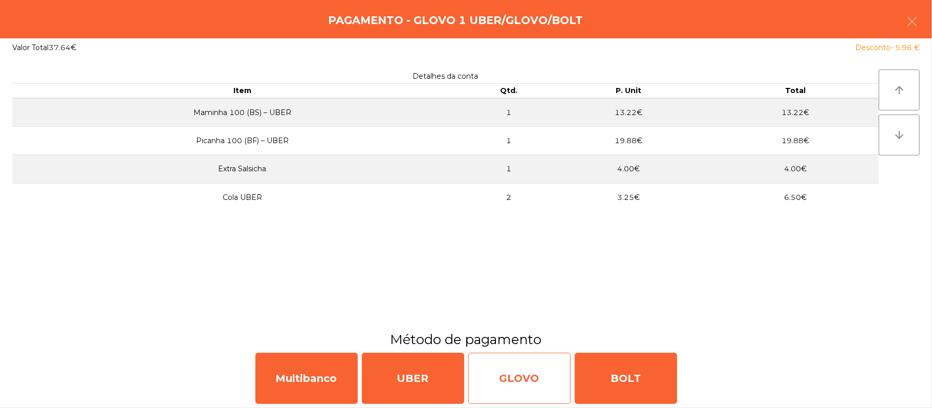
click at [514, 379] on div "GLOVO" at bounding box center [519, 378] width 102 height 51
select select "**"
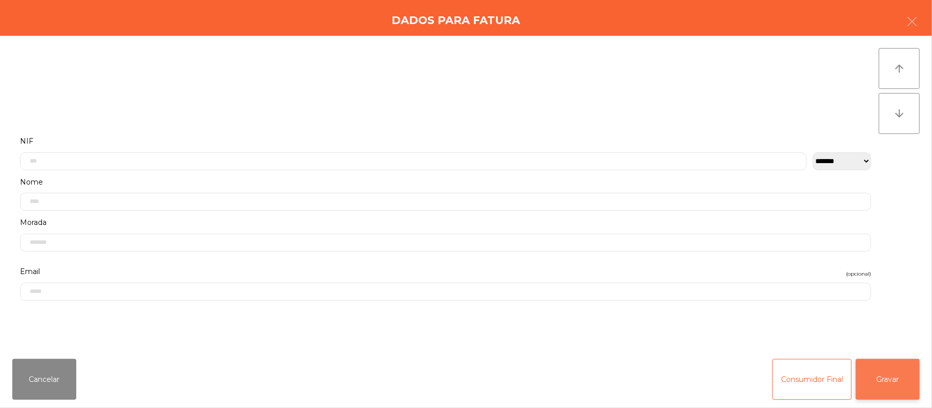
click at [881, 393] on button "Gravar" at bounding box center [888, 379] width 64 height 41
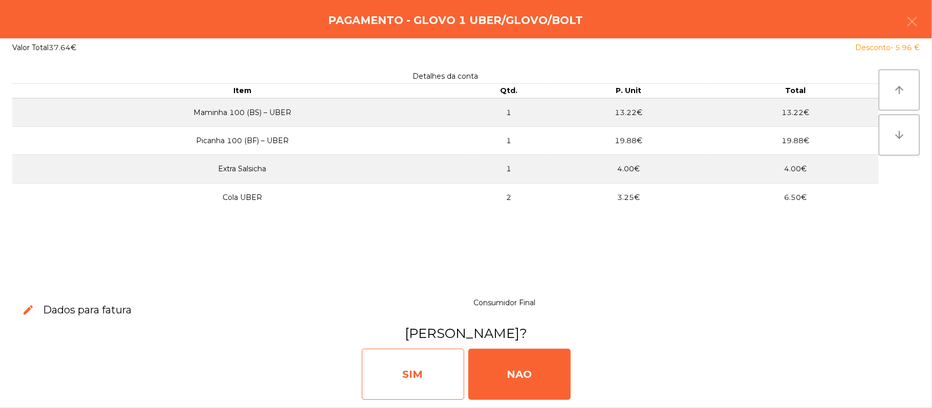
click at [414, 385] on div "SIM" at bounding box center [413, 374] width 102 height 51
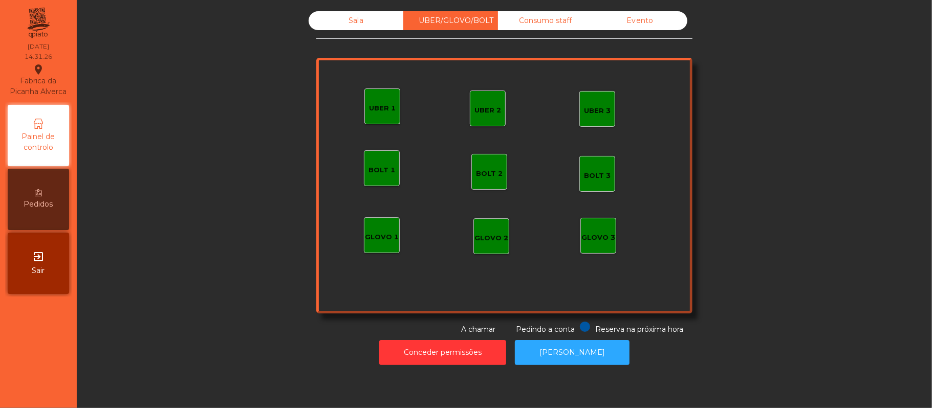
click at [355, 29] on div "Sala" at bounding box center [356, 20] width 95 height 19
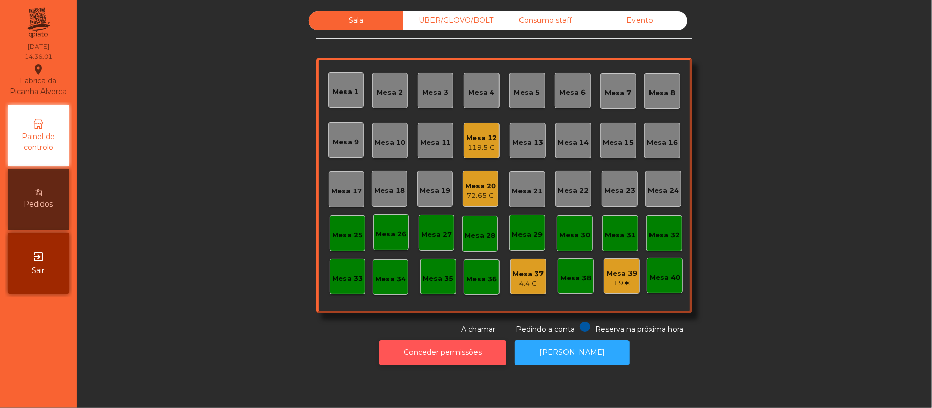
click at [441, 353] on button "Conceder permissões" at bounding box center [442, 352] width 127 height 25
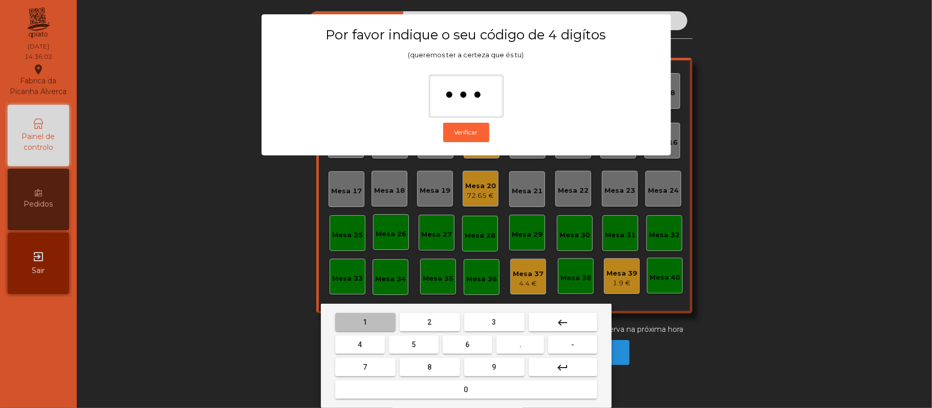
type input "****"
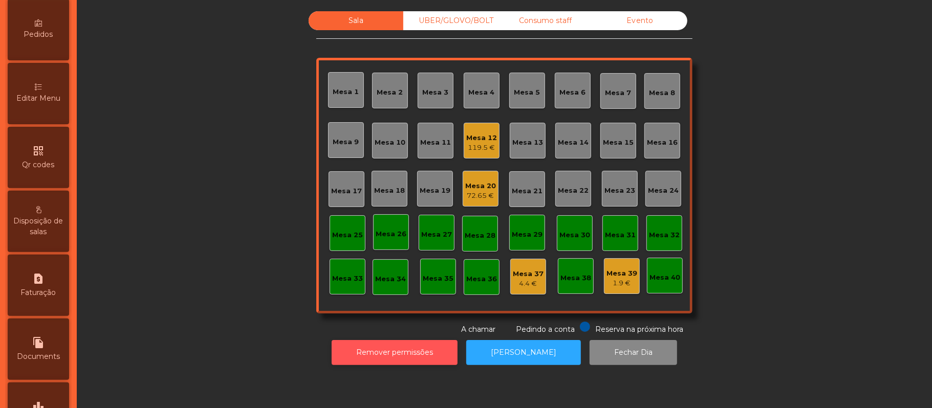
scroll to position [224, 0]
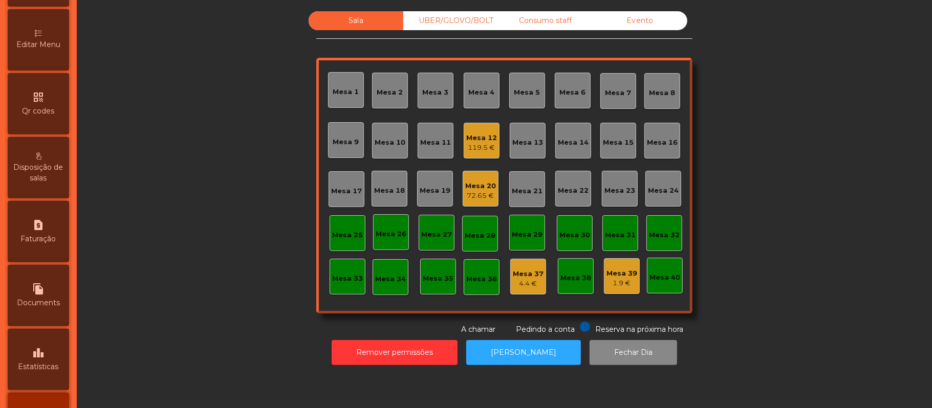
click at [50, 245] on span "Faturação" at bounding box center [38, 239] width 35 height 11
select select "*"
select select "****"
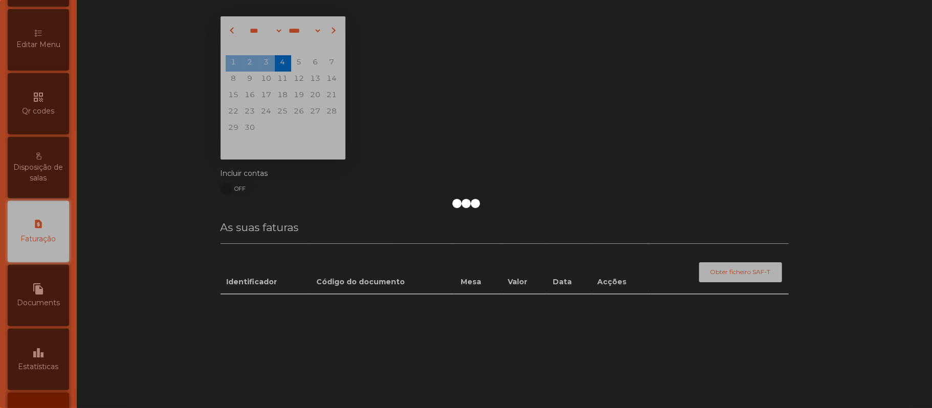
scroll to position [262, 0]
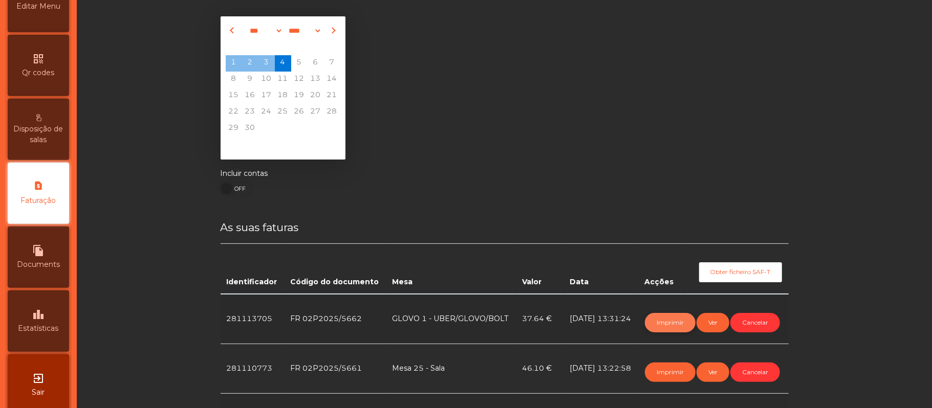
click at [668, 322] on button "Imprimir" at bounding box center [670, 322] width 51 height 19
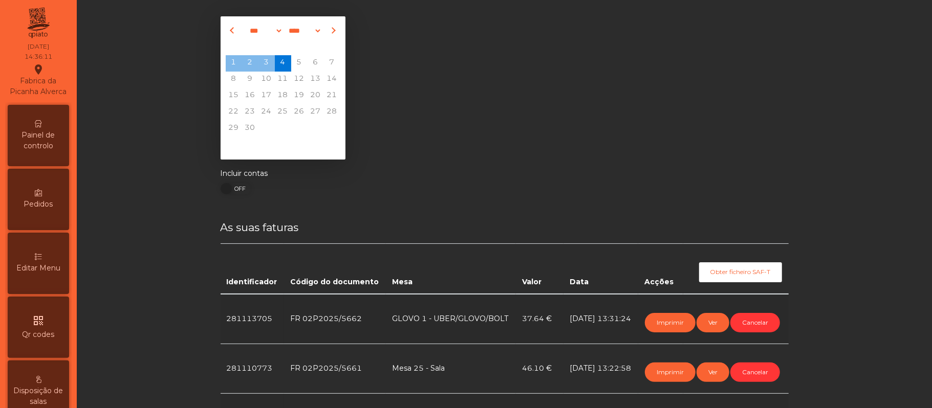
click at [41, 127] on icon at bounding box center [38, 123] width 7 height 7
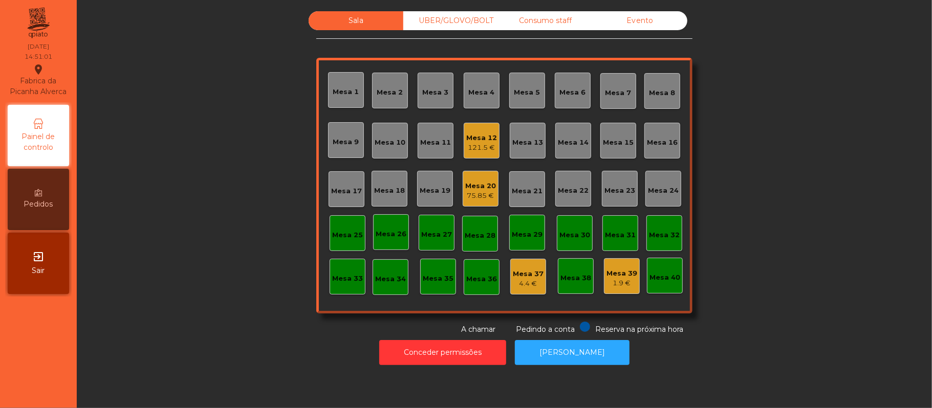
click at [535, 18] on div "Consumo staff" at bounding box center [545, 20] width 95 height 19
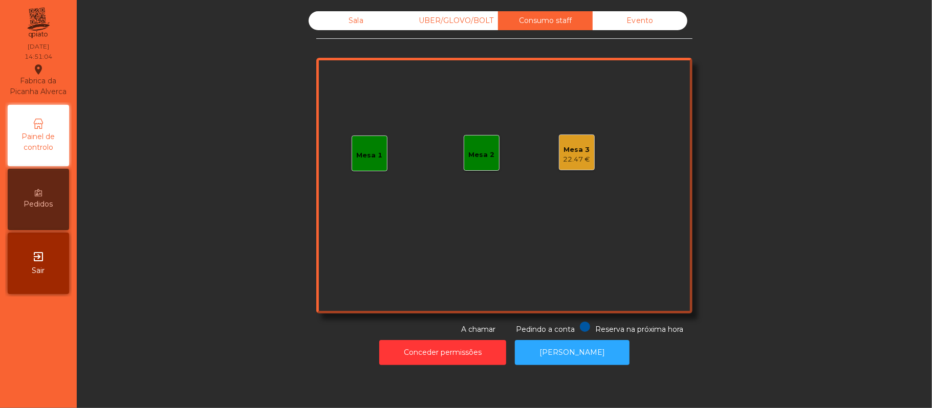
click at [570, 157] on div "22.47 €" at bounding box center [576, 160] width 27 height 10
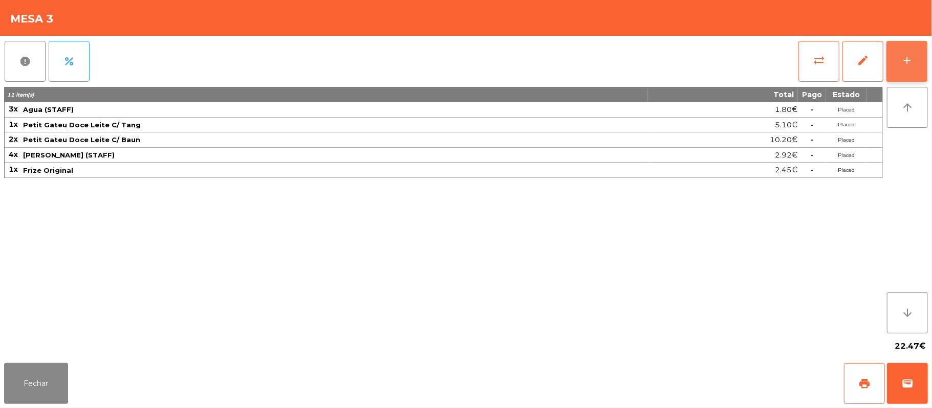
click at [900, 63] on button "add" at bounding box center [906, 61] width 41 height 41
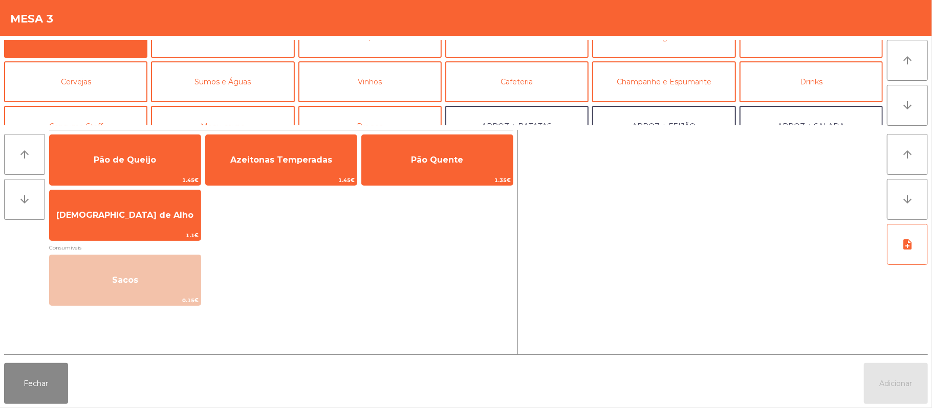
scroll to position [37, 0]
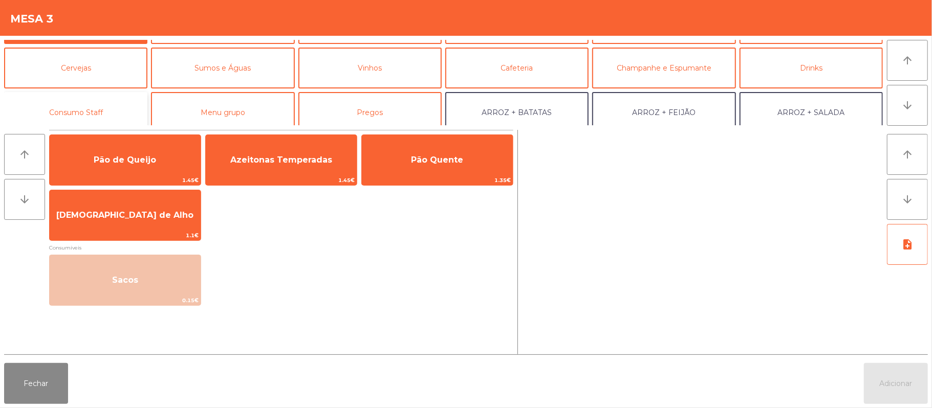
click at [103, 108] on button "Consumo Staff" at bounding box center [75, 112] width 143 height 41
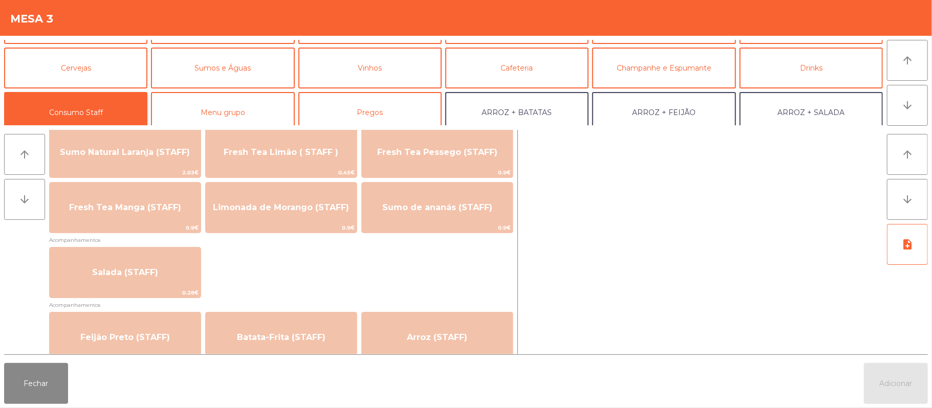
scroll to position [376, 0]
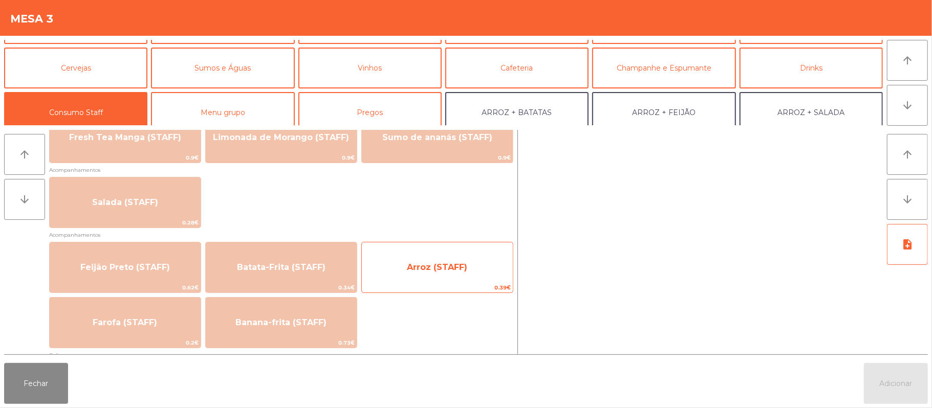
click at [450, 270] on span "Arroz (STAFF)" at bounding box center [437, 268] width 60 height 10
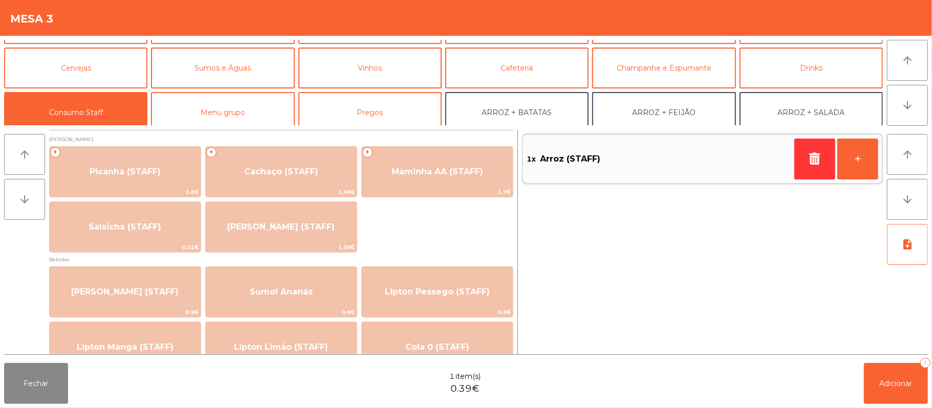
scroll to position [1, 0]
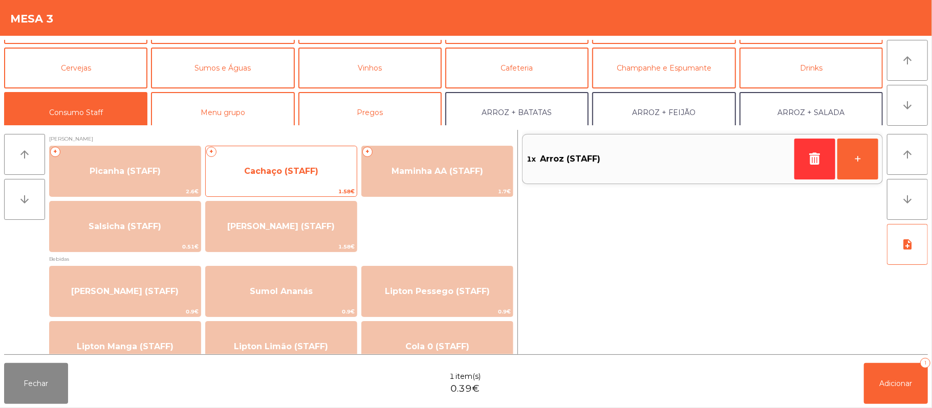
click at [309, 168] on span "Cachaço (STAFF)" at bounding box center [281, 171] width 74 height 10
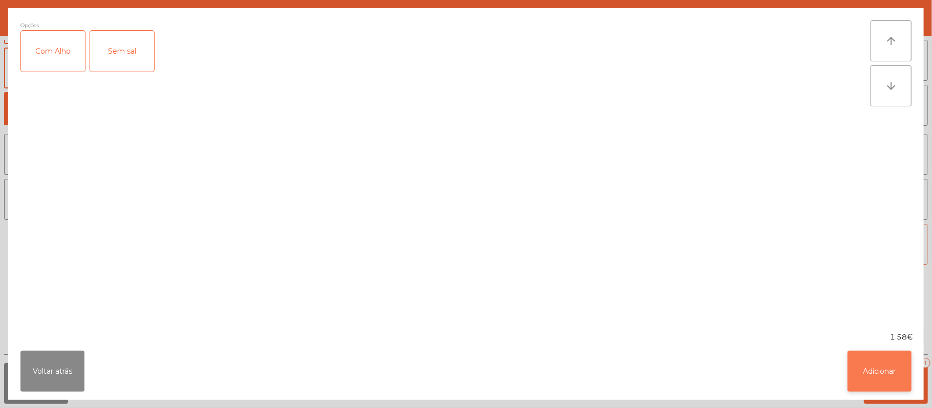
click at [881, 361] on button "Adicionar" at bounding box center [879, 371] width 64 height 41
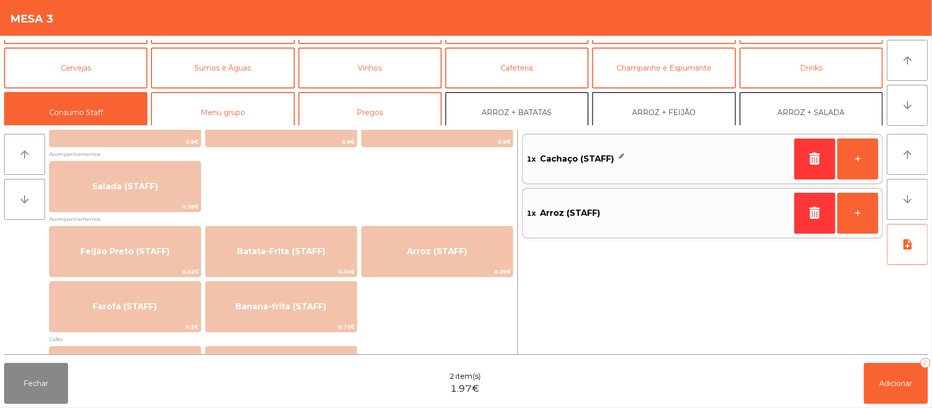
scroll to position [383, 0]
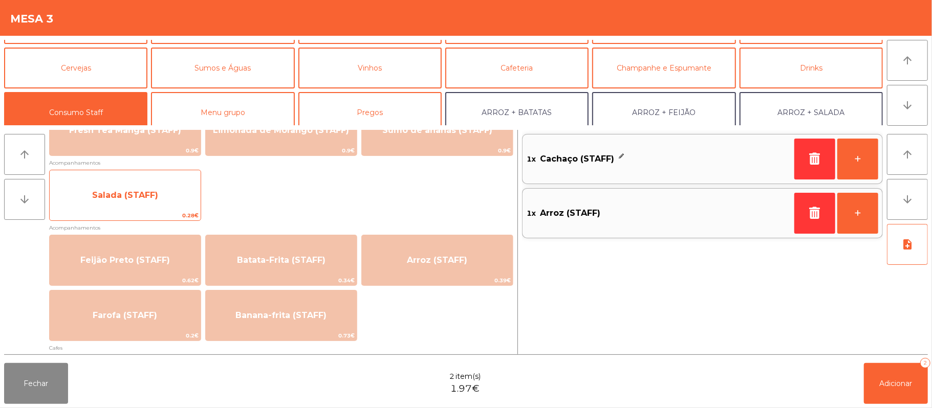
click at [149, 195] on span "Salada (STAFF)" at bounding box center [125, 195] width 66 height 10
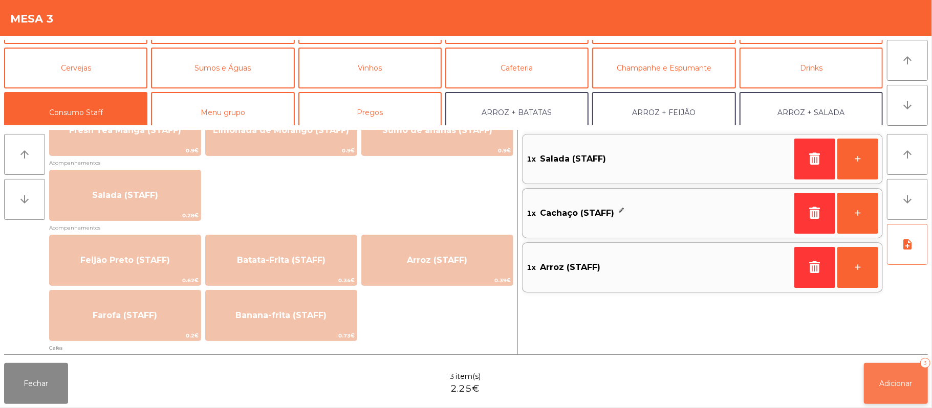
click at [913, 389] on button "Adicionar 3" at bounding box center [896, 383] width 64 height 41
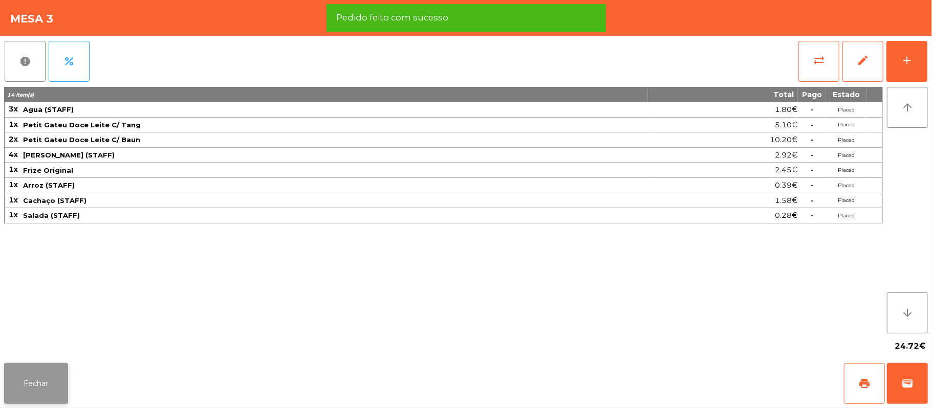
click at [37, 375] on button "Fechar" at bounding box center [36, 383] width 64 height 41
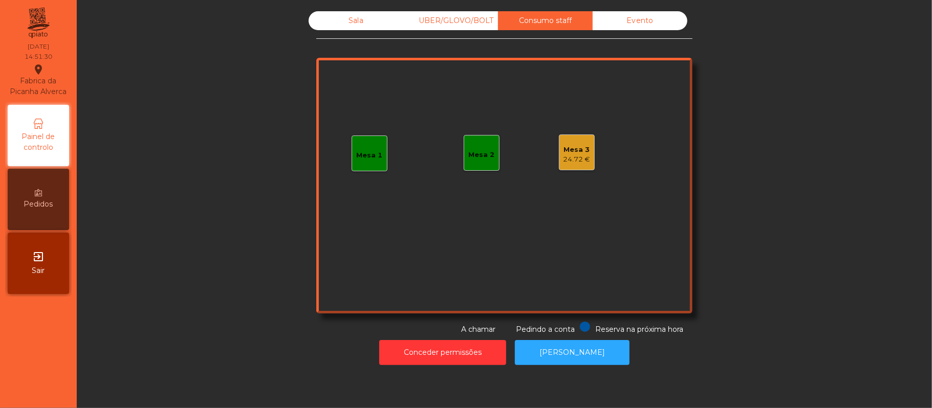
click at [355, 19] on div "Sala" at bounding box center [356, 20] width 95 height 19
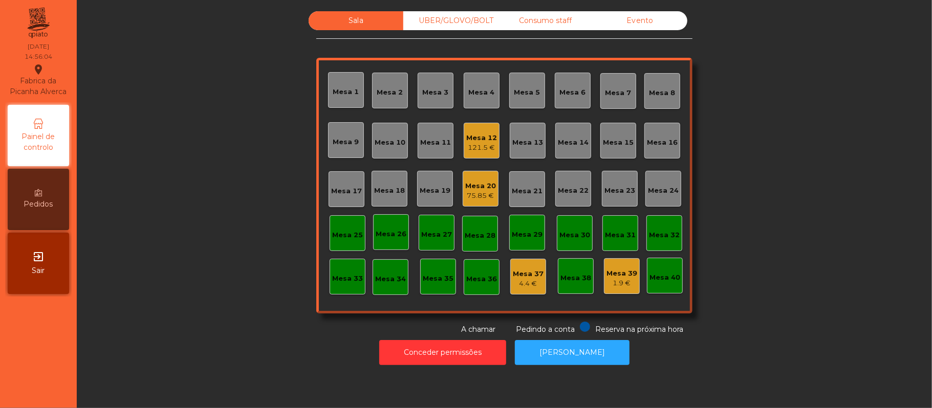
click at [479, 195] on div "75.85 €" at bounding box center [480, 196] width 31 height 10
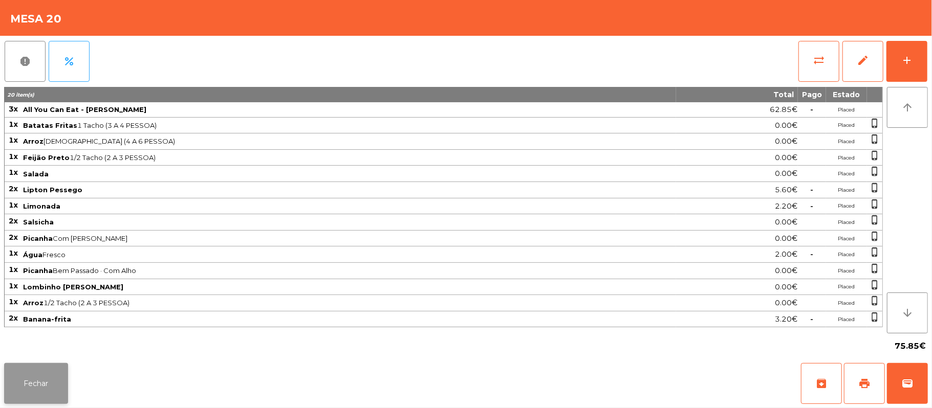
click at [29, 379] on button "Fechar" at bounding box center [36, 383] width 64 height 41
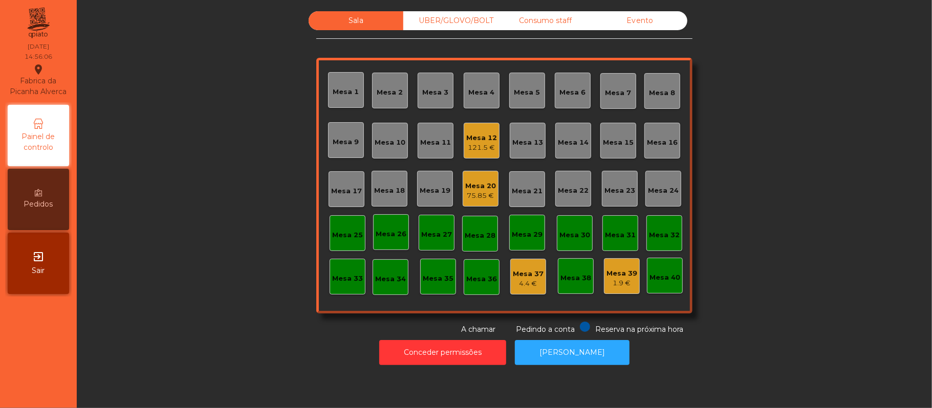
click at [478, 145] on div "121.5 €" at bounding box center [481, 148] width 31 height 10
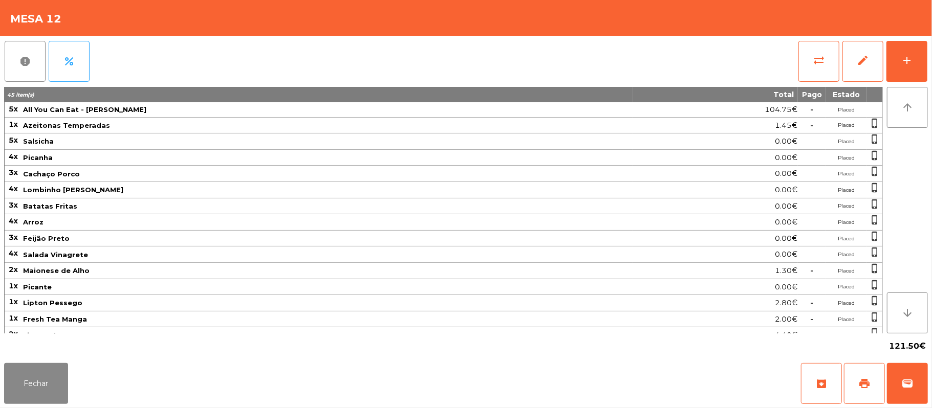
scroll to position [50, 0]
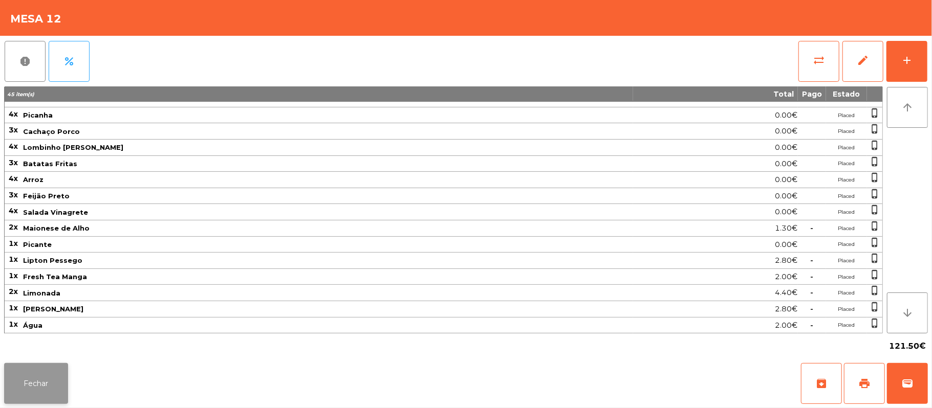
click at [39, 391] on button "Fechar" at bounding box center [36, 383] width 64 height 41
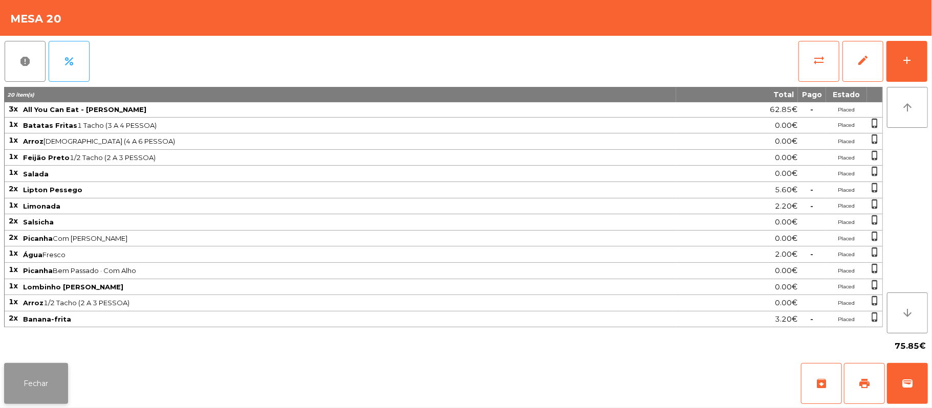
click at [31, 381] on button "Fechar" at bounding box center [36, 383] width 64 height 41
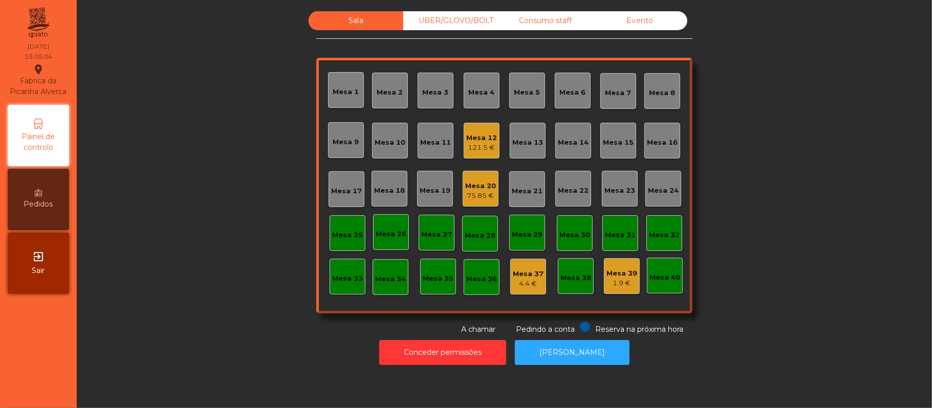
click at [473, 148] on div "121.5 €" at bounding box center [481, 148] width 31 height 10
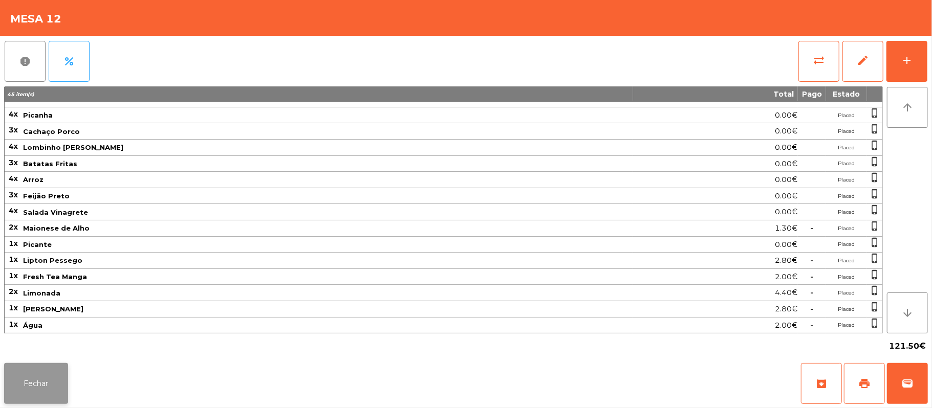
click at [34, 379] on button "Fechar" at bounding box center [36, 383] width 64 height 41
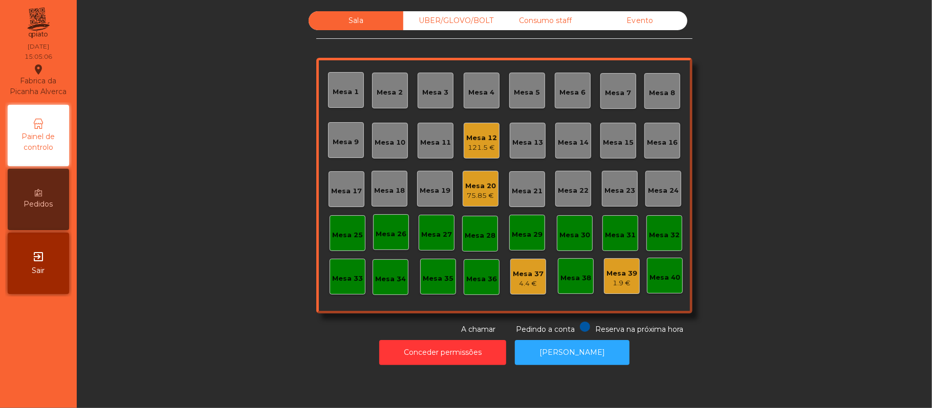
click at [487, 182] on div "Mesa 20" at bounding box center [480, 186] width 31 height 10
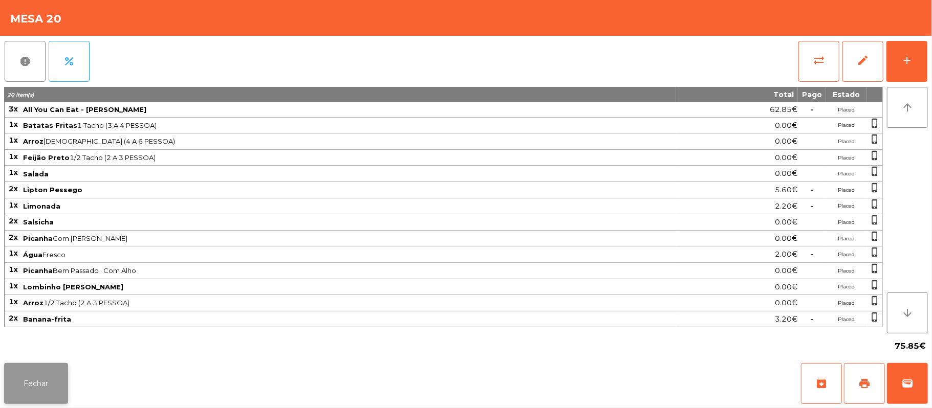
click at [32, 391] on button "Fechar" at bounding box center [36, 383] width 64 height 41
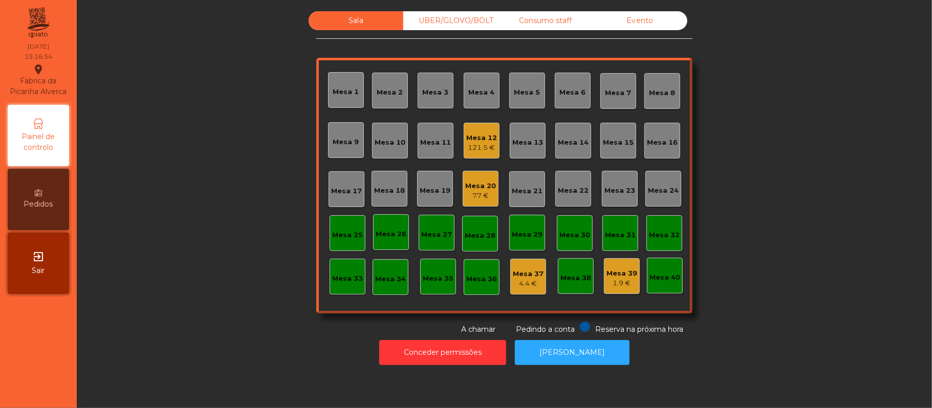
click at [606, 269] on div "Mesa 39" at bounding box center [621, 274] width 31 height 10
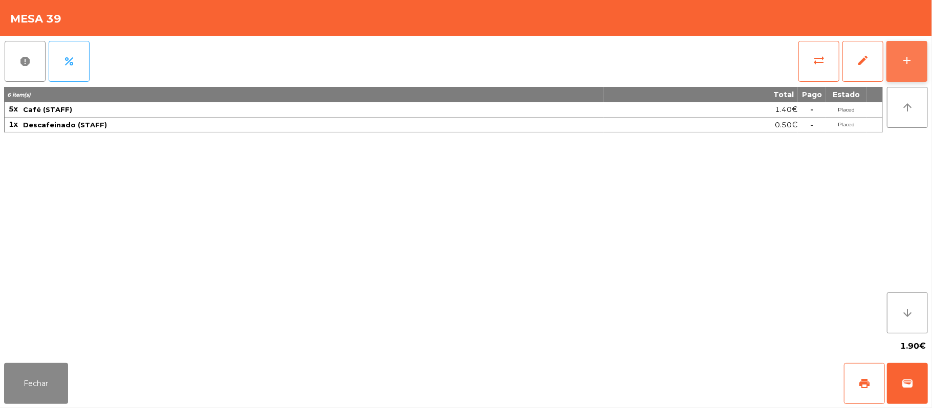
click at [915, 67] on button "add" at bounding box center [906, 61] width 41 height 41
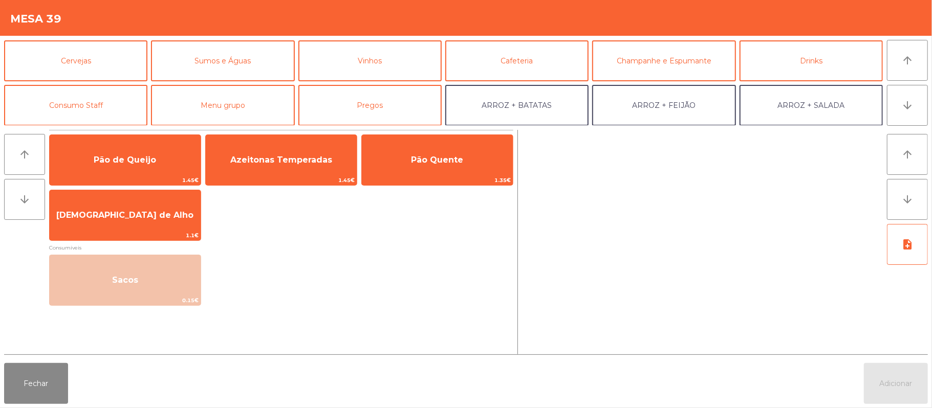
scroll to position [51, 0]
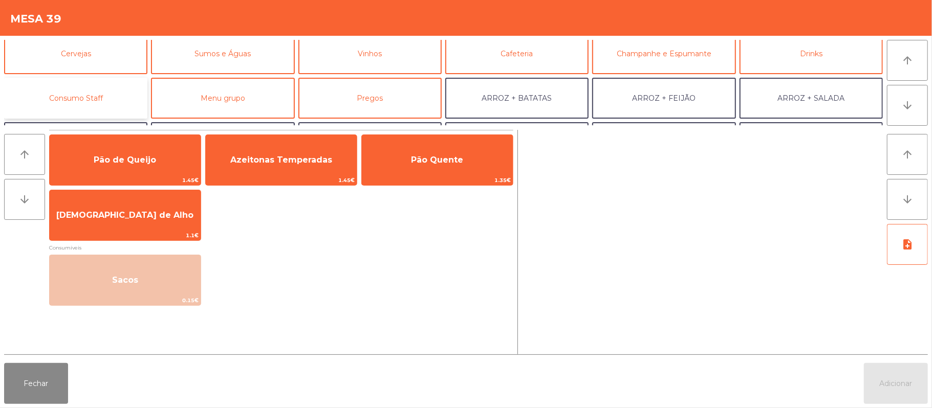
click at [75, 97] on button "Consumo Staff" at bounding box center [75, 98] width 143 height 41
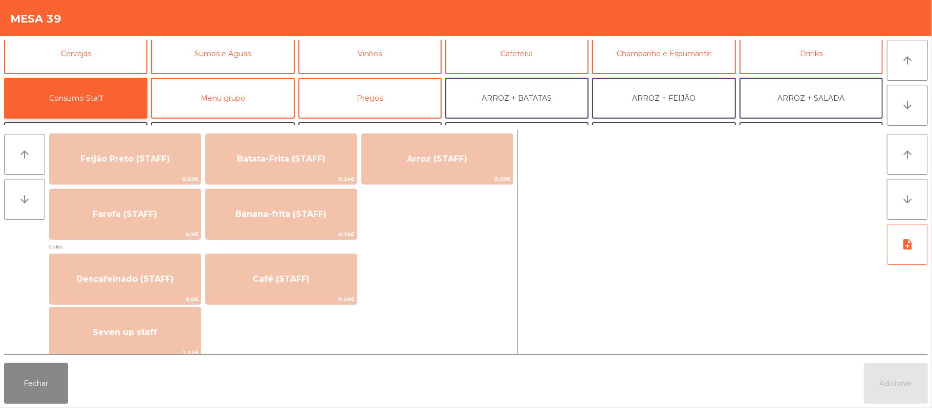
scroll to position [490, 0]
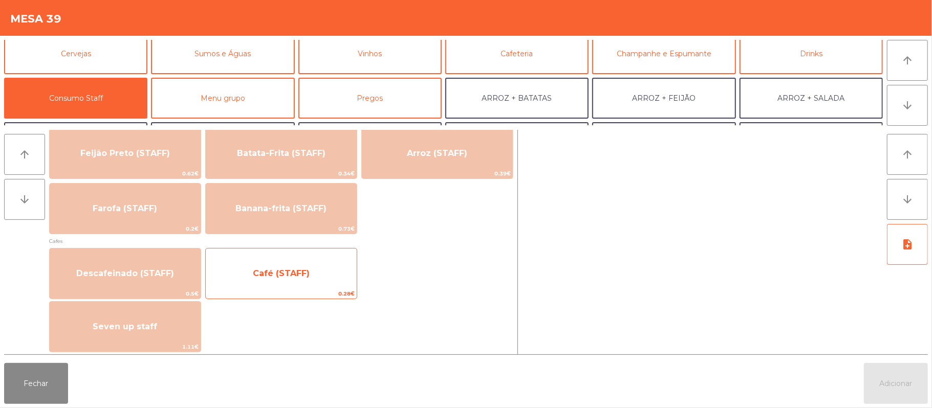
click at [280, 269] on span "Café (STAFF)" at bounding box center [281, 274] width 57 height 10
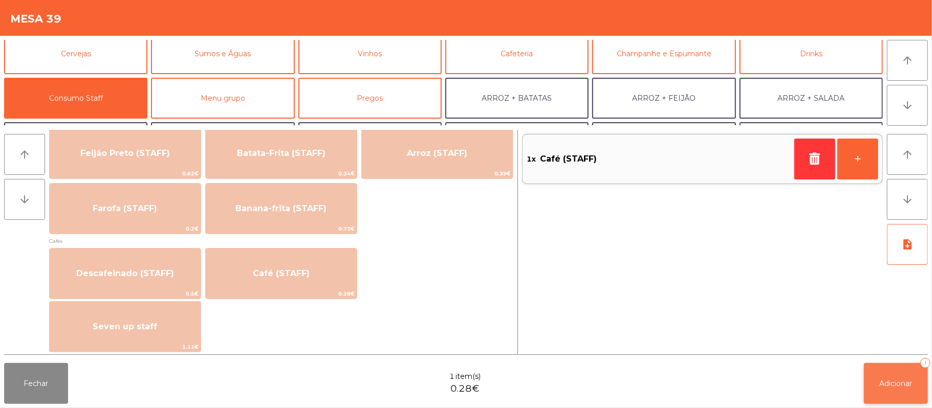
click at [910, 385] on span "Adicionar" at bounding box center [896, 383] width 33 height 9
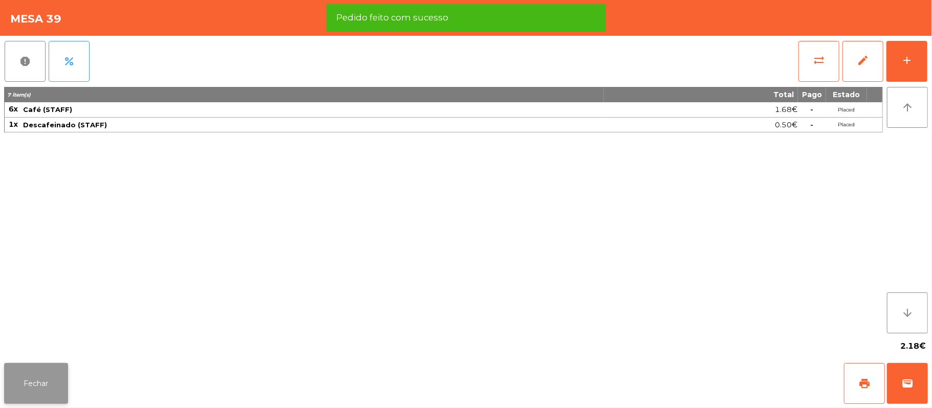
click at [40, 381] on button "Fechar" at bounding box center [36, 383] width 64 height 41
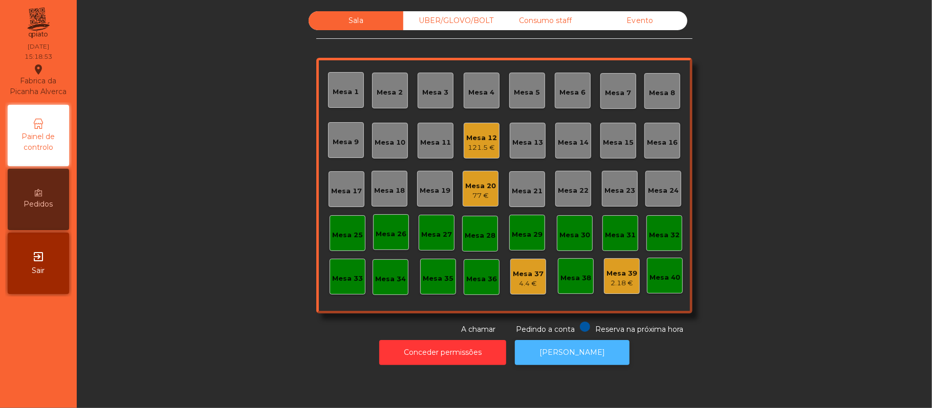
click at [563, 353] on button "[PERSON_NAME]" at bounding box center [572, 352] width 115 height 25
click at [468, 134] on div "Mesa 12" at bounding box center [481, 138] width 31 height 10
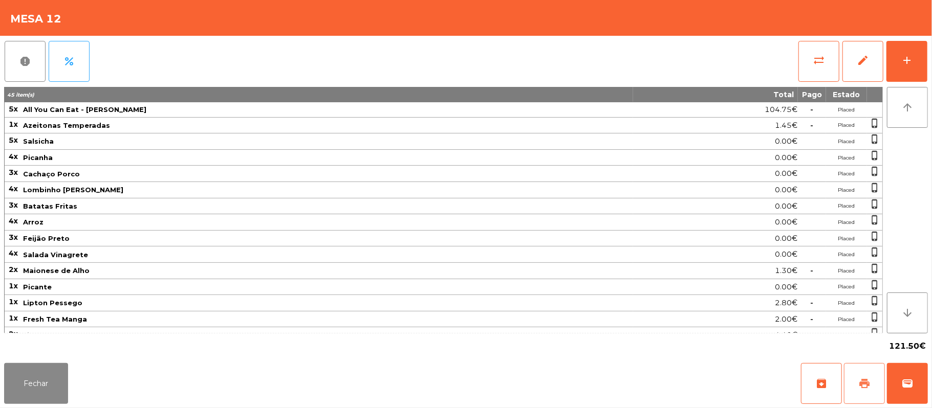
click at [859, 385] on span "print" at bounding box center [864, 384] width 12 height 12
click at [906, 383] on span "wallet" at bounding box center [907, 384] width 12 height 12
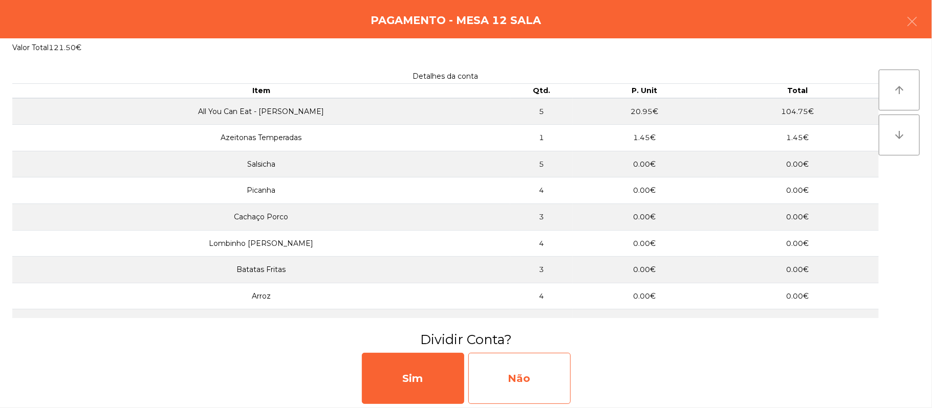
click at [555, 367] on div "Não" at bounding box center [519, 378] width 102 height 51
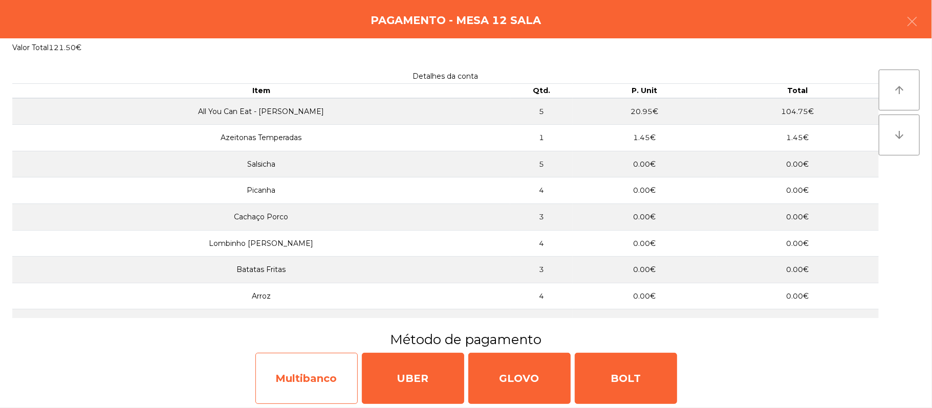
click at [309, 381] on div "Multibanco" at bounding box center [306, 378] width 102 height 51
select select "**"
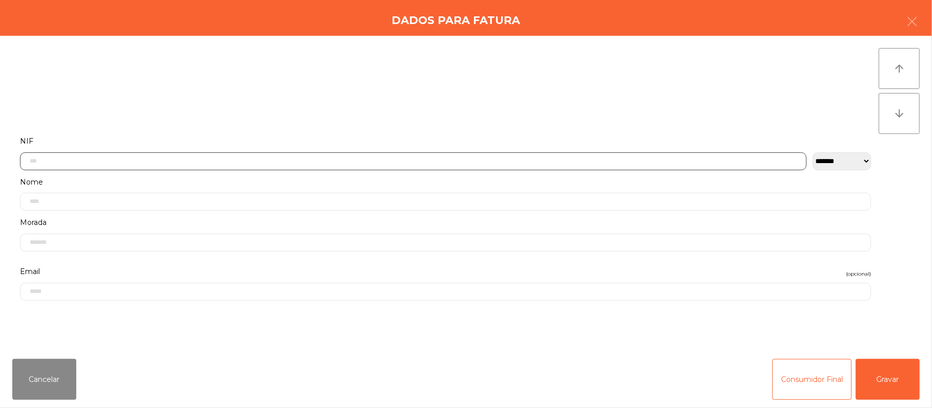
click at [274, 160] on input "text" at bounding box center [413, 161] width 787 height 18
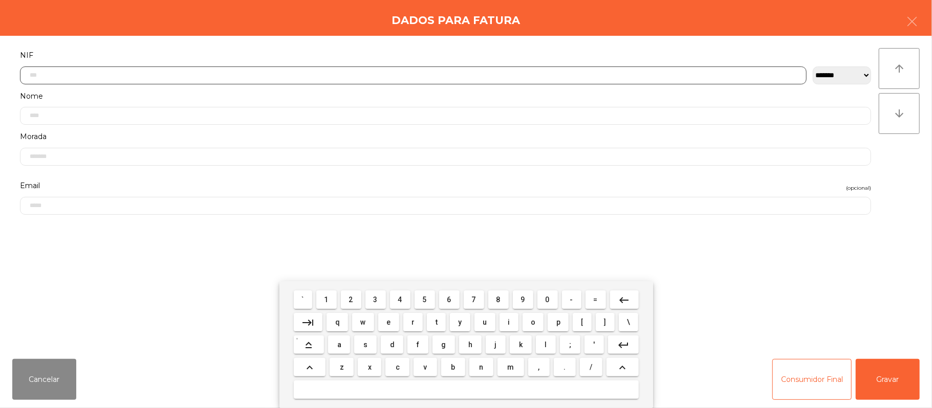
type input "*"
type input "*********"
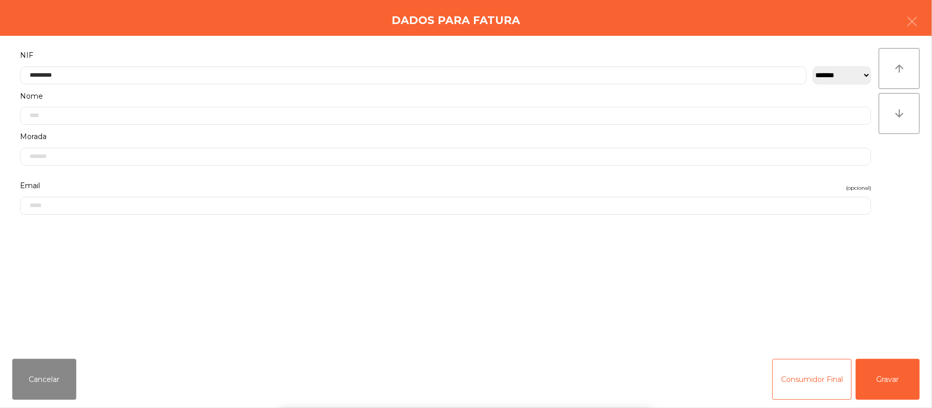
click at [892, 381] on div "` 1 2 3 4 5 6 7 8 9 0 - = keyboard_backspace keyboard_tab q w e r t y u i o p […" at bounding box center [466, 344] width 932 height 127
click at [897, 381] on button "Gravar" at bounding box center [888, 379] width 64 height 41
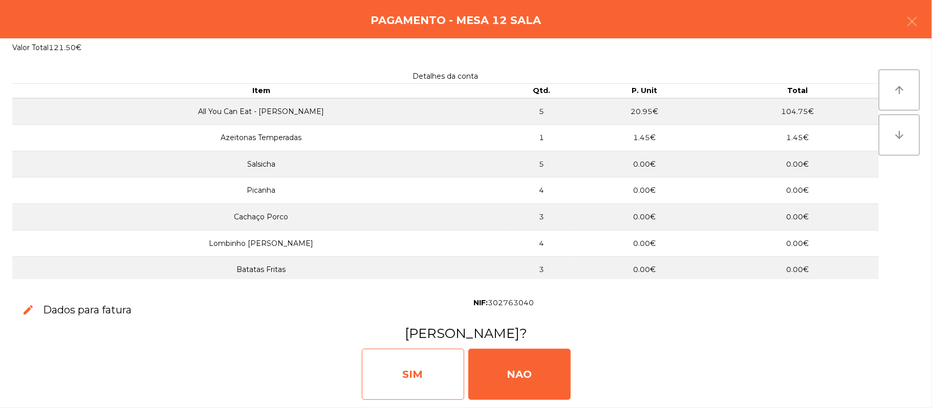
click at [418, 376] on div "SIM" at bounding box center [413, 374] width 102 height 51
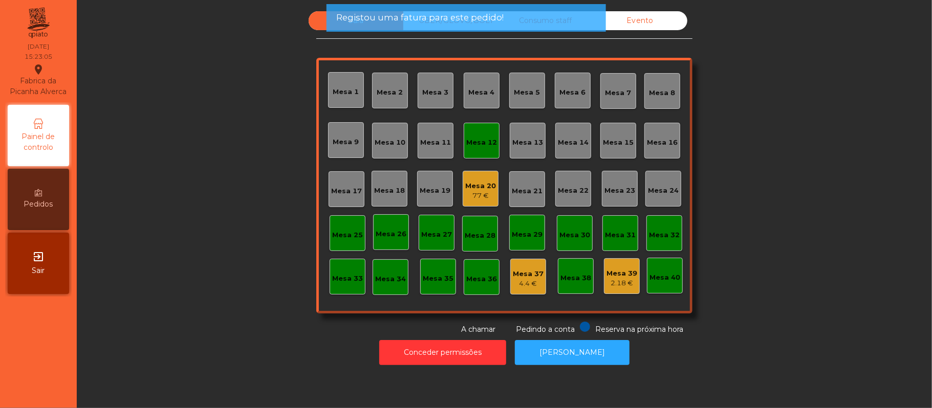
click at [467, 152] on div "Mesa 12" at bounding box center [482, 141] width 36 height 36
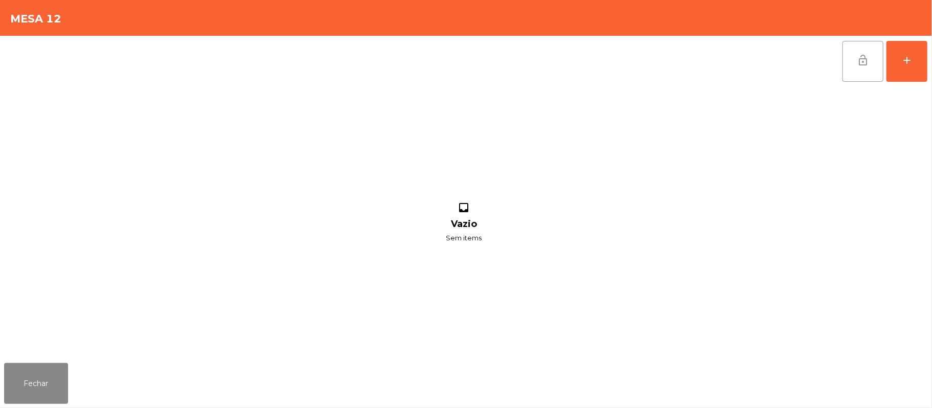
click at [850, 72] on button "lock_open" at bounding box center [862, 61] width 41 height 41
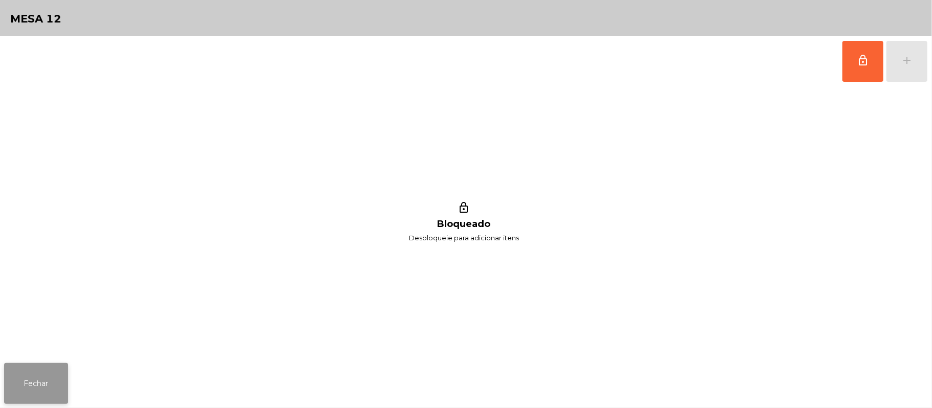
click at [38, 383] on button "Fechar" at bounding box center [36, 383] width 64 height 41
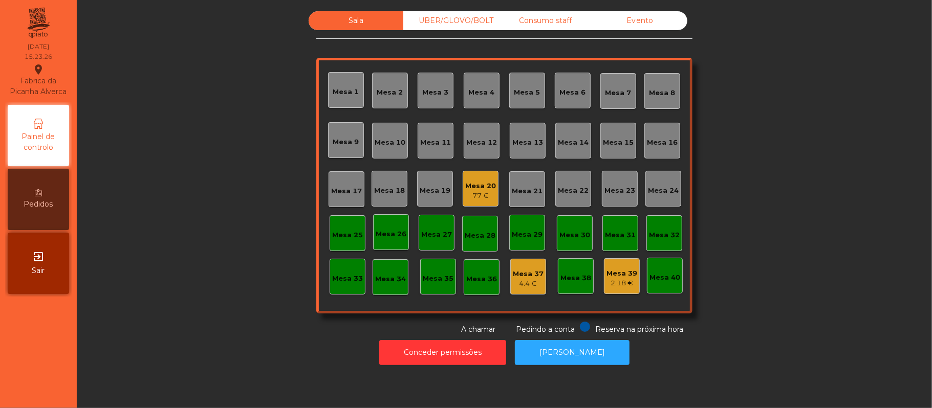
click at [467, 179] on div "Mesa 20 77 €" at bounding box center [480, 189] width 31 height 24
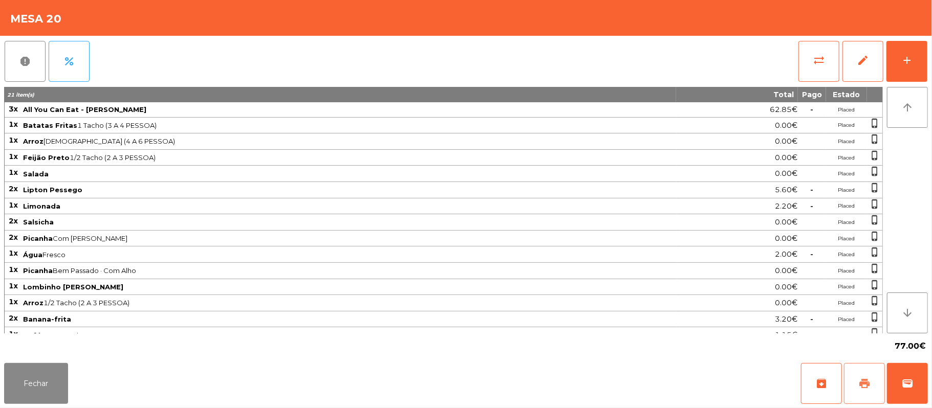
click at [862, 375] on button "print" at bounding box center [864, 383] width 41 height 41
click at [899, 395] on button "wallet" at bounding box center [907, 383] width 41 height 41
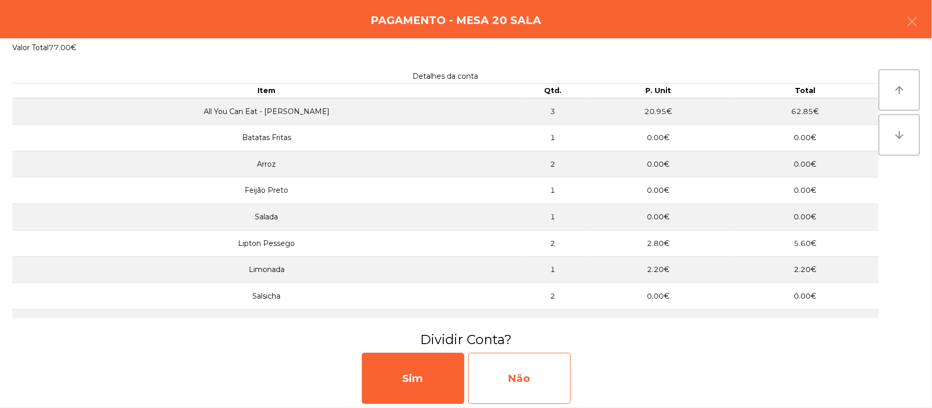
click at [551, 387] on div "Não" at bounding box center [519, 378] width 102 height 51
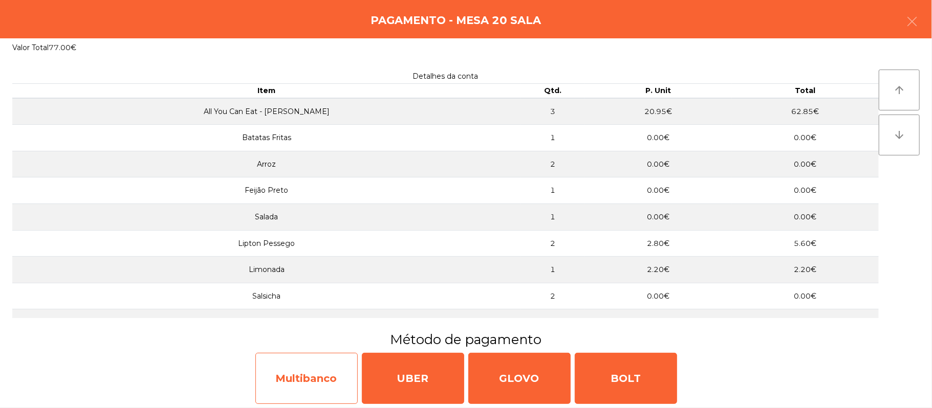
click at [289, 379] on div "Multibanco" at bounding box center [306, 378] width 102 height 51
select select "**"
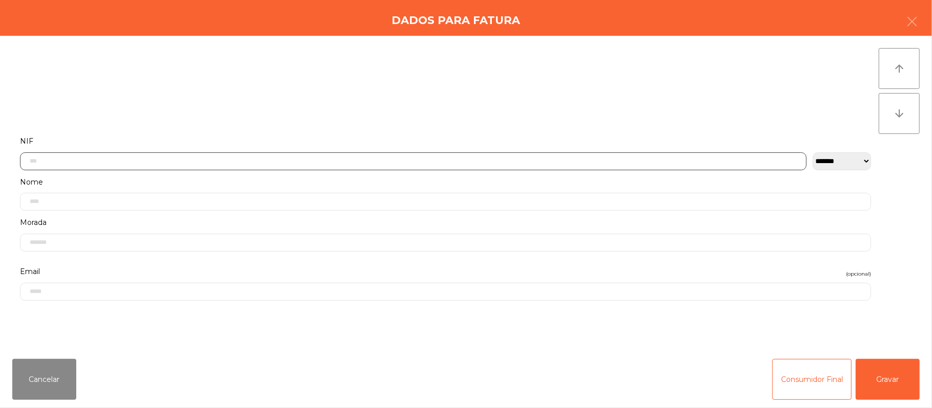
click at [235, 158] on input "text" at bounding box center [413, 161] width 787 height 18
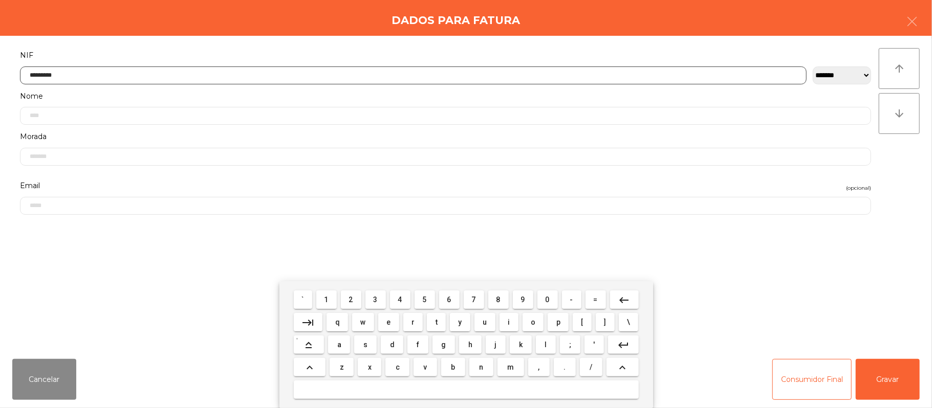
type input "*********"
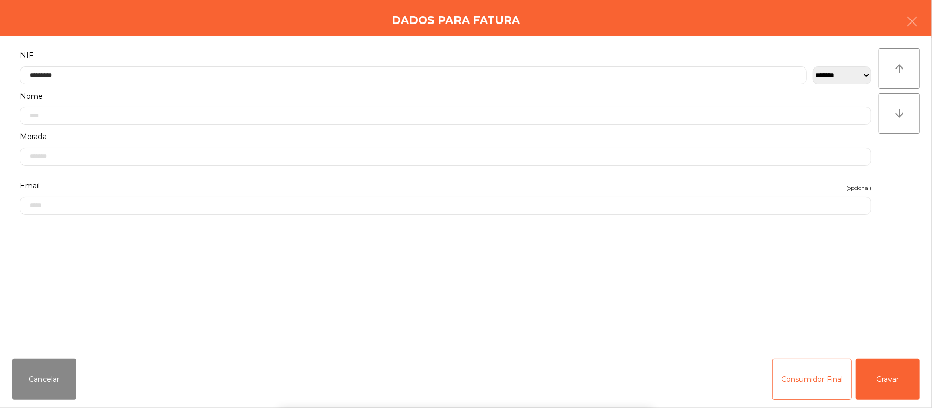
click at [892, 375] on div "` 1 2 3 4 5 6 7 8 9 0 - = keyboard_backspace keyboard_tab q w e r t y u i o p […" at bounding box center [466, 344] width 932 height 127
click at [899, 371] on button "Gravar" at bounding box center [888, 379] width 64 height 41
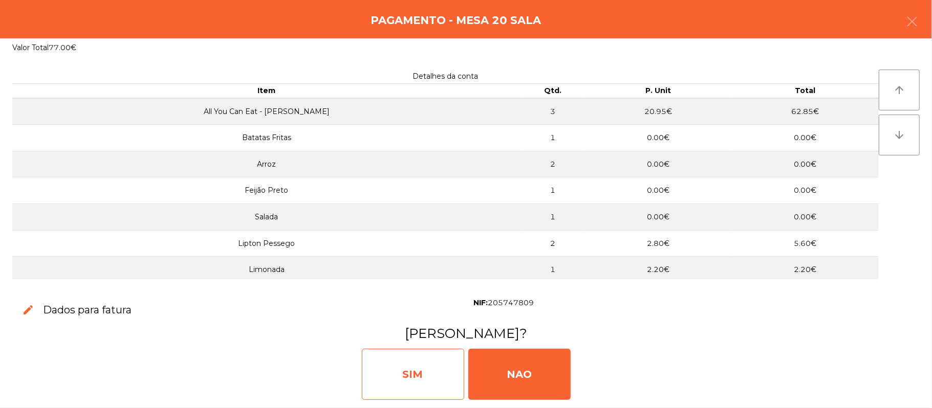
click at [418, 369] on div "SIM" at bounding box center [413, 374] width 102 height 51
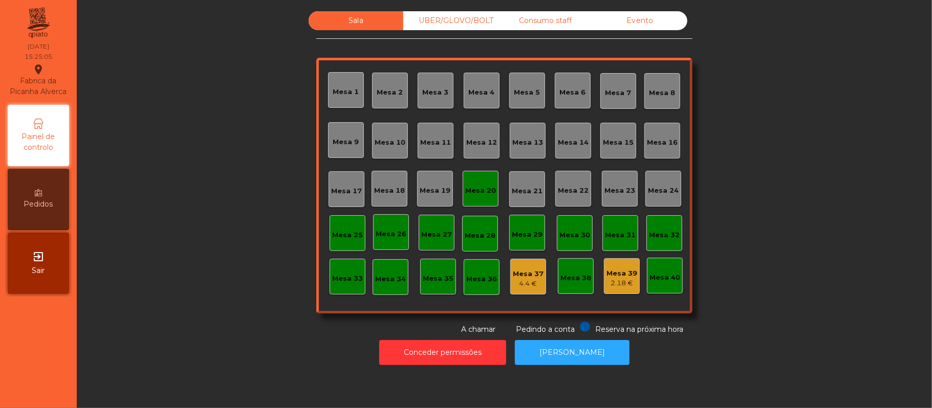
click at [465, 189] on div "Mesa 20" at bounding box center [480, 191] width 31 height 10
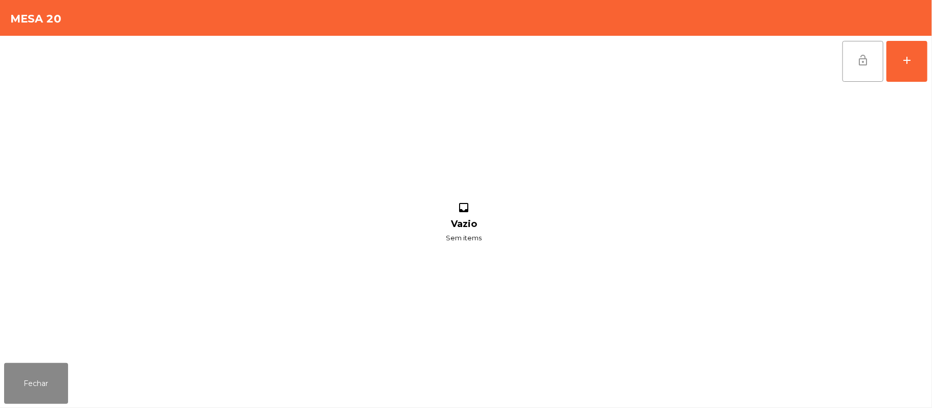
click at [856, 56] on button "lock_open" at bounding box center [862, 61] width 41 height 41
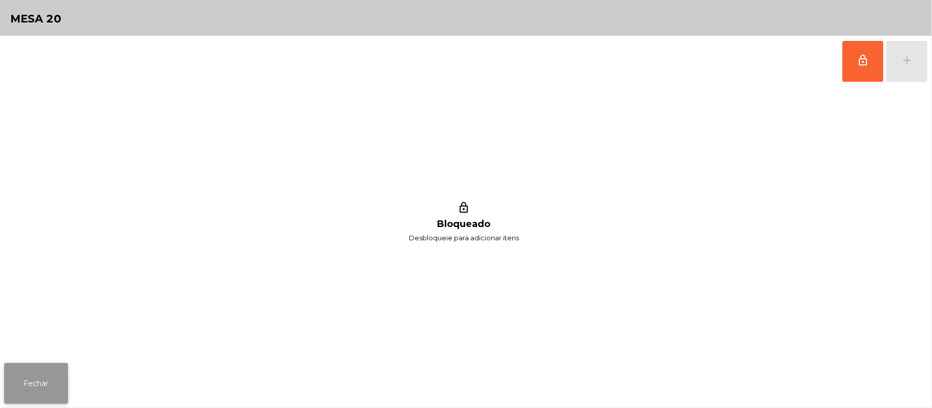
click at [46, 383] on button "Fechar" at bounding box center [36, 383] width 64 height 41
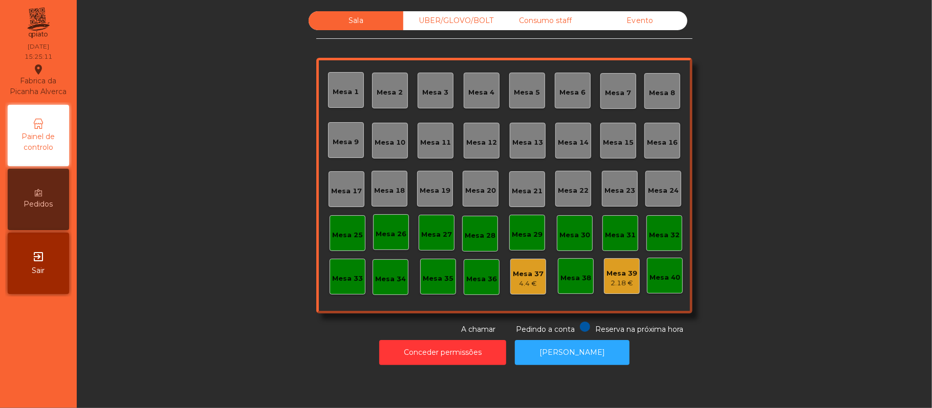
click at [748, 286] on div "Sala UBER/GLOVO/BOLT Consumo staff Evento Mesa 1 Mesa 2 Mesa 3 Mesa 4 Mesa 5 Me…" at bounding box center [504, 173] width 827 height 324
click at [636, 23] on div "Evento" at bounding box center [640, 20] width 95 height 19
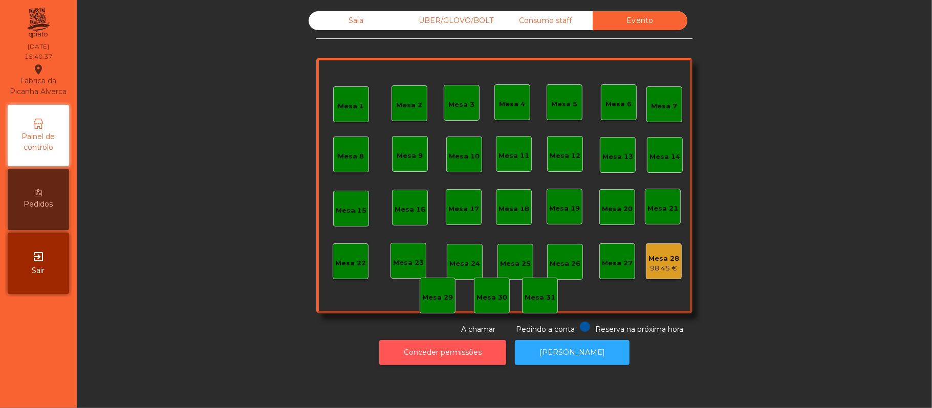
click at [437, 353] on button "Conceder permissões" at bounding box center [442, 352] width 127 height 25
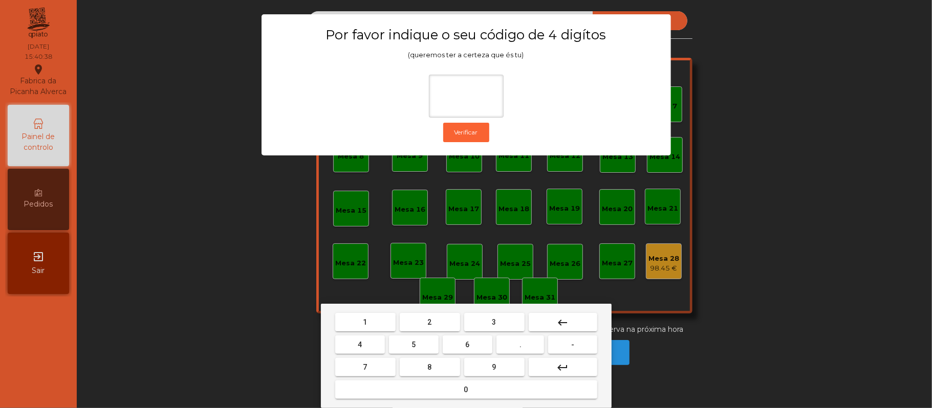
click at [429, 322] on span "2" at bounding box center [430, 322] width 4 height 8
click at [467, 345] on span "6" at bounding box center [468, 345] width 4 height 8
click at [375, 326] on button "1" at bounding box center [365, 322] width 60 height 18
click at [405, 344] on button "5" at bounding box center [414, 345] width 50 height 18
type input "****"
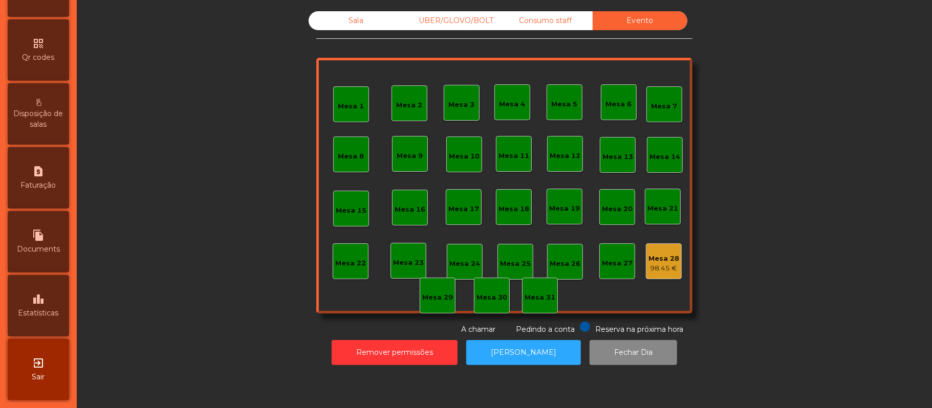
click at [46, 310] on span "Estatísticas" at bounding box center [38, 313] width 40 height 11
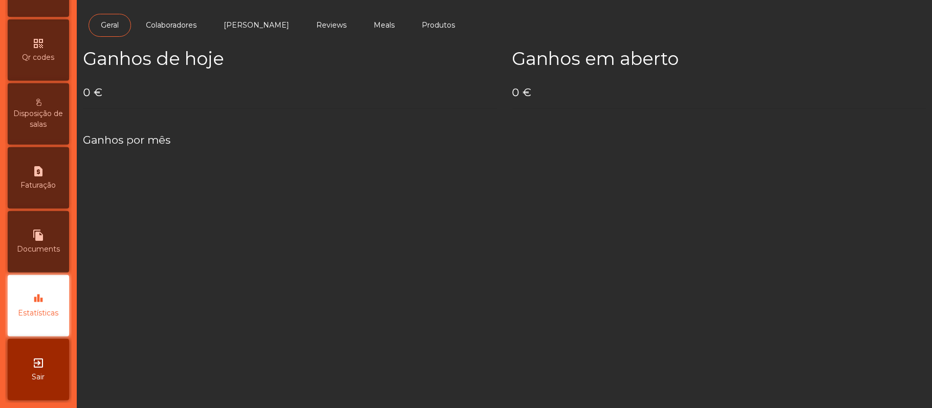
scroll to position [288, 0]
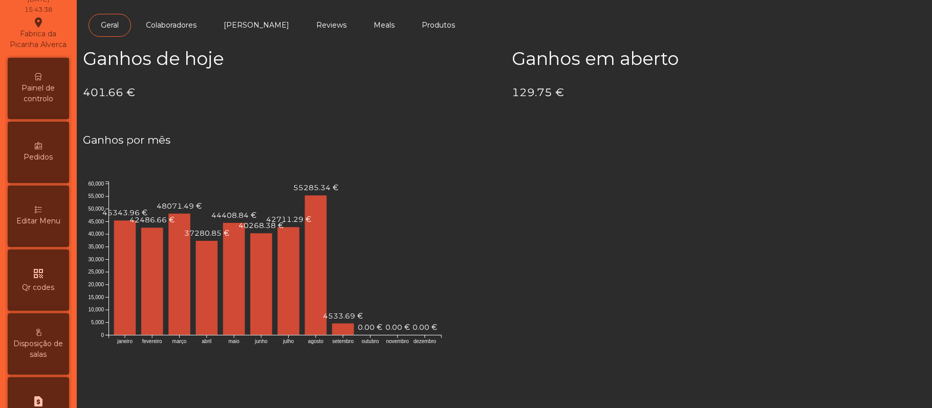
click at [50, 103] on span "Painel de controlo" at bounding box center [38, 93] width 56 height 21
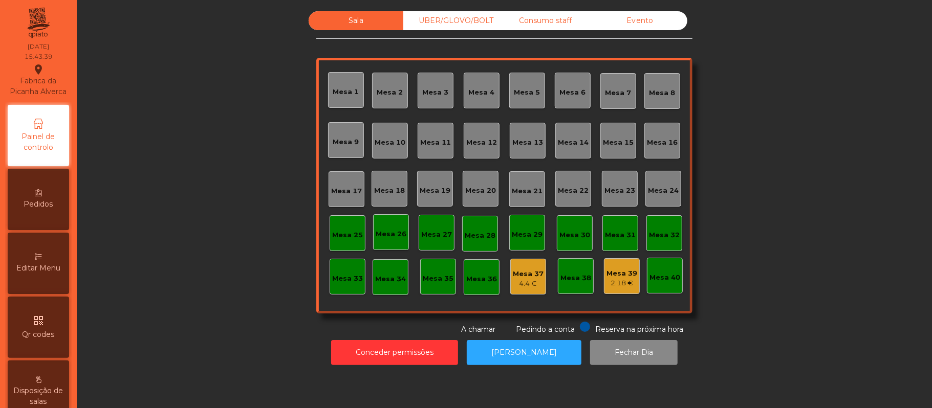
click at [649, 25] on div "Evento" at bounding box center [640, 20] width 95 height 19
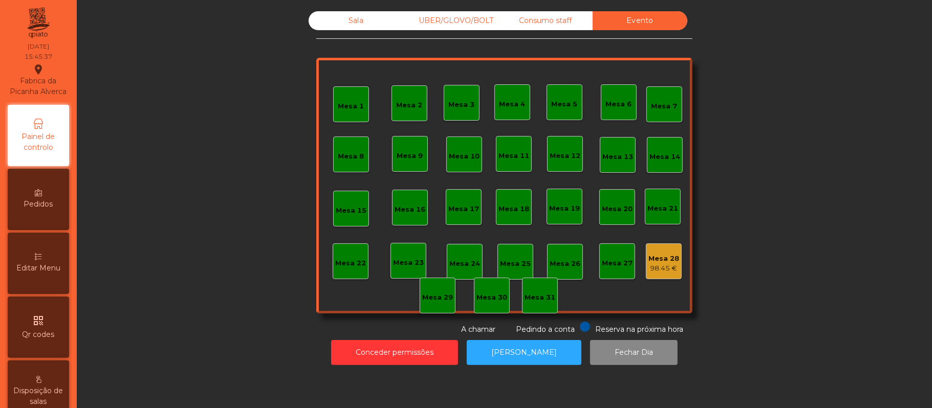
click at [772, 48] on div "Sala UBER/GLOVO/BOLT Consumo staff Evento Mesa 1 Mesa 2 Mesa 3 Mesa 4 Mesa 5 Me…" at bounding box center [504, 173] width 827 height 324
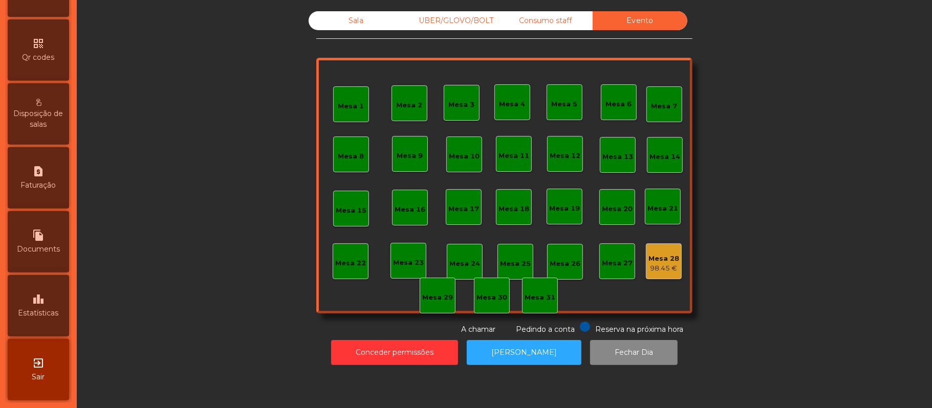
click at [43, 316] on span "Estatísticas" at bounding box center [38, 313] width 40 height 11
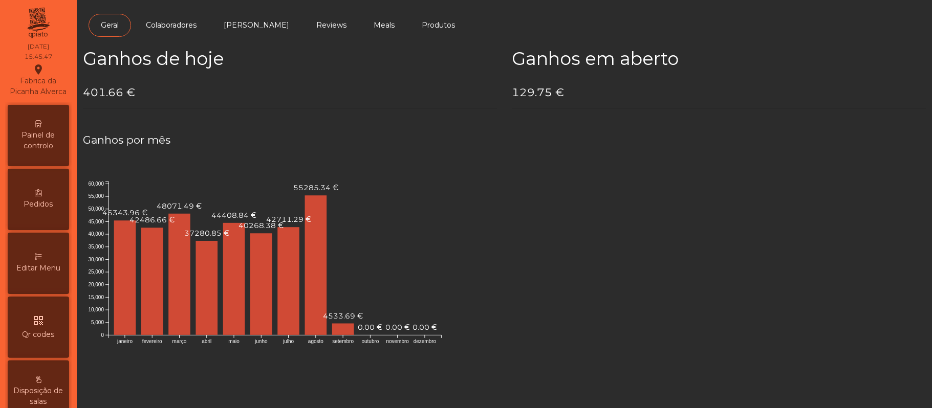
click at [45, 142] on span "Painel de controlo" at bounding box center [38, 140] width 56 height 21
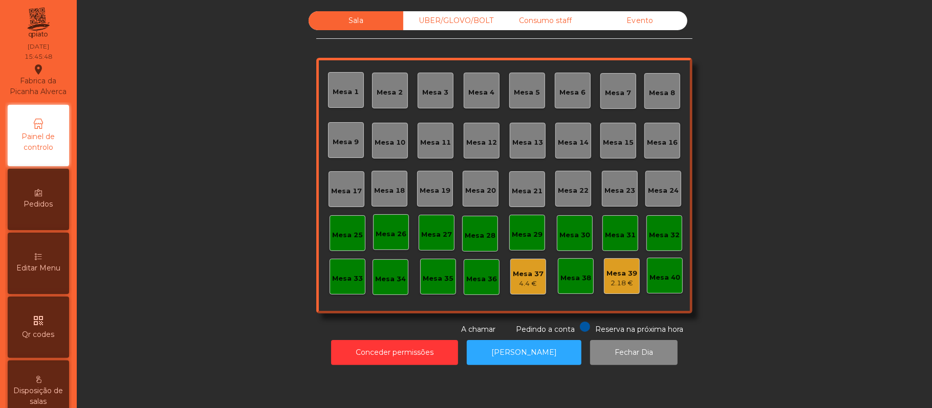
click at [648, 21] on div "Evento" at bounding box center [640, 20] width 95 height 19
